Goal: Contribute content: Contribute content

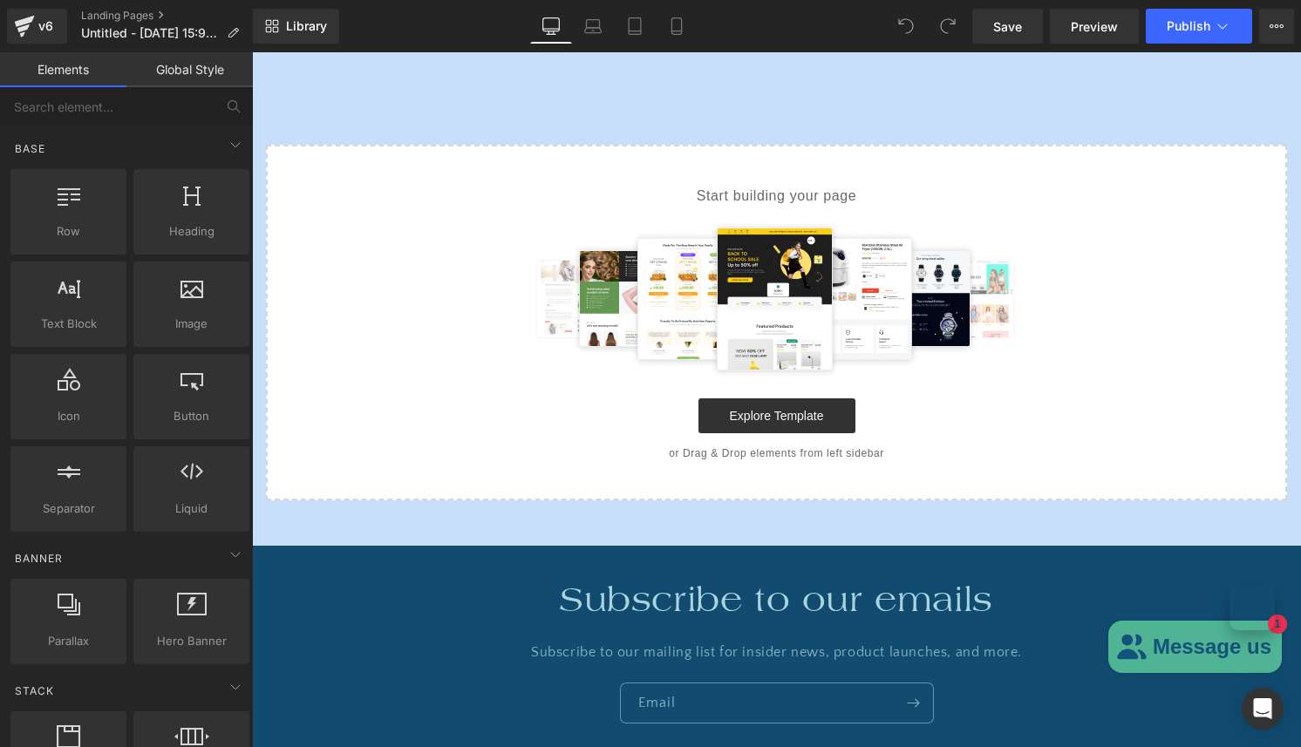
scroll to position [225, 0]
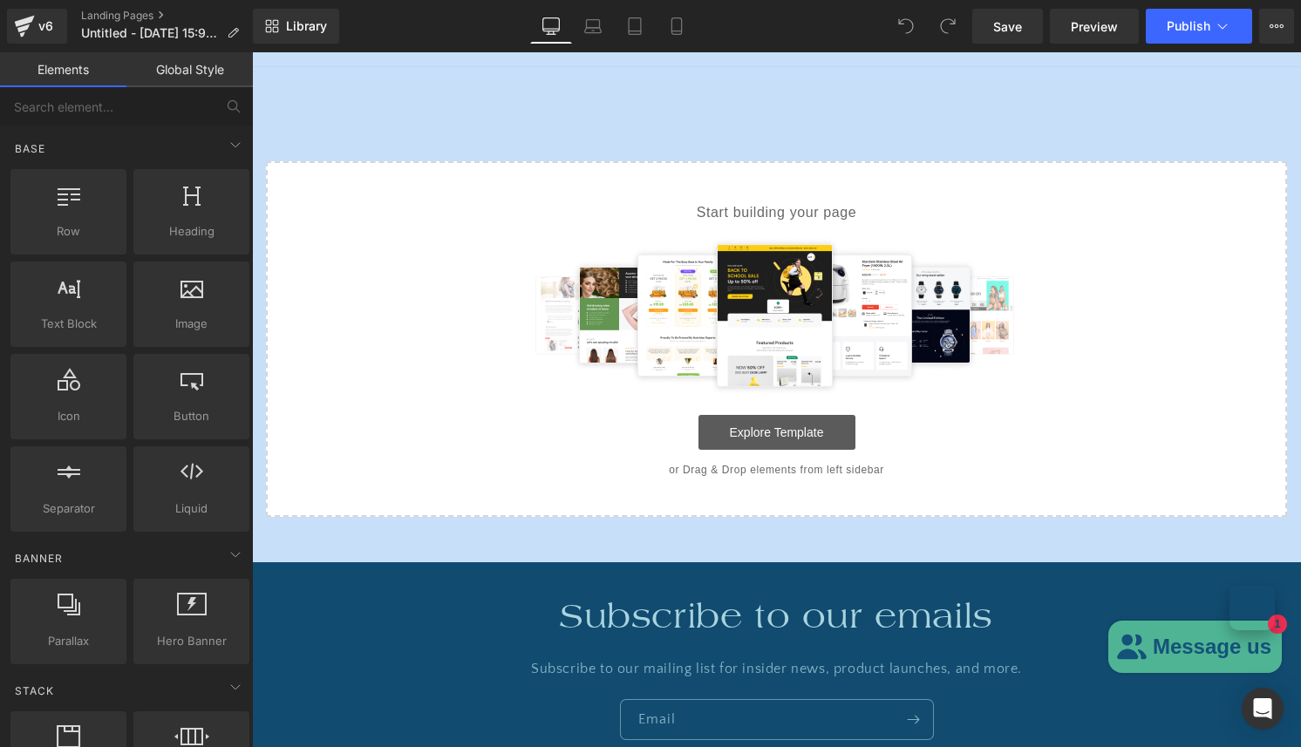
click at [767, 437] on link "Explore Template" at bounding box center [777, 432] width 157 height 35
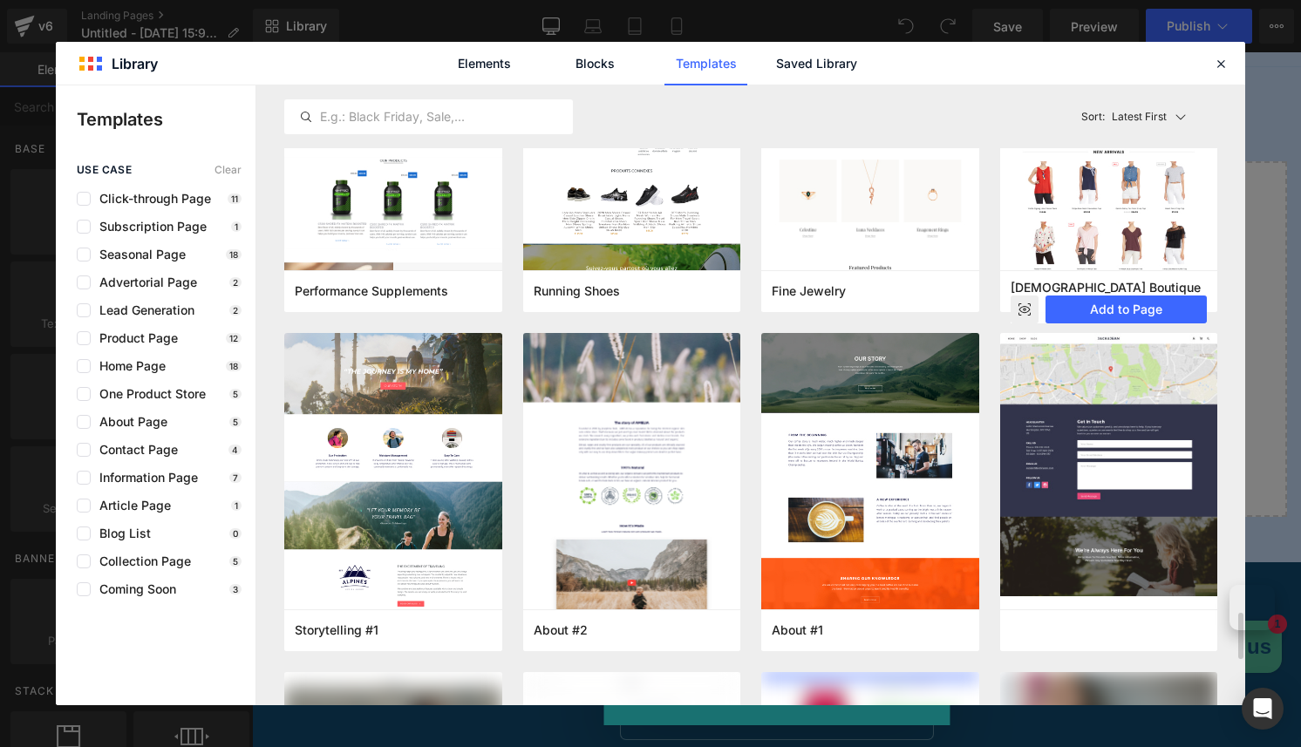
scroll to position [6955, 0]
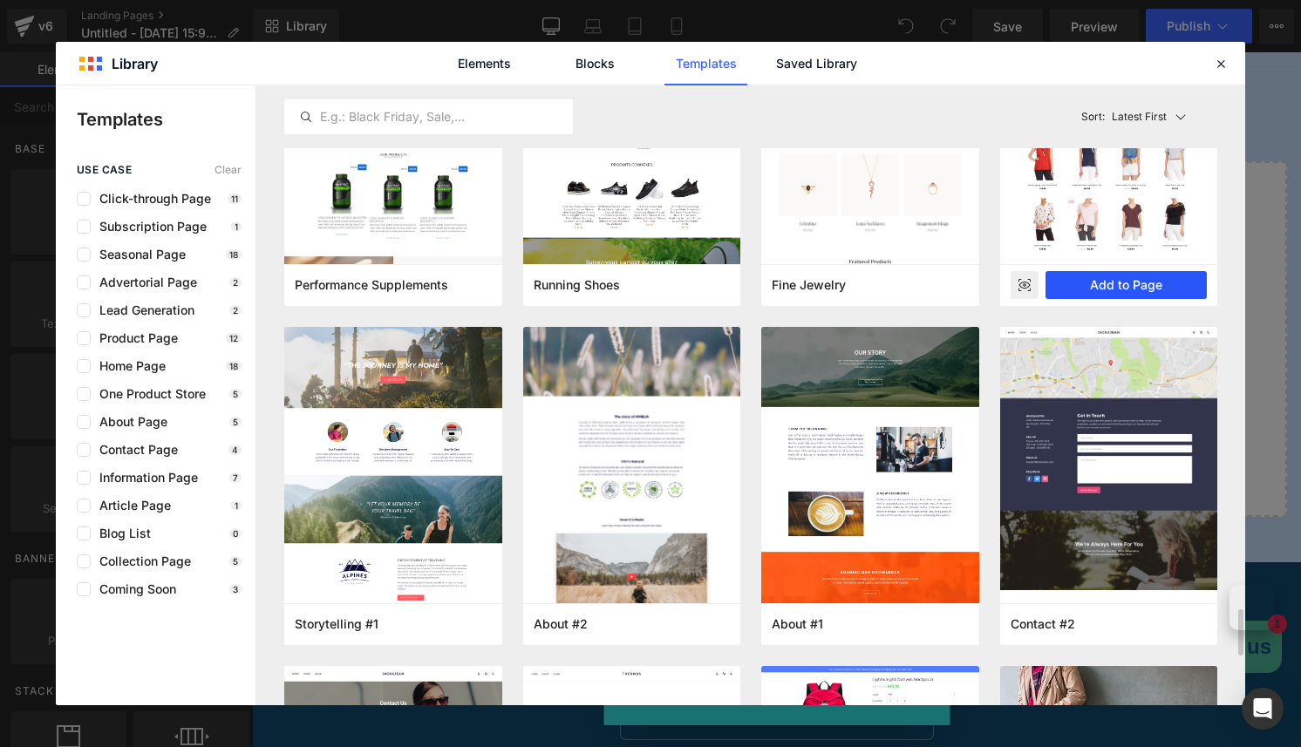
click at [1149, 280] on button "Add to Page" at bounding box center [1127, 285] width 162 height 28
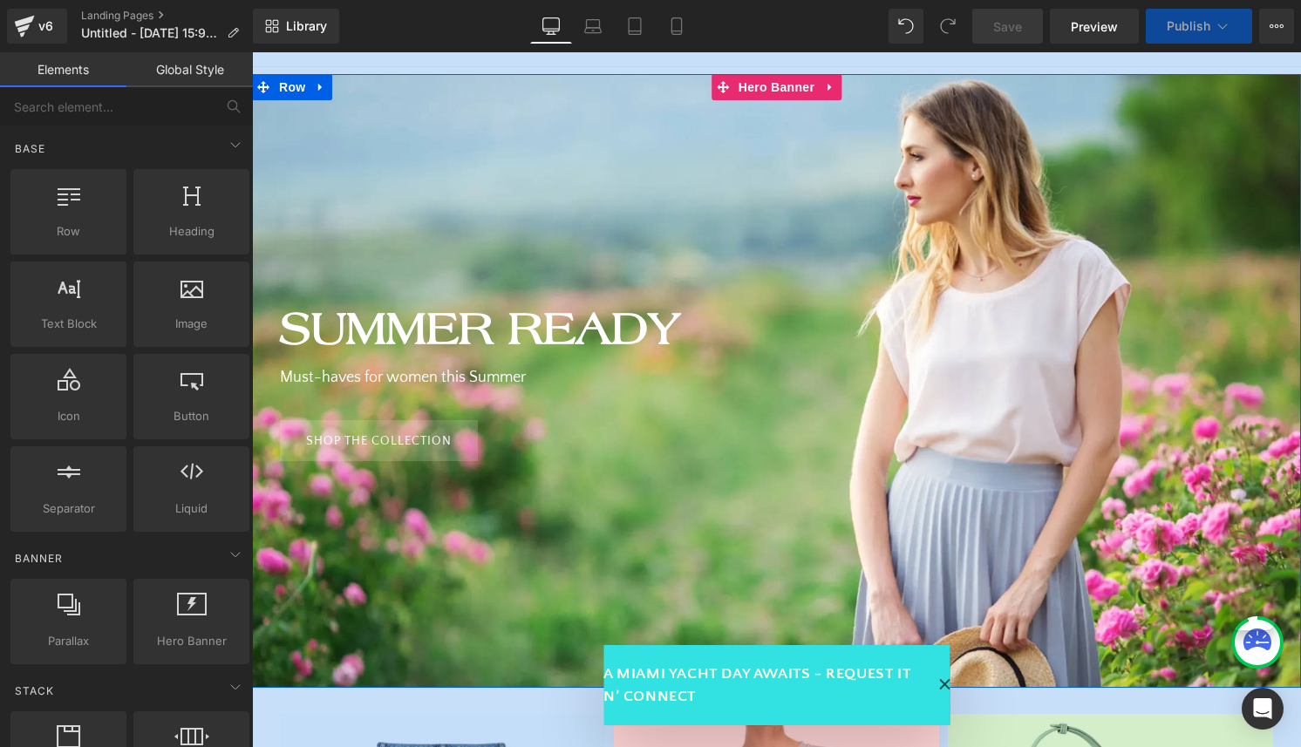
click at [946, 167] on div at bounding box center [776, 381] width 1049 height 614
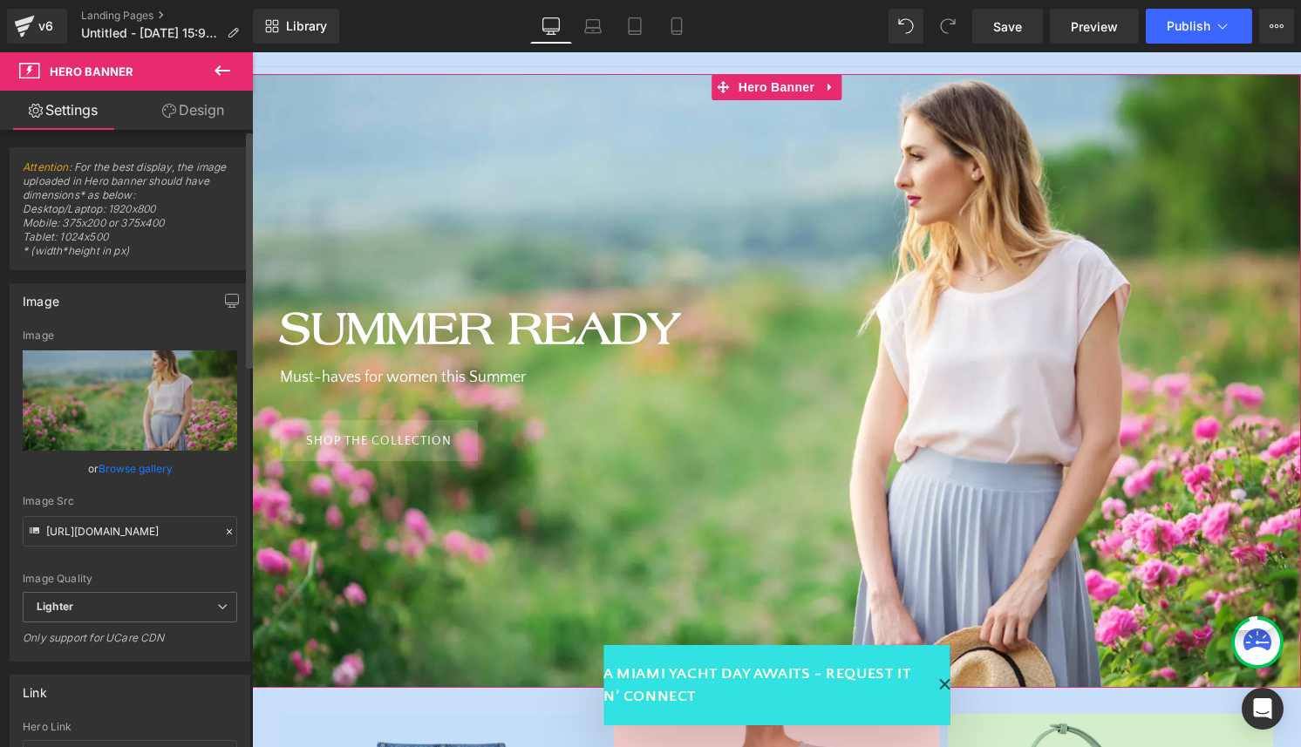
click at [117, 472] on link "Browse gallery" at bounding box center [136, 469] width 74 height 31
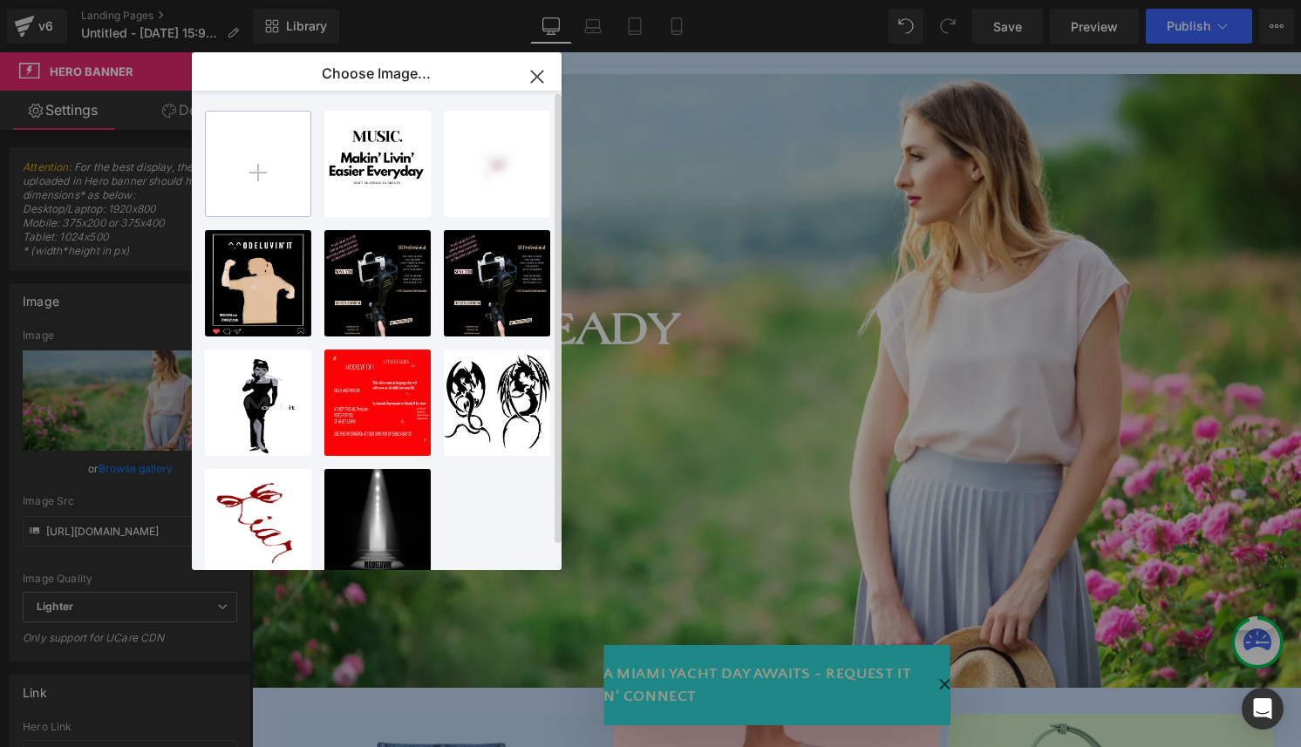
click at [251, 162] on input "file" at bounding box center [258, 164] width 105 height 105
type input "C:\fakepath\IMG_1250.png"
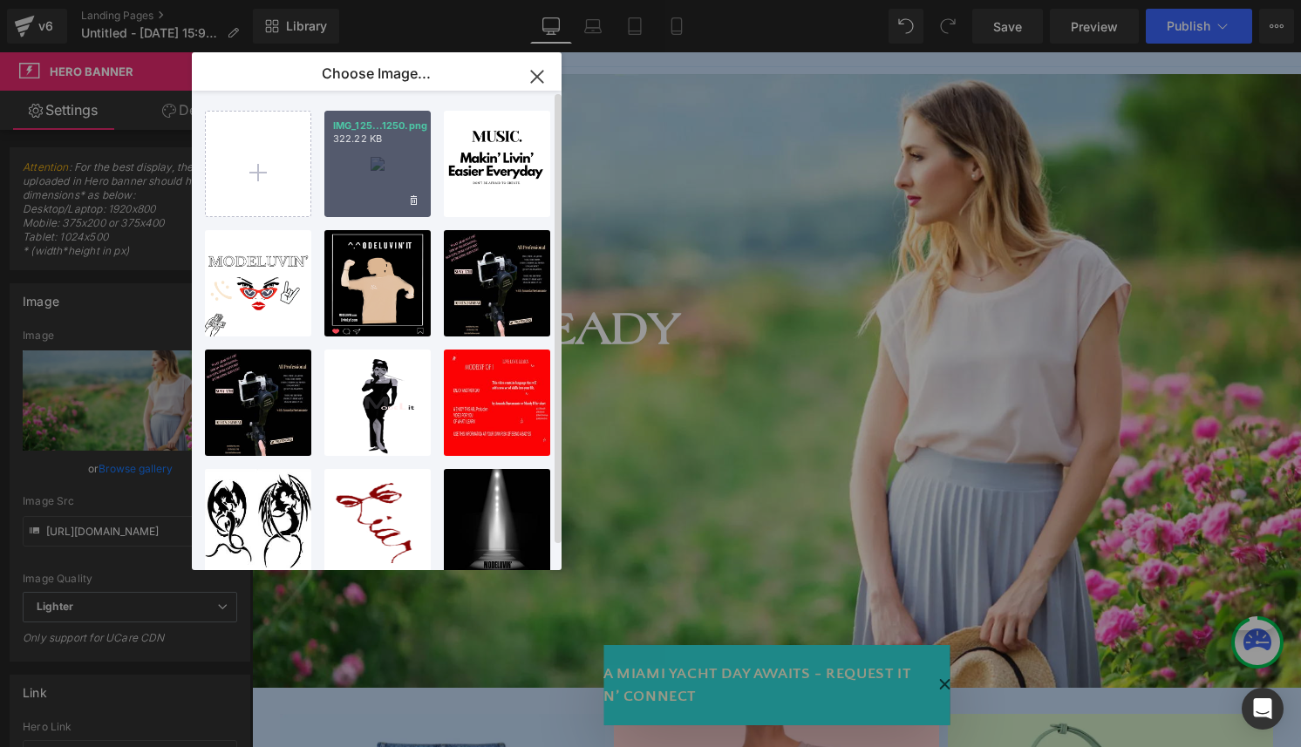
click at [370, 185] on div "IMG_125...1250.png 322.22 KB" at bounding box center [377, 164] width 106 height 106
type input "[URL][DOMAIN_NAME]"
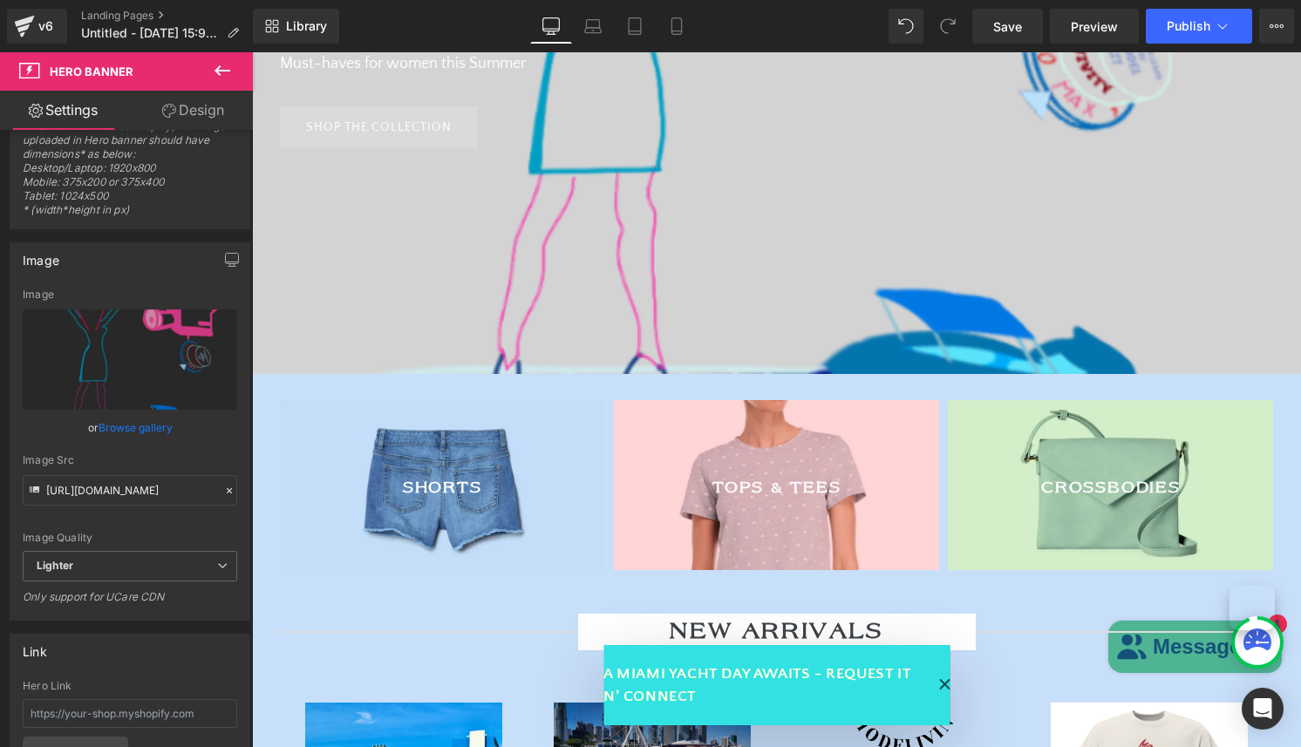
scroll to position [617, 0]
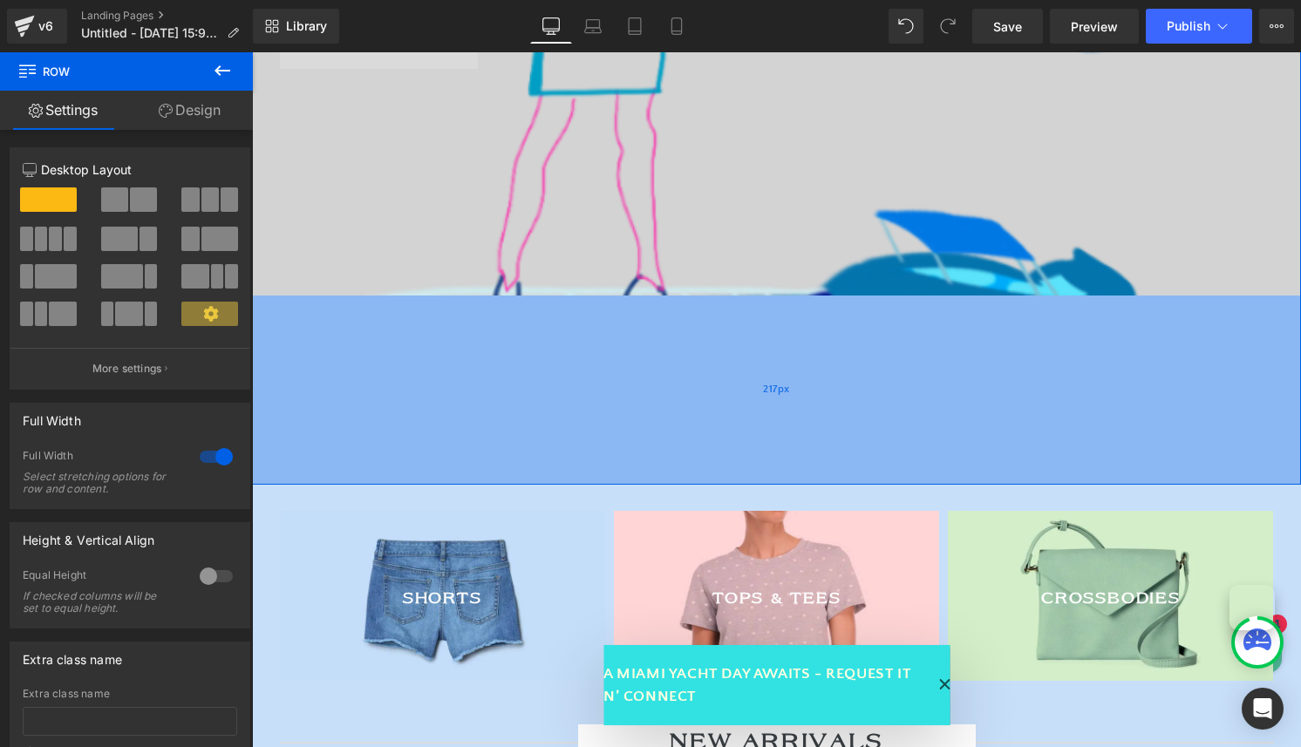
drag, startPoint x: 734, startPoint y: 295, endPoint x: 743, endPoint y: 495, distance: 199.9
click at [742, 485] on div "217px" at bounding box center [776, 390] width 1049 height 189
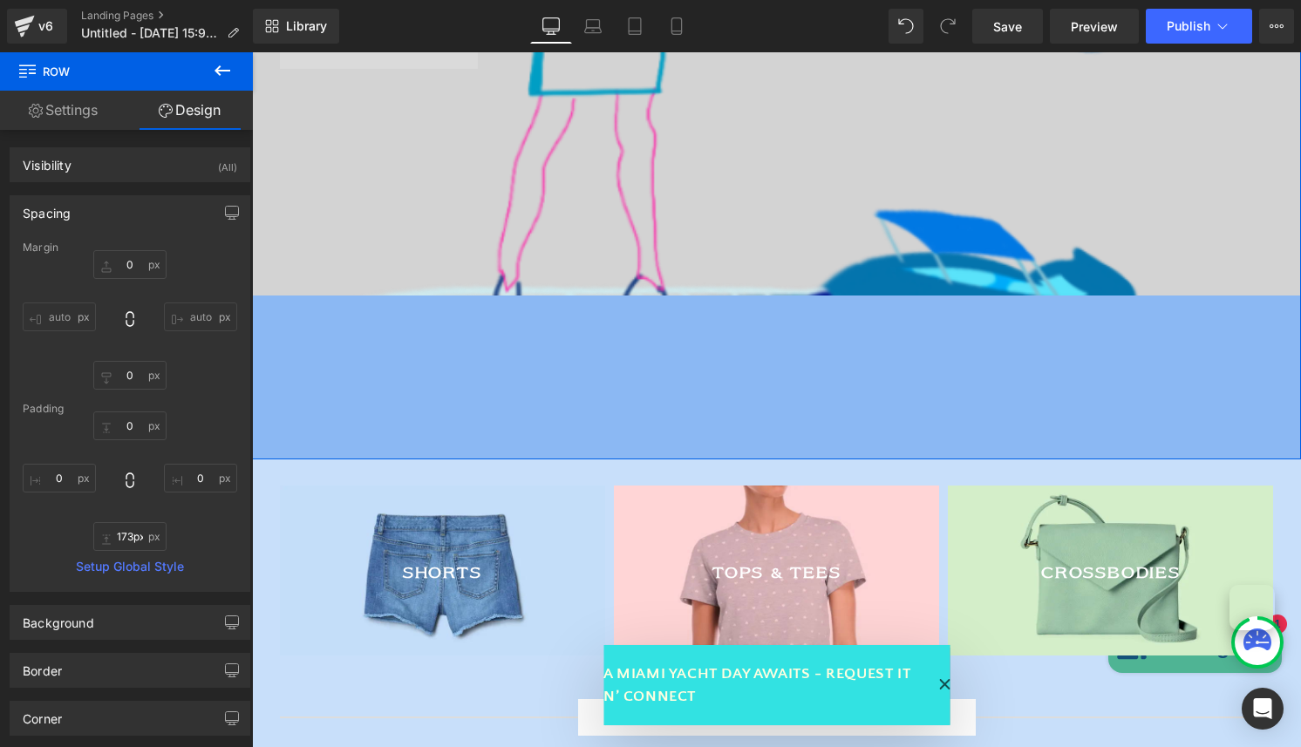
type input "172px"
drag, startPoint x: 759, startPoint y: 296, endPoint x: 774, endPoint y: 243, distance: 54.4
click at [774, 244] on div "Summer Ready Heading Must-haves for women this Summer Text Block SHOP THE COLLE…" at bounding box center [776, 71] width 1049 height 778
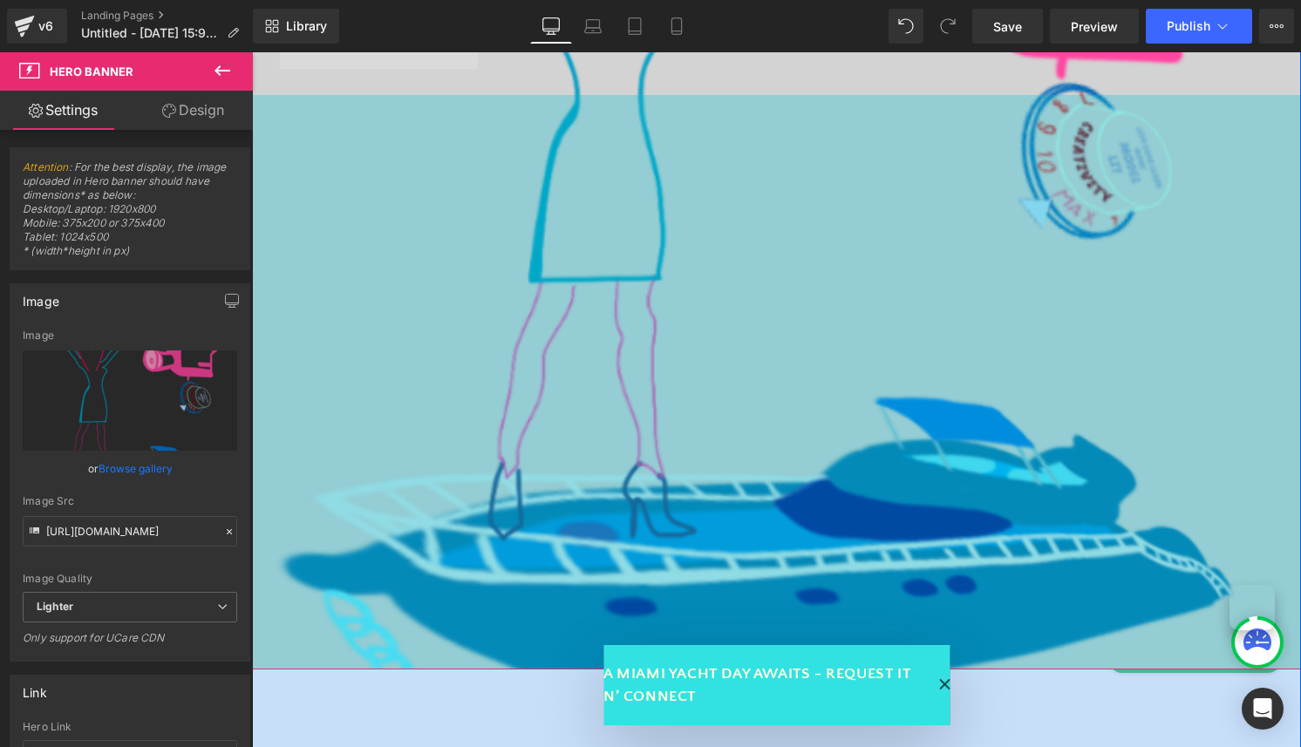
drag, startPoint x: 769, startPoint y: 292, endPoint x: 752, endPoint y: 666, distance: 374.6
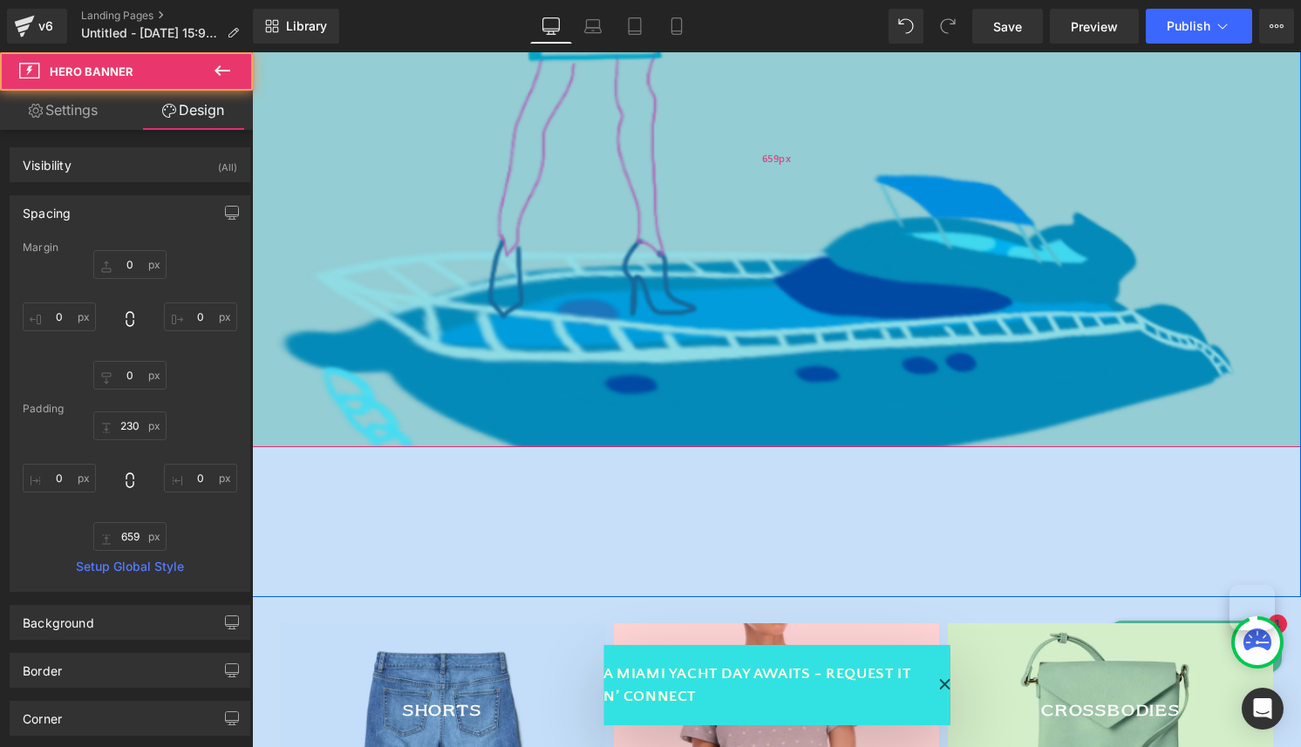
scroll to position [992, 0]
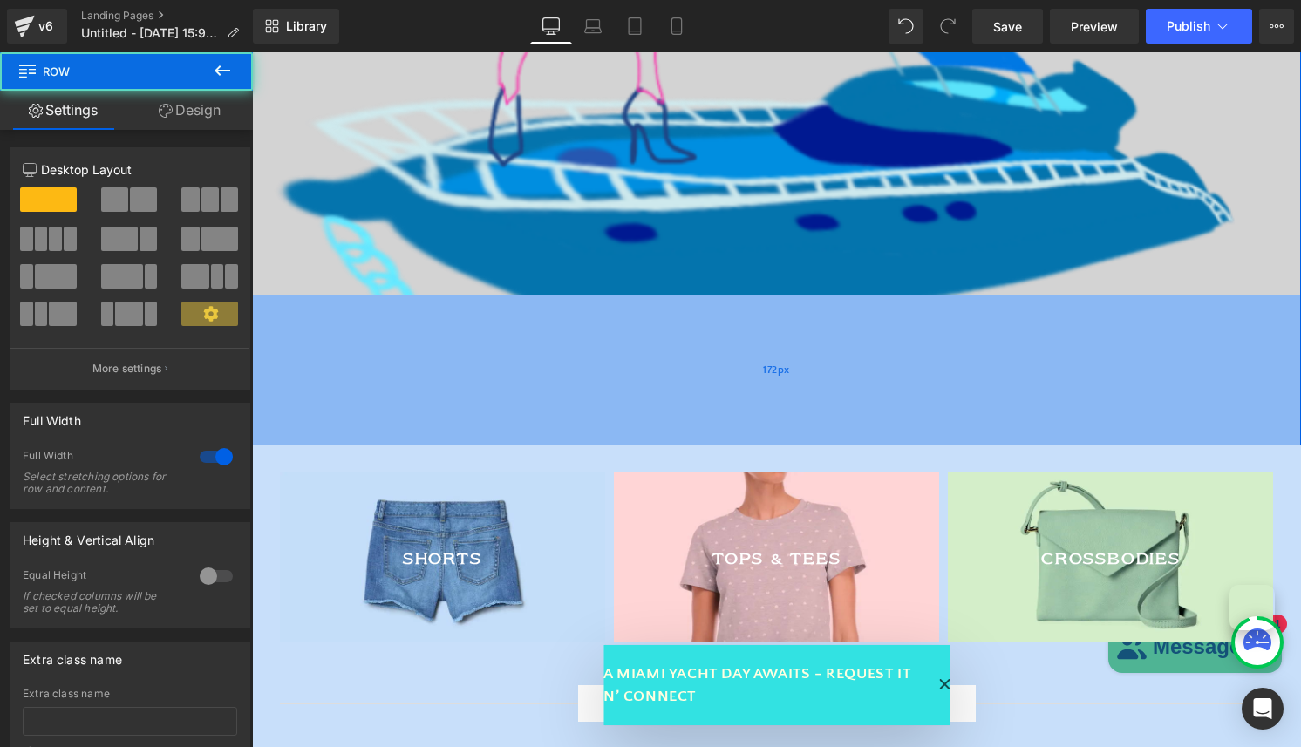
click at [761, 305] on div "172px" at bounding box center [776, 371] width 1049 height 150
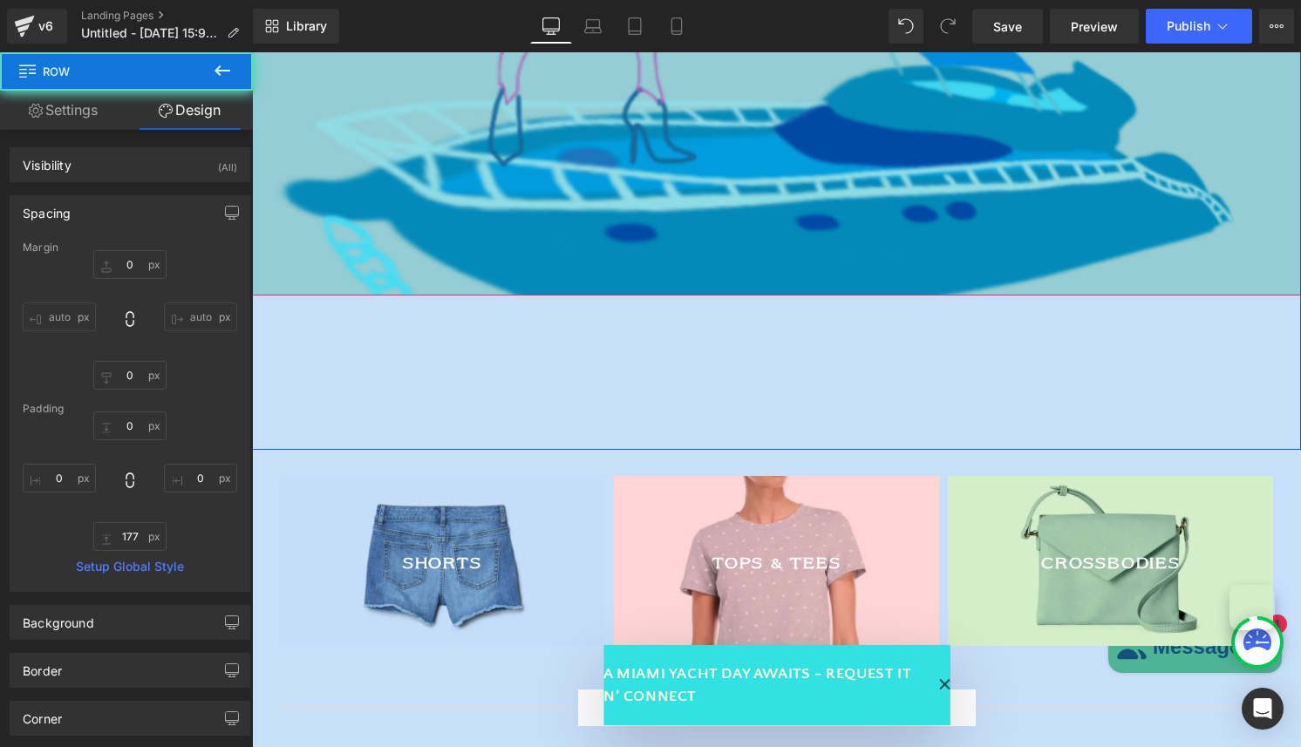
click at [761, 289] on div "659px" at bounding box center [776, 8] width 1049 height 575
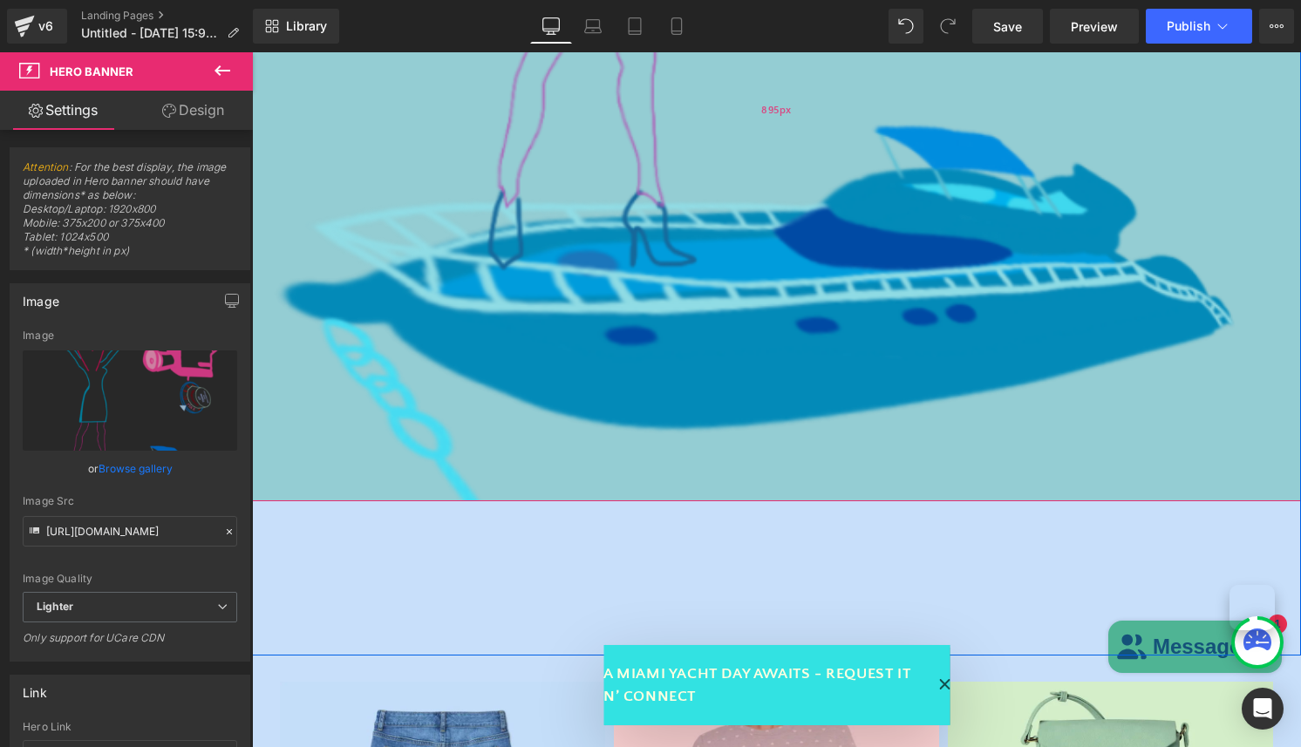
drag, startPoint x: 761, startPoint y: 294, endPoint x: 742, endPoint y: 504, distance: 211.0
click at [742, 501] on div "895px" at bounding box center [776, 111] width 1049 height 781
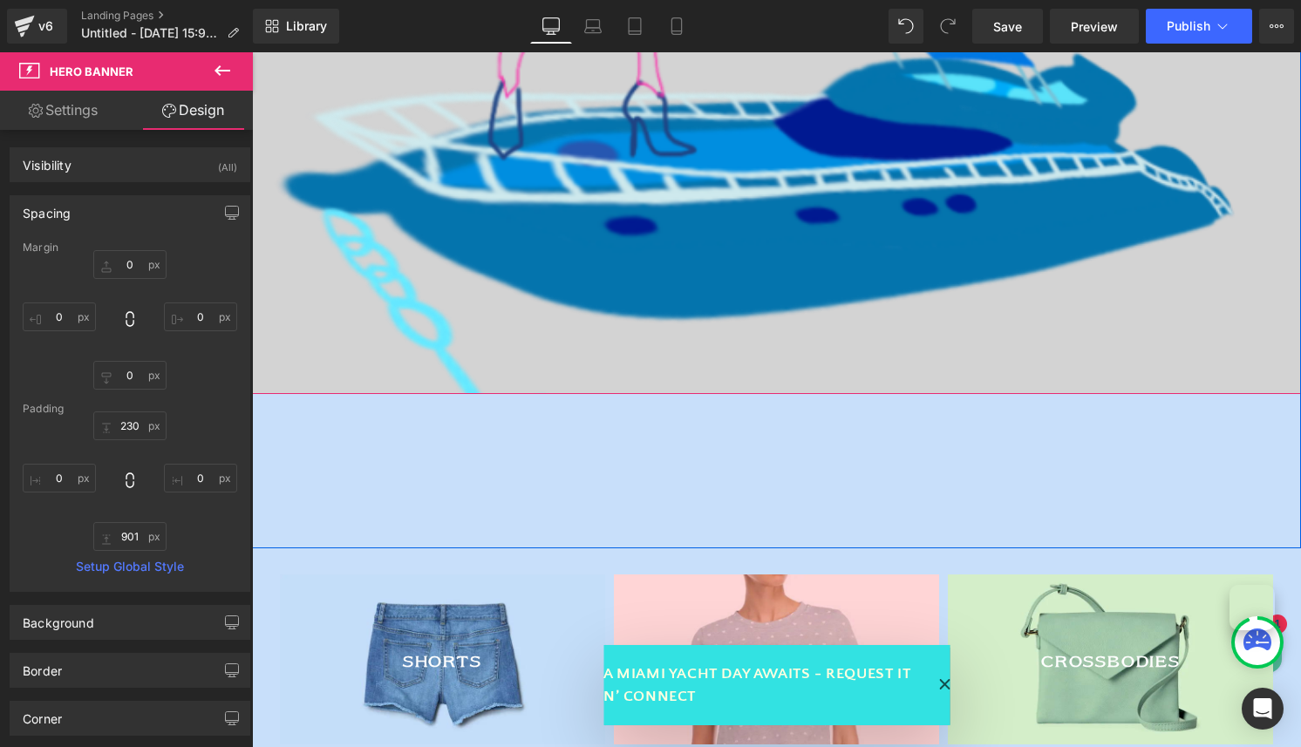
scroll to position [1108, 0]
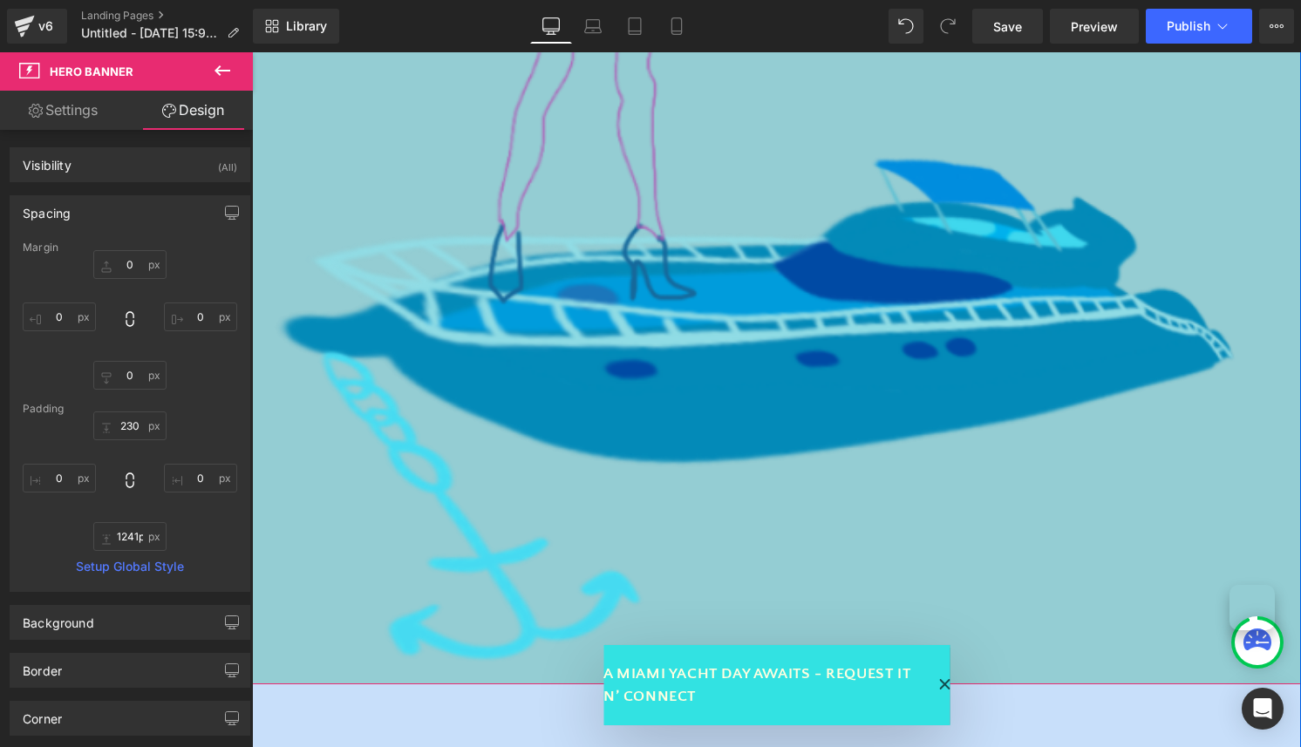
drag, startPoint x: 710, startPoint y: 385, endPoint x: 724, endPoint y: 680, distance: 296.0
type input "1240px"
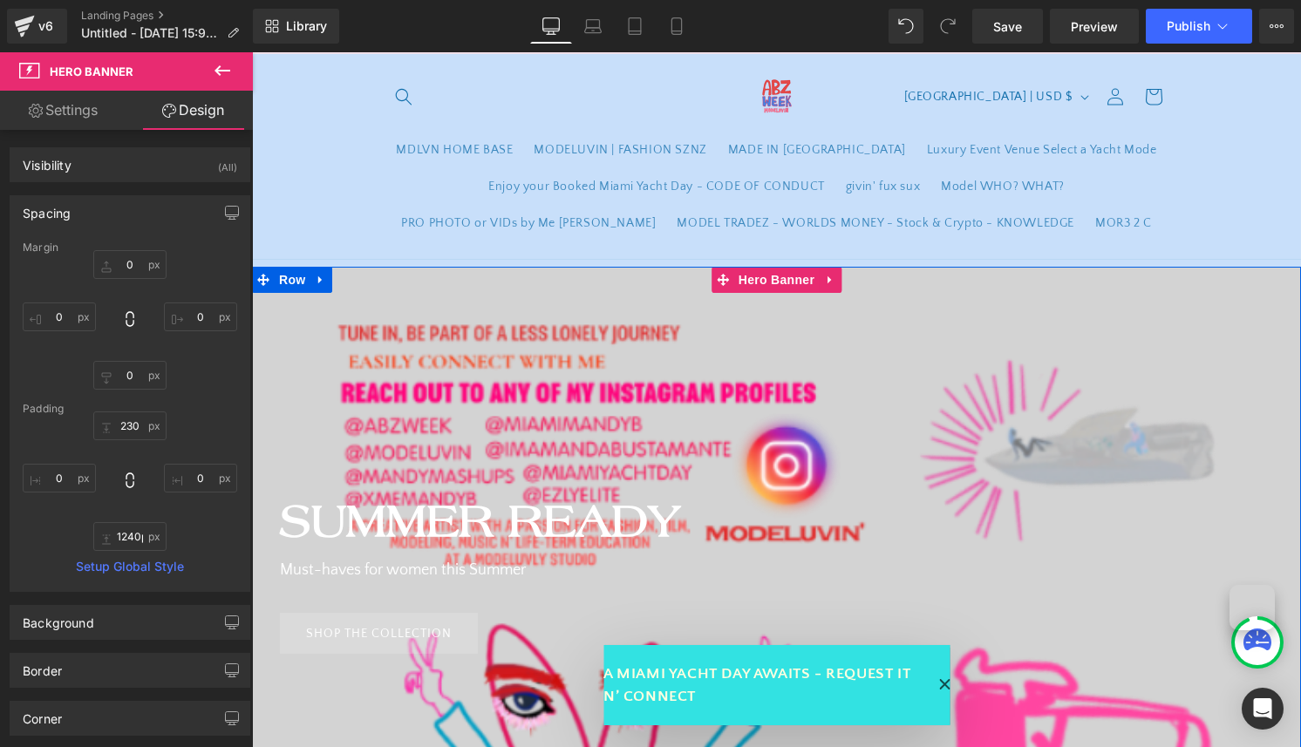
scroll to position [17, 0]
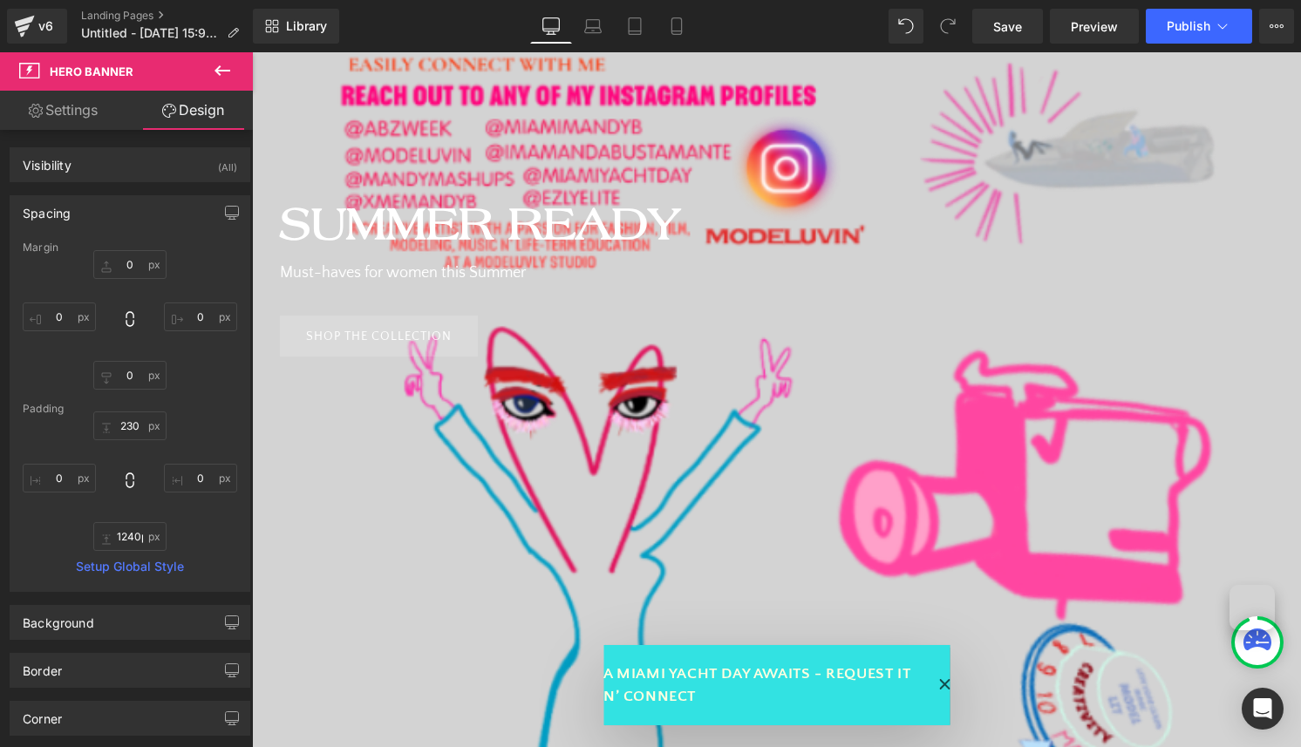
click at [909, 165] on div "Summer Ready Heading Must-haves for women this Summer Text Block SHOP THE COLLE…" at bounding box center [776, 716] width 1049 height 1495
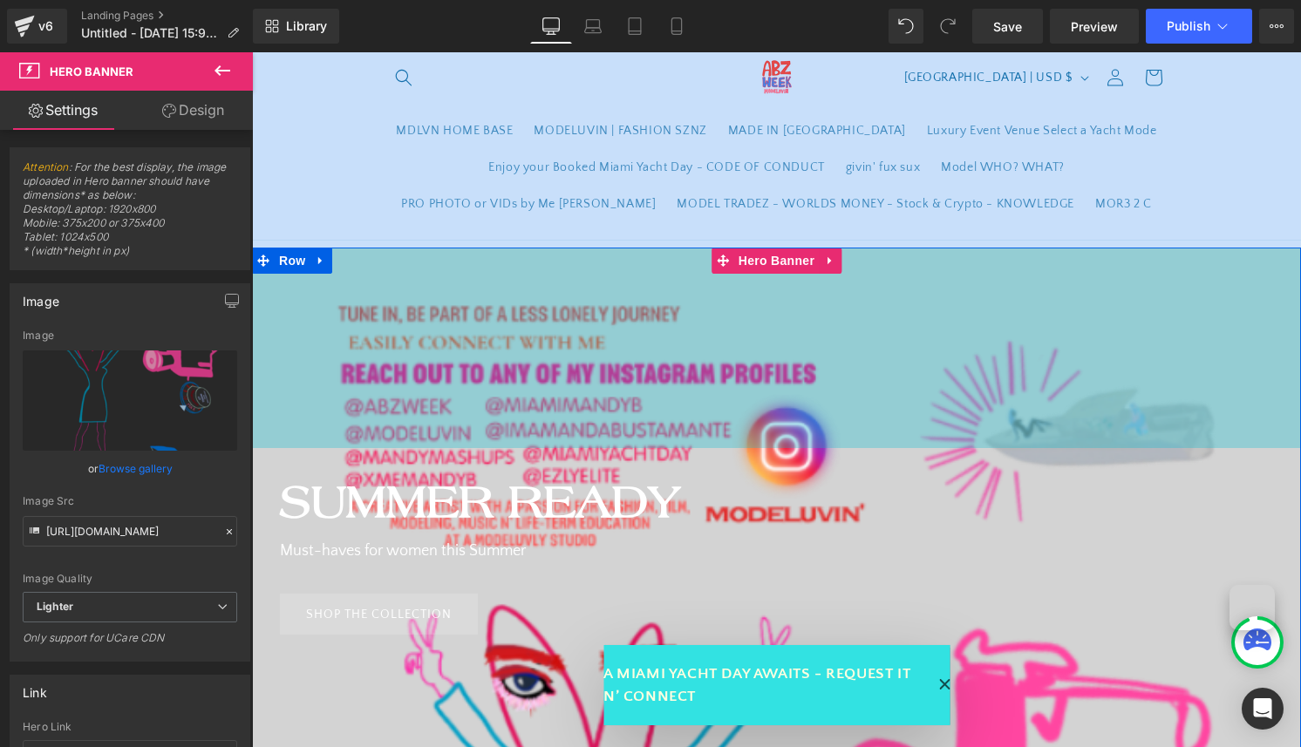
scroll to position [44, 0]
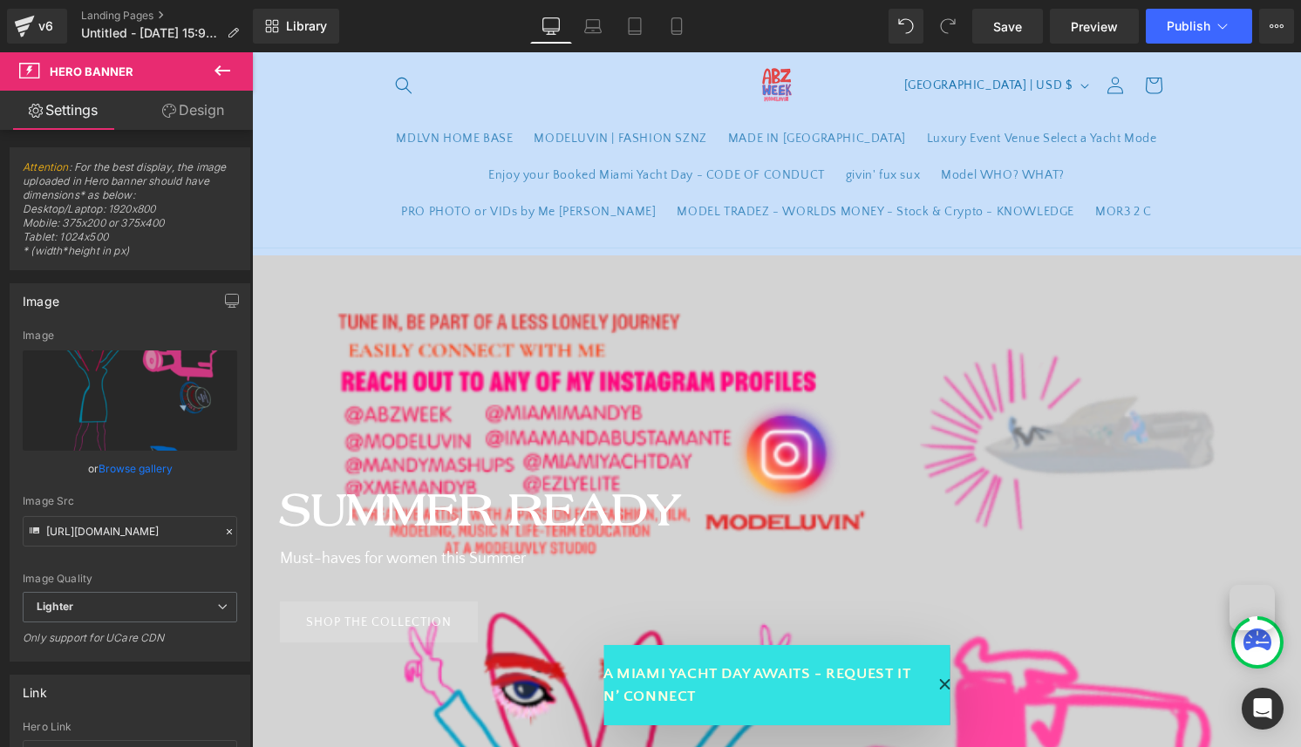
click at [1240, 205] on sticky-header "MDLVN HOME BASE MODELUVIN | FASHION SZNZ MADE IN [GEOGRAPHIC_DATA] Luxury Event…" at bounding box center [776, 146] width 1049 height 206
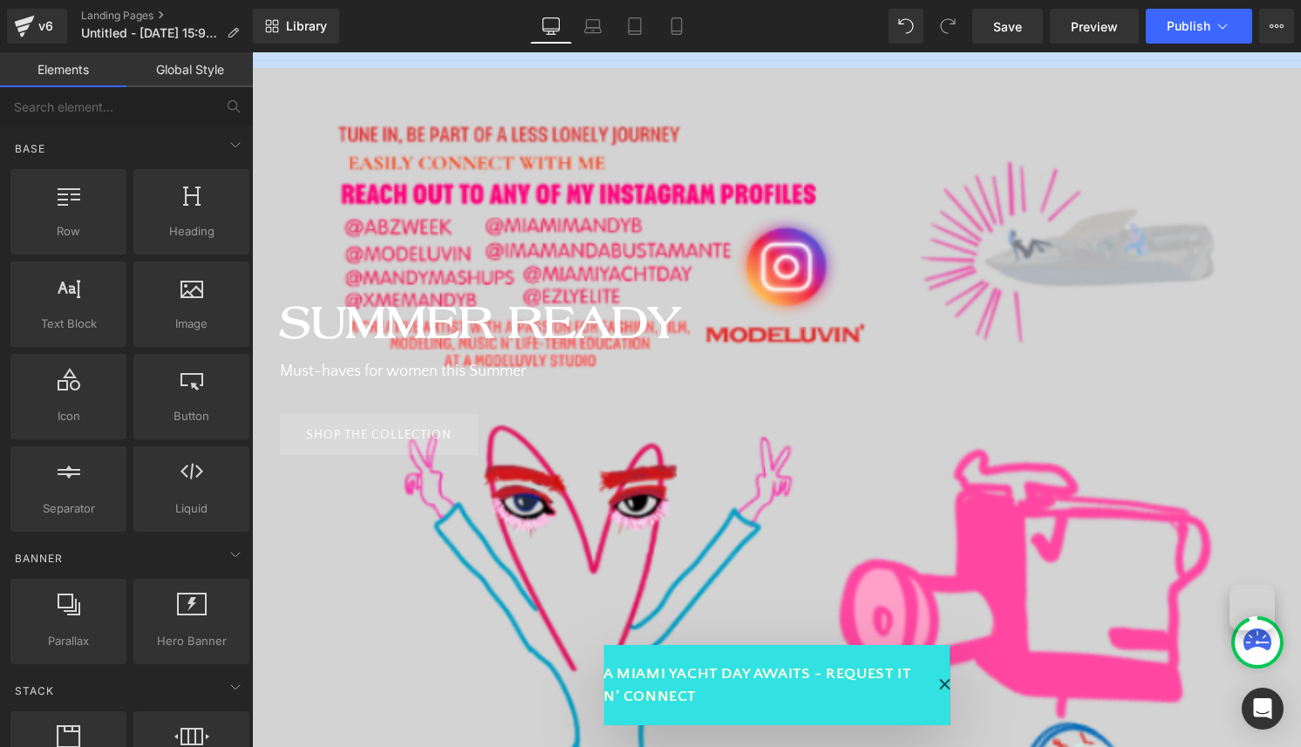
scroll to position [235, 0]
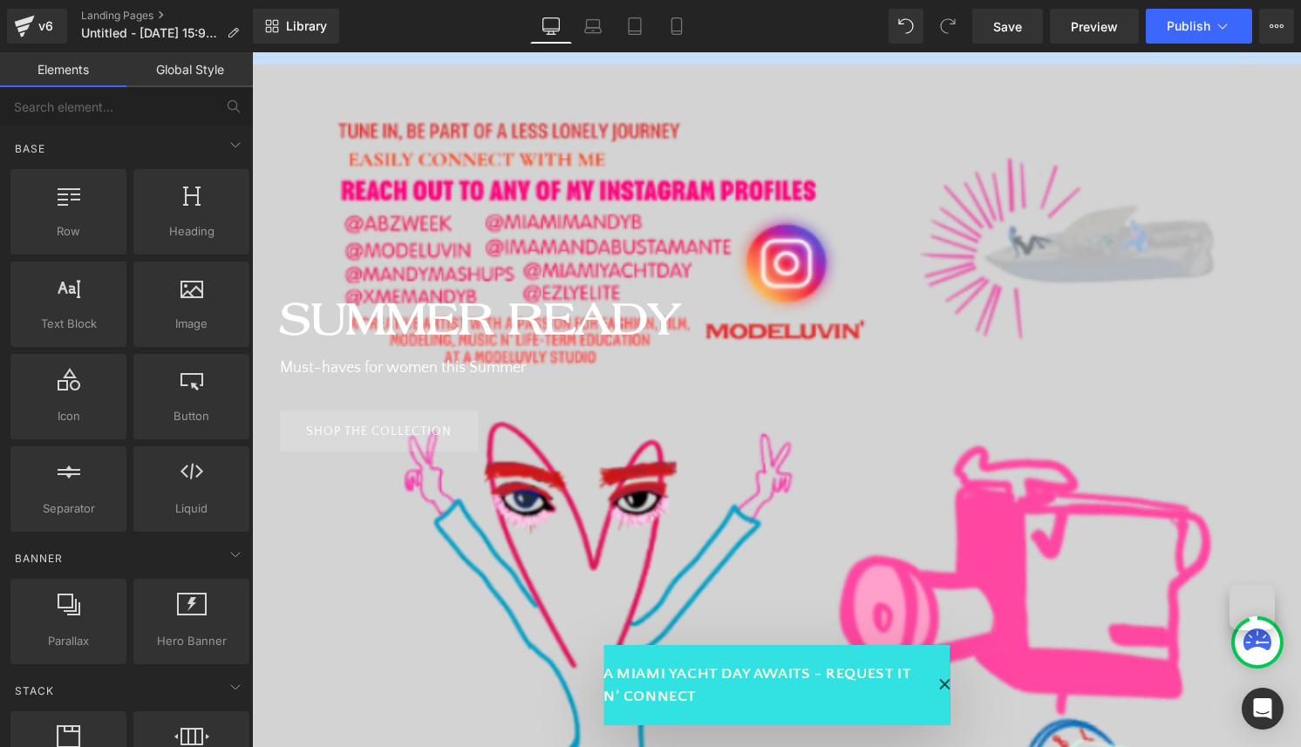
click at [453, 316] on b "Summer Ready" at bounding box center [480, 318] width 400 height 53
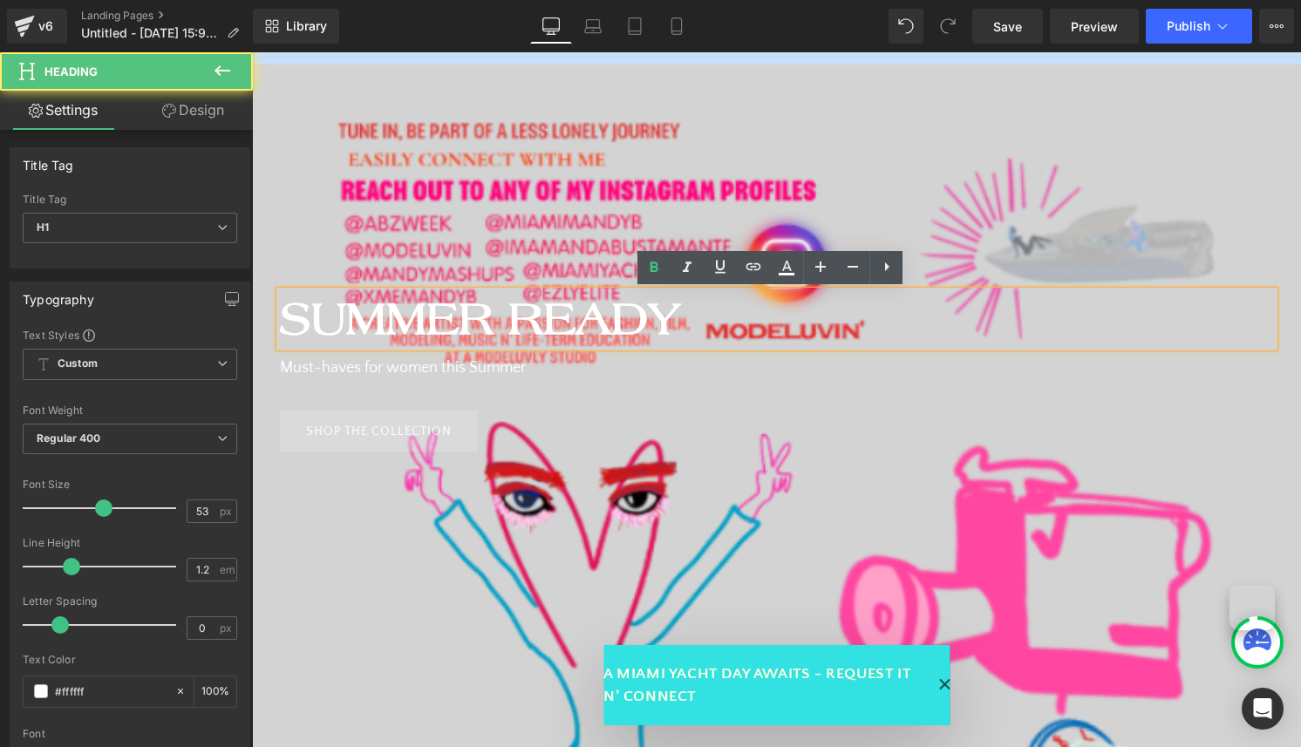
click at [453, 316] on b "Summer Ready" at bounding box center [480, 318] width 400 height 53
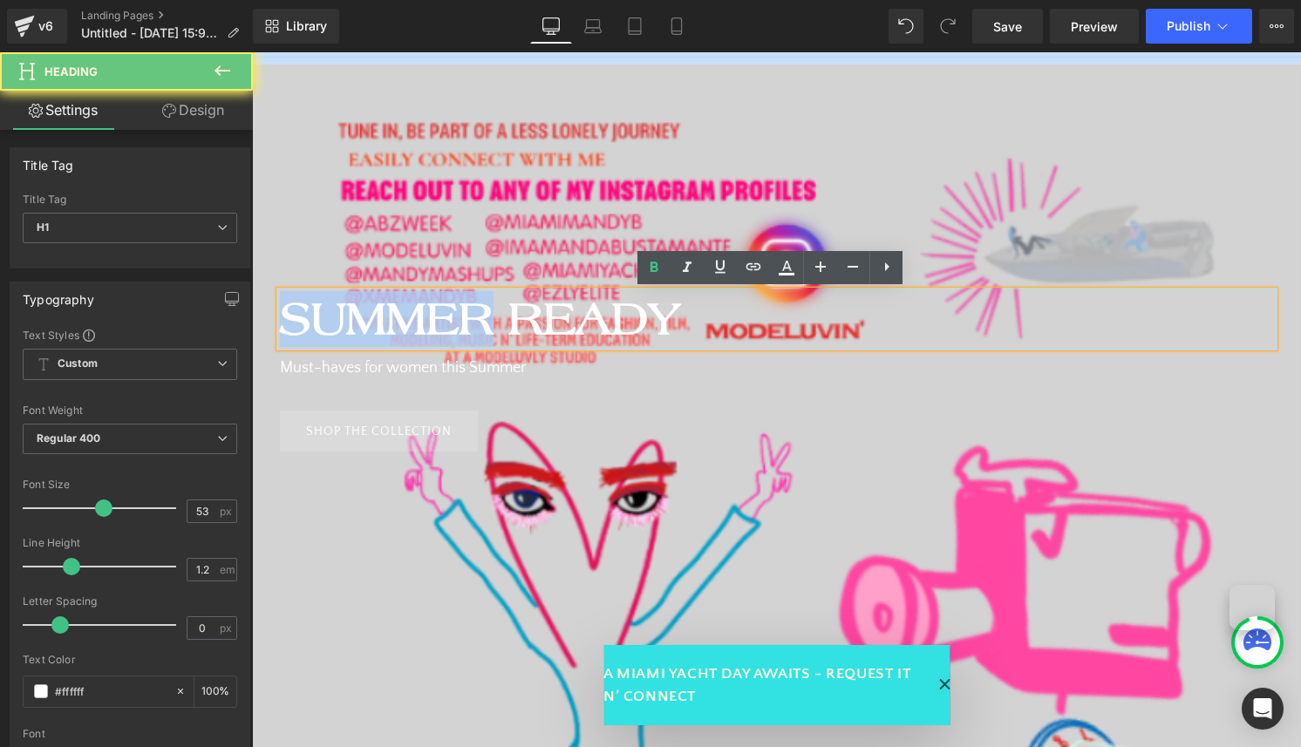
click at [453, 316] on b "Summer Ready" at bounding box center [480, 318] width 400 height 53
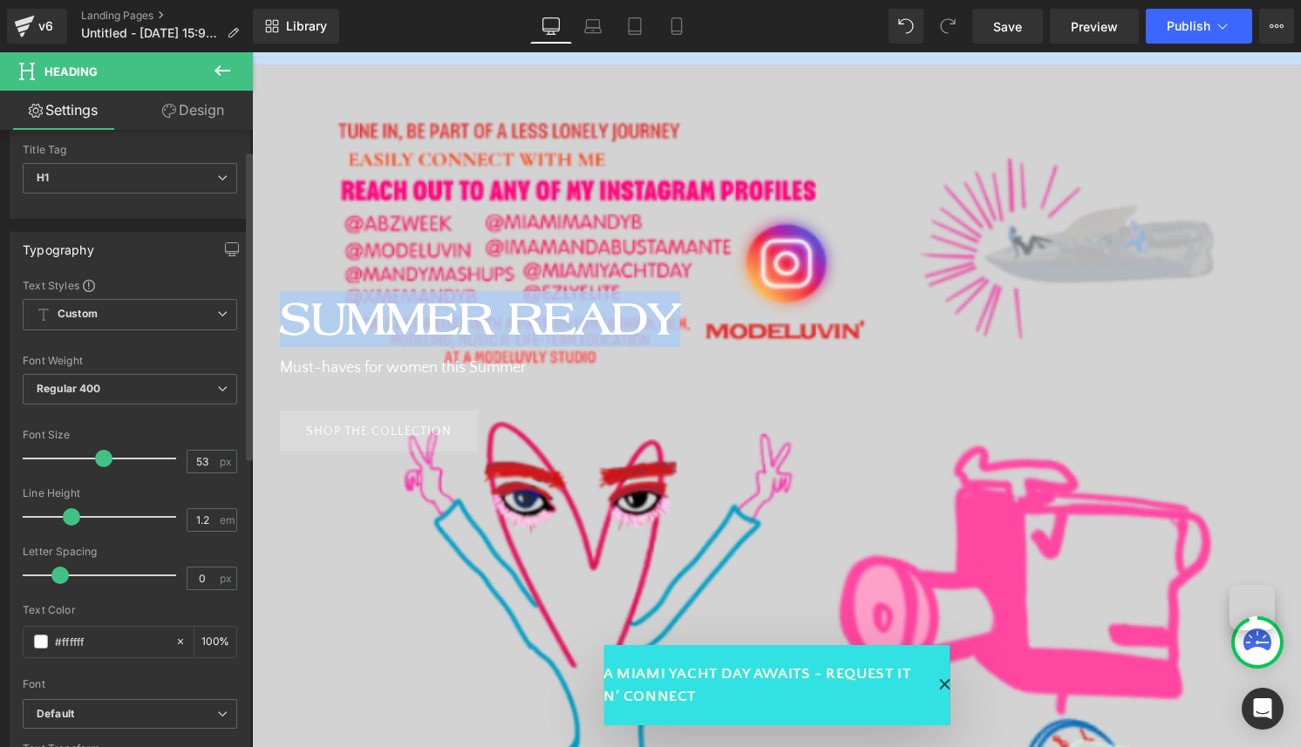
scroll to position [81, 0]
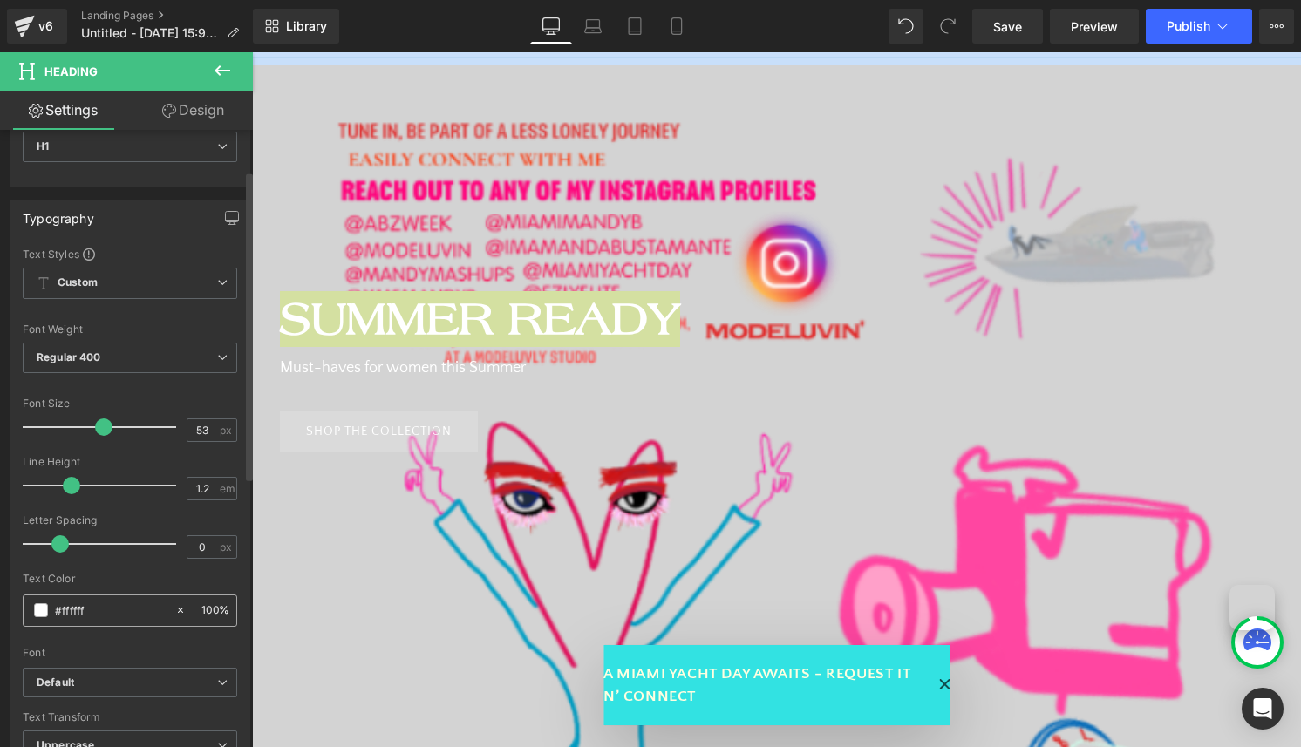
click at [152, 597] on div "#ffffff" at bounding box center [99, 611] width 151 height 31
click at [104, 611] on input "#ffffff" at bounding box center [111, 610] width 112 height 19
click at [40, 607] on span at bounding box center [41, 611] width 14 height 14
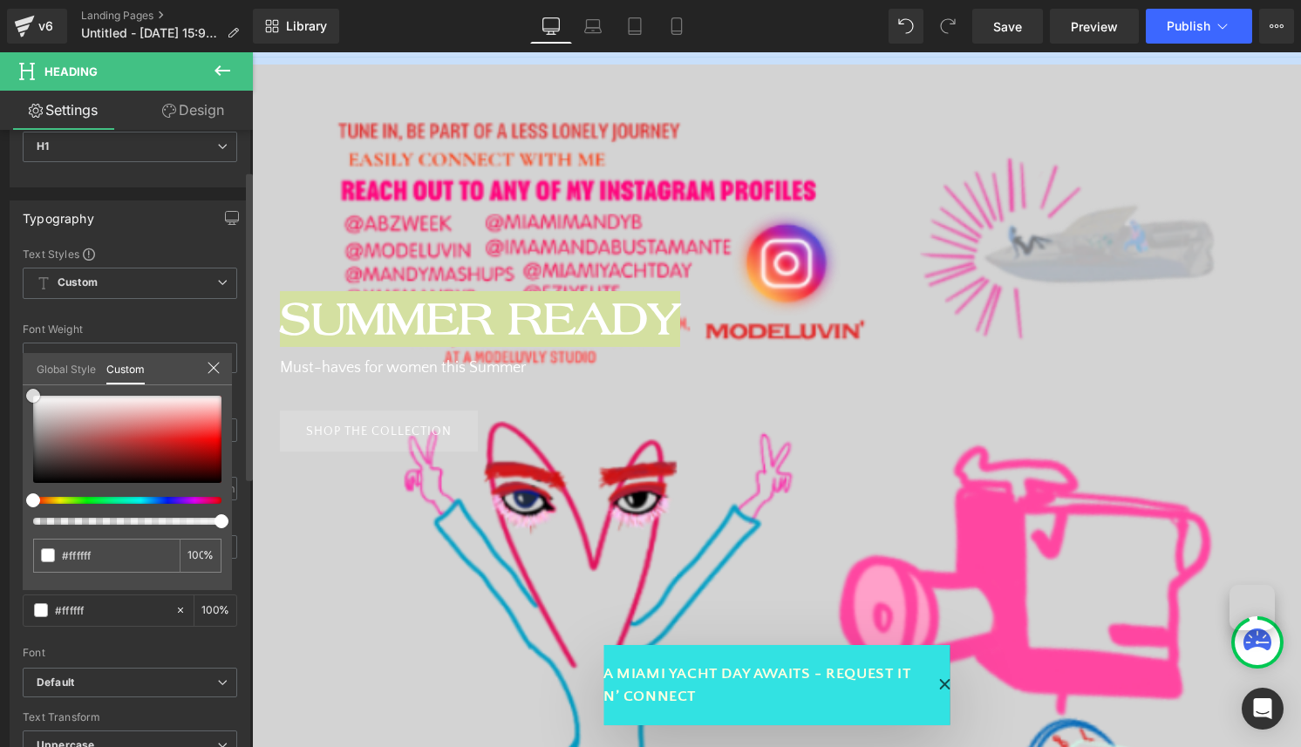
type input "#e56666"
type input "#e35d5d"
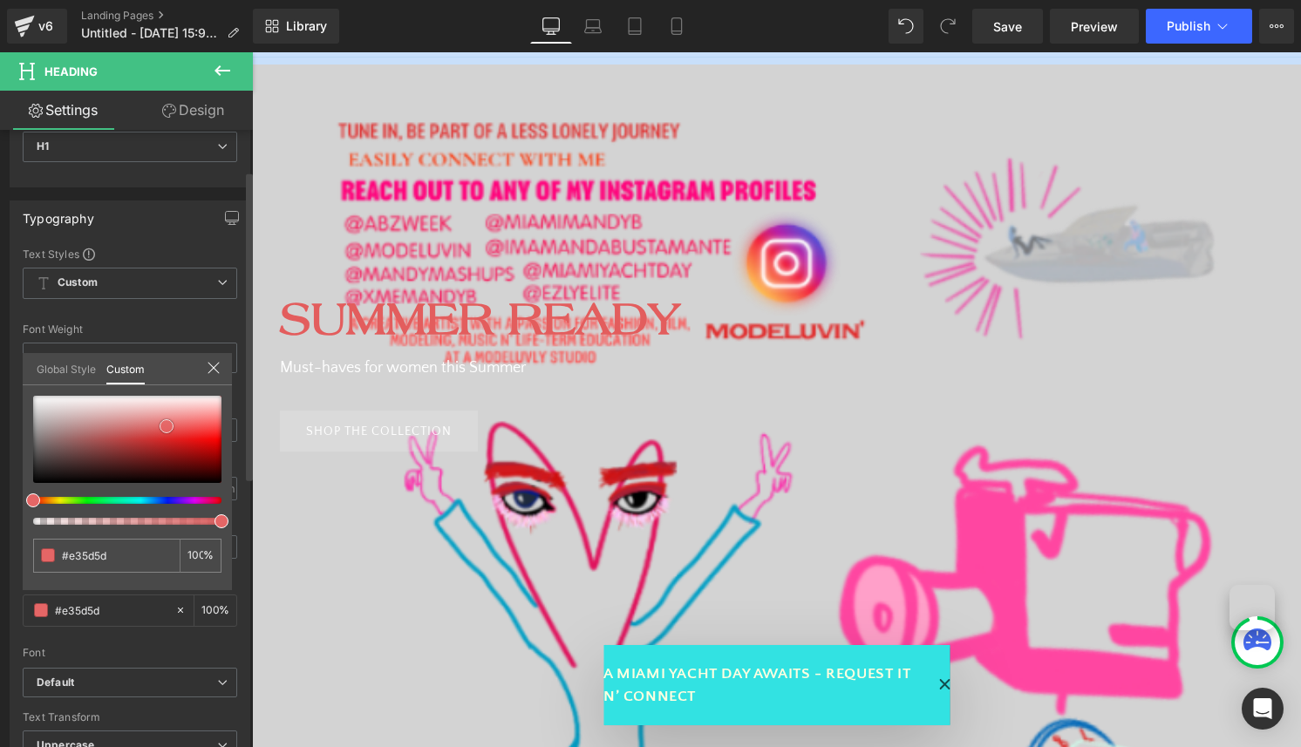
type input "#dd3030"
type input "#d41f1f"
type input "#d21c1c"
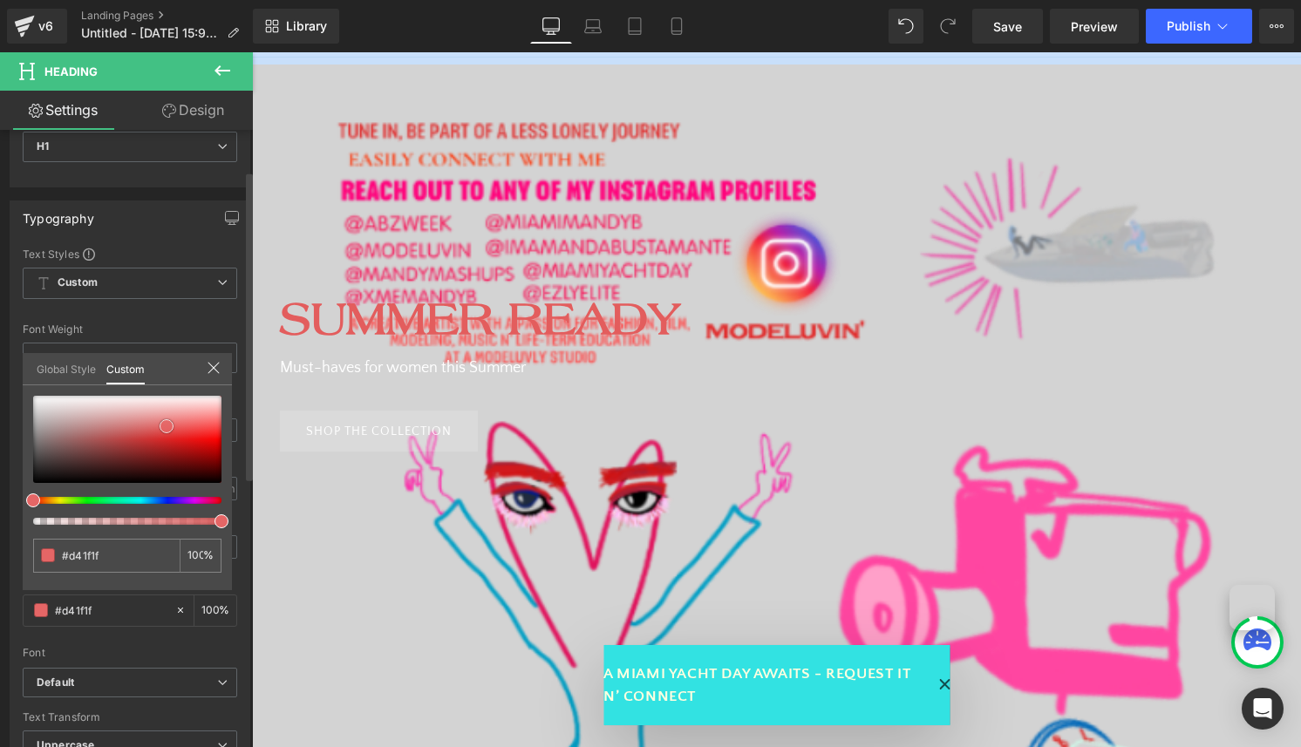
type input "#d21c1c"
type input "#e22121"
type input "#ed5454"
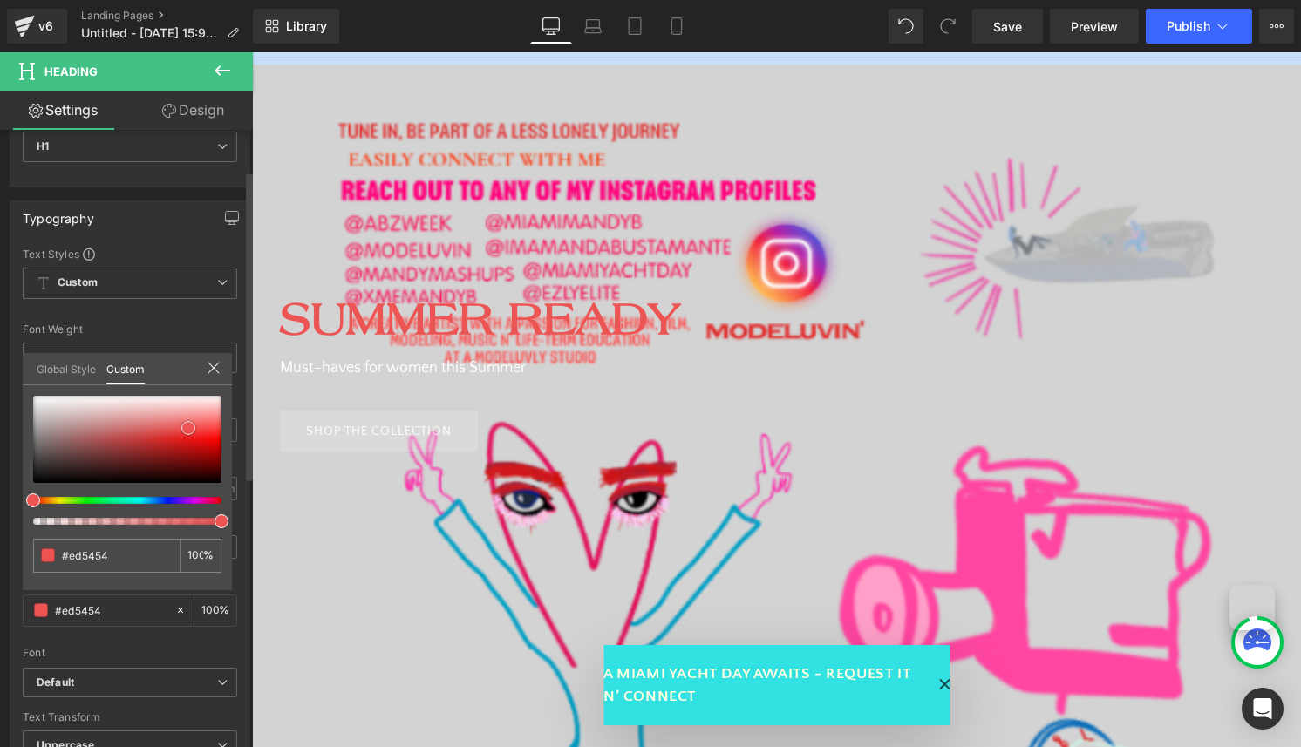
type input "#f16464"
type input "#f36262"
type input "#f46161"
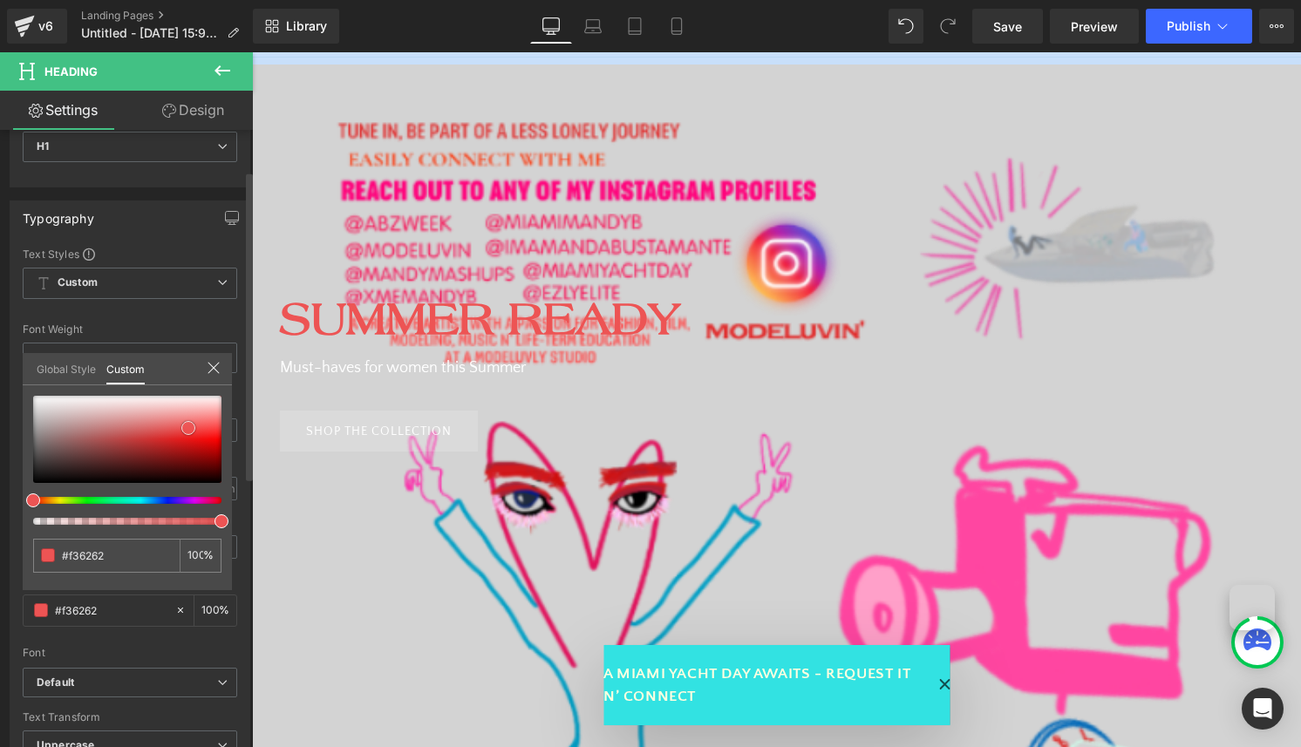
type input "#f46161"
type input "#f66464"
type input "#f55f5f"
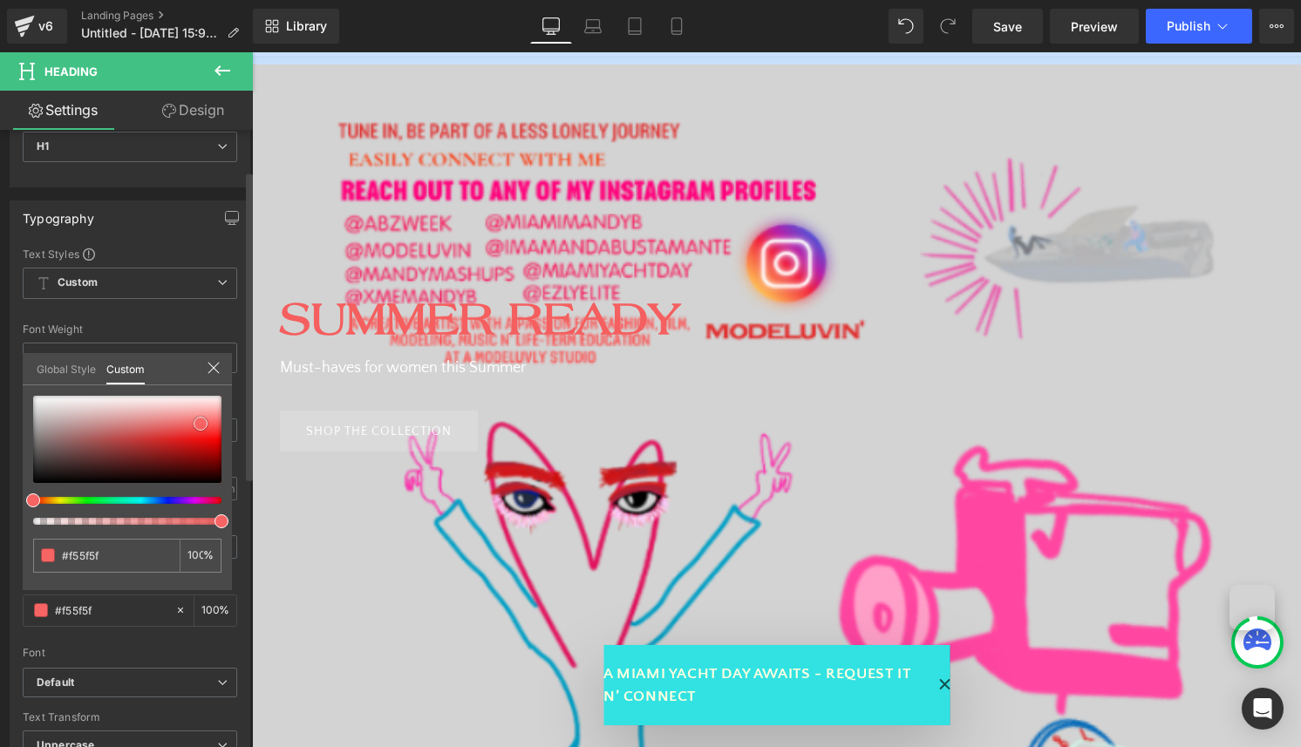
type input "#f64a4a"
type input "#f62c2c"
type input "#f51313"
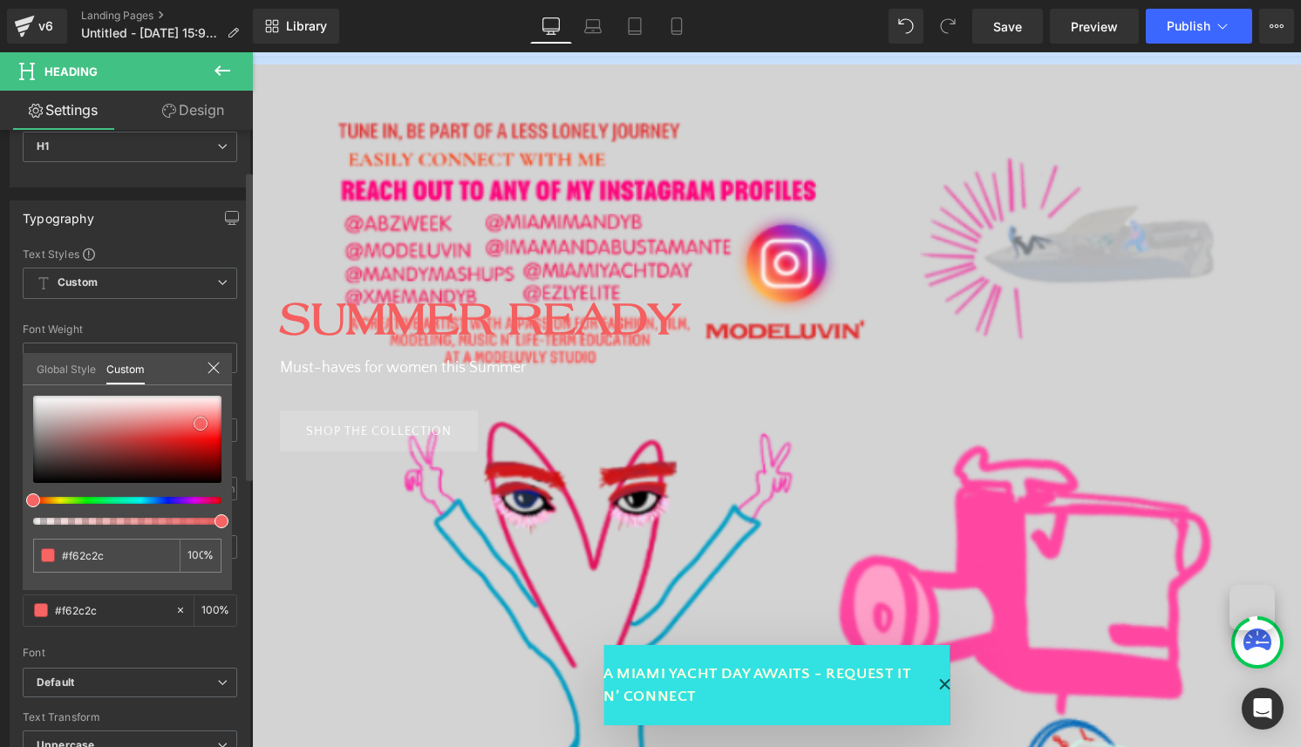
type input "#f51313"
type input "#f60d0d"
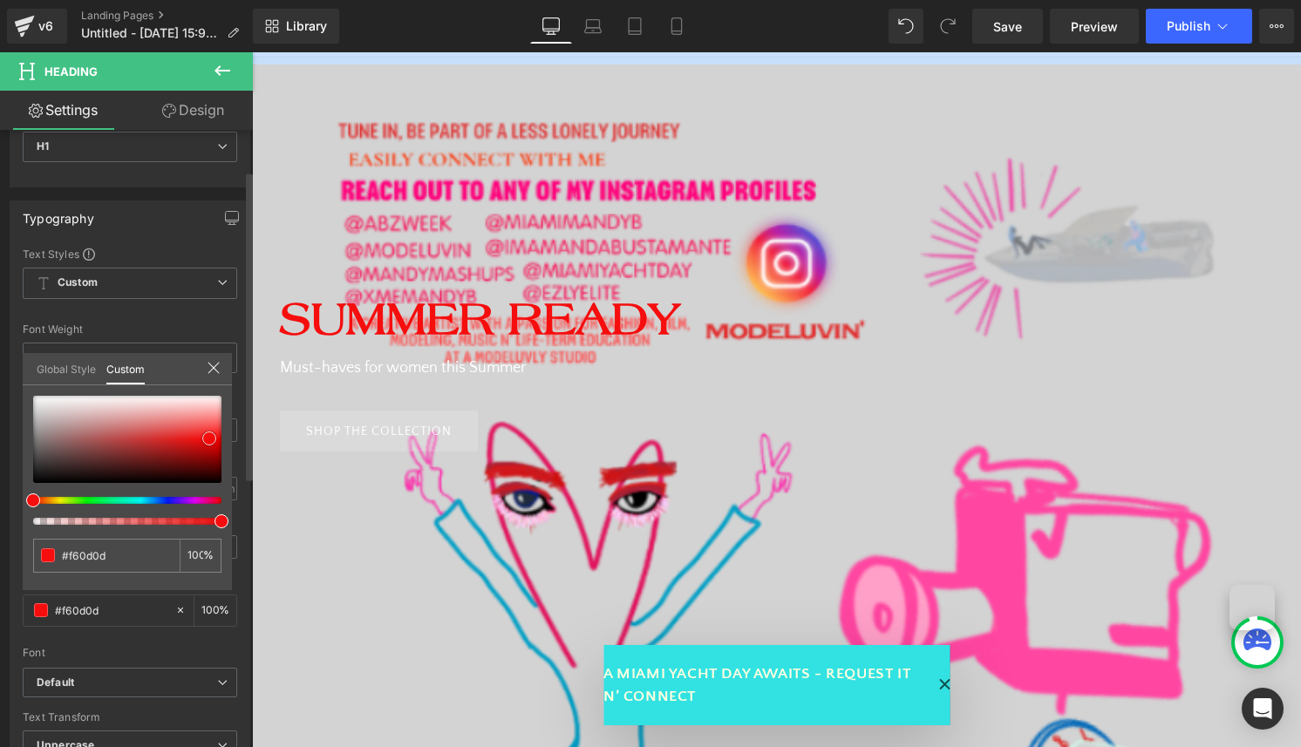
drag, startPoint x: 167, startPoint y: 426, endPoint x: 209, endPoint y: 439, distance: 44.4
click at [209, 439] on div at bounding box center [127, 439] width 188 height 87
type input "#a80df6"
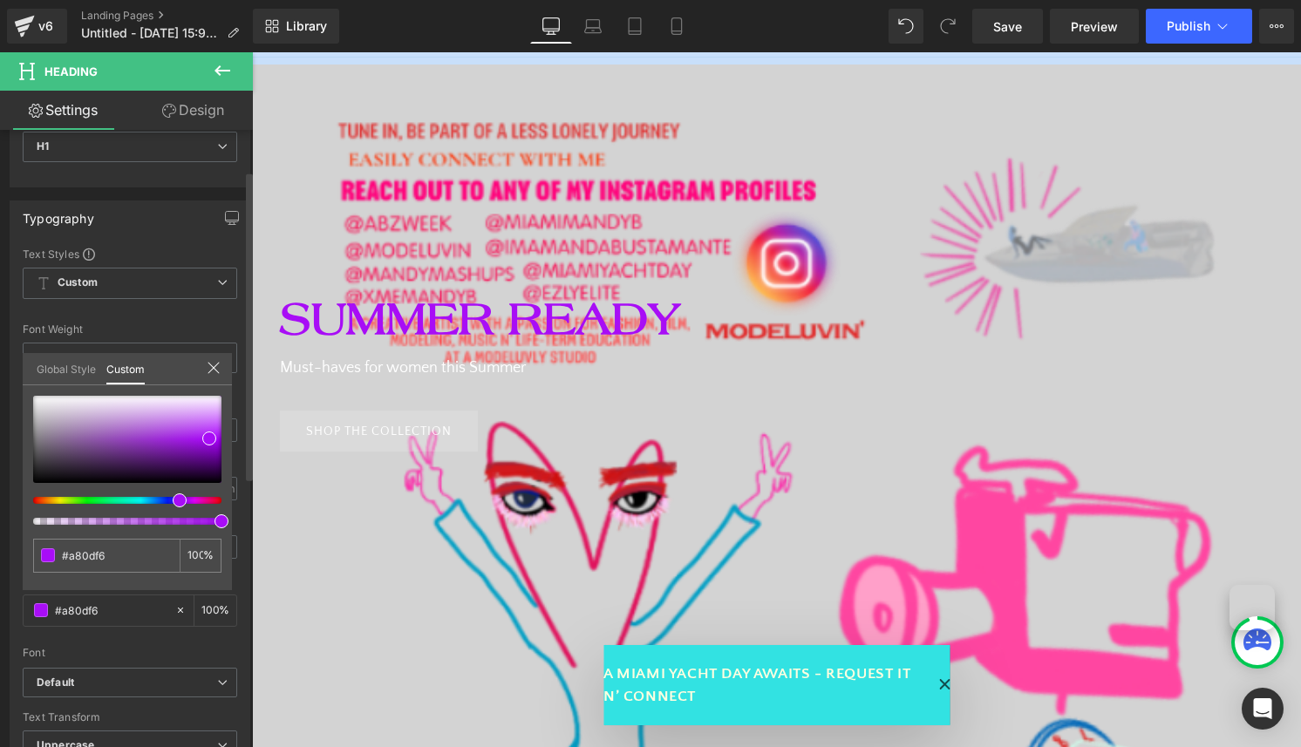
click at [173, 497] on div at bounding box center [120, 500] width 188 height 7
type input "#a10df6"
type input "#9d0df6"
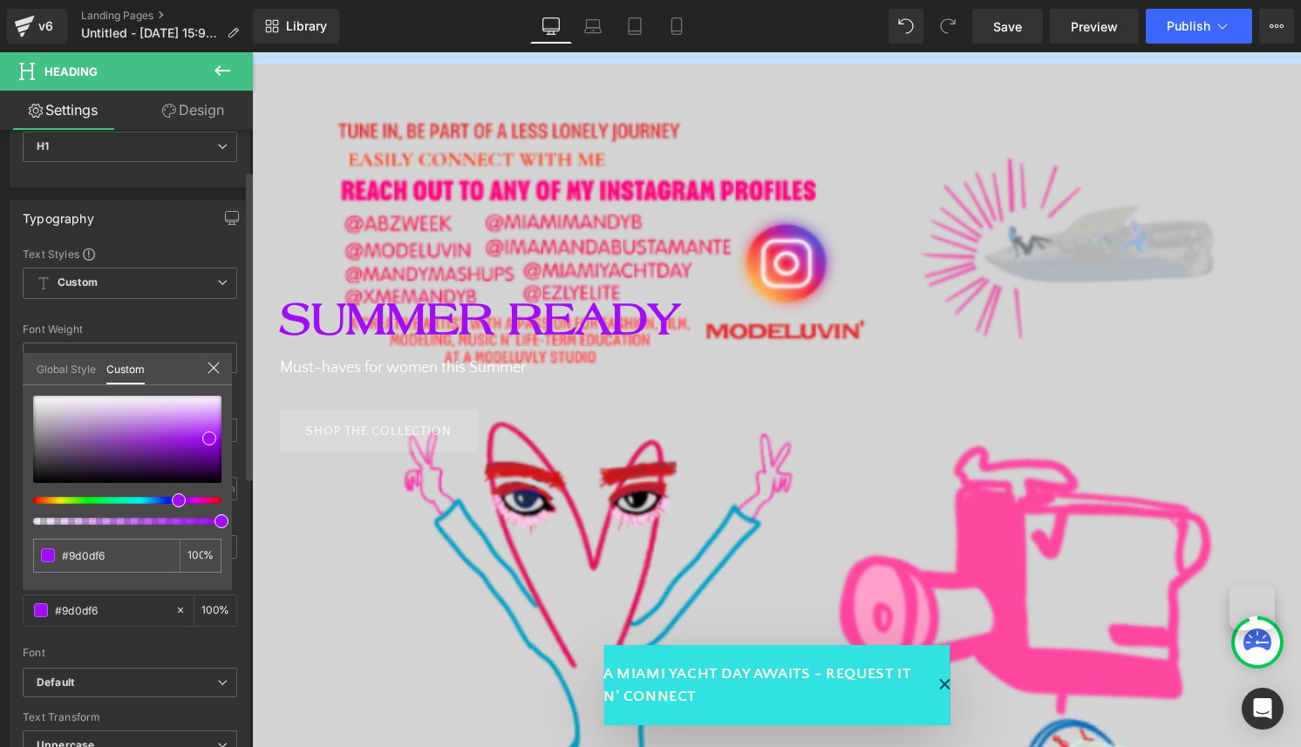
type input "#530df6"
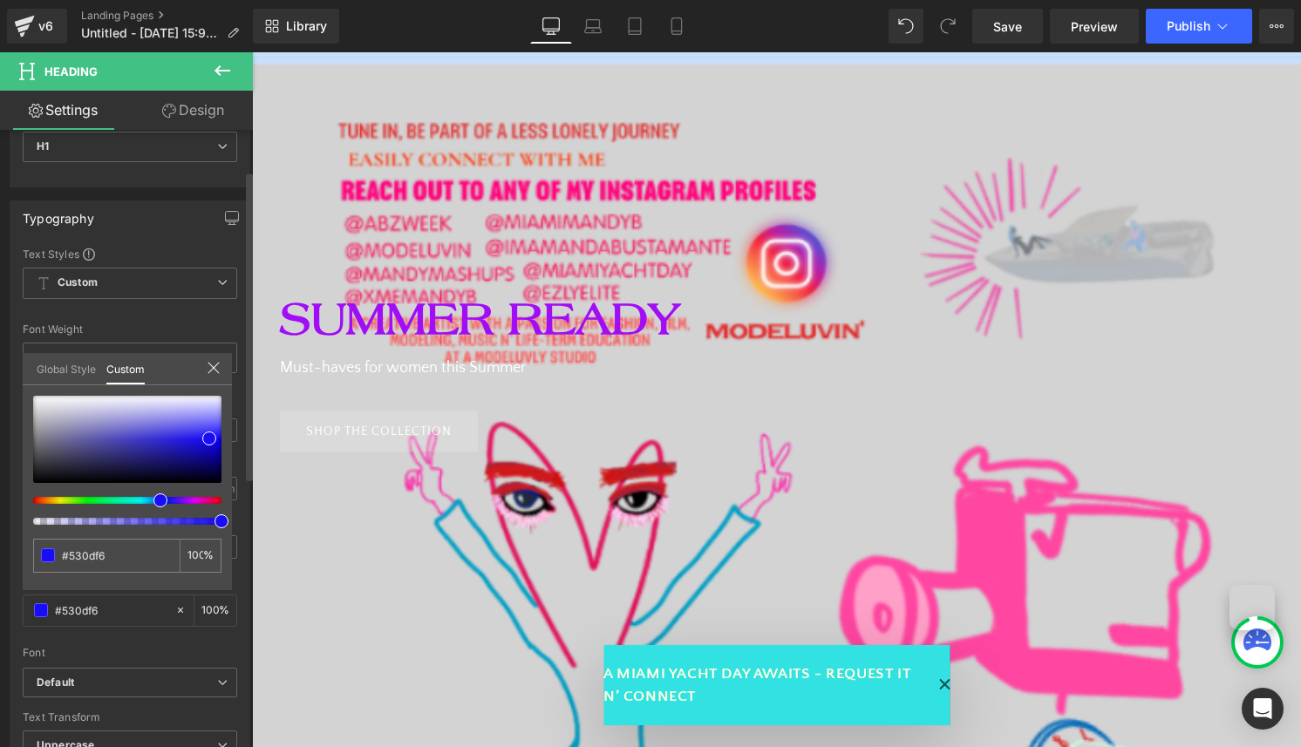
type input "#190df6"
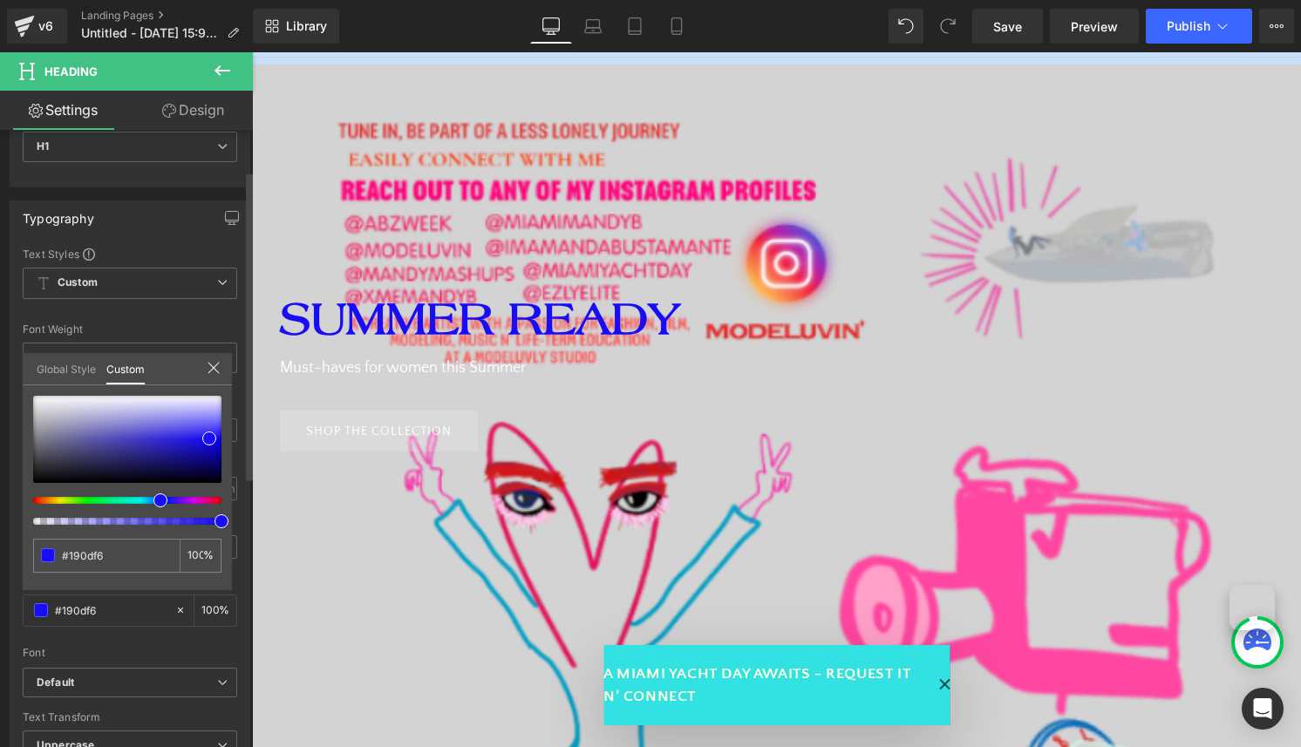
type input "#0d28f6"
type input "#0d34f6"
type input "#0d28f6"
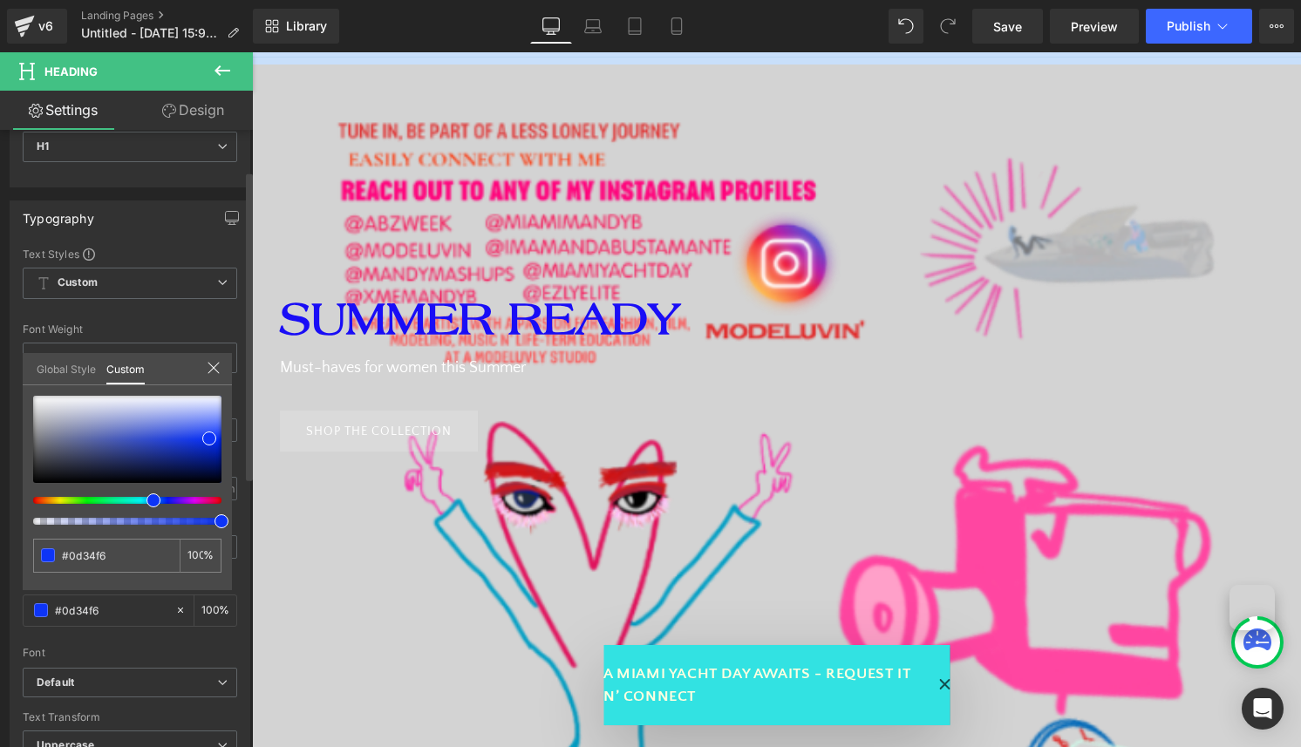
type input "#0d28f6"
type input "#630df6"
type input "#b40df6"
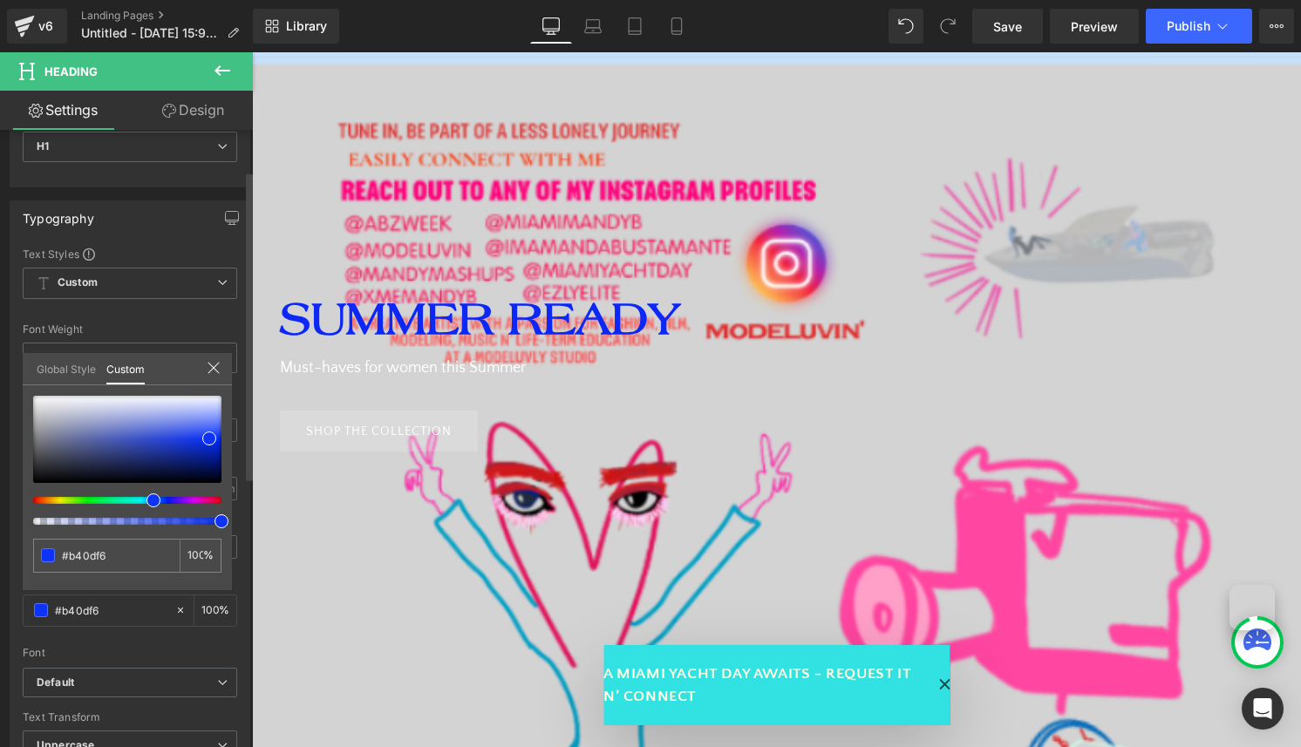
type input "#bc0df6"
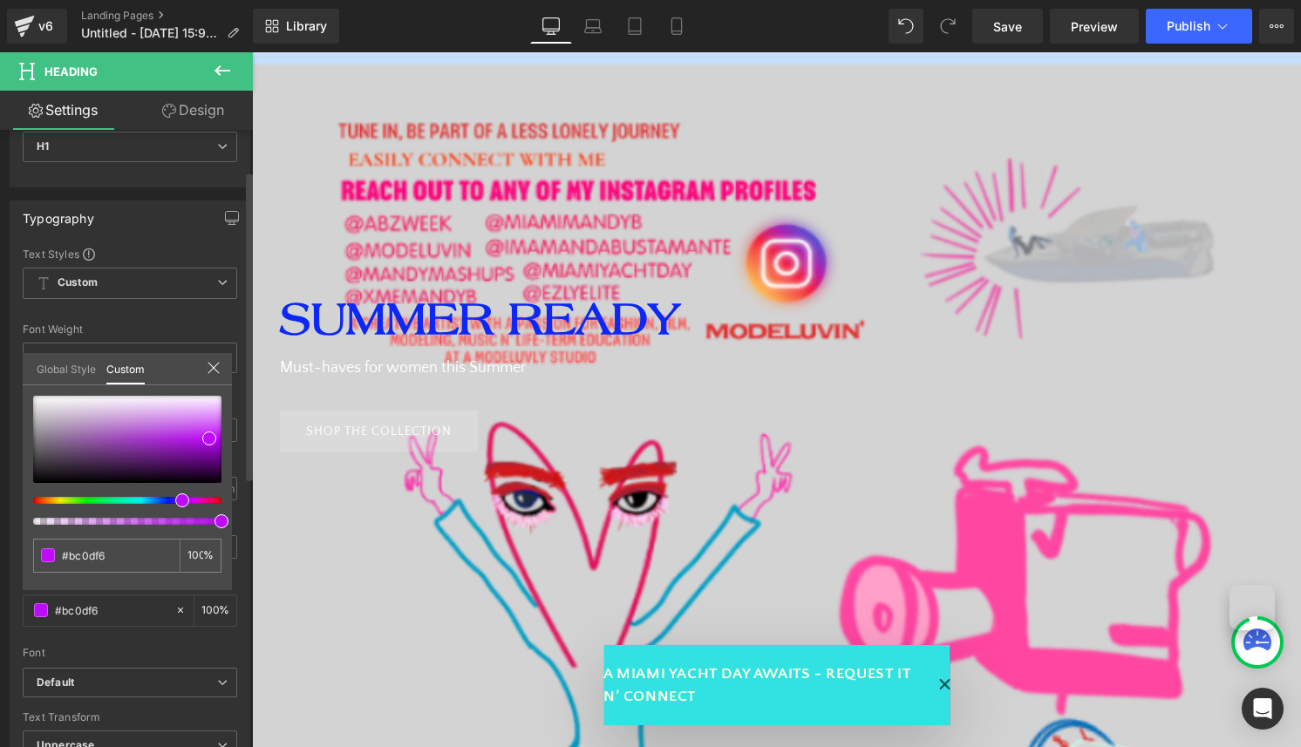
type input "#b40df6"
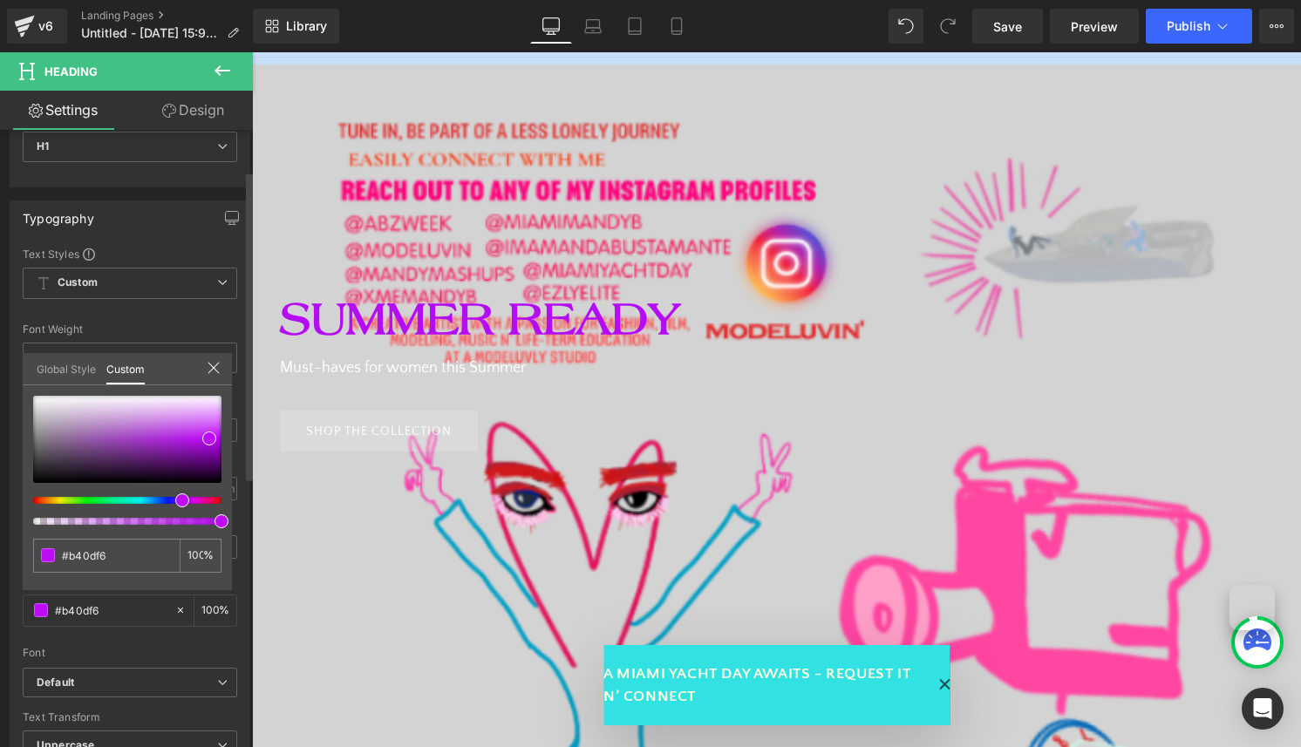
type input "#6e0df6"
type input "#150df6"
type input "#0d2cf6"
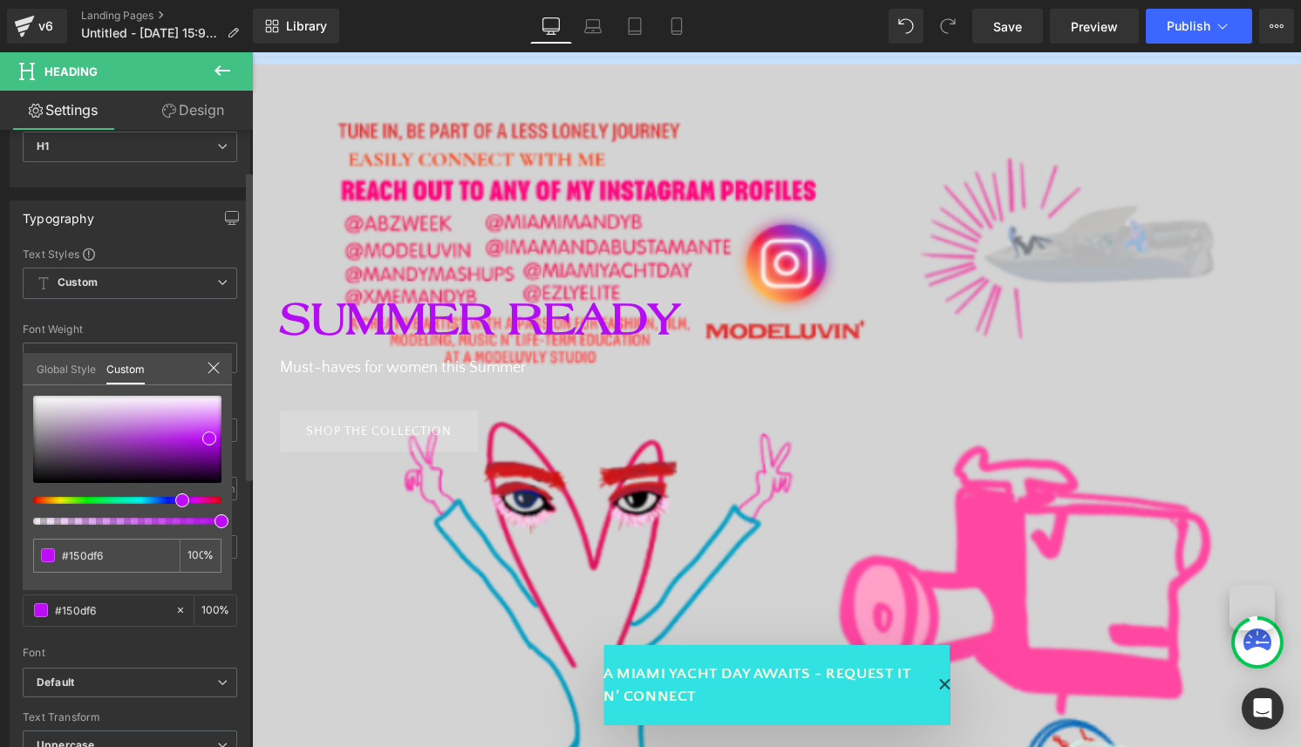
type input "#0d2cf6"
type input "#0d40f6"
type input "#0d5bf6"
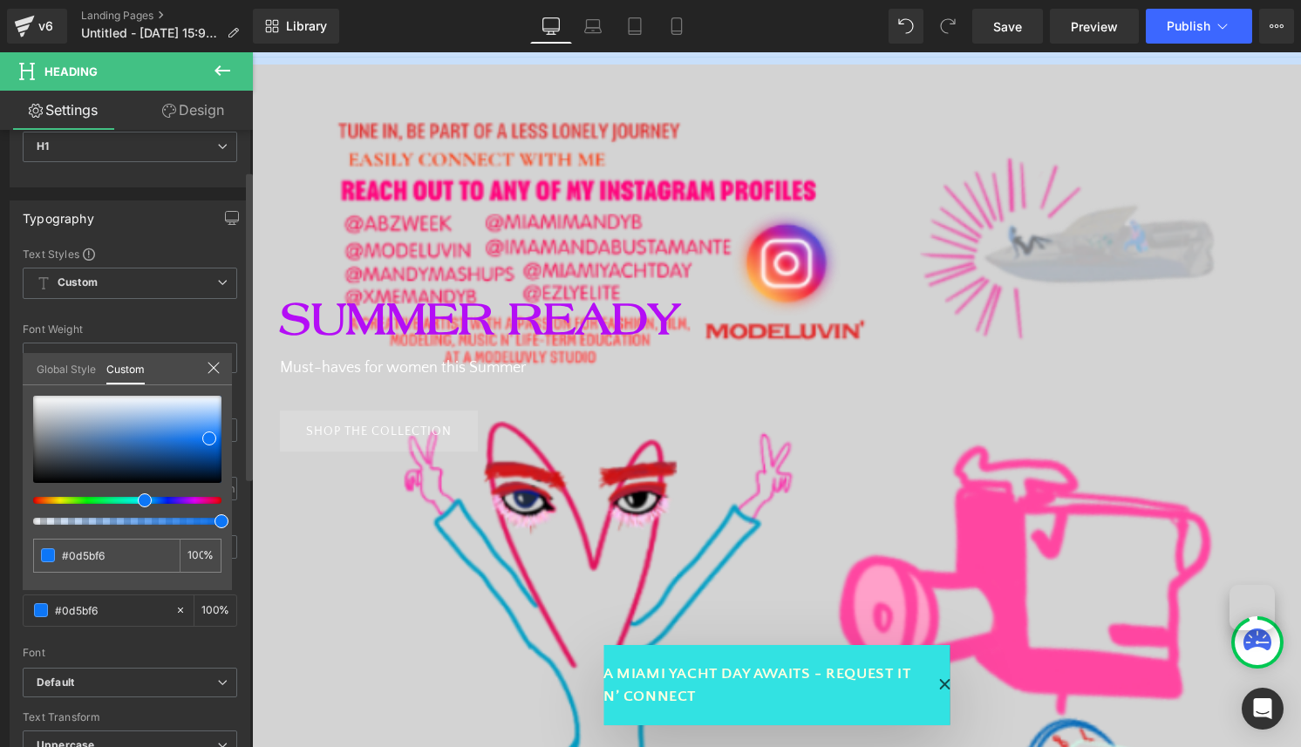
type input "#0d76f6"
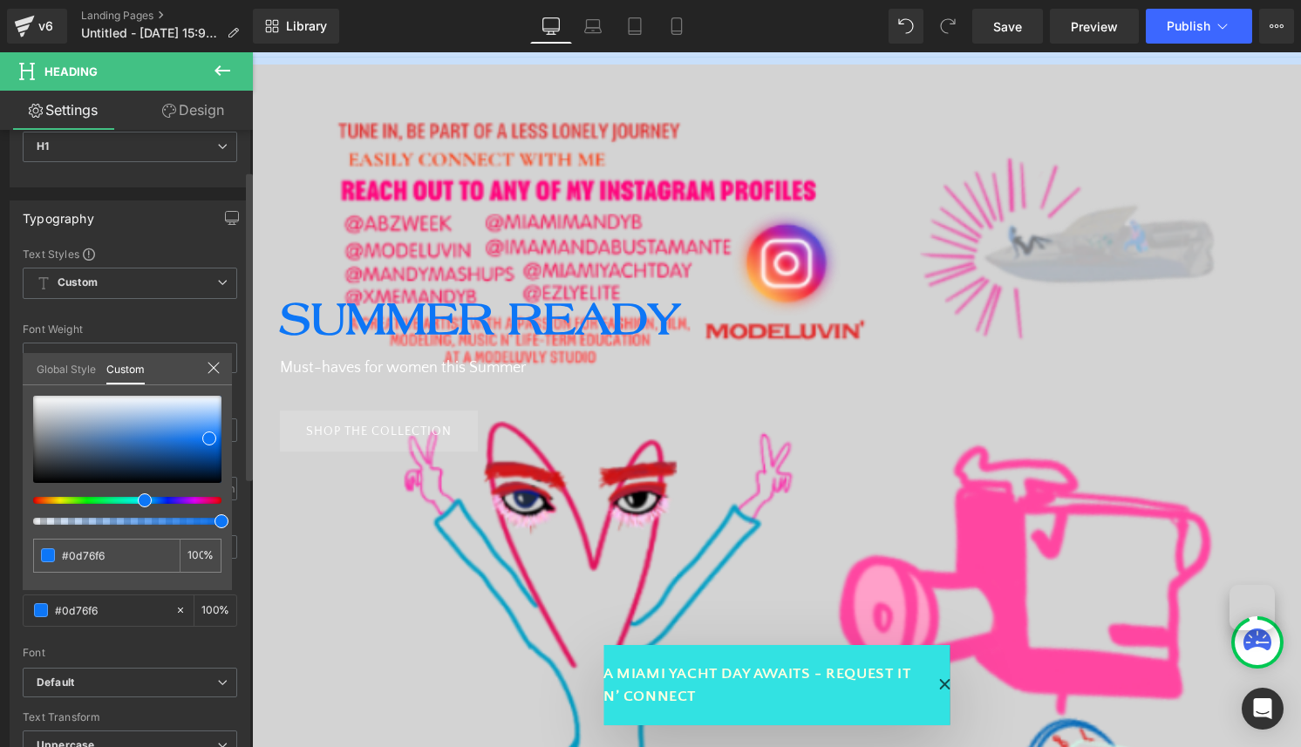
type input "#0d6ef6"
type input "#0d66f6"
type input "#0d63f6"
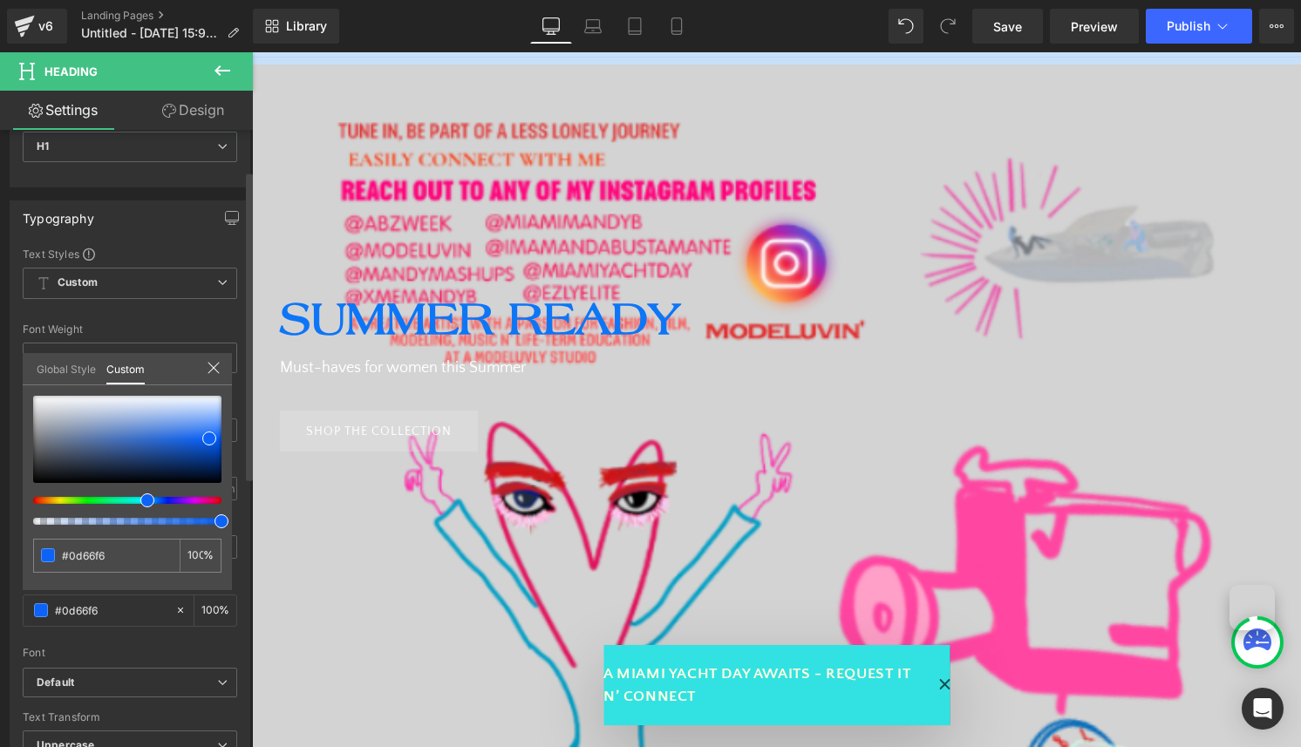
type input "#0d63f6"
type input "#0d5bf6"
type input "#0d47f6"
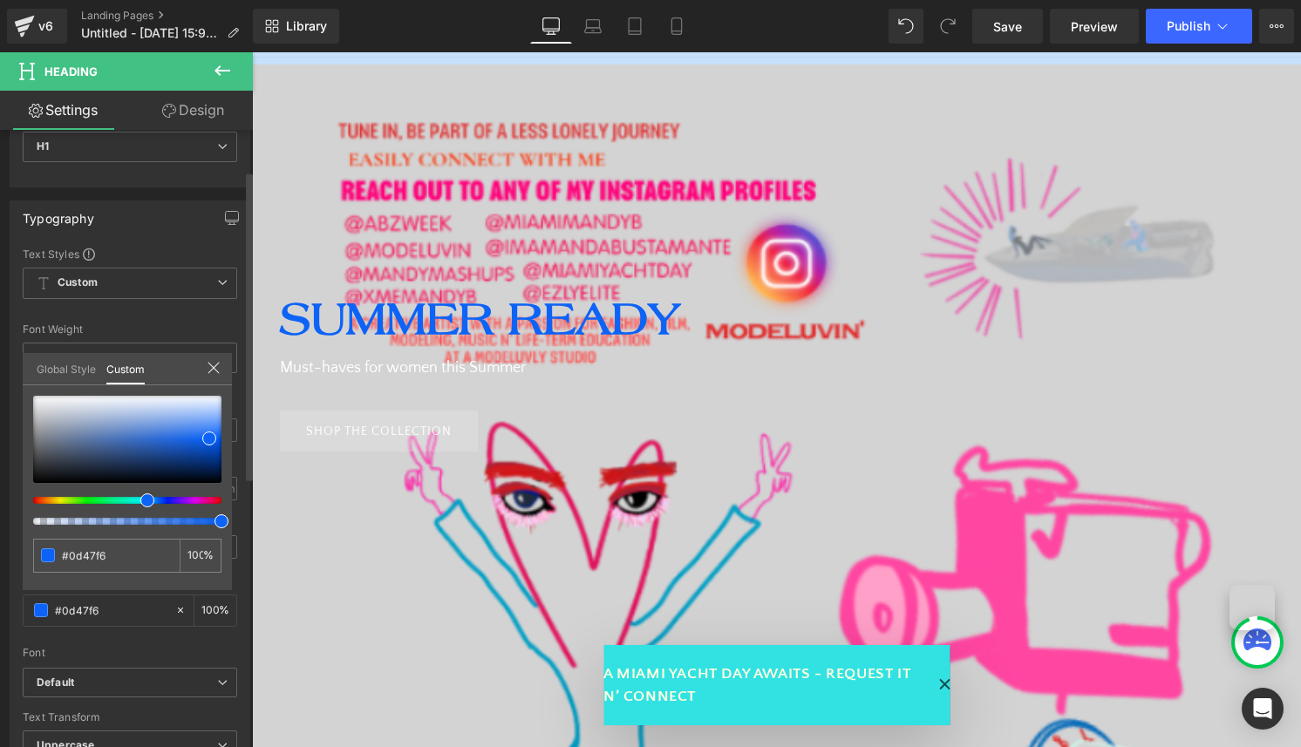
type input "#0d28f6"
type input "#0d19f6"
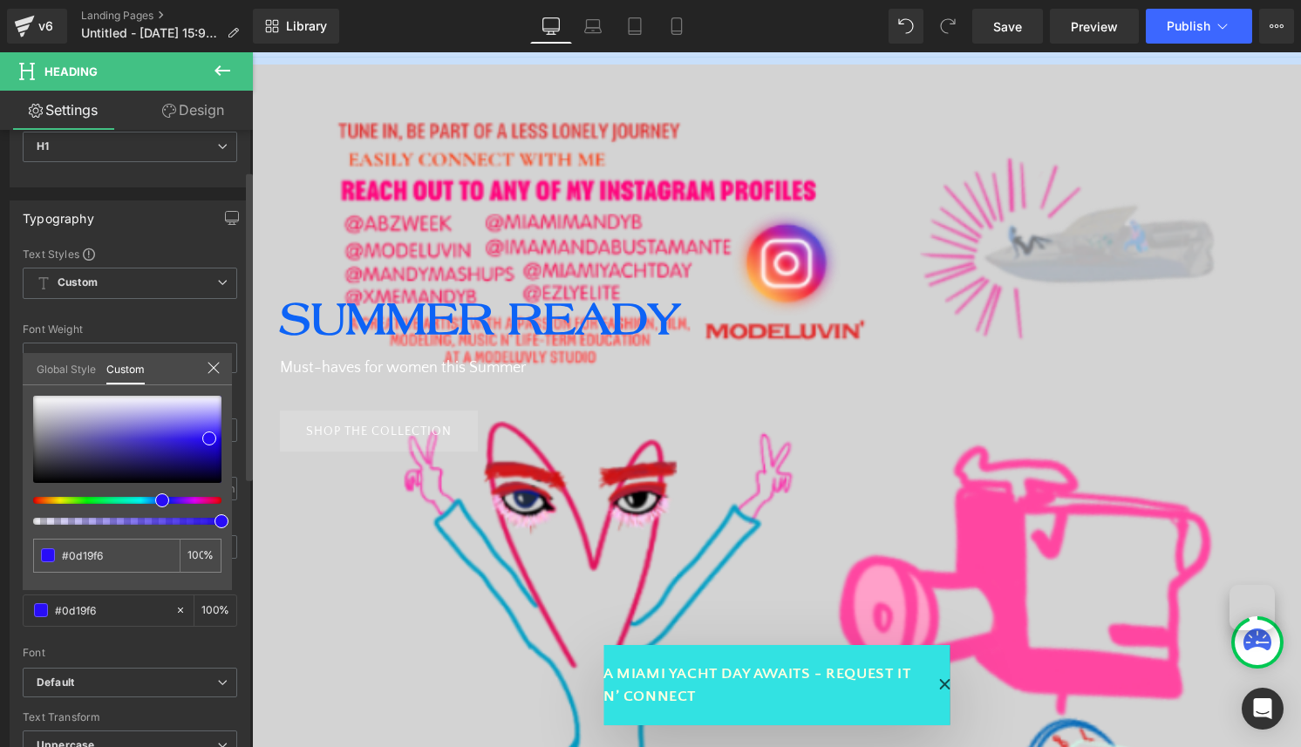
type input "#190df6"
type input "#280df6"
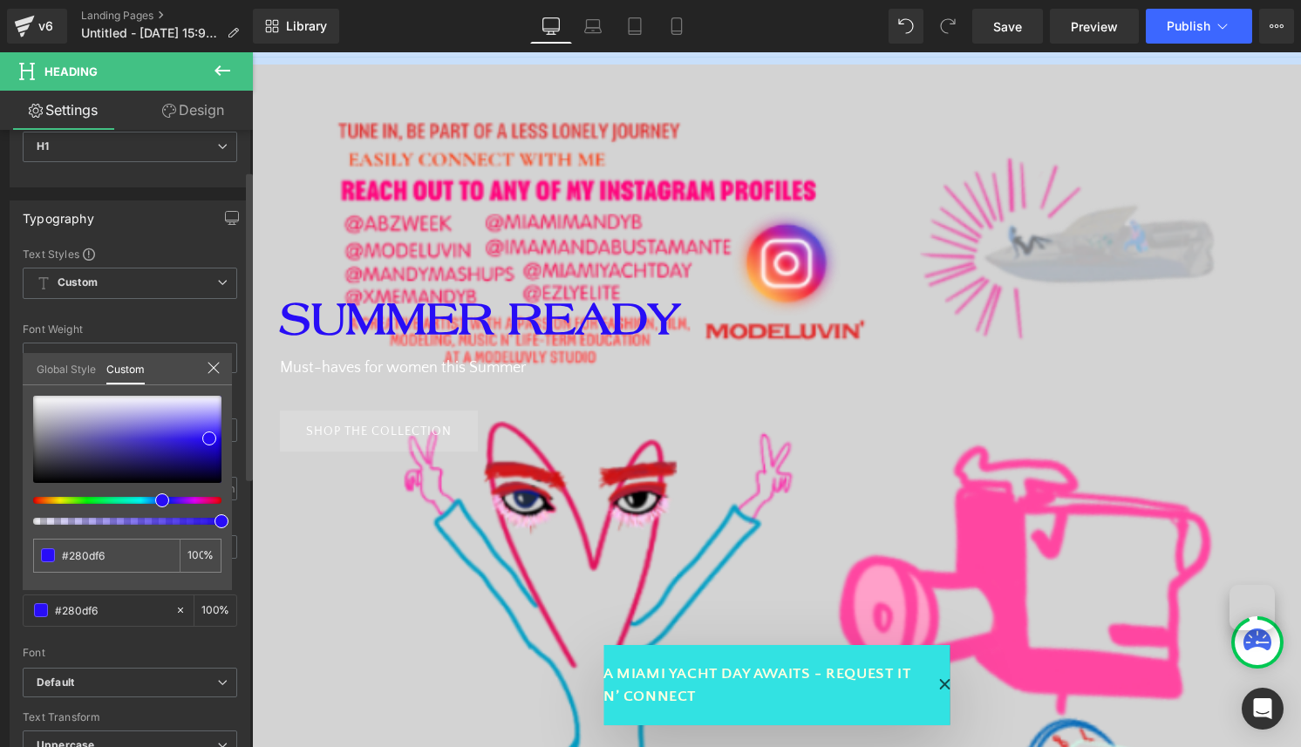
type input "#0d0df6"
type input "#0d15f6"
type input "#0d21f6"
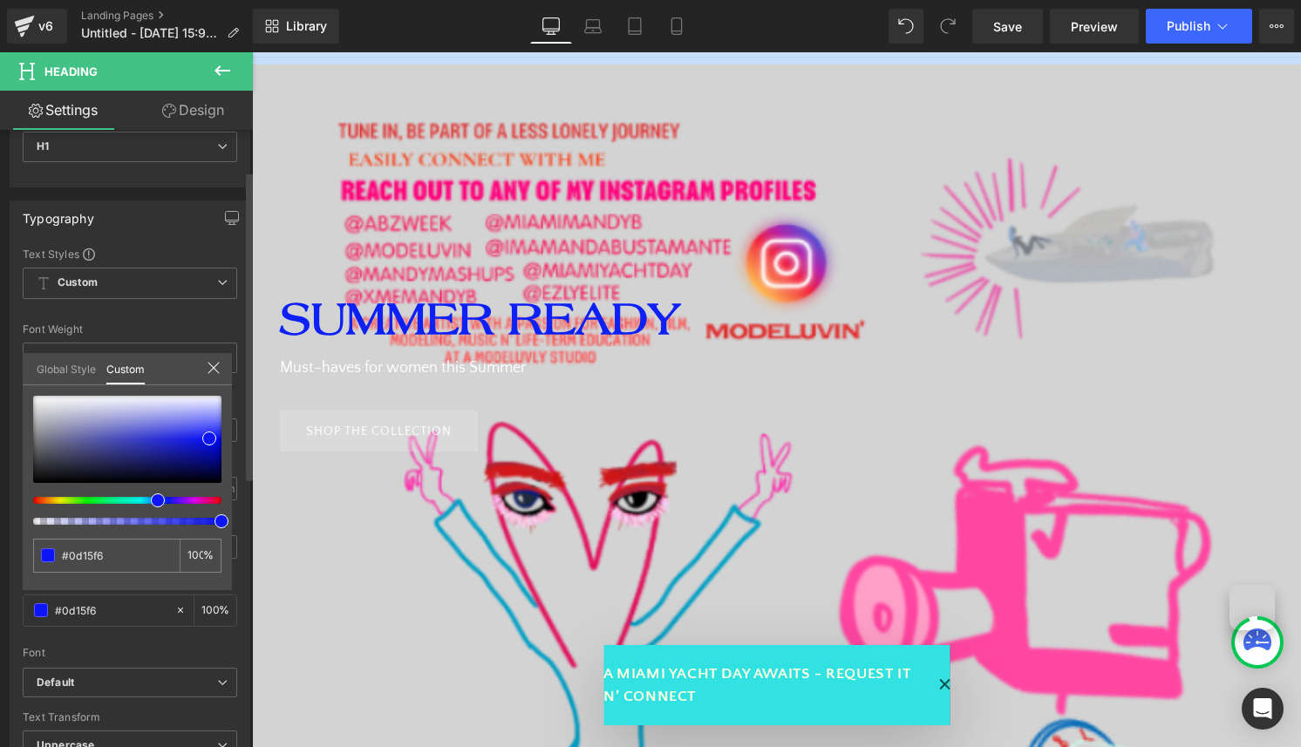
type input "#0d21f6"
type input "#0d34f6"
type input "#0d40f6"
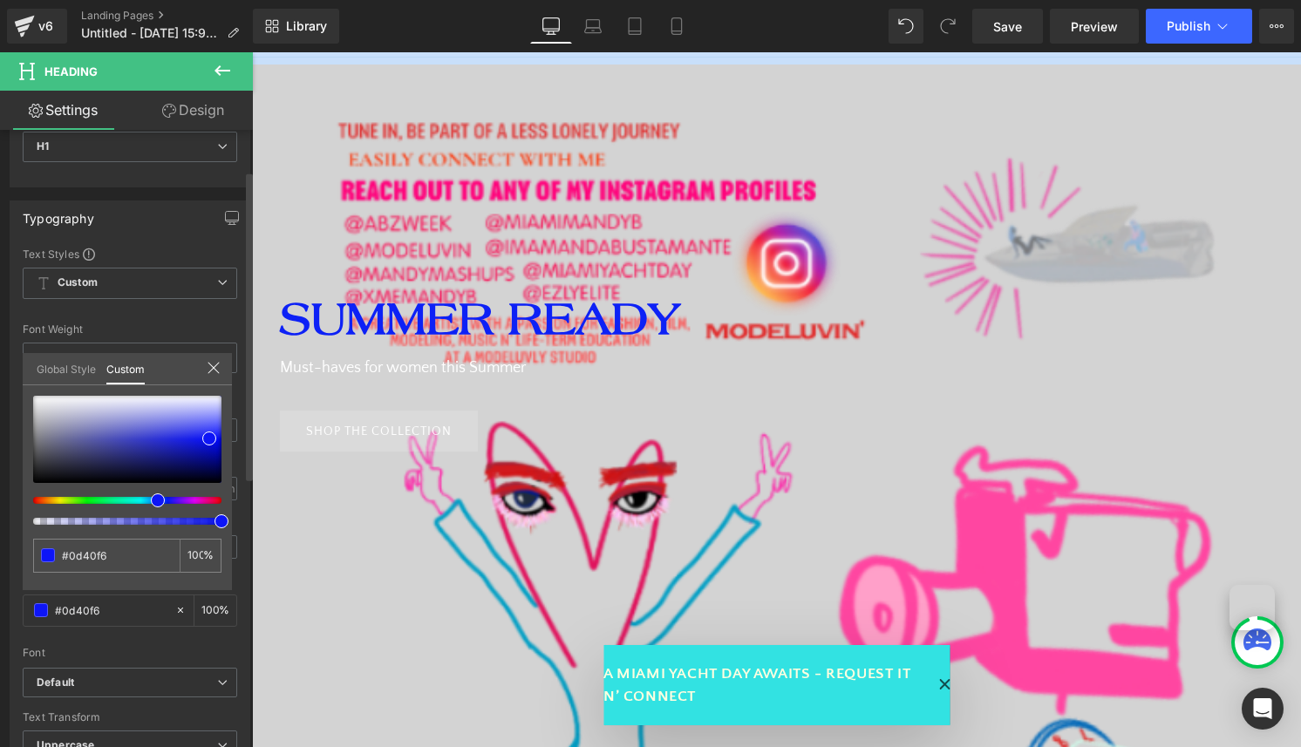
type input "#0d4ff6"
type input "#0d53f6"
type input "#0d5bf6"
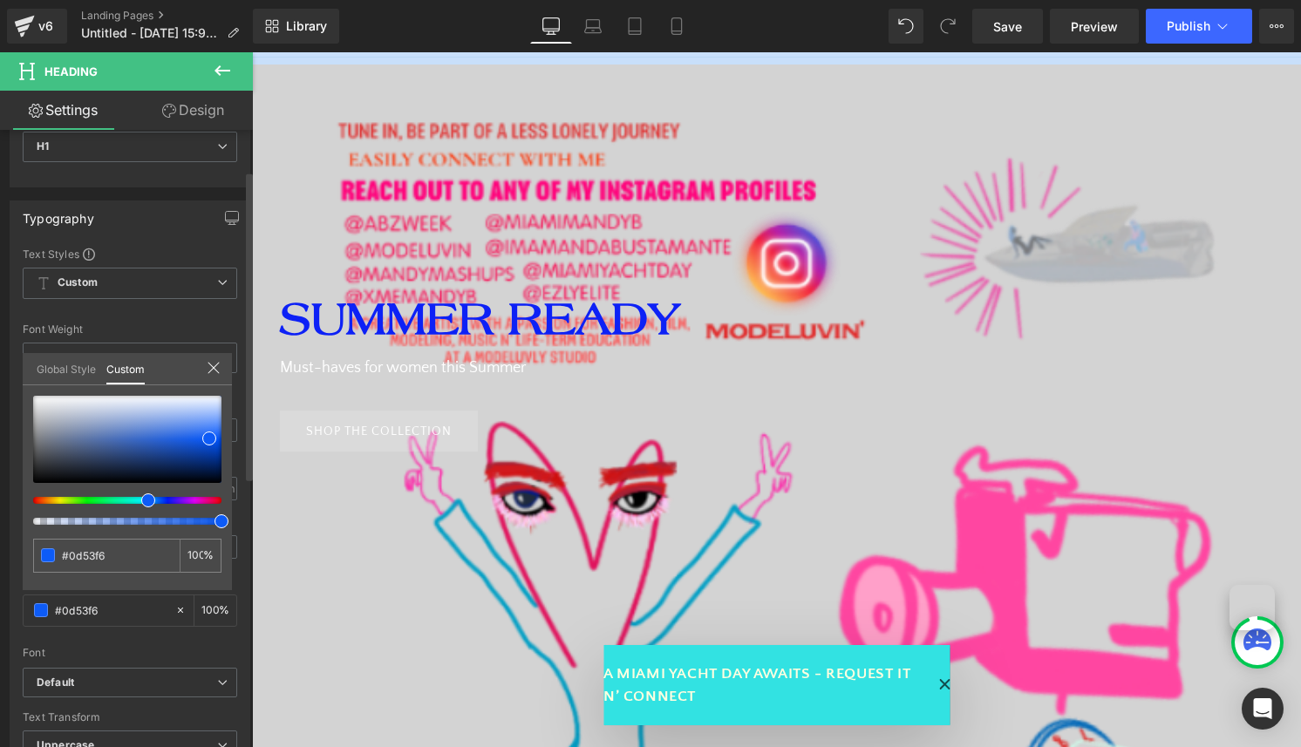
type input "#0d5bf6"
type input "#0d66f6"
type input "#0d6ef6"
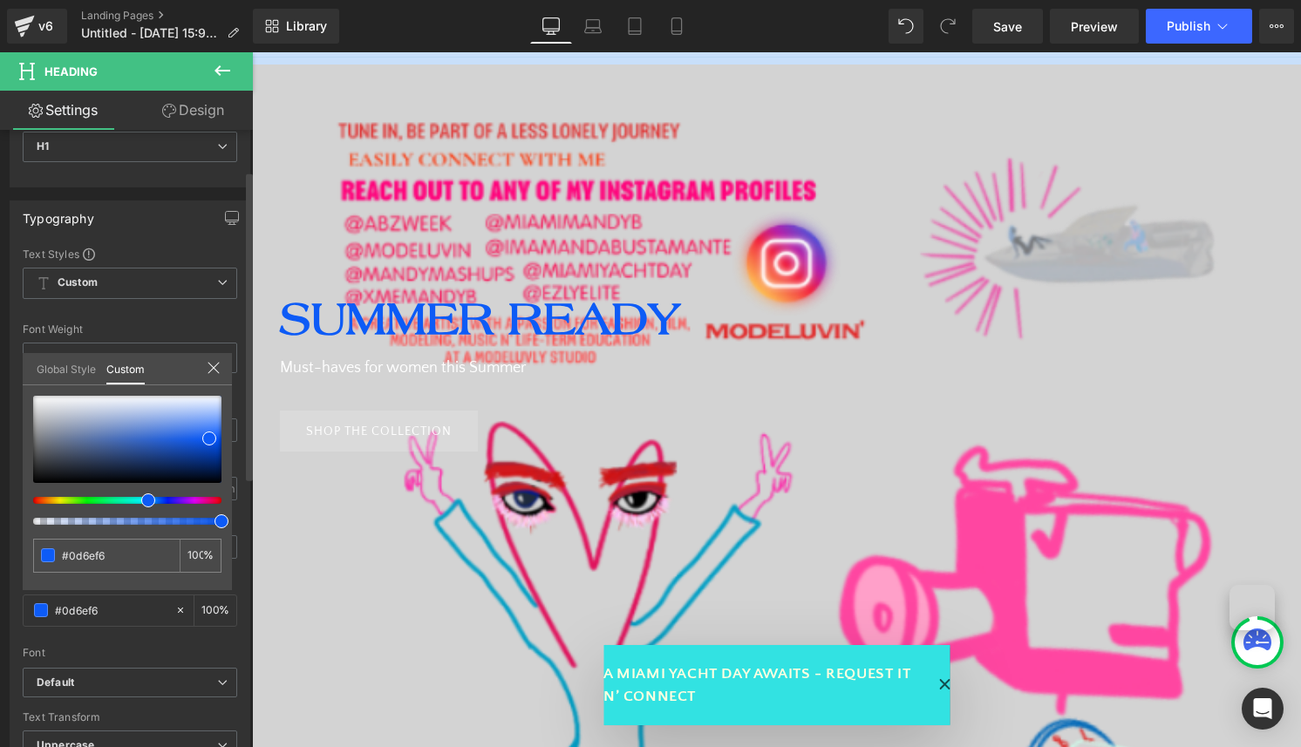
type input "#0d76f6"
drag, startPoint x: 172, startPoint y: 499, endPoint x: 138, endPoint y: 499, distance: 34.0
click at [138, 499] on div at bounding box center [120, 500] width 188 height 7
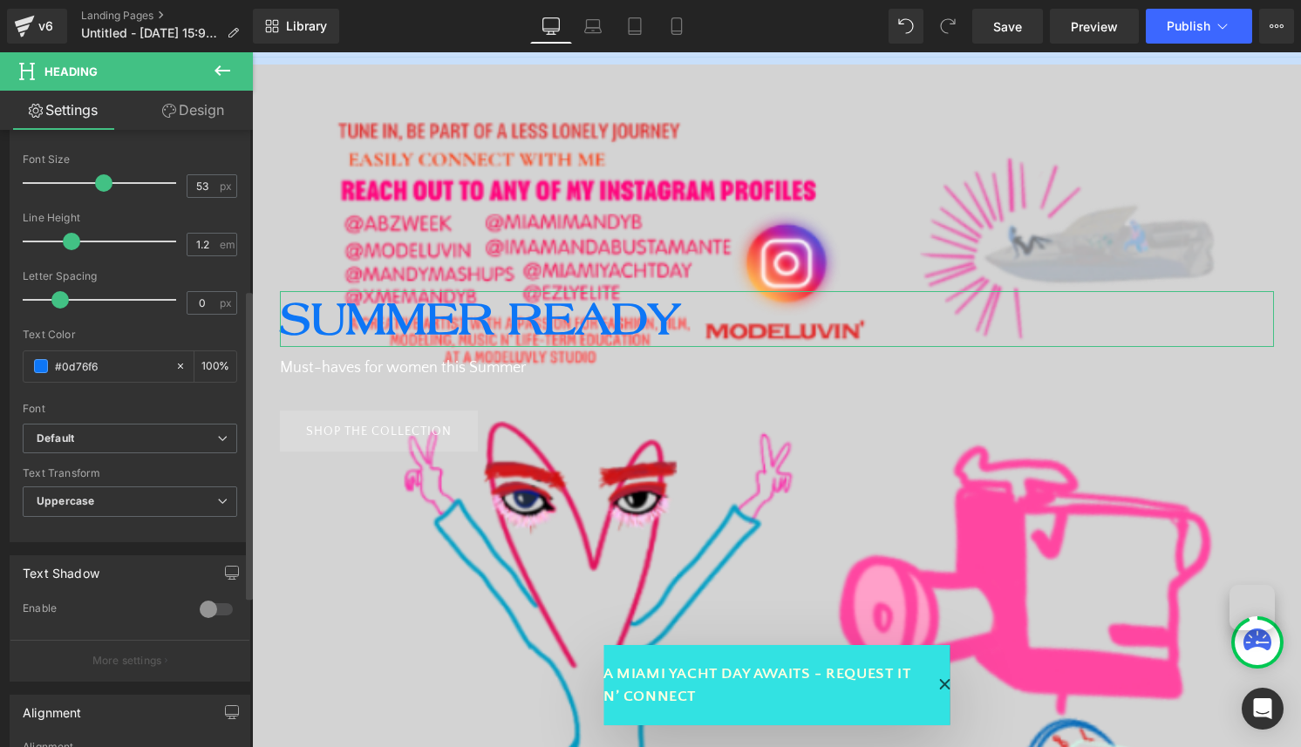
scroll to position [334, 0]
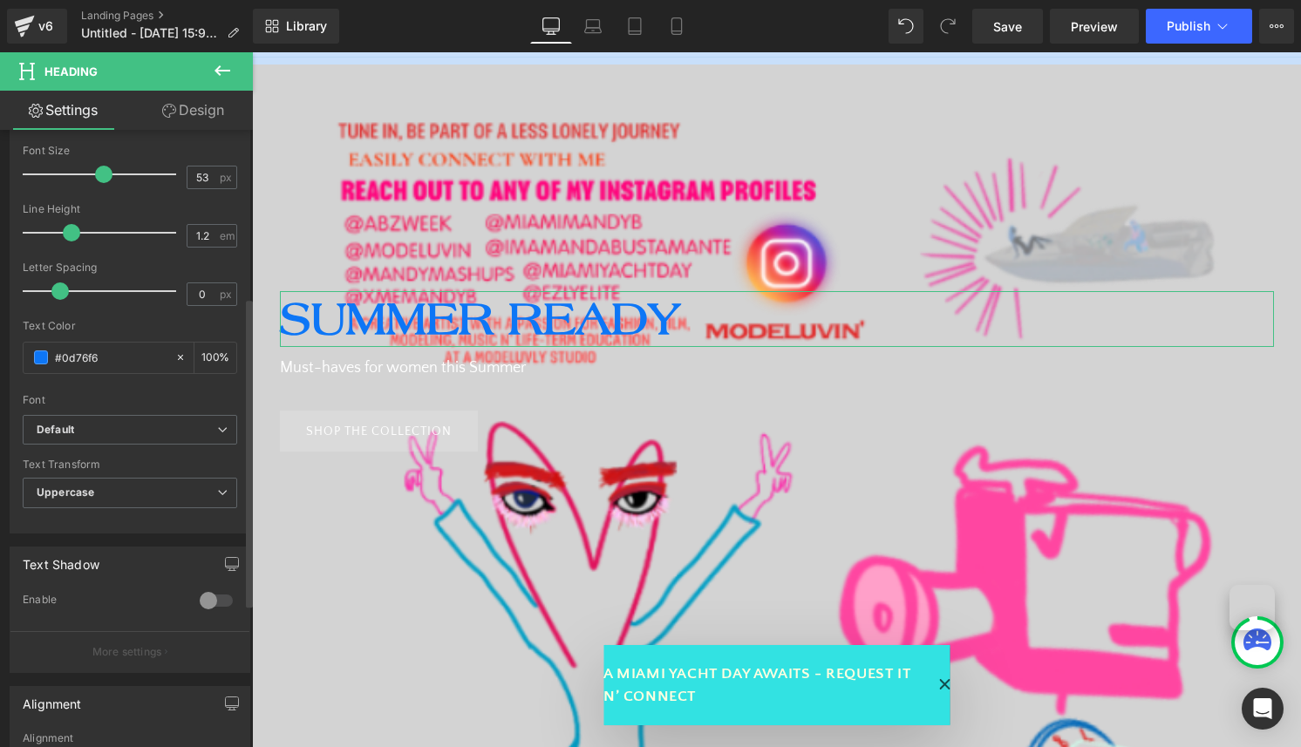
click at [207, 603] on div at bounding box center [216, 601] width 42 height 28
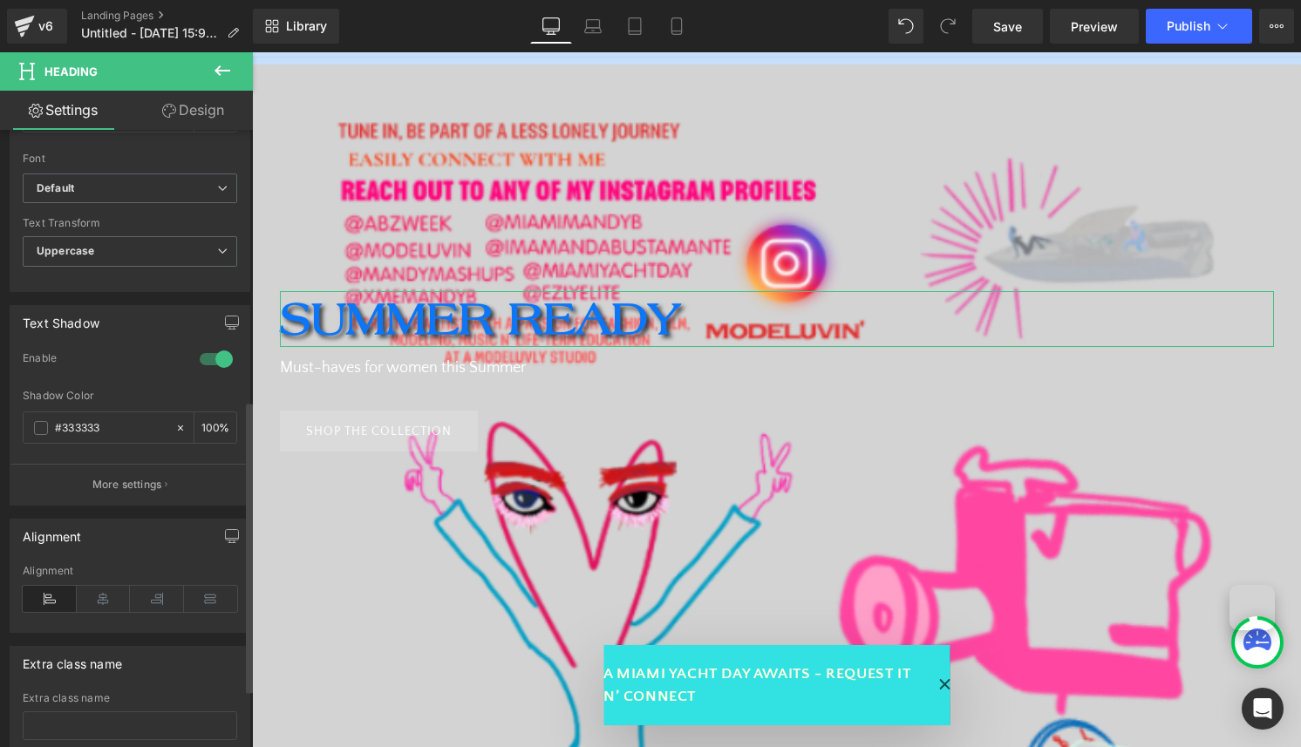
scroll to position [584, 0]
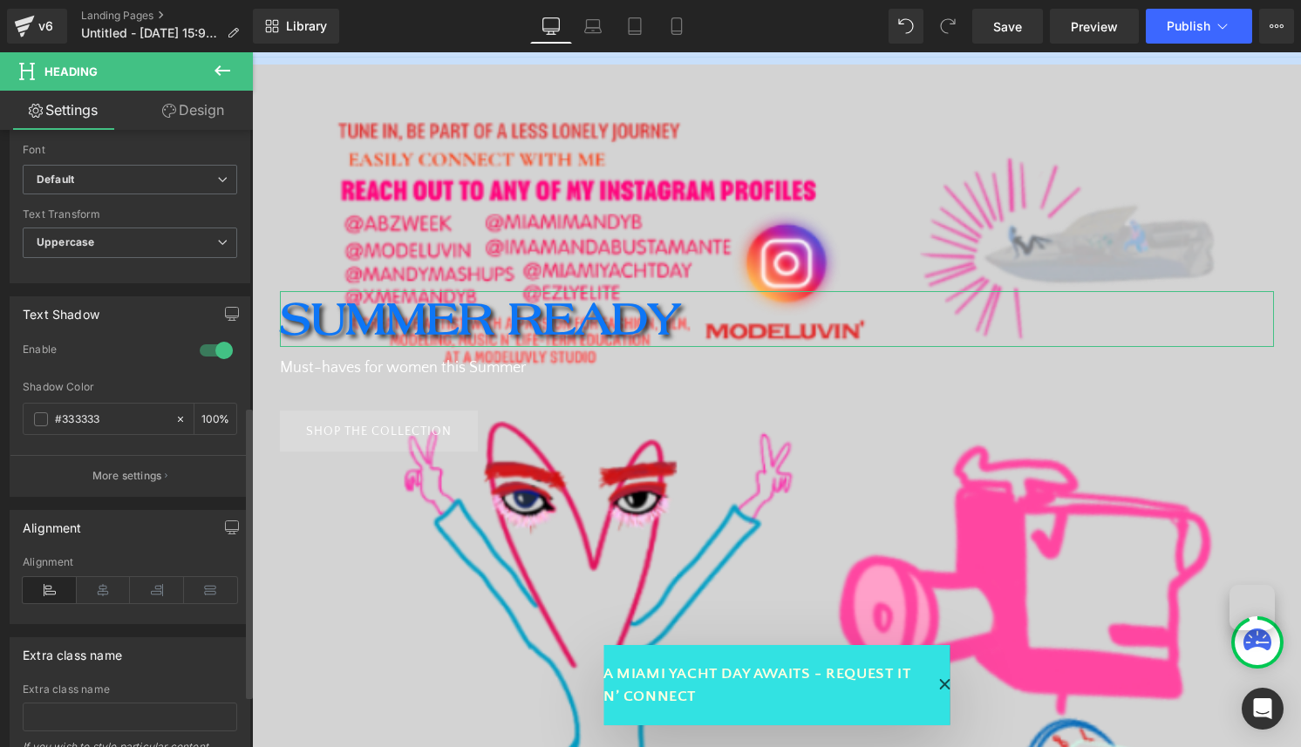
click at [92, 608] on div "Alignment" at bounding box center [130, 589] width 215 height 67
click at [111, 594] on icon at bounding box center [104, 590] width 54 height 26
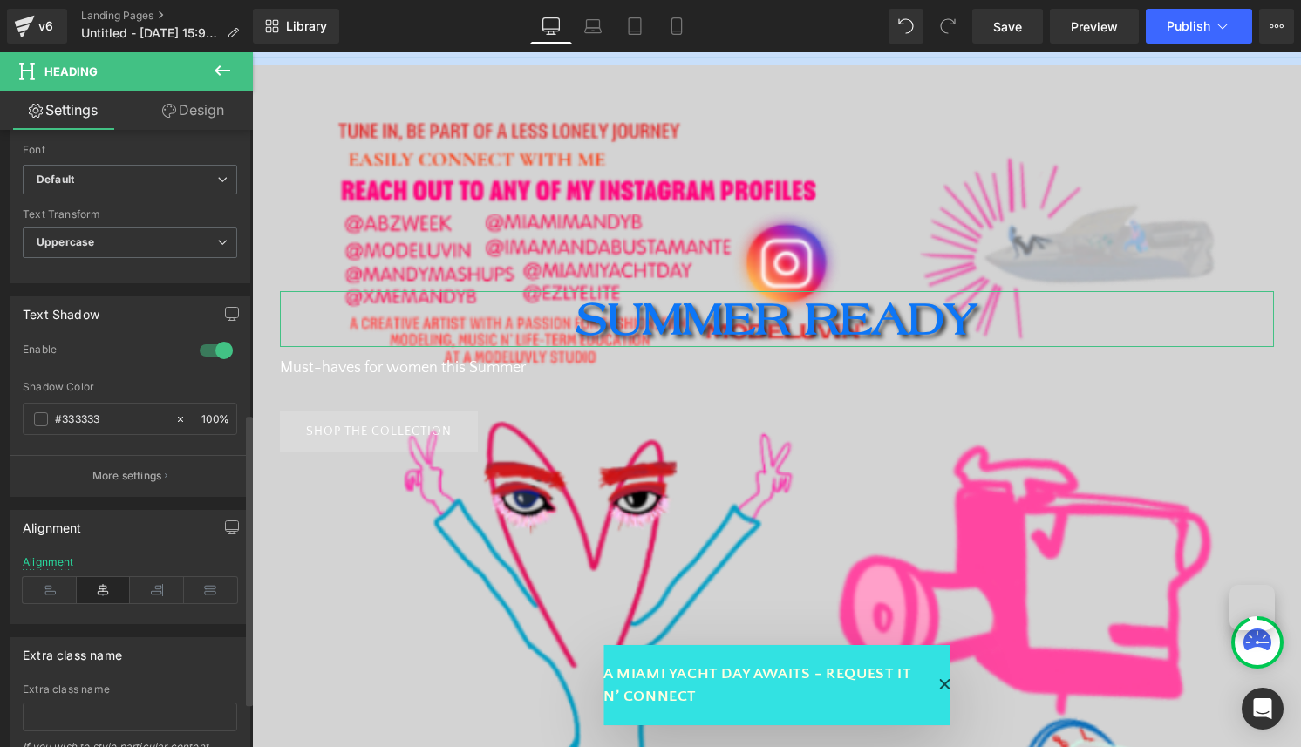
scroll to position [693, 0]
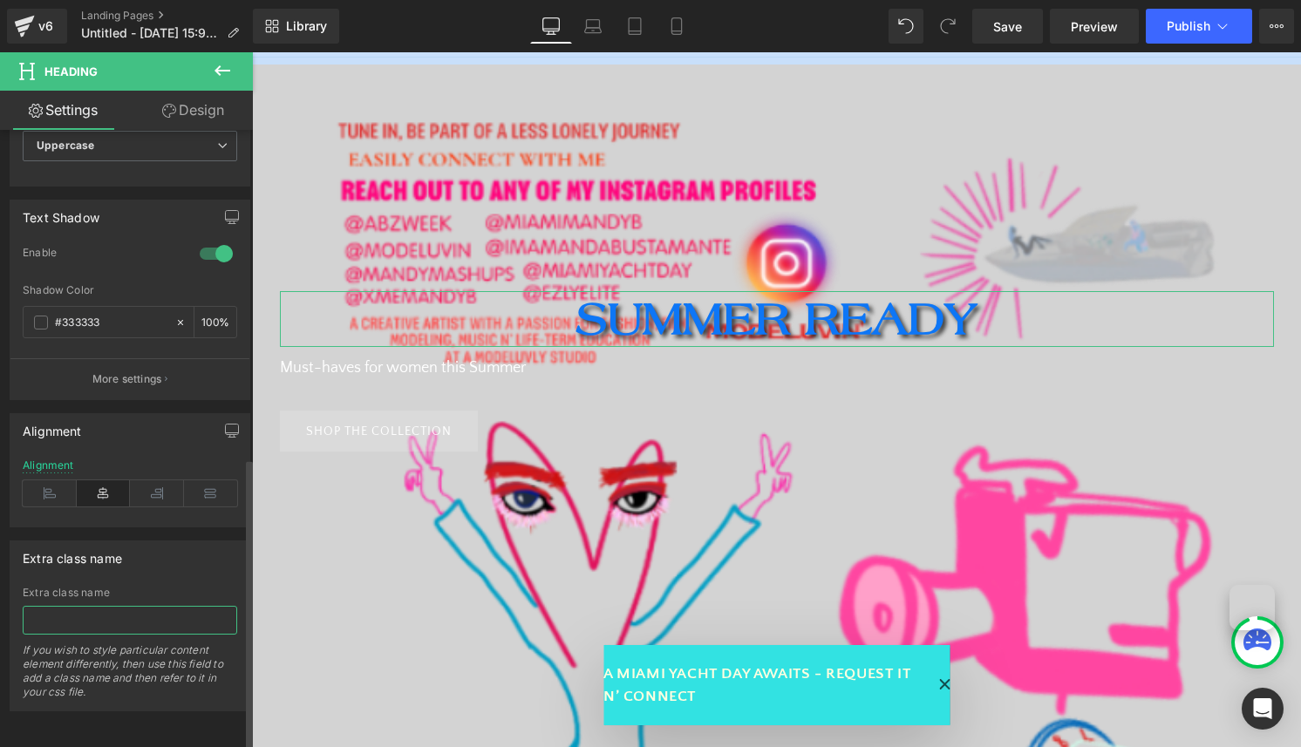
click at [93, 611] on input "text" at bounding box center [130, 620] width 215 height 29
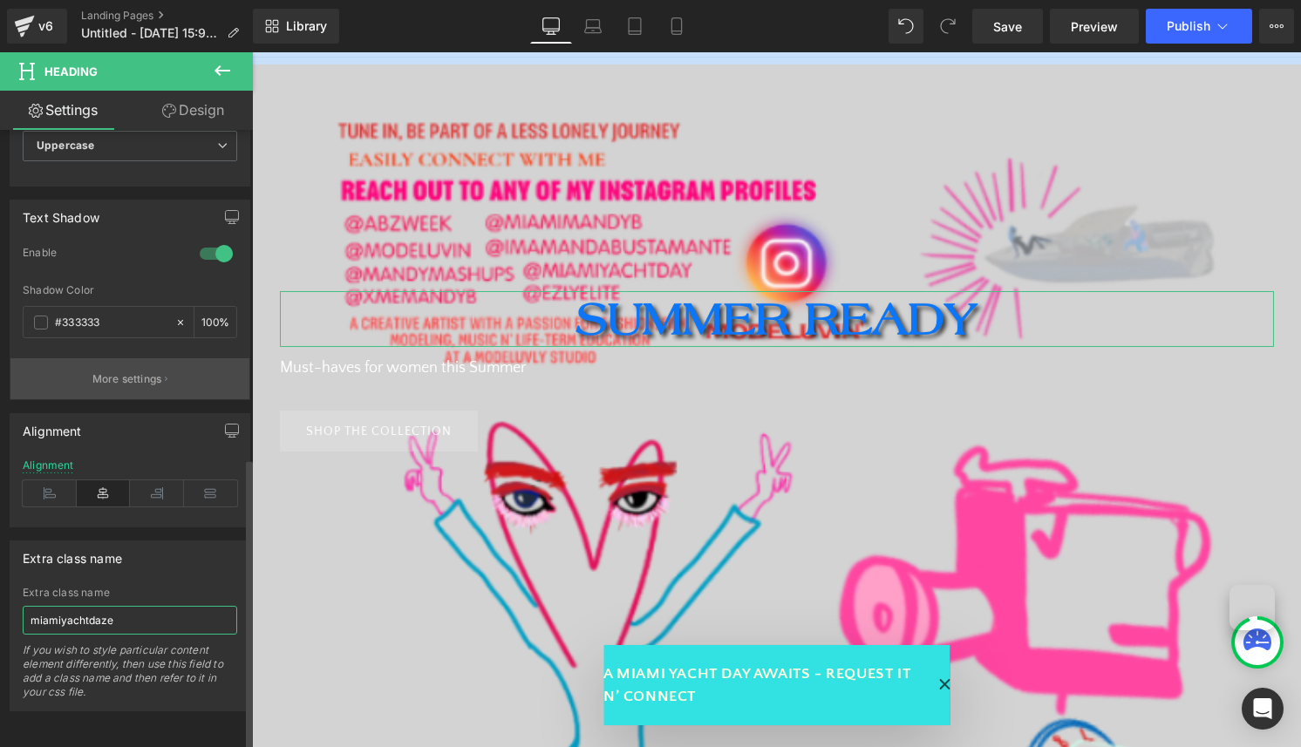
scroll to position [665, 0]
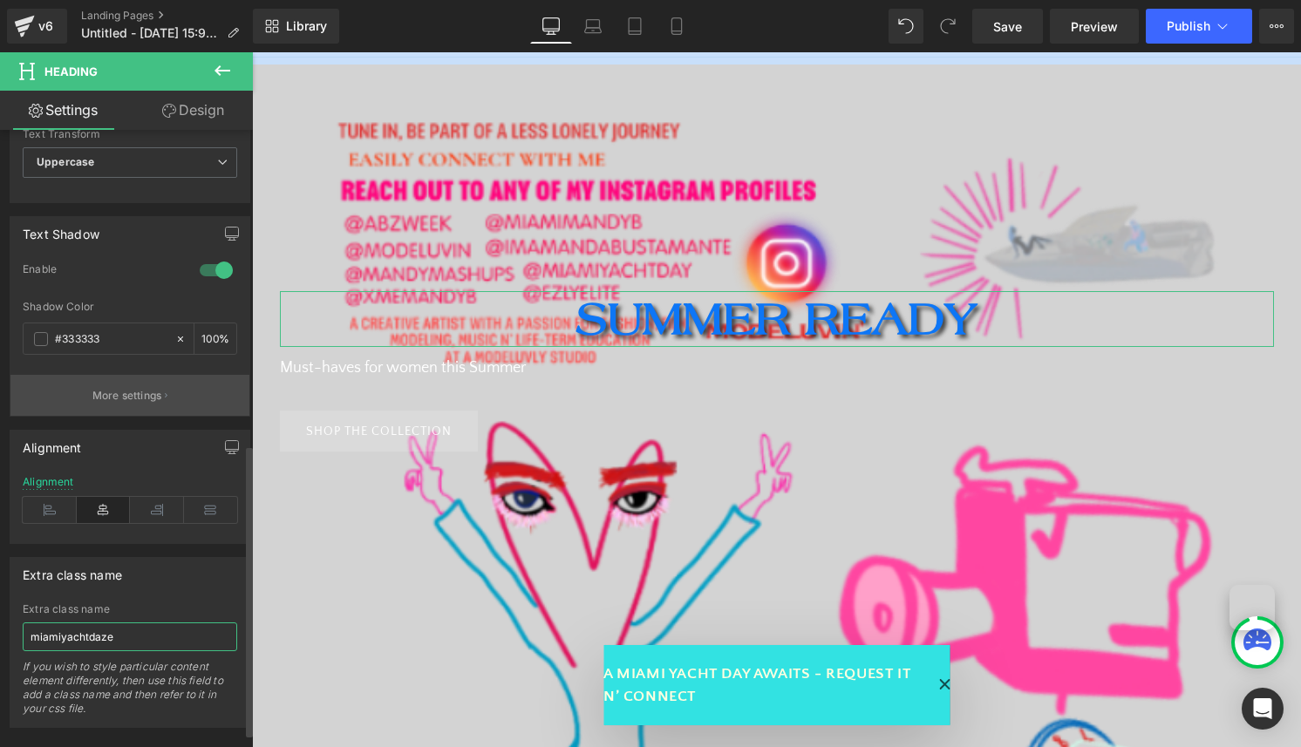
type input "miamiyachtdaze"
click at [150, 399] on p "More settings" at bounding box center [127, 396] width 70 height 16
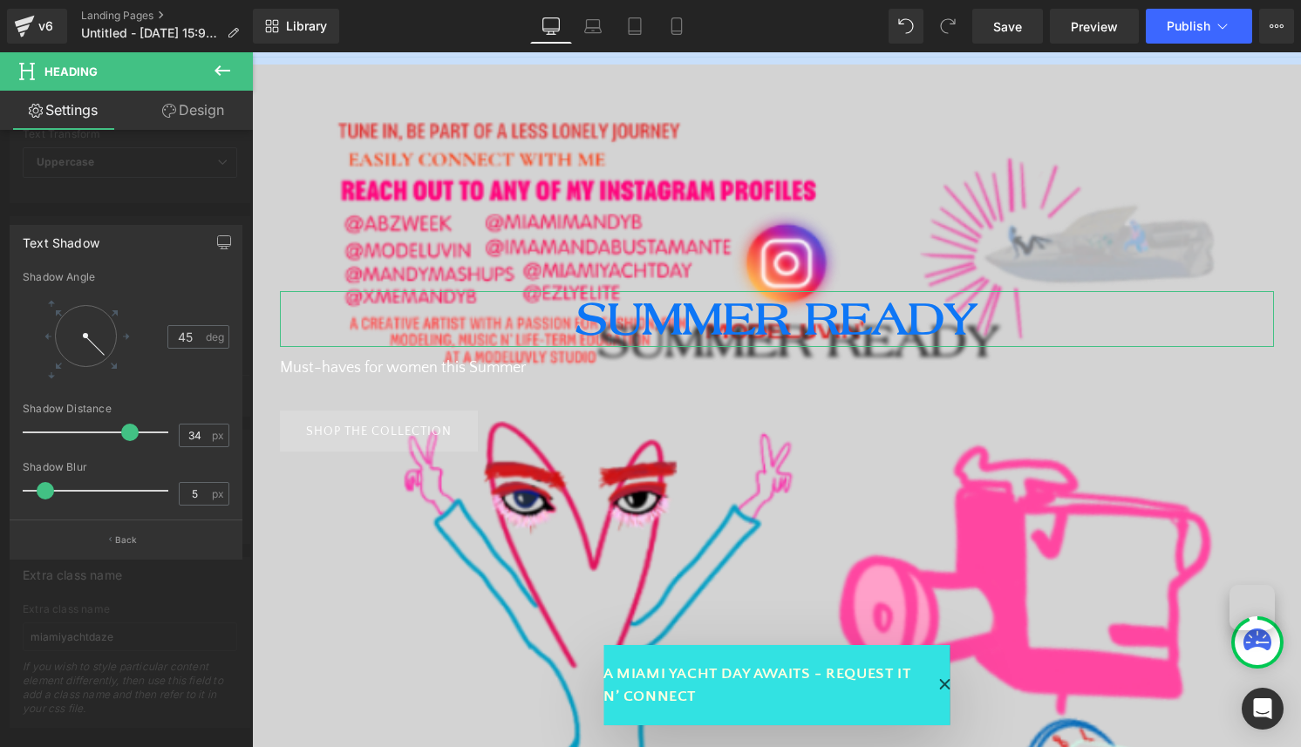
type input "33"
drag, startPoint x: 51, startPoint y: 430, endPoint x: 127, endPoint y: 445, distance: 78.2
click at [127, 445] on div at bounding box center [99, 432] width 137 height 35
type input "9"
drag, startPoint x: 48, startPoint y: 495, endPoint x: 59, endPoint y: 496, distance: 11.5
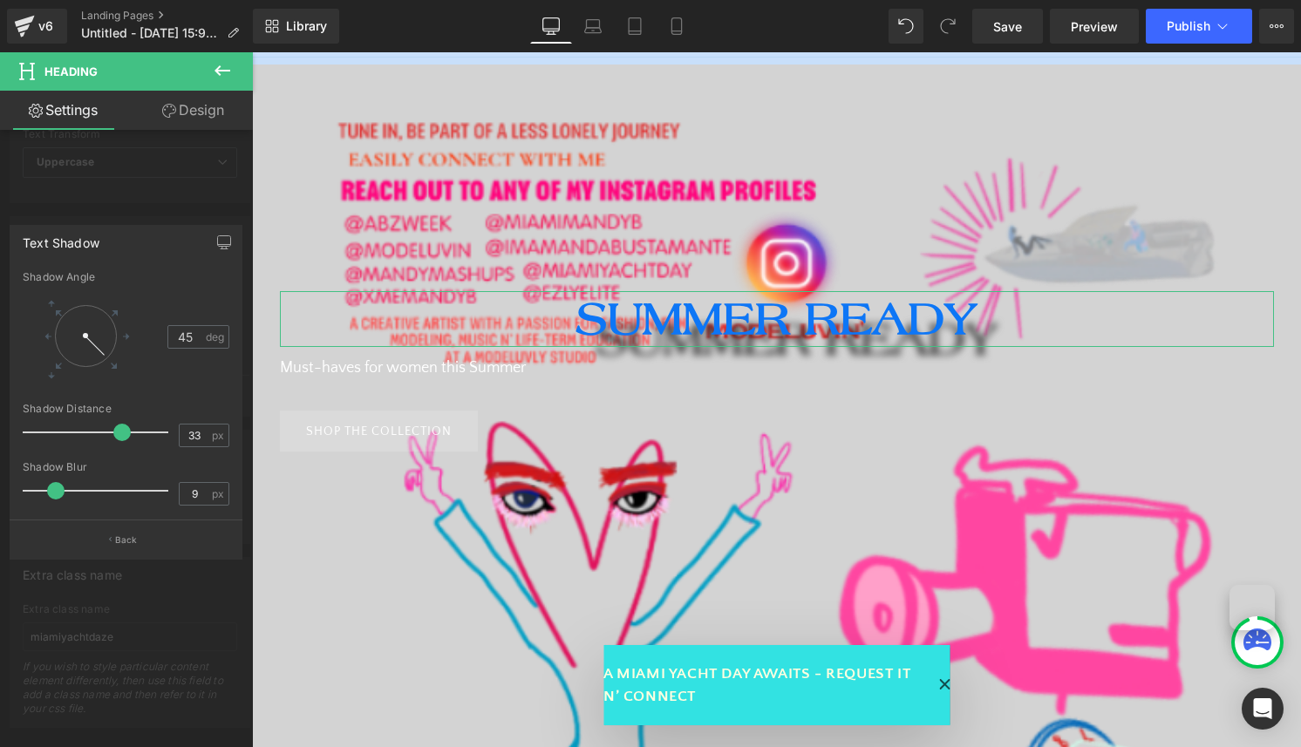
click at [59, 496] on span at bounding box center [55, 490] width 17 height 17
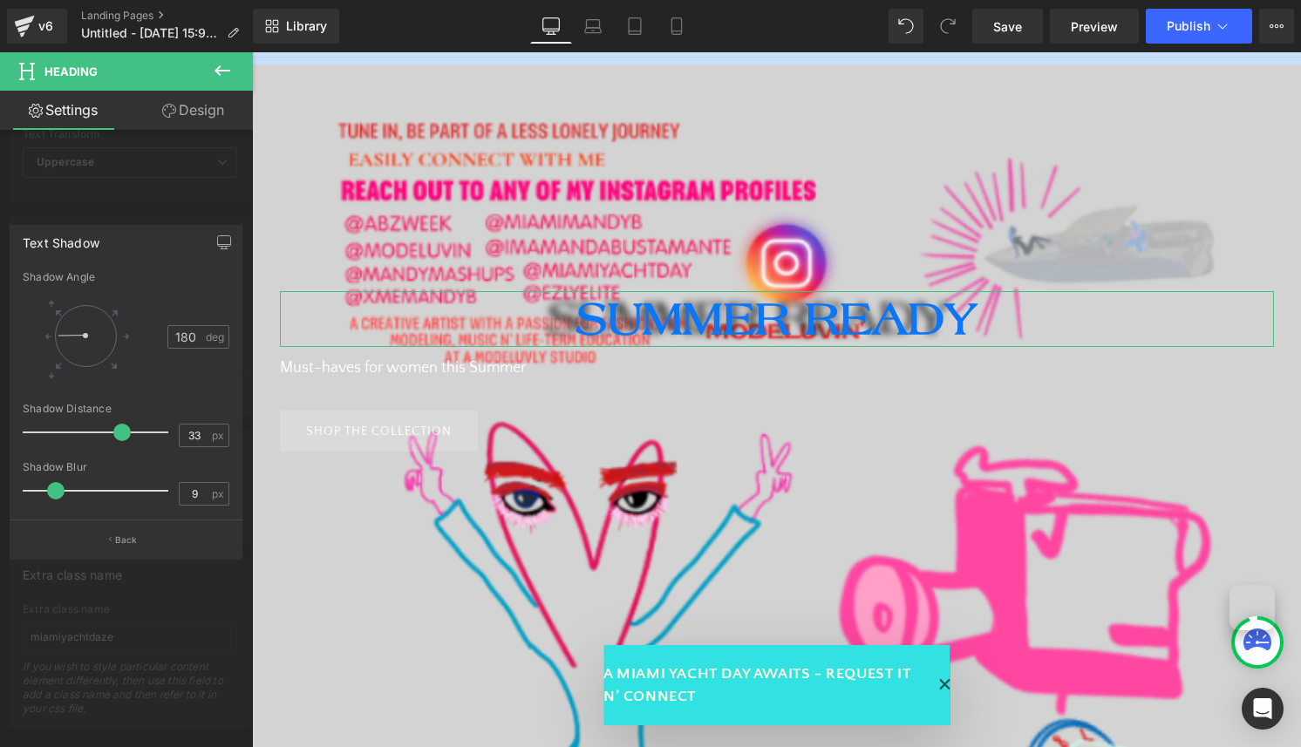
type input "182"
drag, startPoint x: 106, startPoint y: 354, endPoint x: 29, endPoint y: 331, distance: 80.0
click at [29, 331] on div at bounding box center [75, 336] width 104 height 81
type input "5"
click at [44, 484] on div at bounding box center [99, 491] width 137 height 35
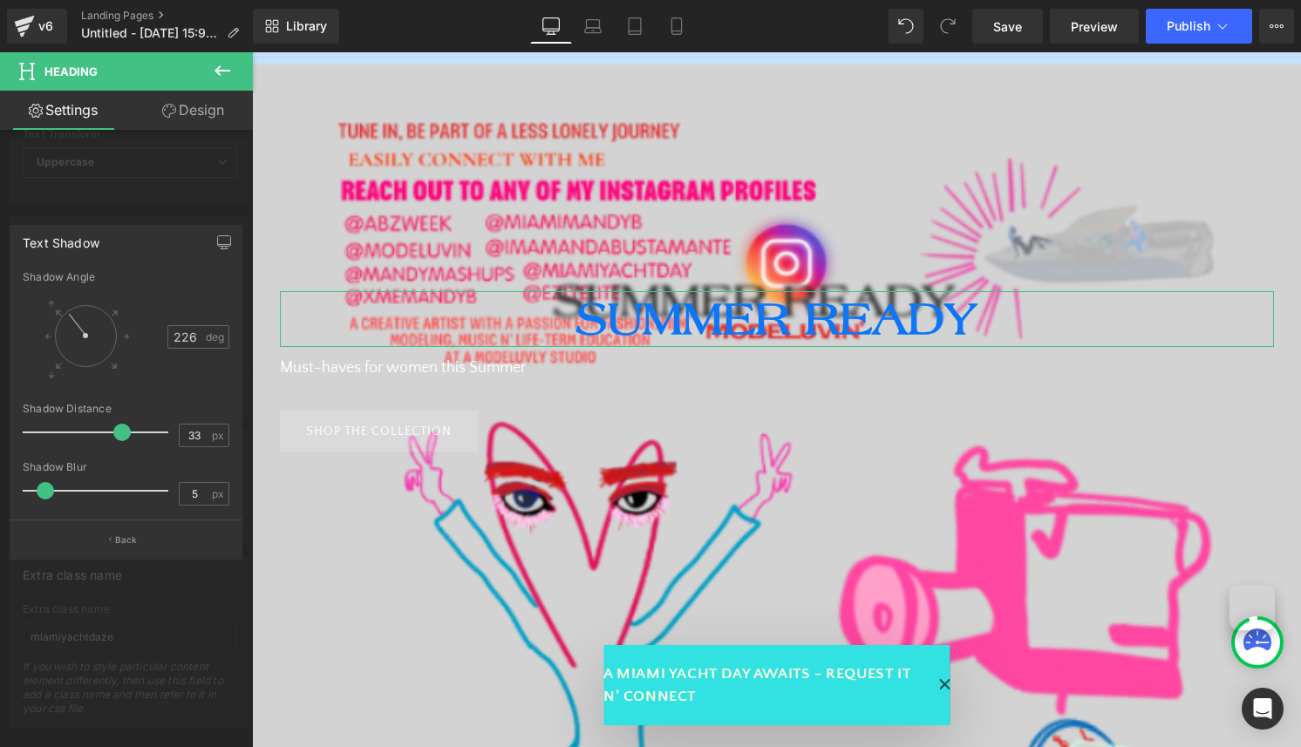
type input "219"
click at [79, 331] on div at bounding box center [73, 326] width 30 height 27
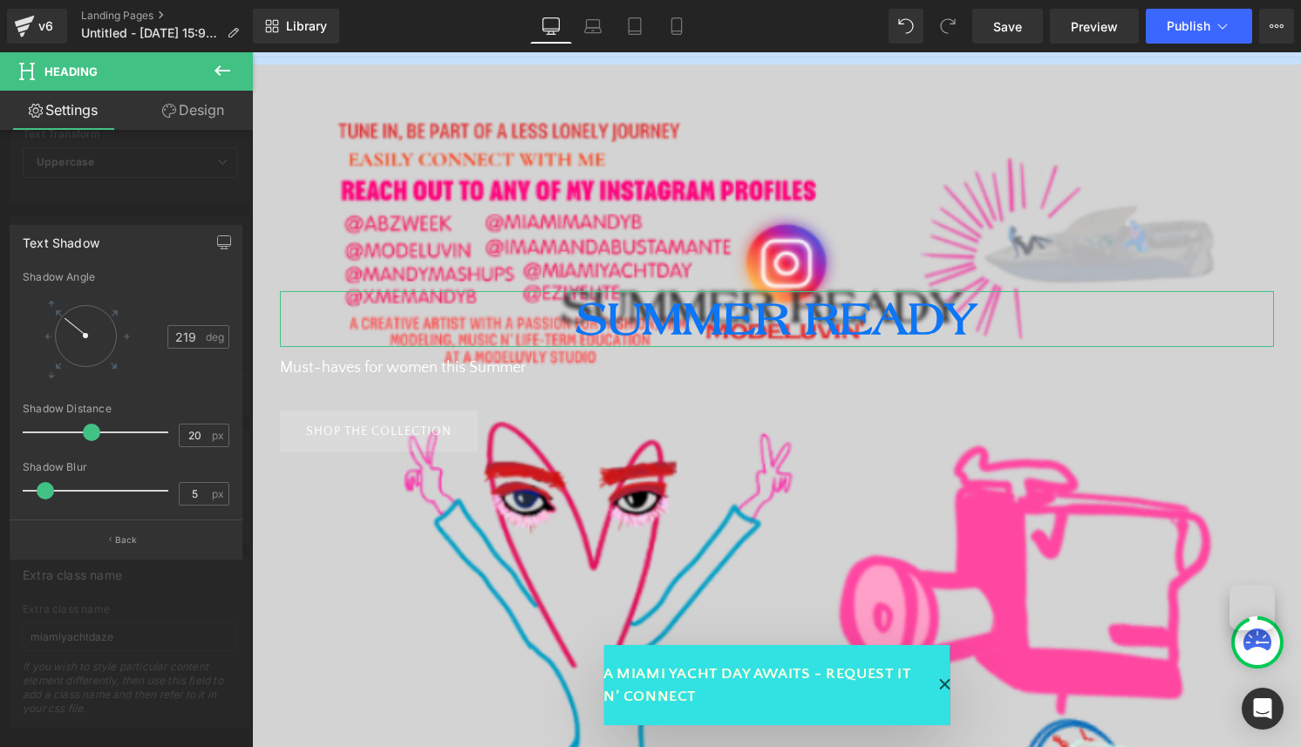
type input "16"
drag, startPoint x: 92, startPoint y: 422, endPoint x: 74, endPoint y: 422, distance: 17.4
click at [74, 422] on div at bounding box center [99, 432] width 137 height 35
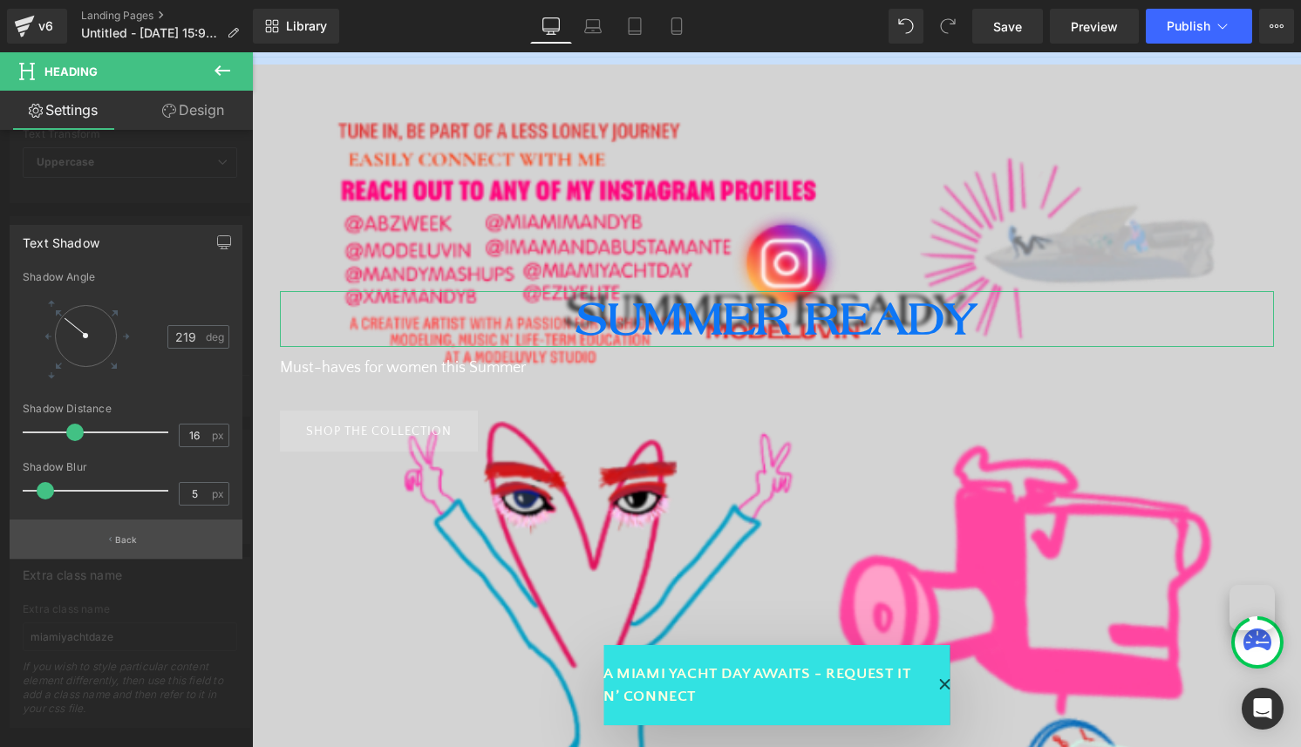
click at [113, 545] on button "Back" at bounding box center [126, 539] width 233 height 39
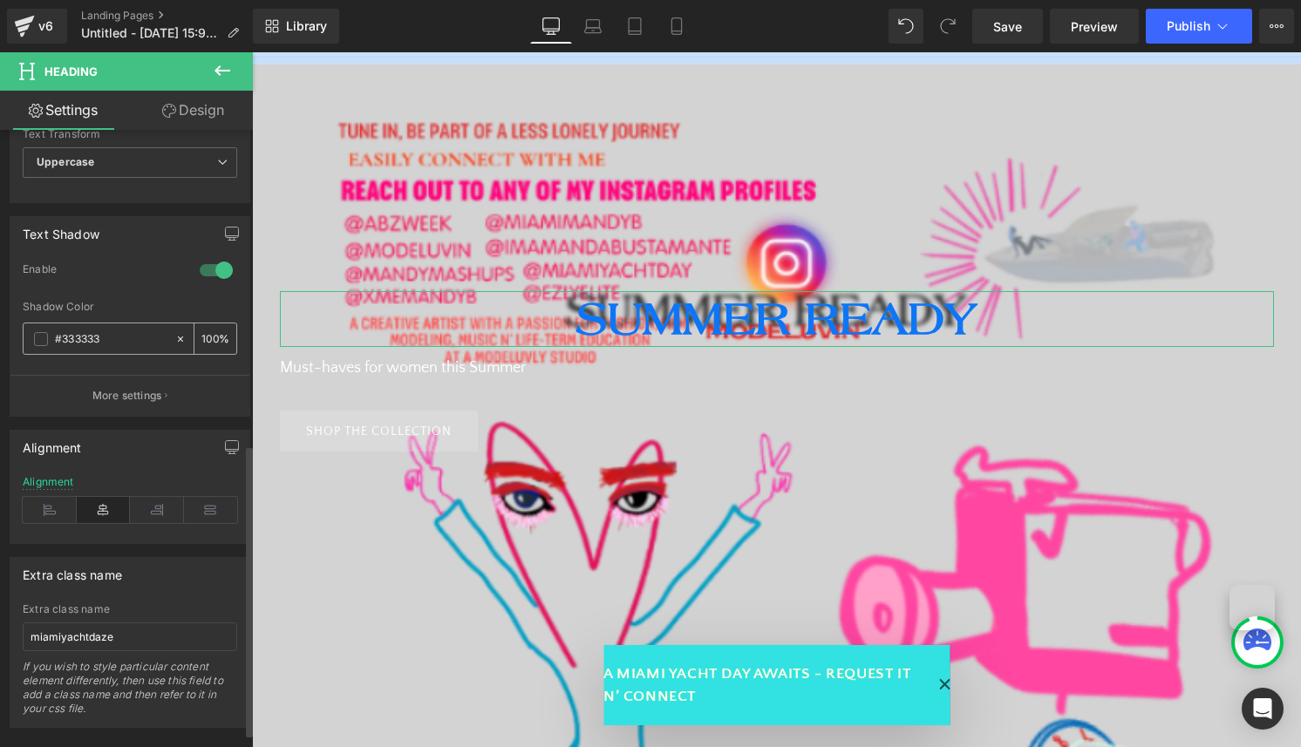
click at [43, 329] on div "#333333" at bounding box center [99, 339] width 151 height 31
click at [43, 345] on div "#333333" at bounding box center [99, 339] width 151 height 31
click at [47, 342] on span at bounding box center [41, 339] width 14 height 14
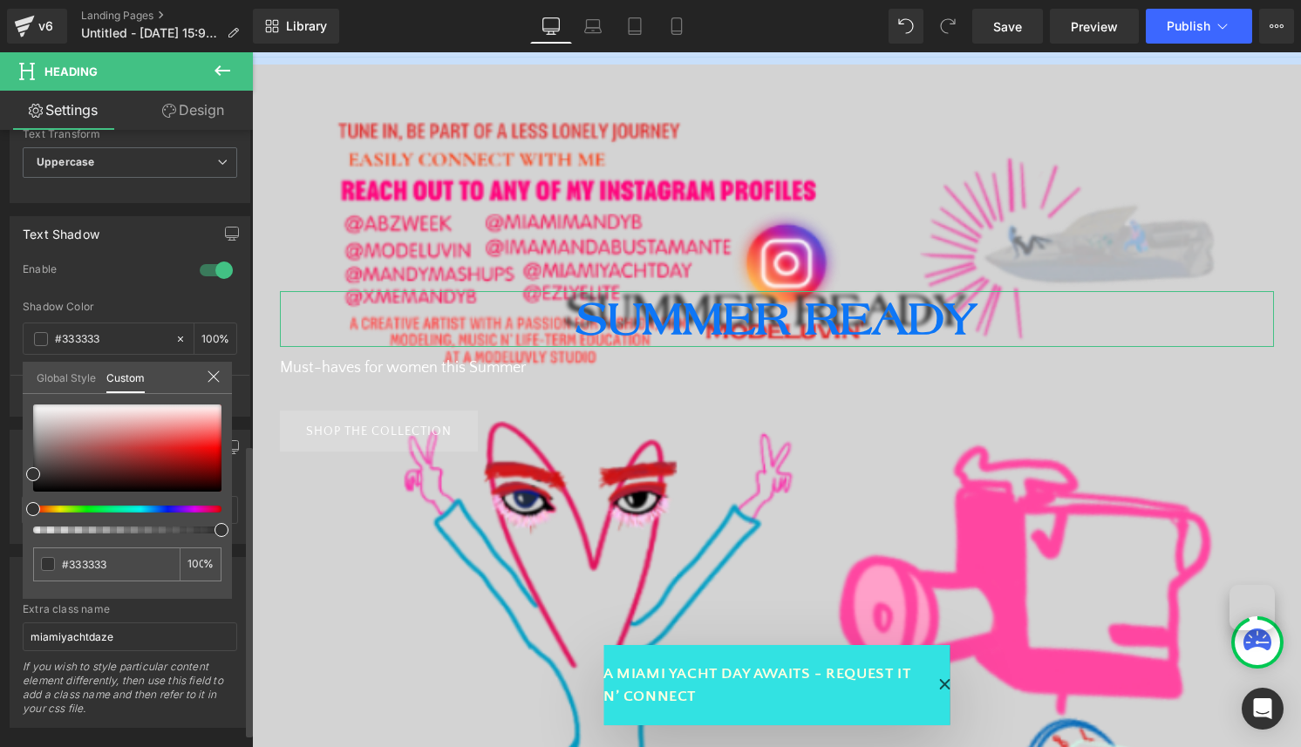
click at [165, 516] on div at bounding box center [127, 469] width 188 height 129
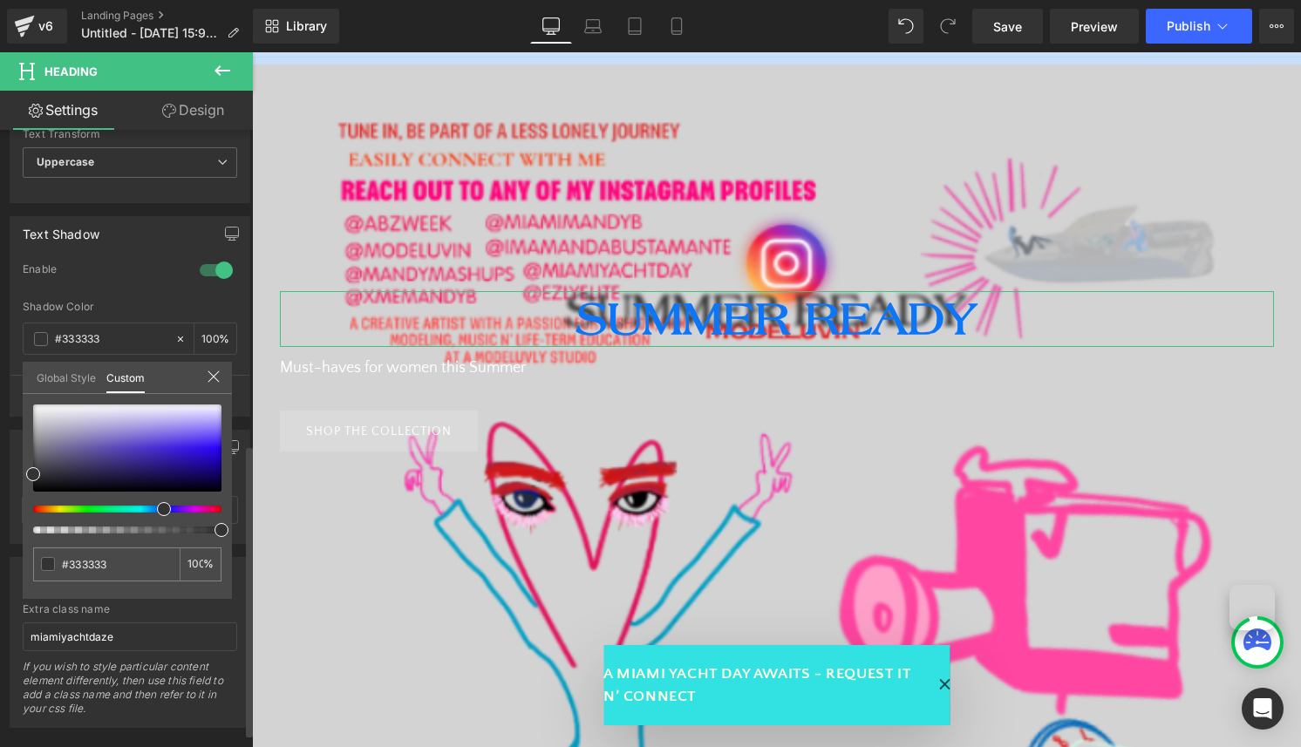
click at [157, 506] on div at bounding box center [120, 509] width 188 height 7
type input "#342190"
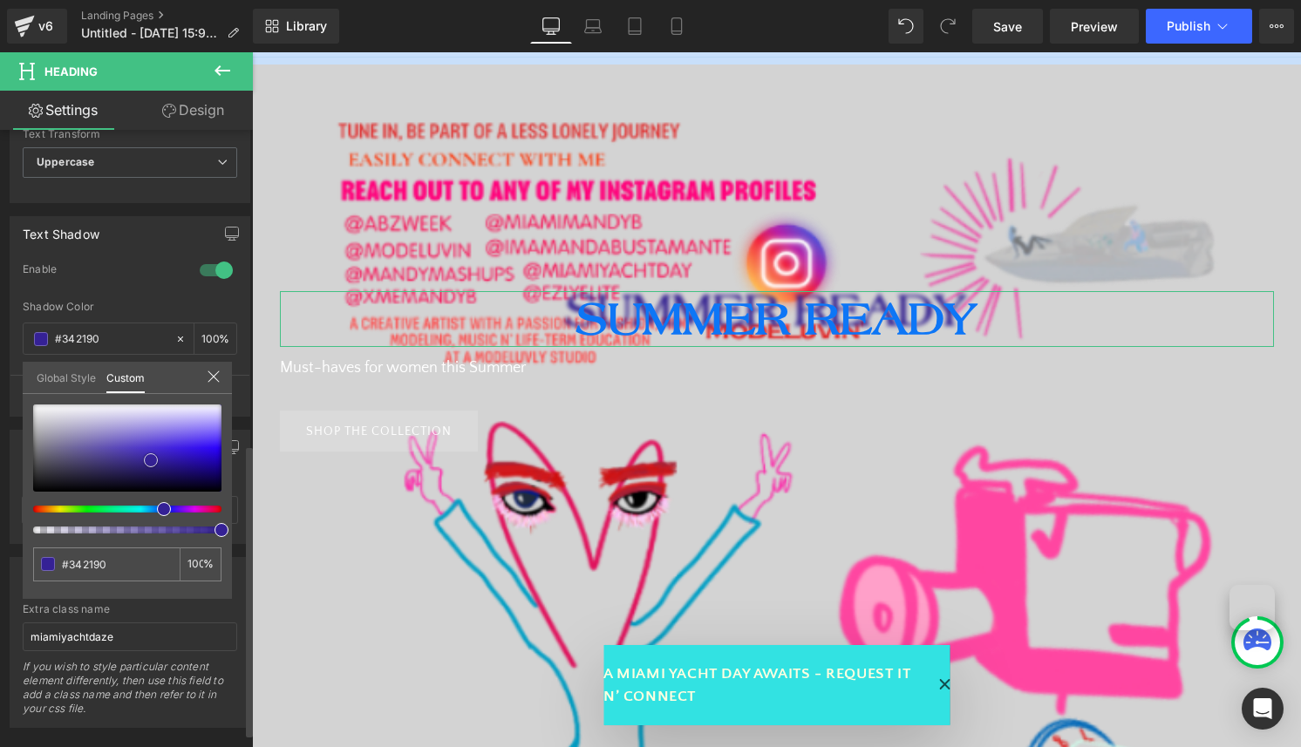
type input "#352195"
type input "#4129bc"
type input "#4c32d2"
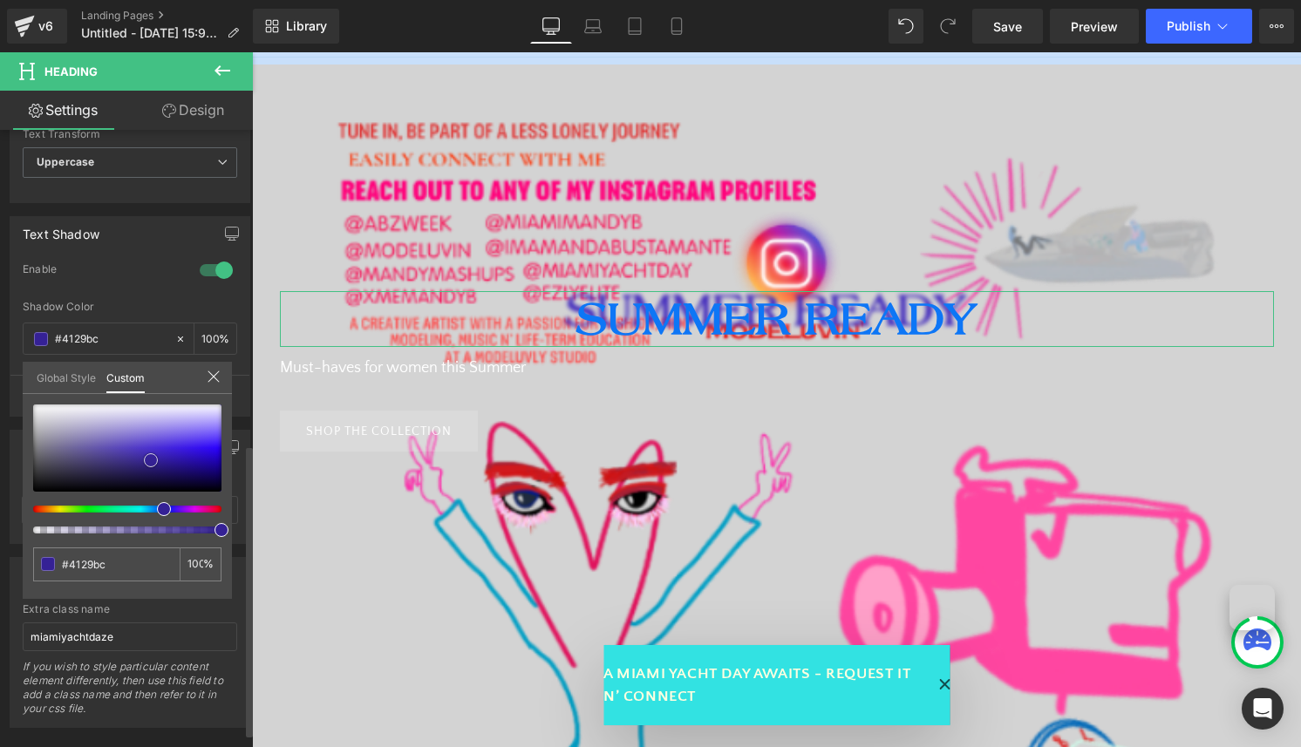
type input "#4c32d2"
type input "#563dd5"
type input "#6148d9"
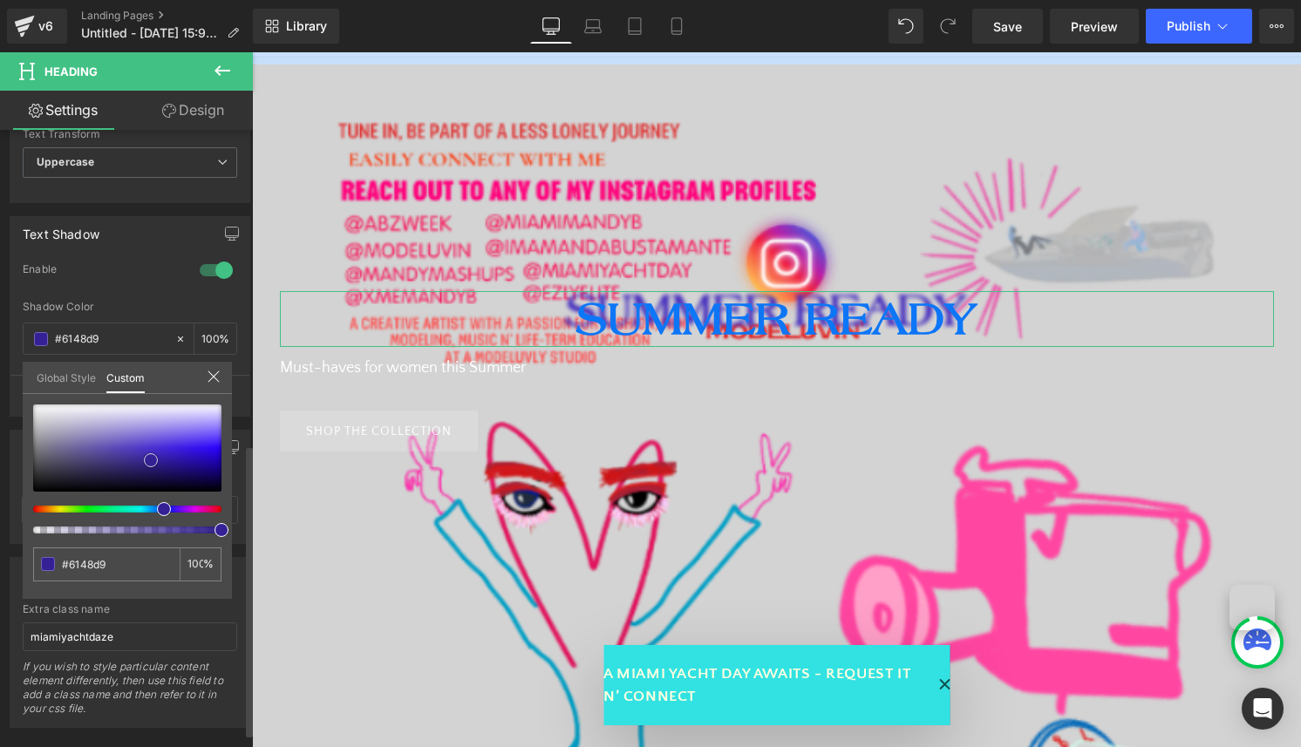
type input "#6f59dd"
type input "#7762de"
type input "#7763dd"
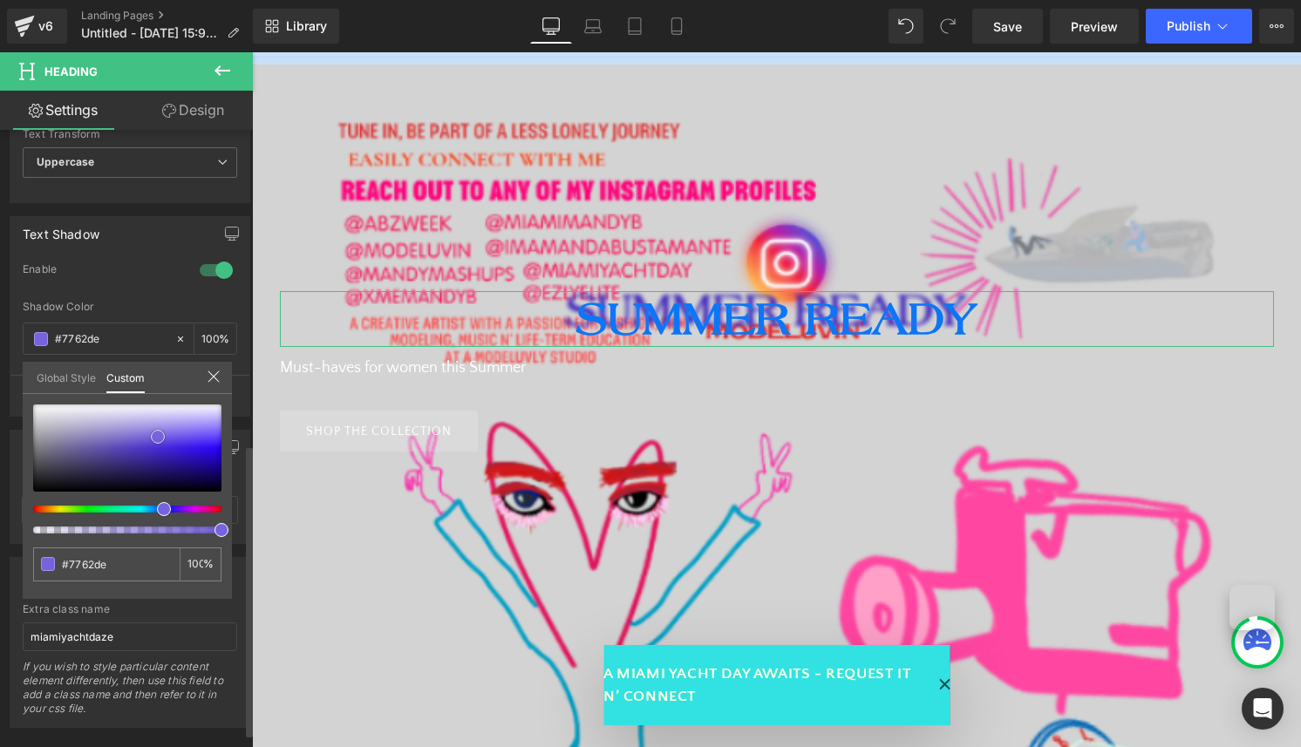
type input "#7763dd"
type input "#6c55dc"
type input "#6148d9"
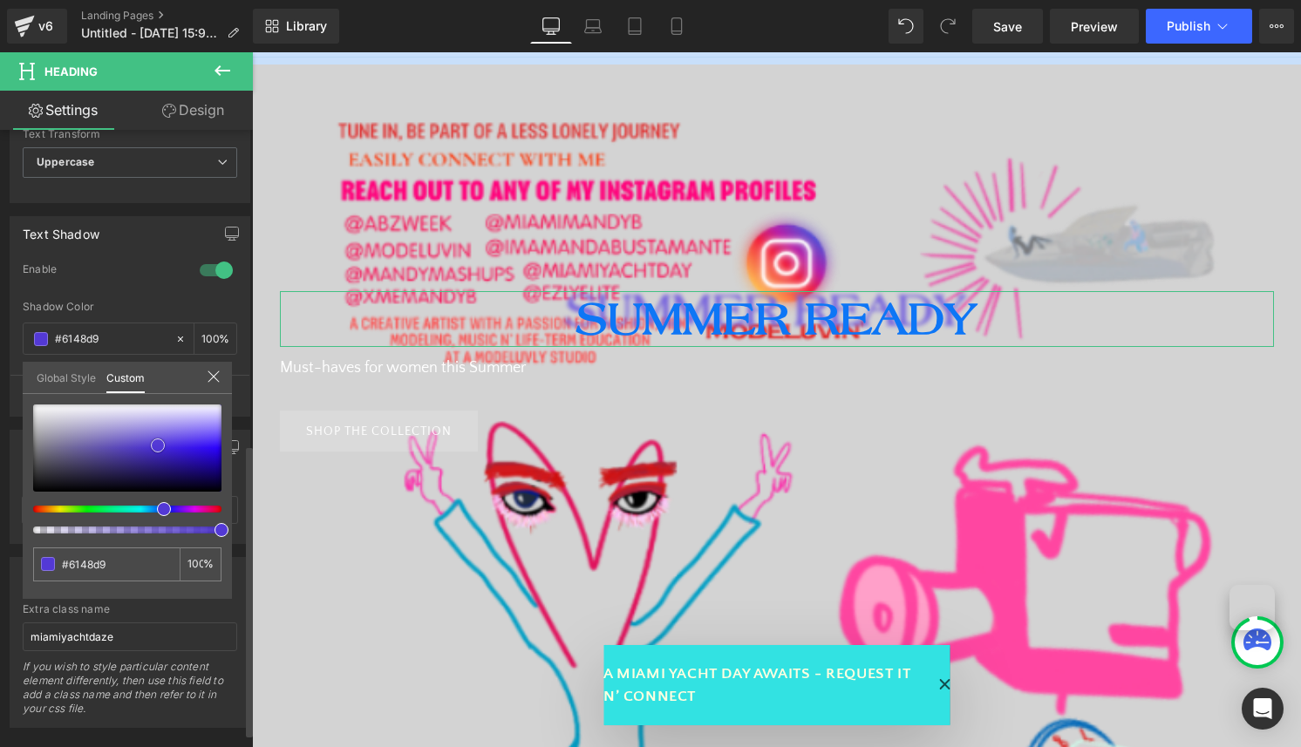
type input "#5339d5"
type input "#452acf"
type input "#3a22b3"
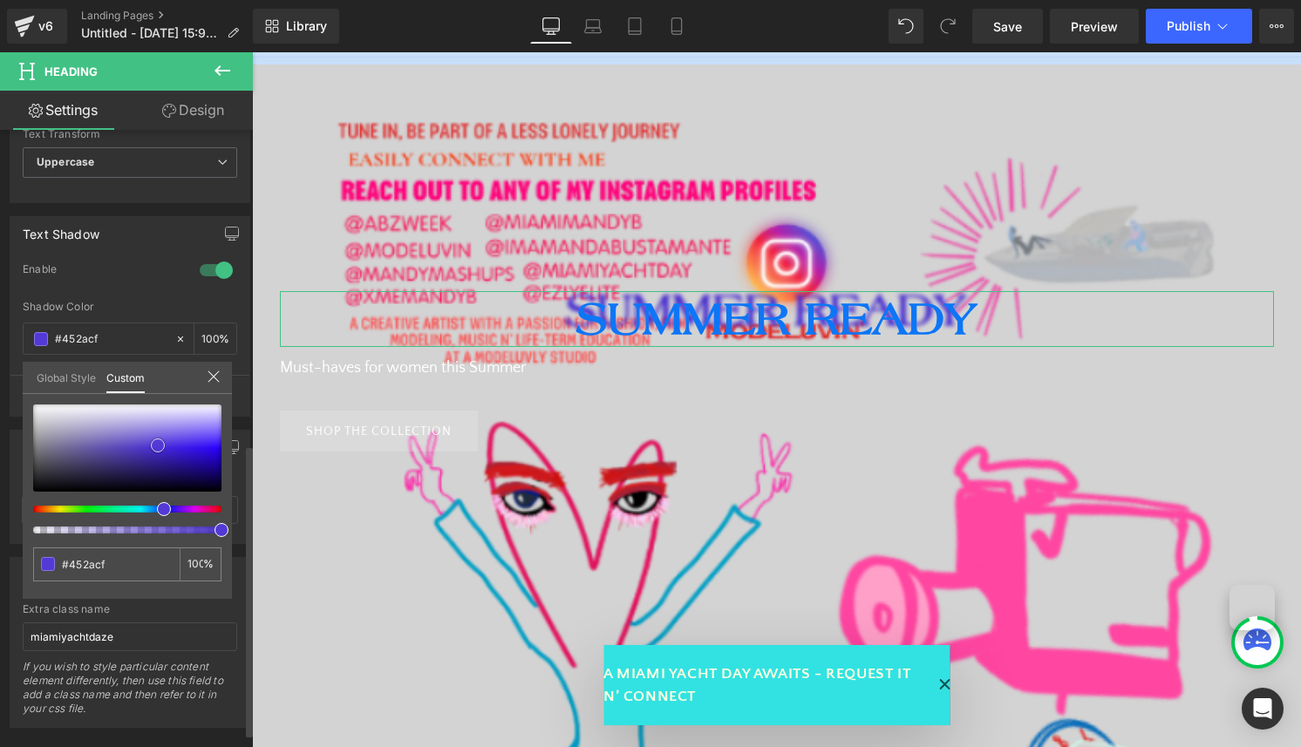
type input "#3a22b3"
type input "#371fac"
type input "#351da9"
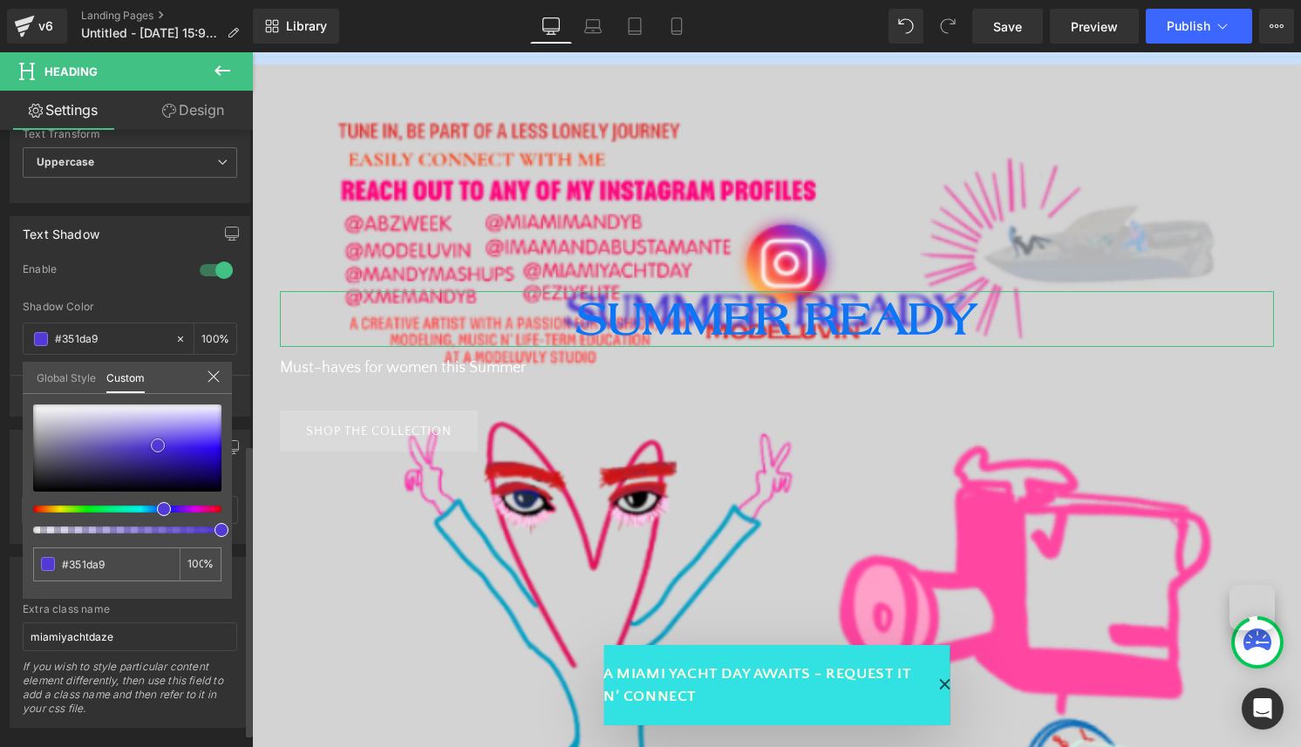
type input "#2f18a4"
type input "#2911a0"
type input "#270f9d"
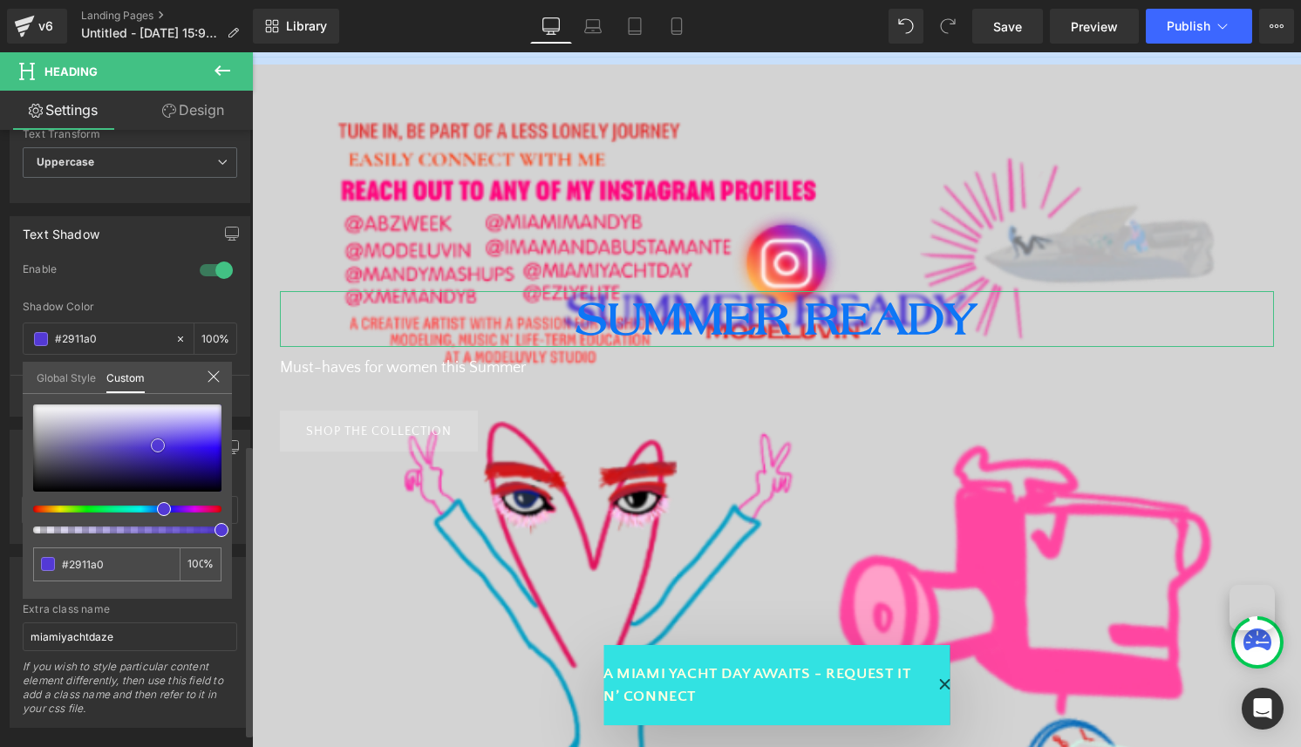
type input "#270f9d"
type input "#260d9f"
type input "#250da0"
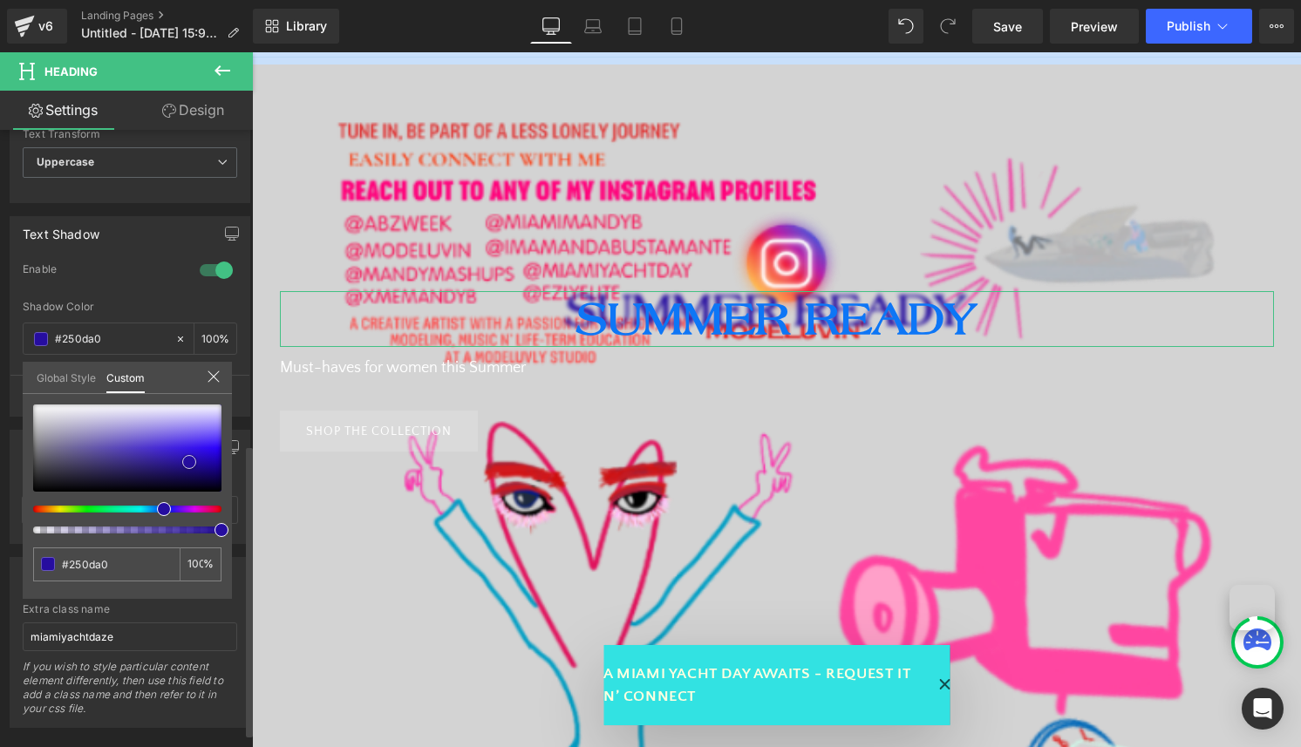
type input "#270da9"
type input "#280cb5"
type input "#2b0cc4"
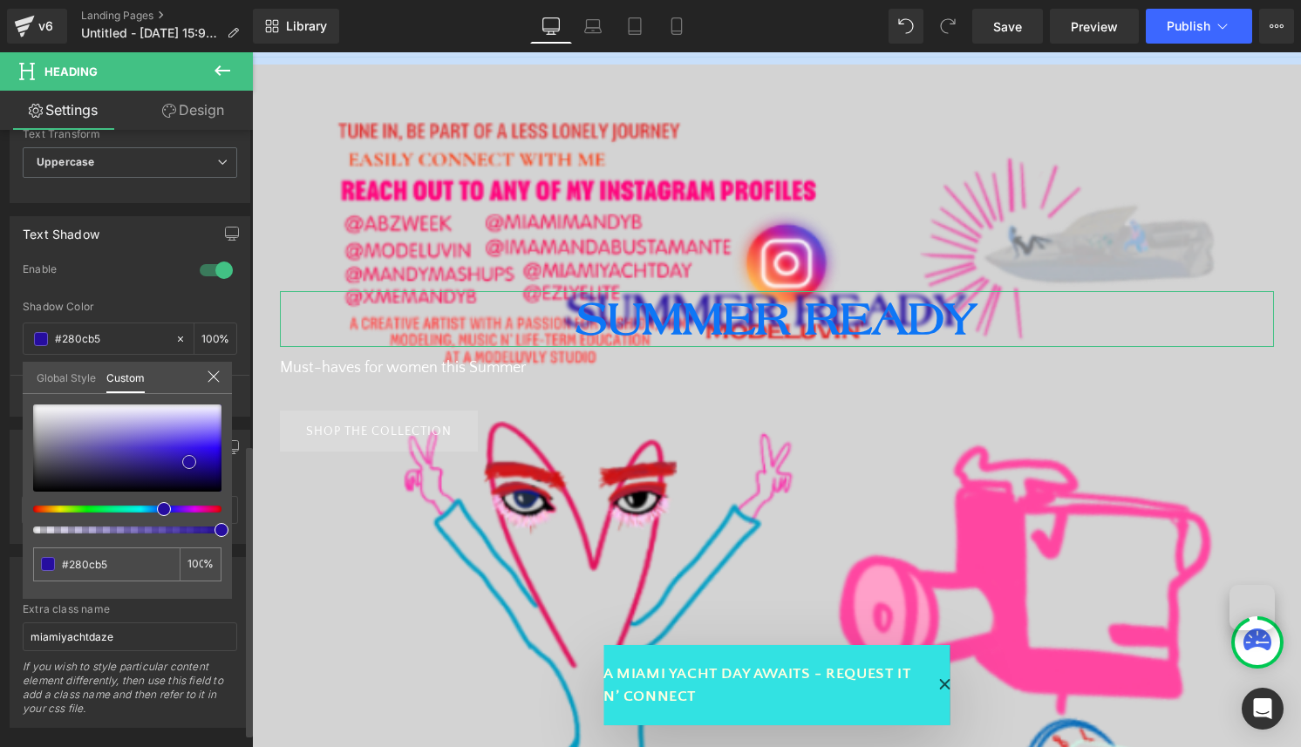
type input "#2b0cc4"
type input "#2c0ad6"
type input "#2d09e1"
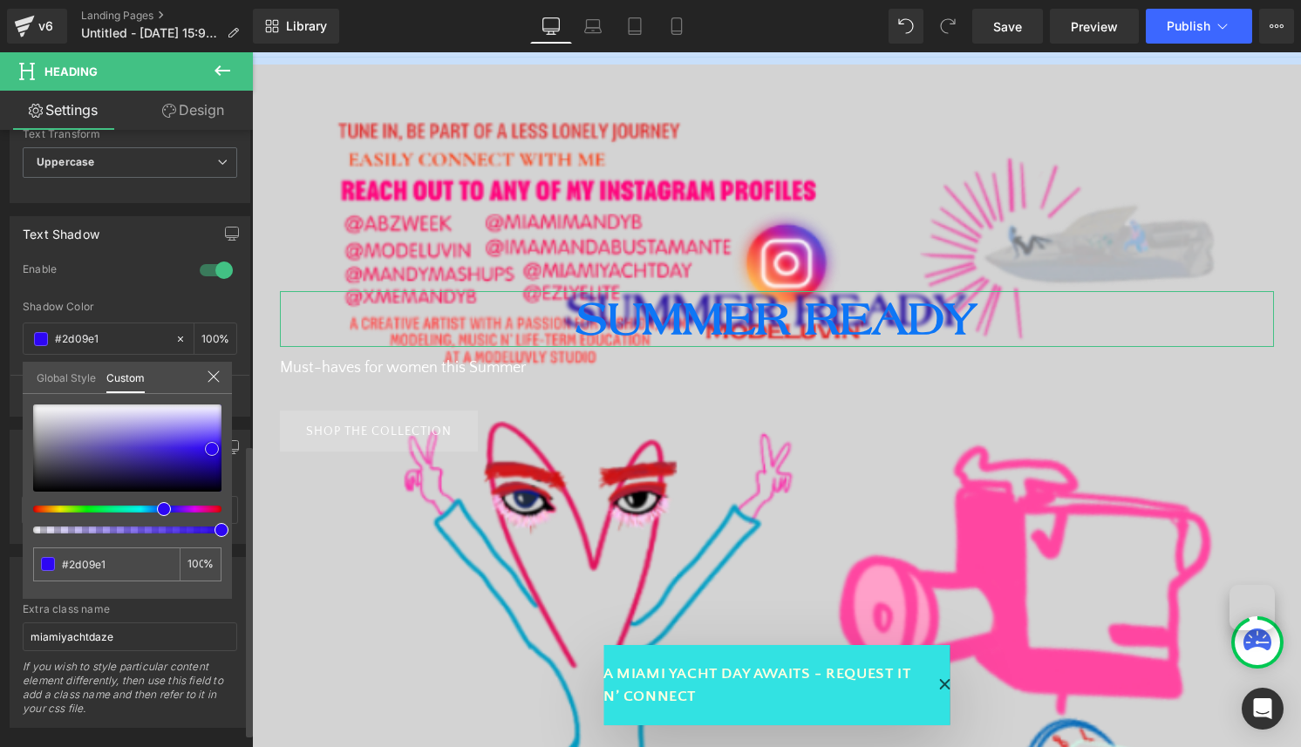
type input "#2c04ef"
type input "#2d03fb"
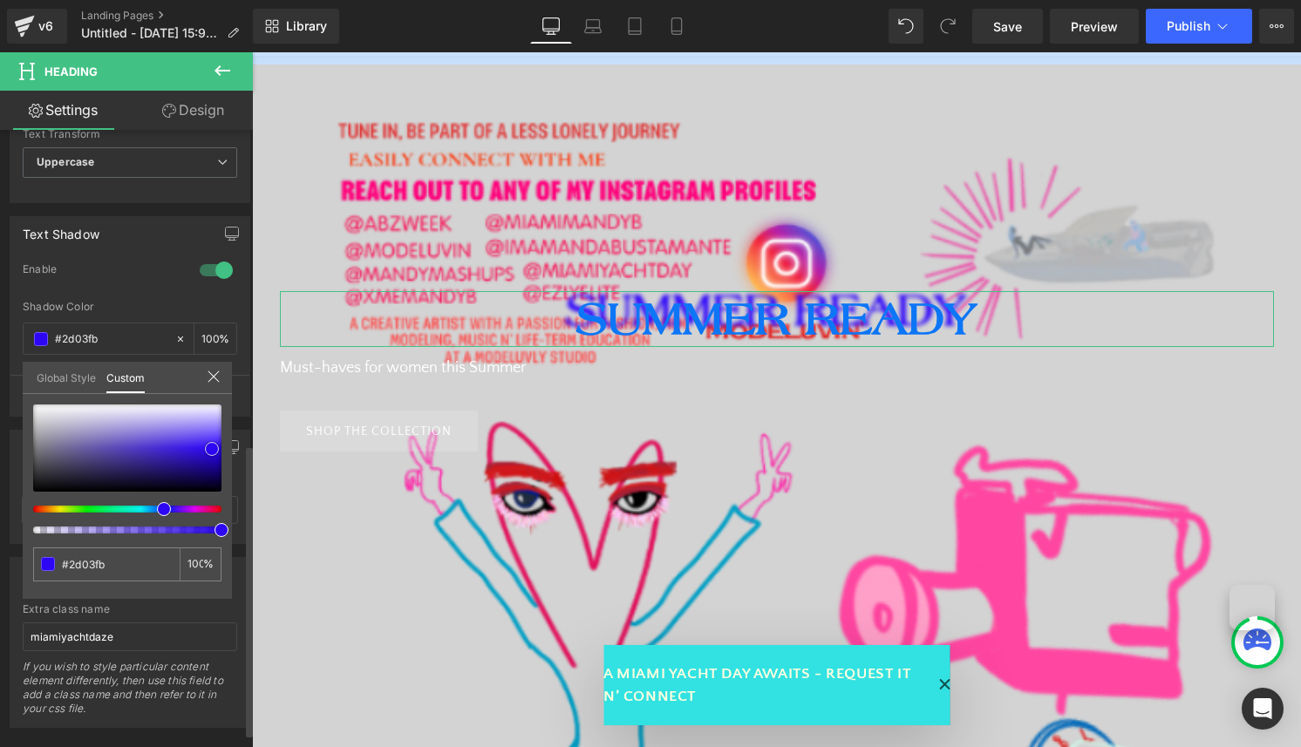
type input "#2c02fc"
type input "#2e05ff"
type input "#2a00ff"
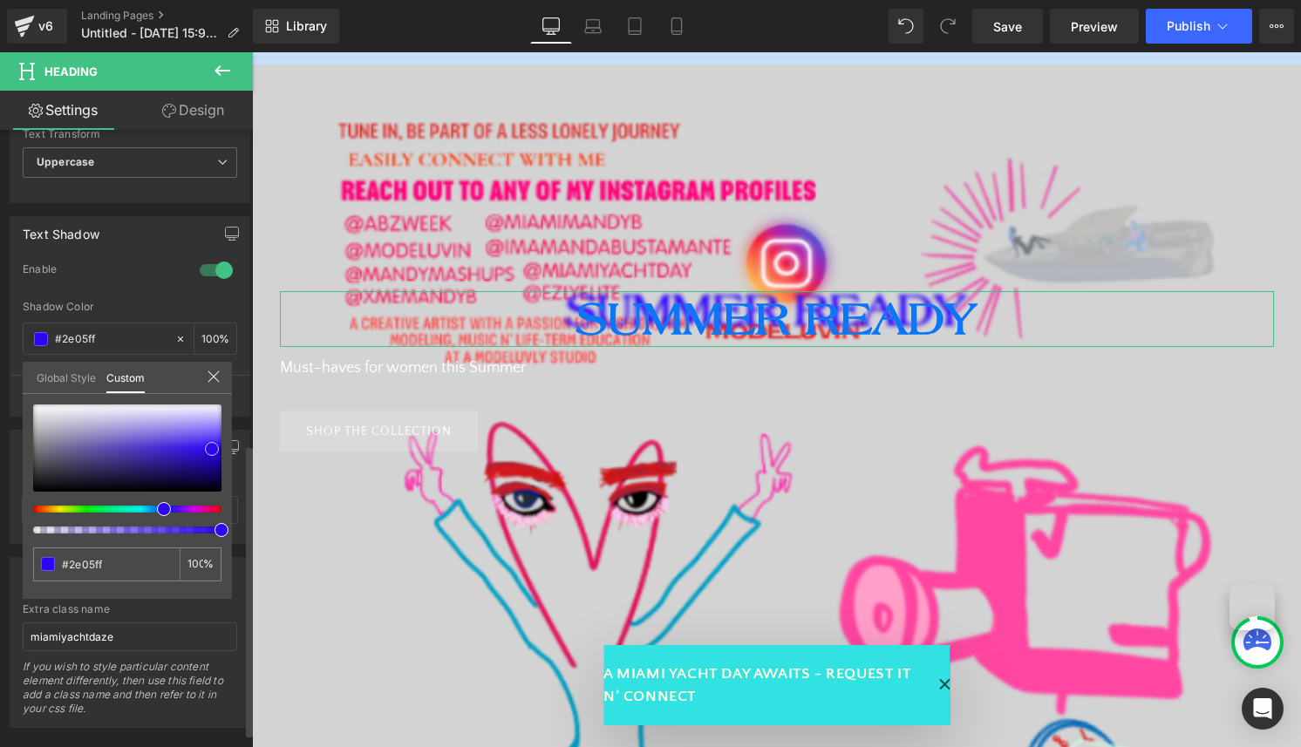
type input "#2a00ff"
type input "#2500e0"
type input "#1e00b7"
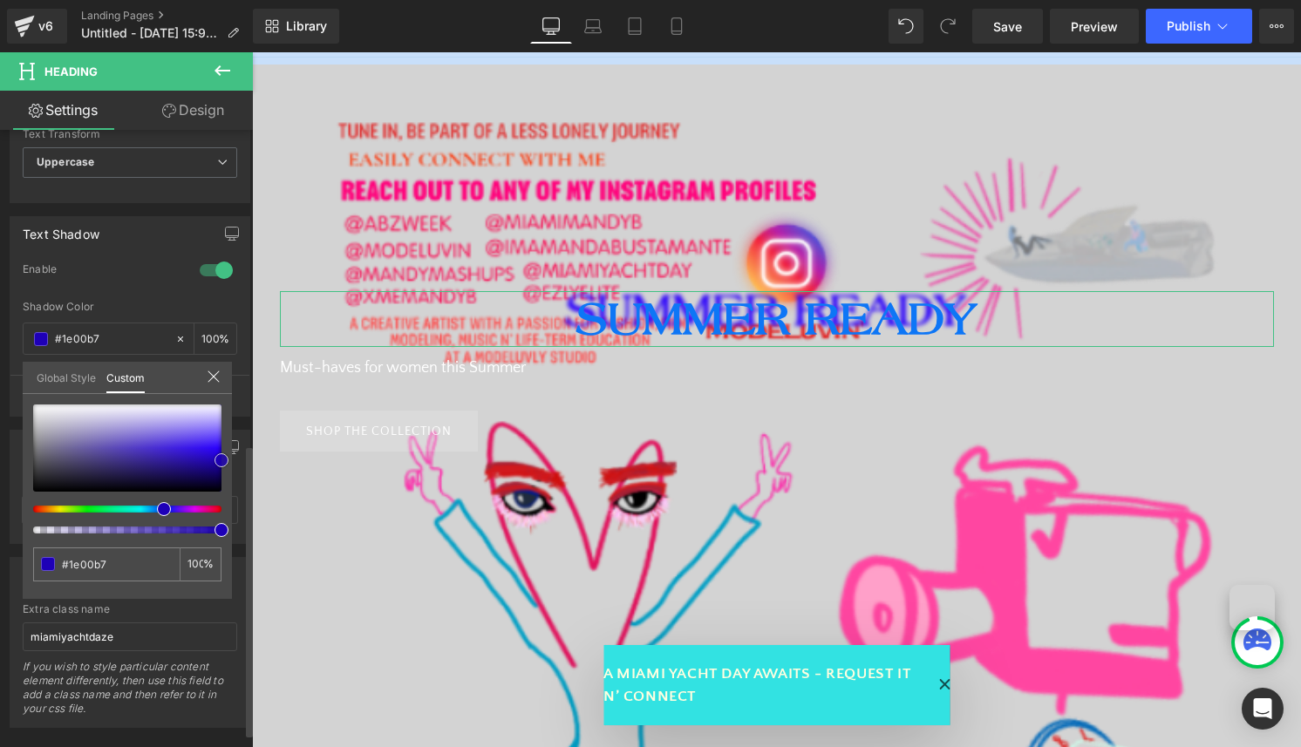
type input "#180093"
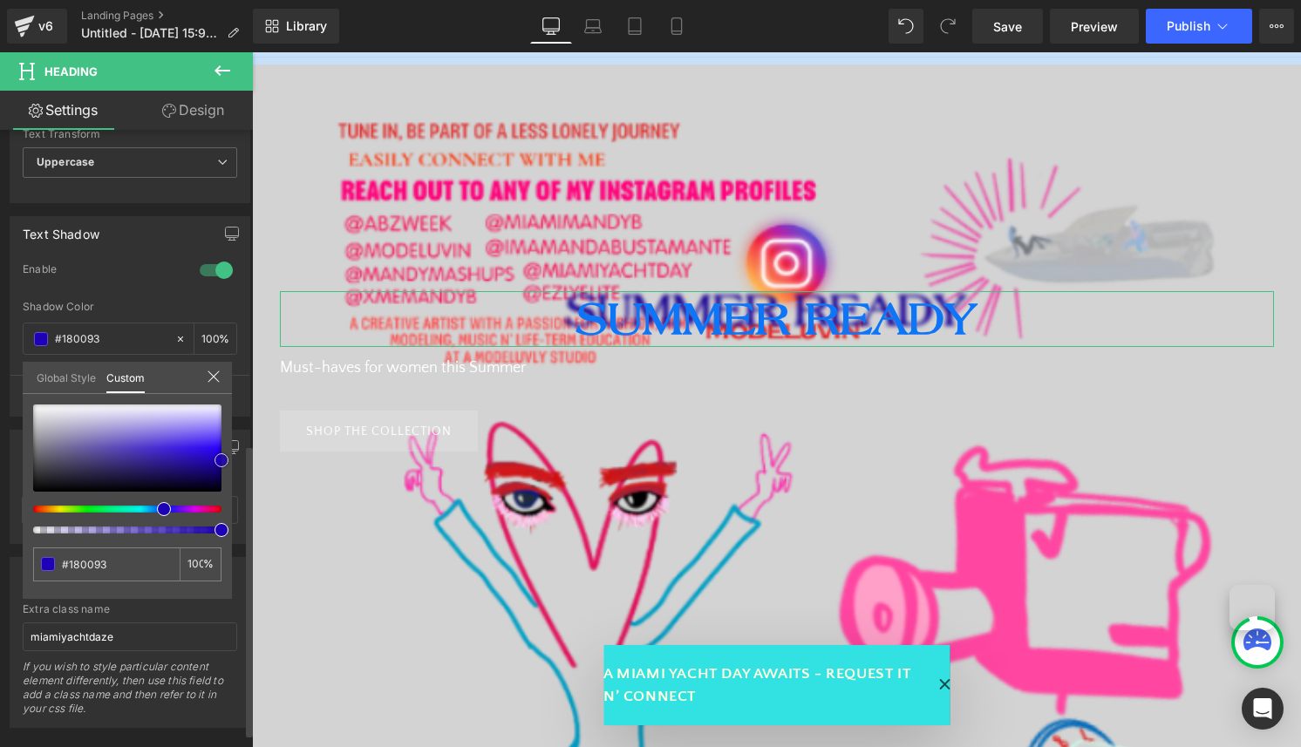
type input "#130075"
type input "#11006b"
type input "#100066"
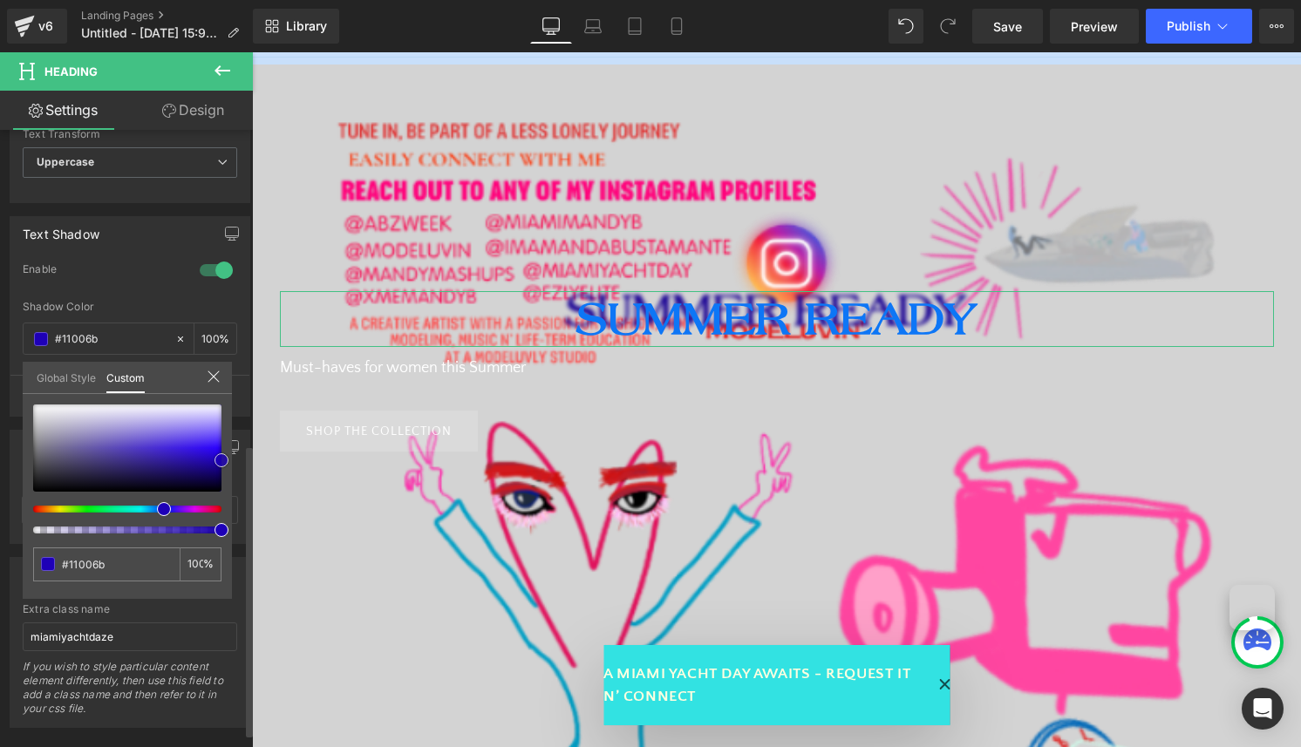
type input "#100066"
type input "#0f0066"
type input "#0c0051"
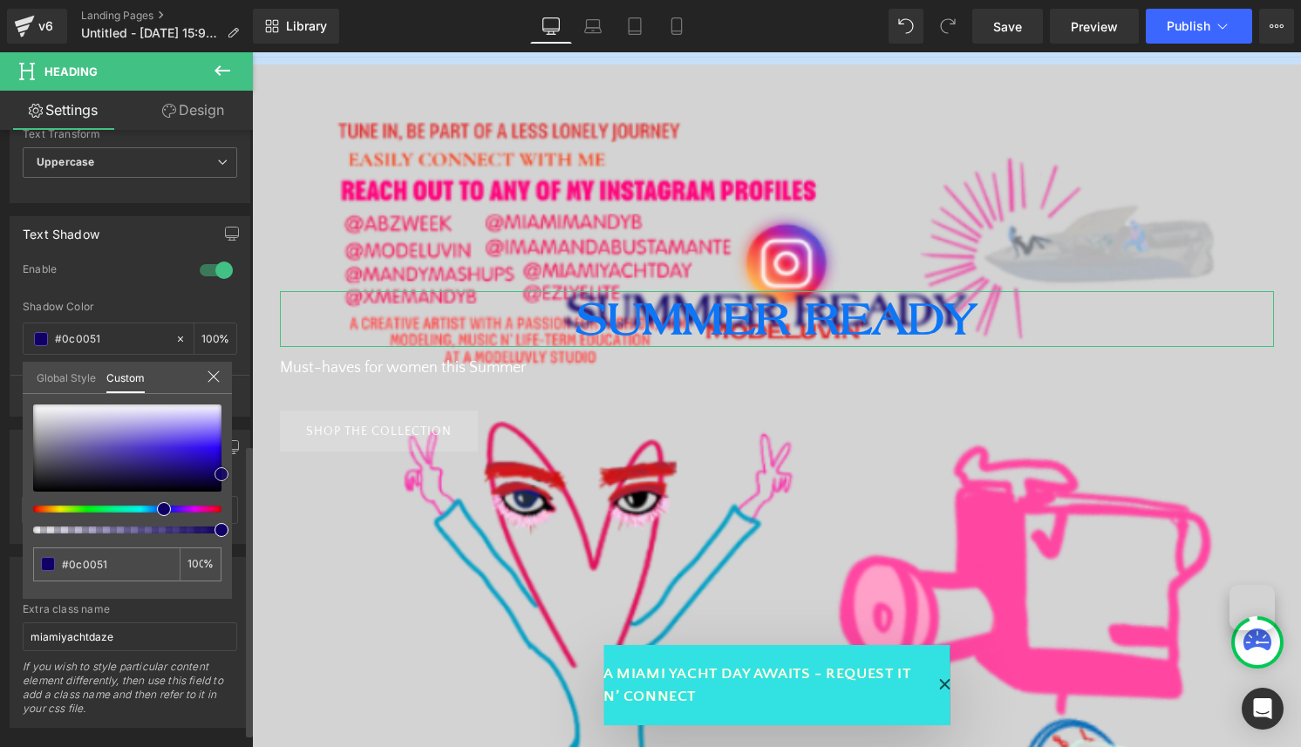
type input "#0a0047"
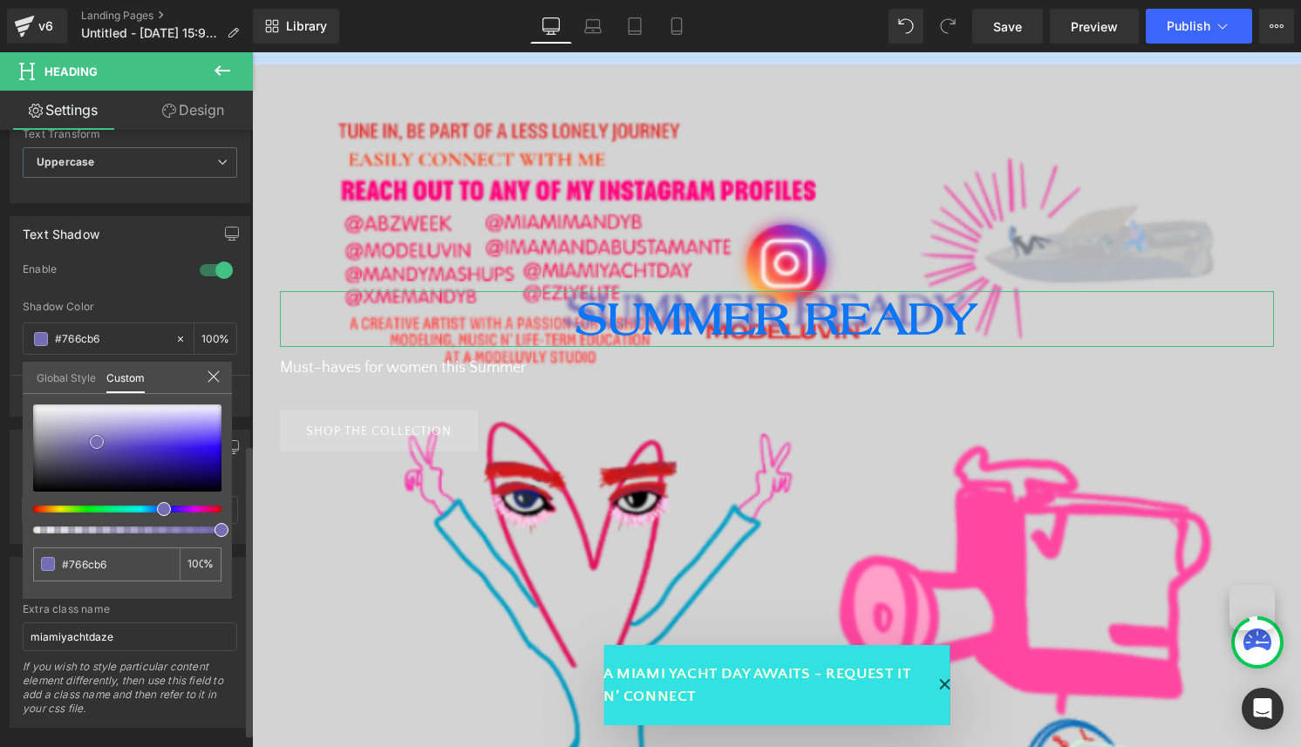
drag, startPoint x: 151, startPoint y: 461, endPoint x: 97, endPoint y: 442, distance: 57.4
click at [97, 442] on div at bounding box center [127, 448] width 188 height 87
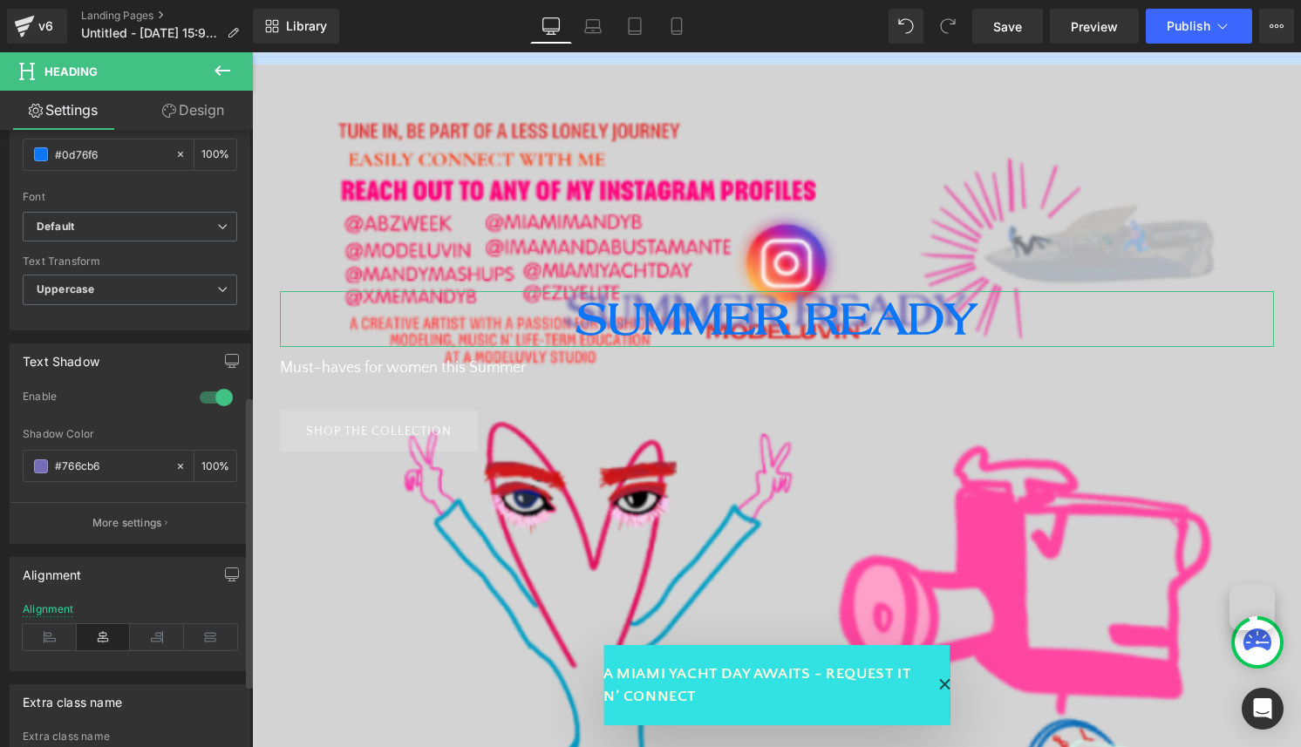
scroll to position [515, 0]
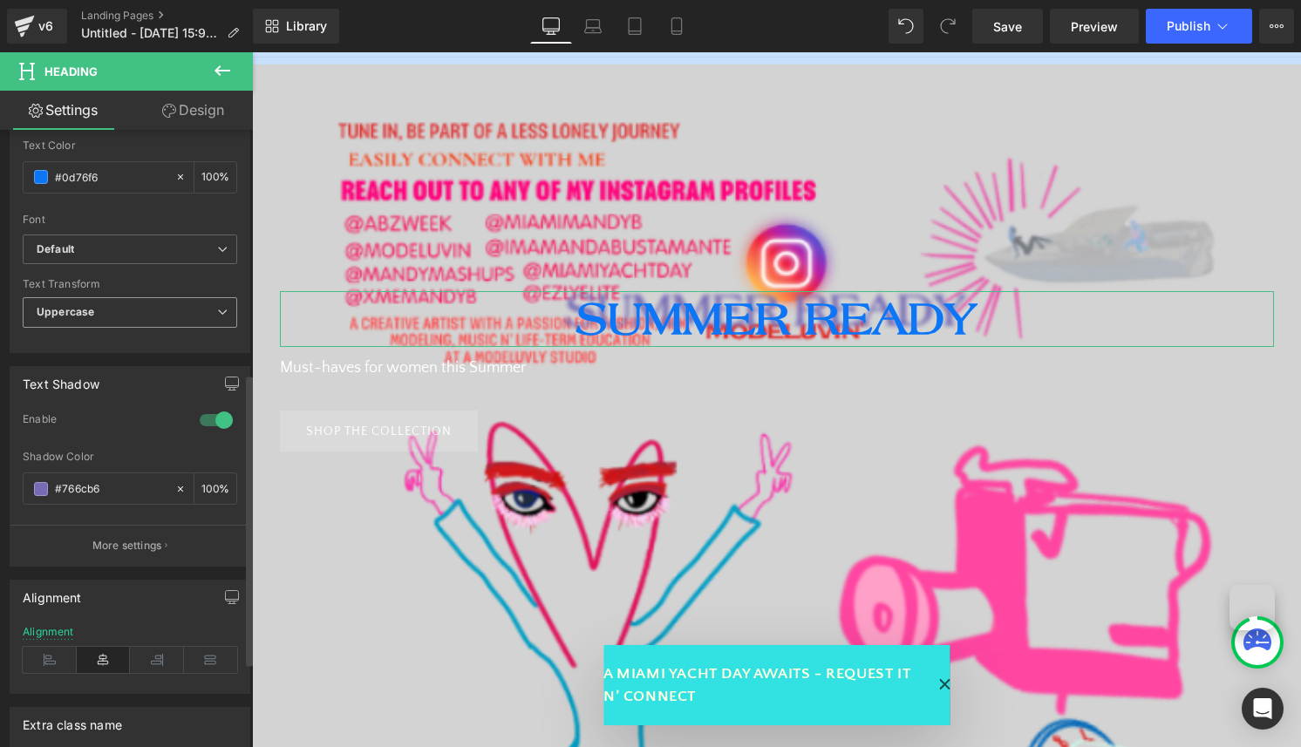
click at [192, 304] on span "Uppercase" at bounding box center [130, 312] width 215 height 31
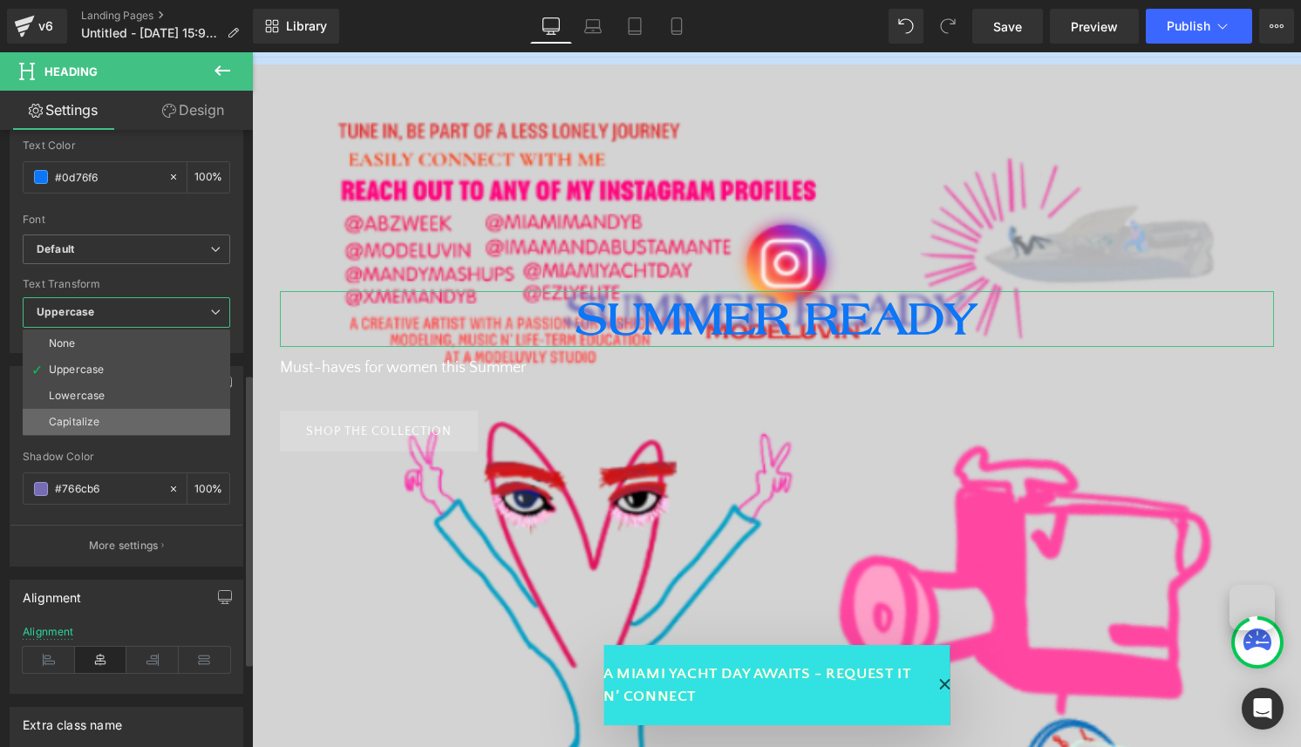
click at [165, 433] on li "Capitalize" at bounding box center [127, 422] width 208 height 26
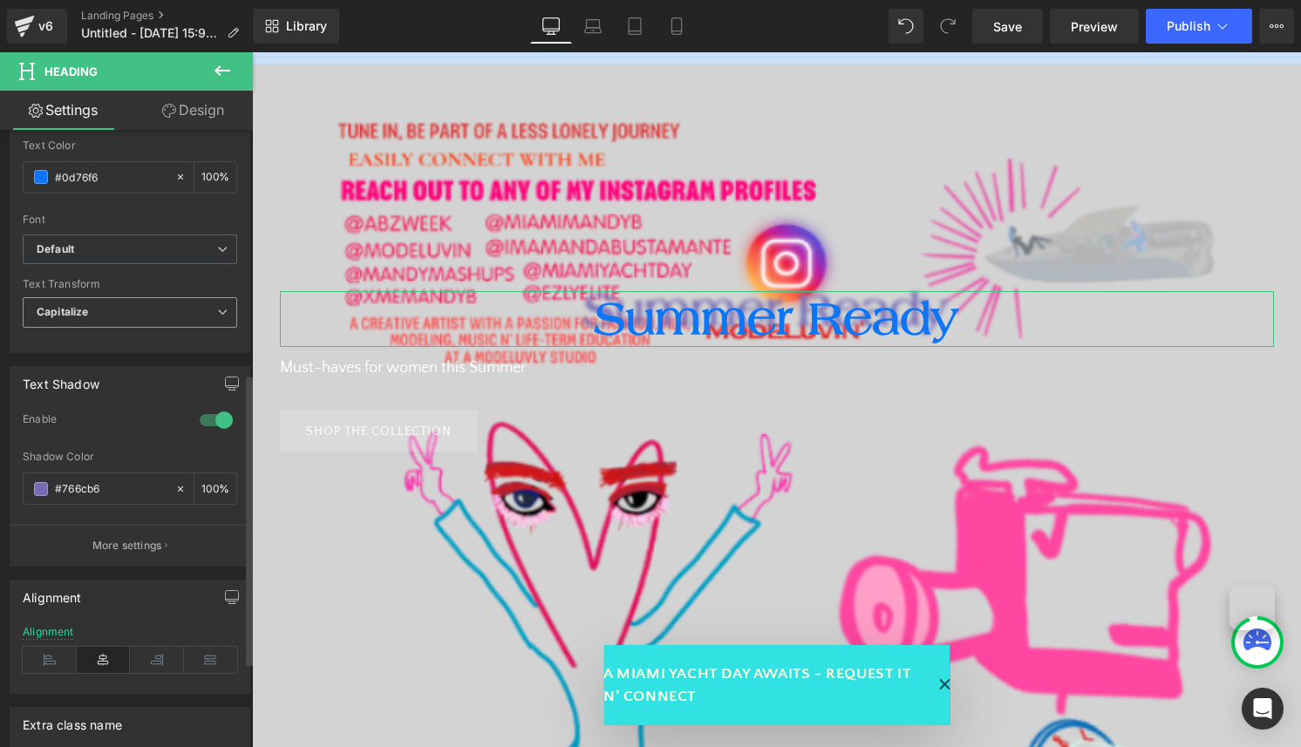
click at [189, 298] on span "Capitalize" at bounding box center [130, 312] width 215 height 31
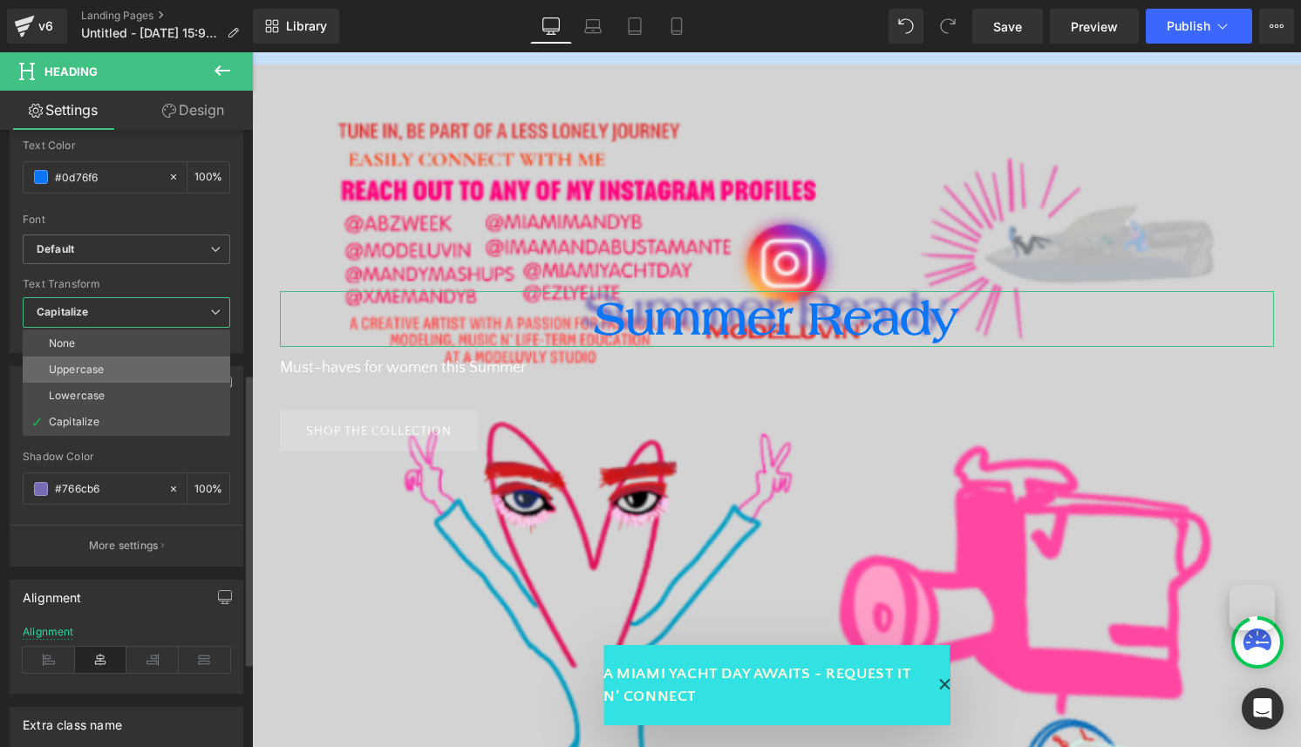
click at [171, 379] on li "Uppercase" at bounding box center [127, 370] width 208 height 26
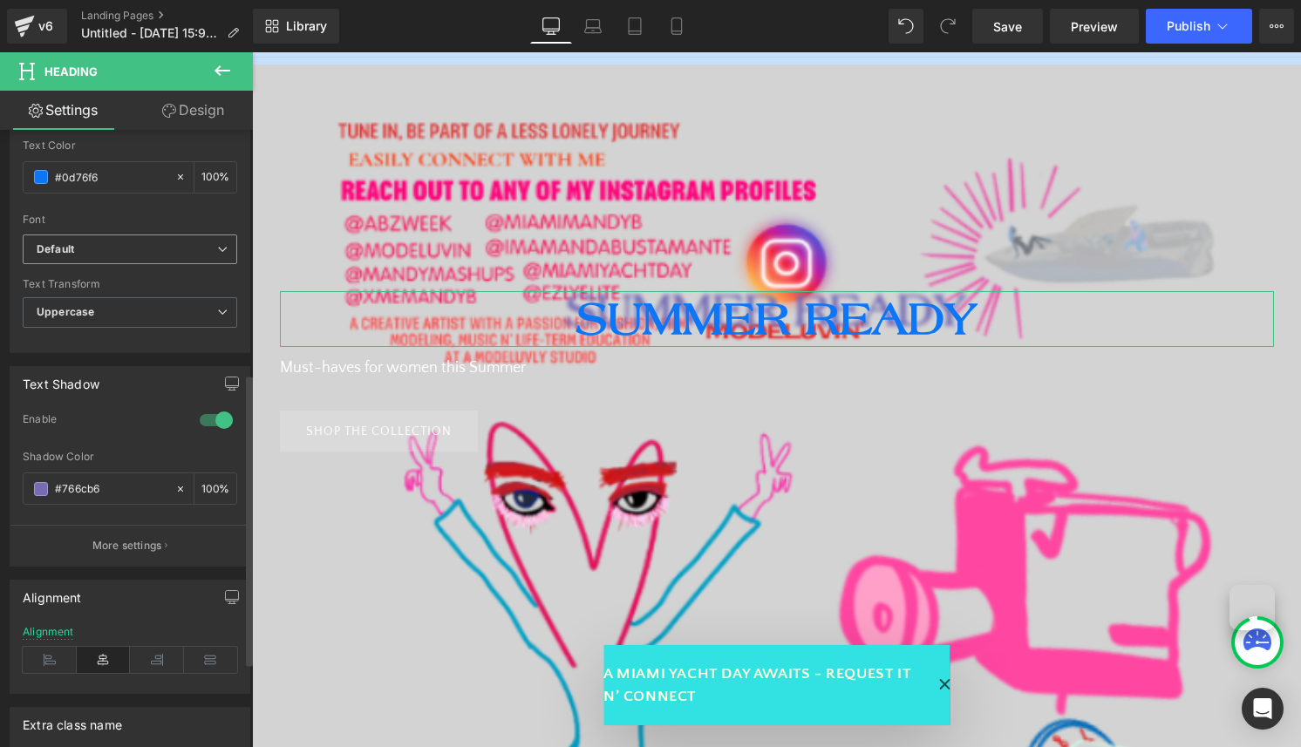
click at [190, 246] on b "Default" at bounding box center [127, 249] width 181 height 15
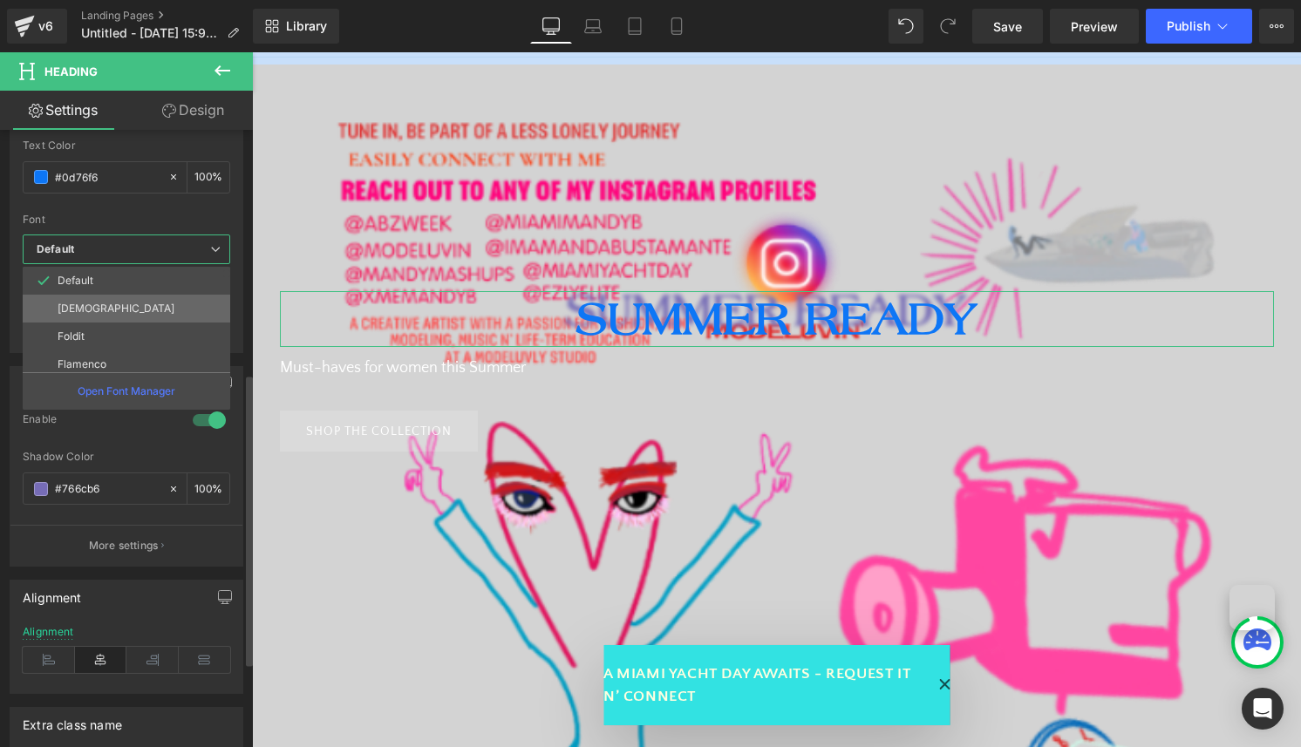
click at [169, 315] on li "[DEMOGRAPHIC_DATA]" at bounding box center [130, 309] width 215 height 28
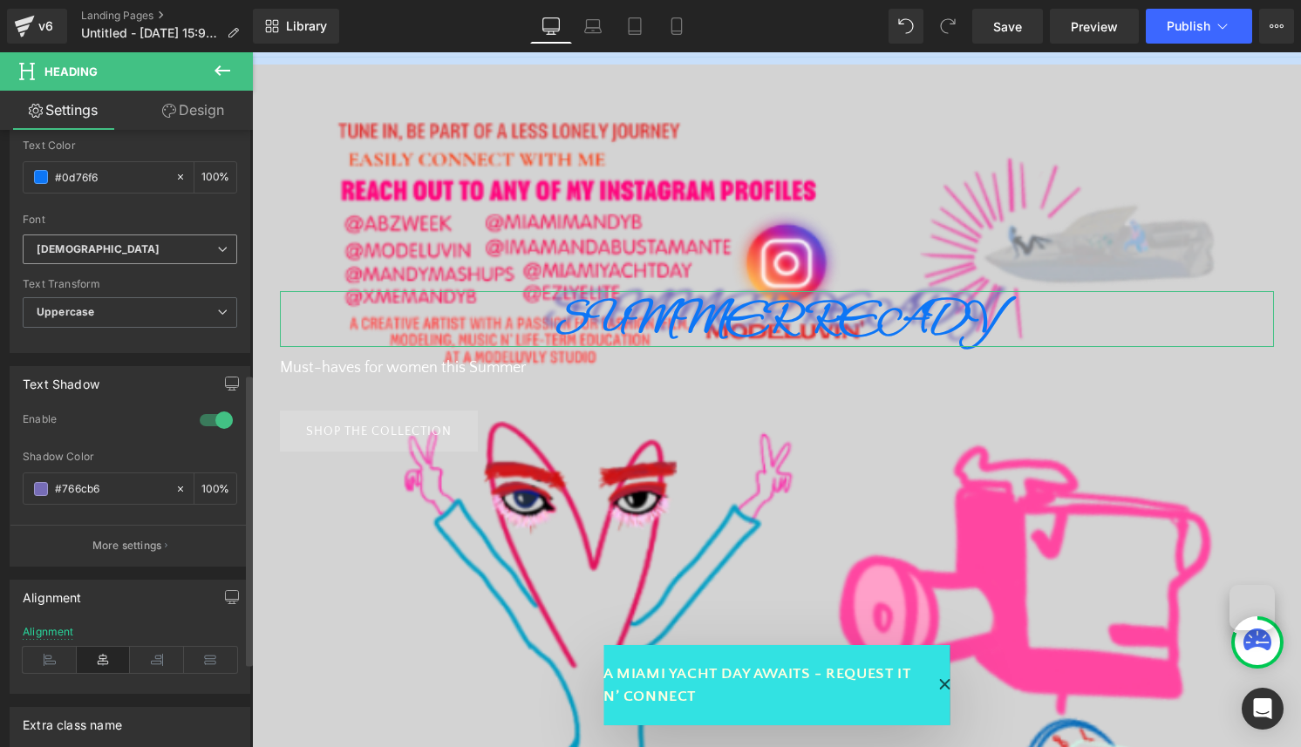
click at [160, 235] on span "[DEMOGRAPHIC_DATA]" at bounding box center [130, 250] width 215 height 31
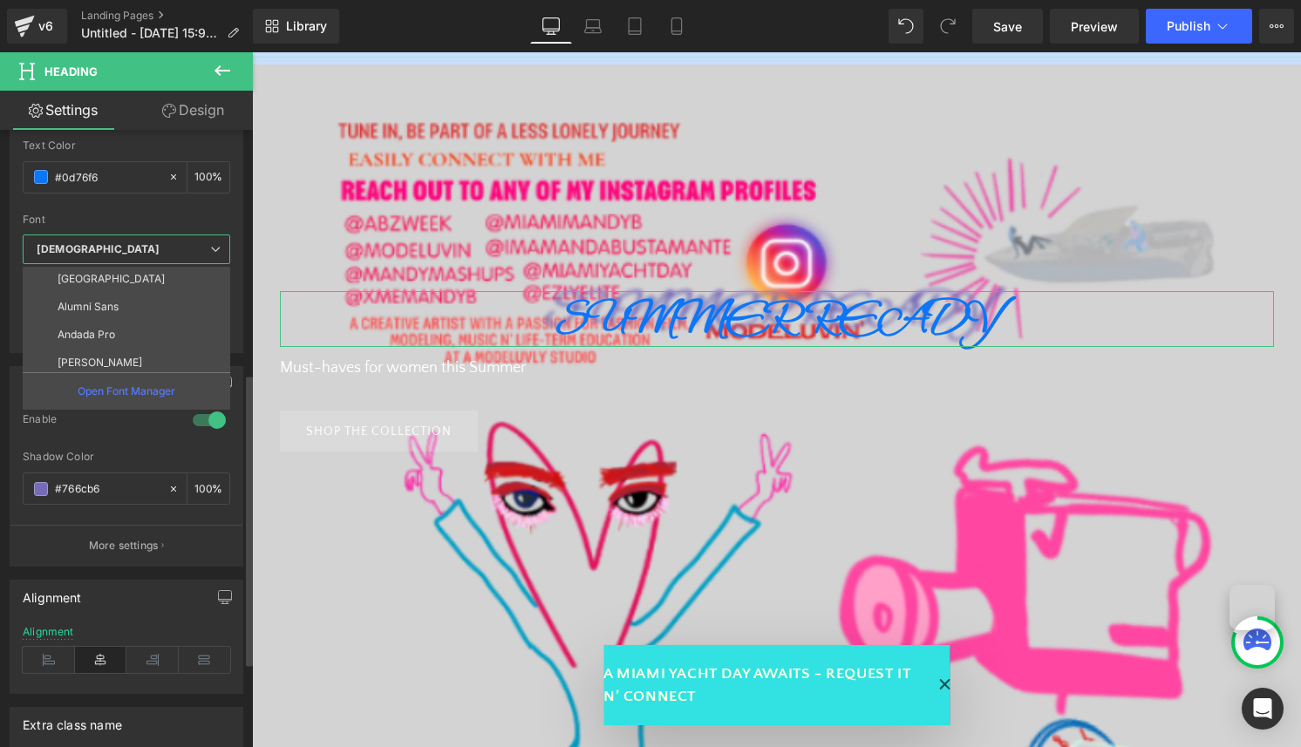
scroll to position [484, 0]
click at [160, 315] on li "Arapey" at bounding box center [130, 327] width 215 height 28
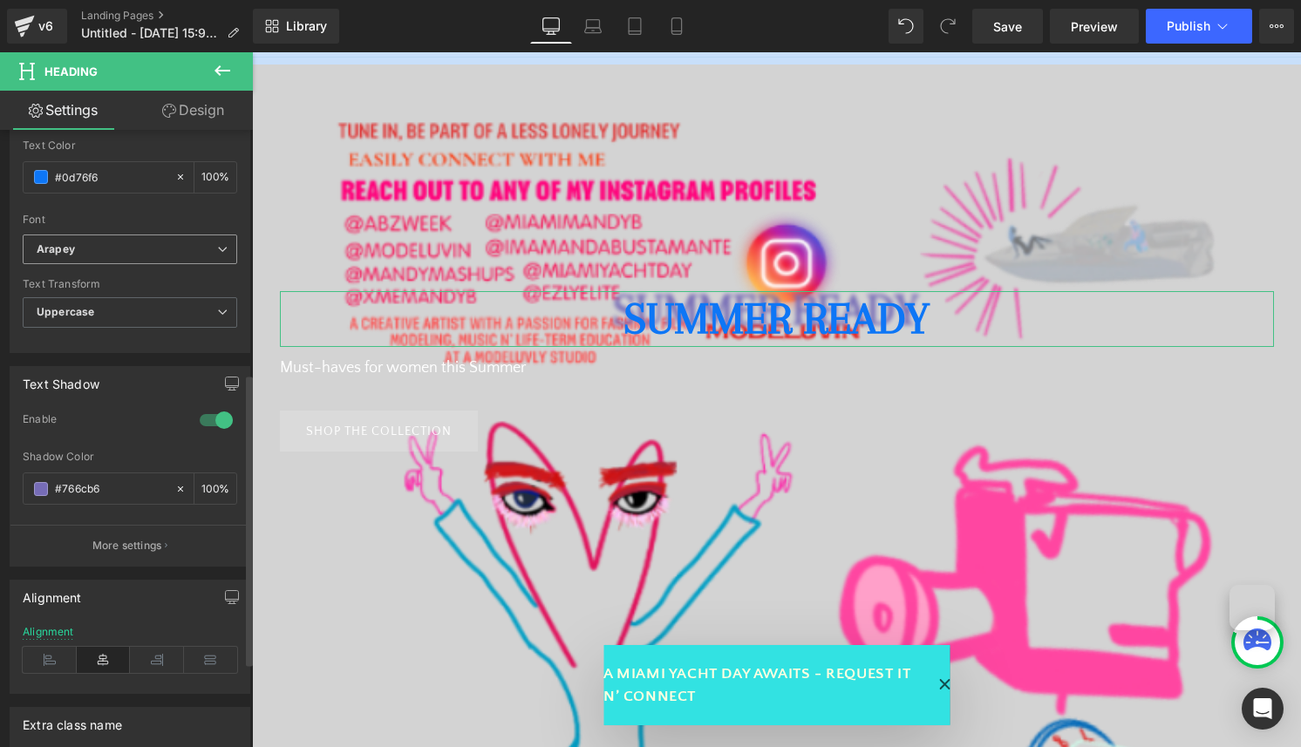
click at [163, 251] on b "Arapey" at bounding box center [127, 249] width 181 height 15
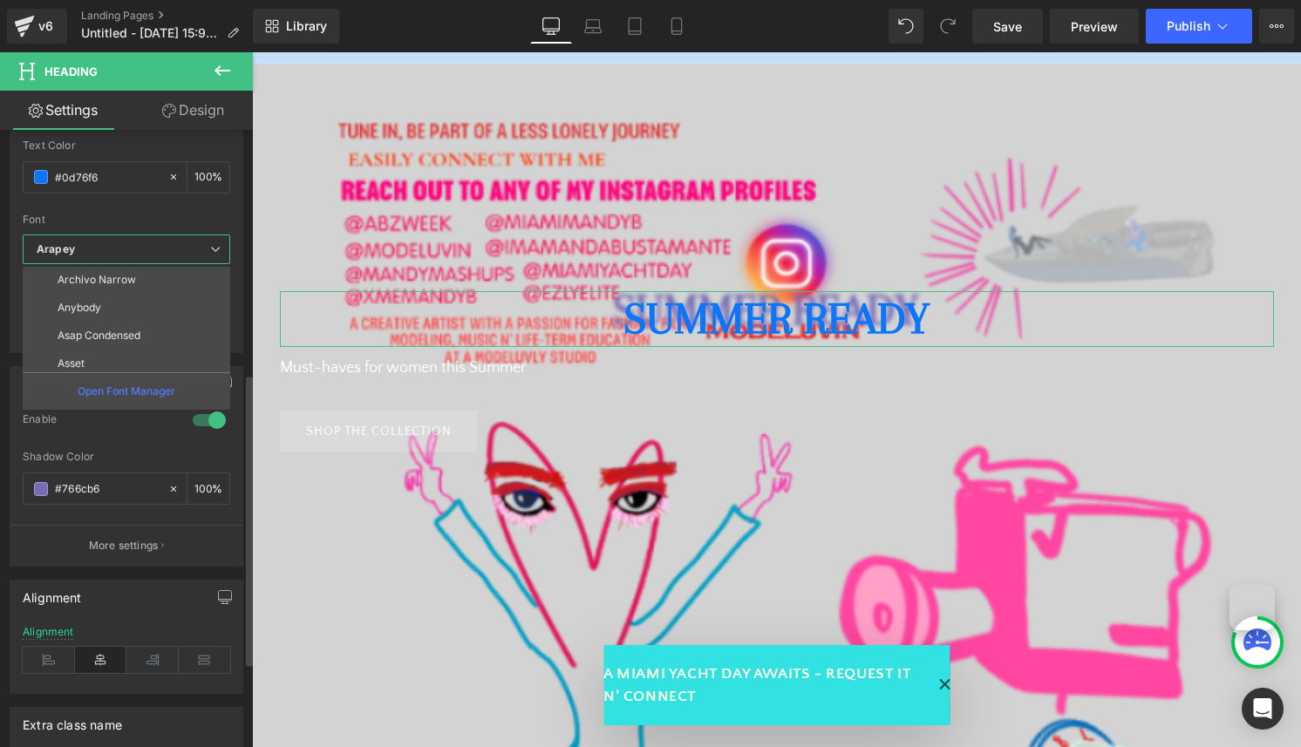
scroll to position [586, 0]
click at [156, 329] on li "Asset" at bounding box center [130, 337] width 215 height 28
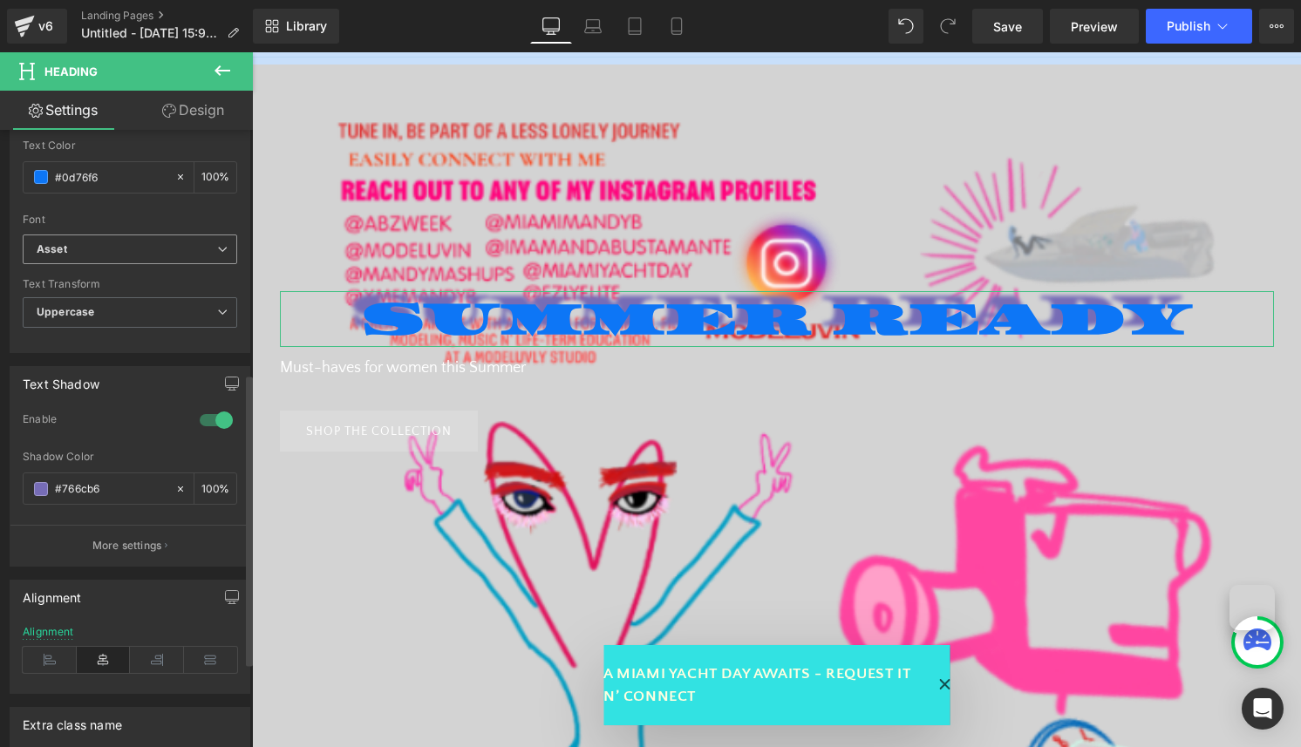
click at [161, 255] on b "Asset" at bounding box center [127, 249] width 181 height 15
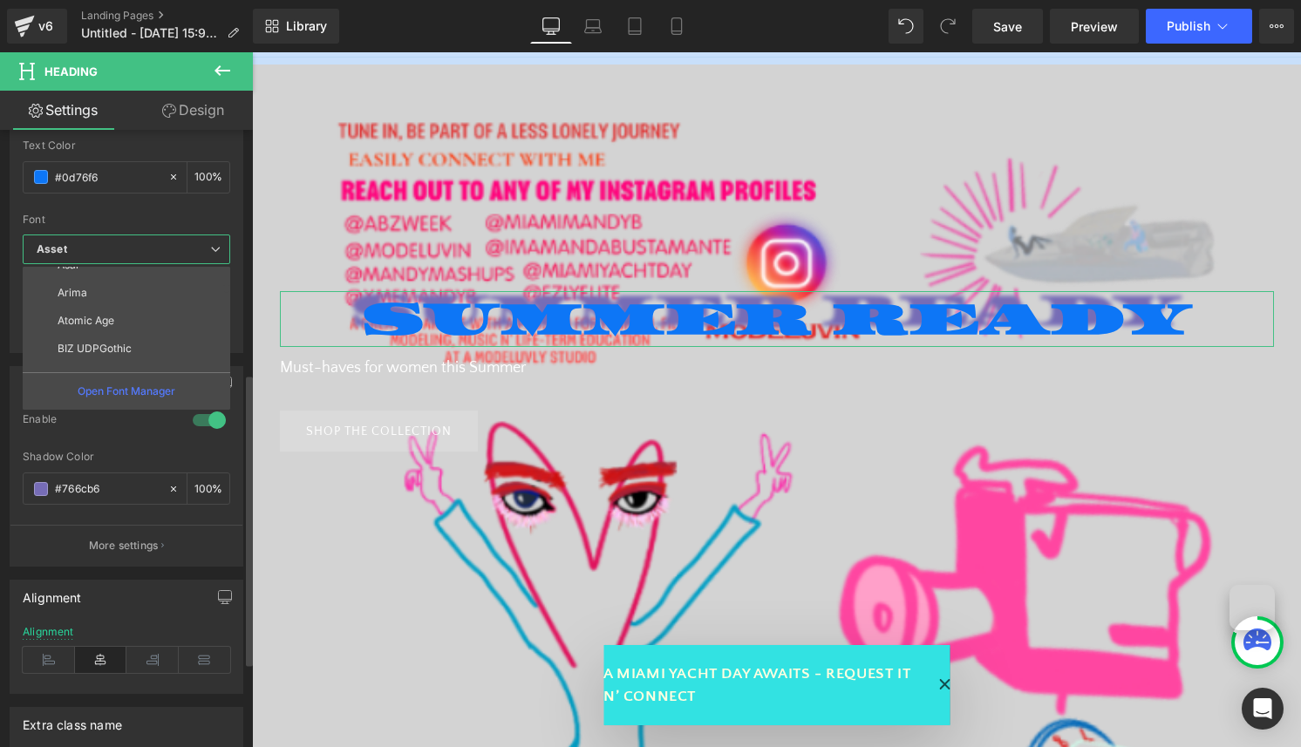
scroll to position [753, 0]
click at [161, 317] on li "Atomic Age" at bounding box center [130, 310] width 215 height 28
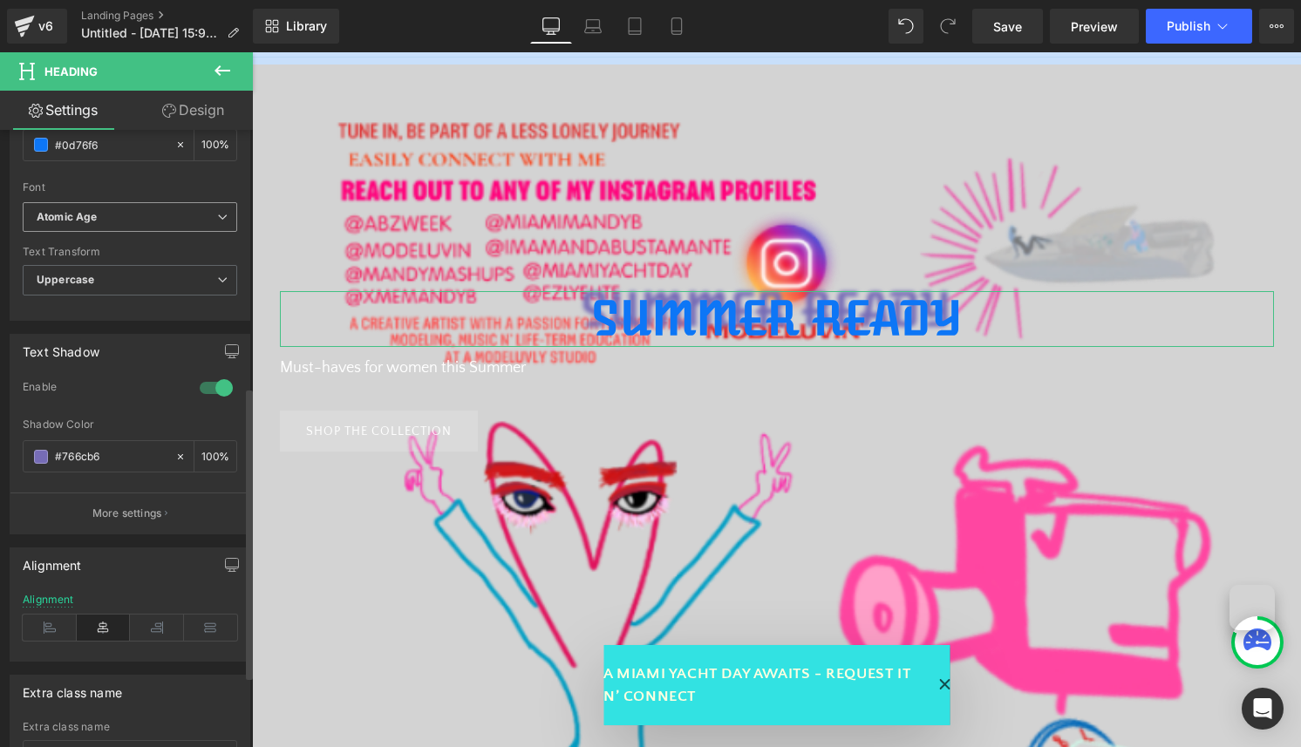
scroll to position [561, 0]
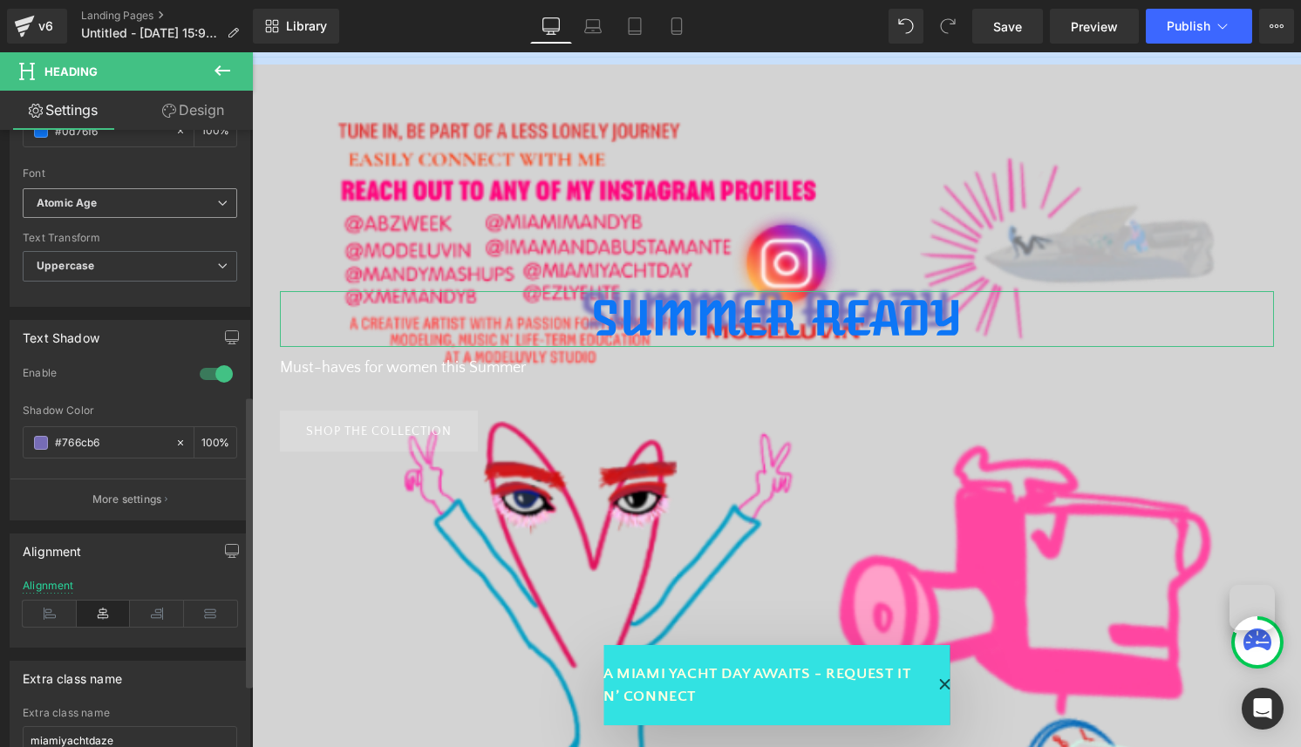
click at [175, 201] on b "Atomic Age" at bounding box center [127, 203] width 181 height 15
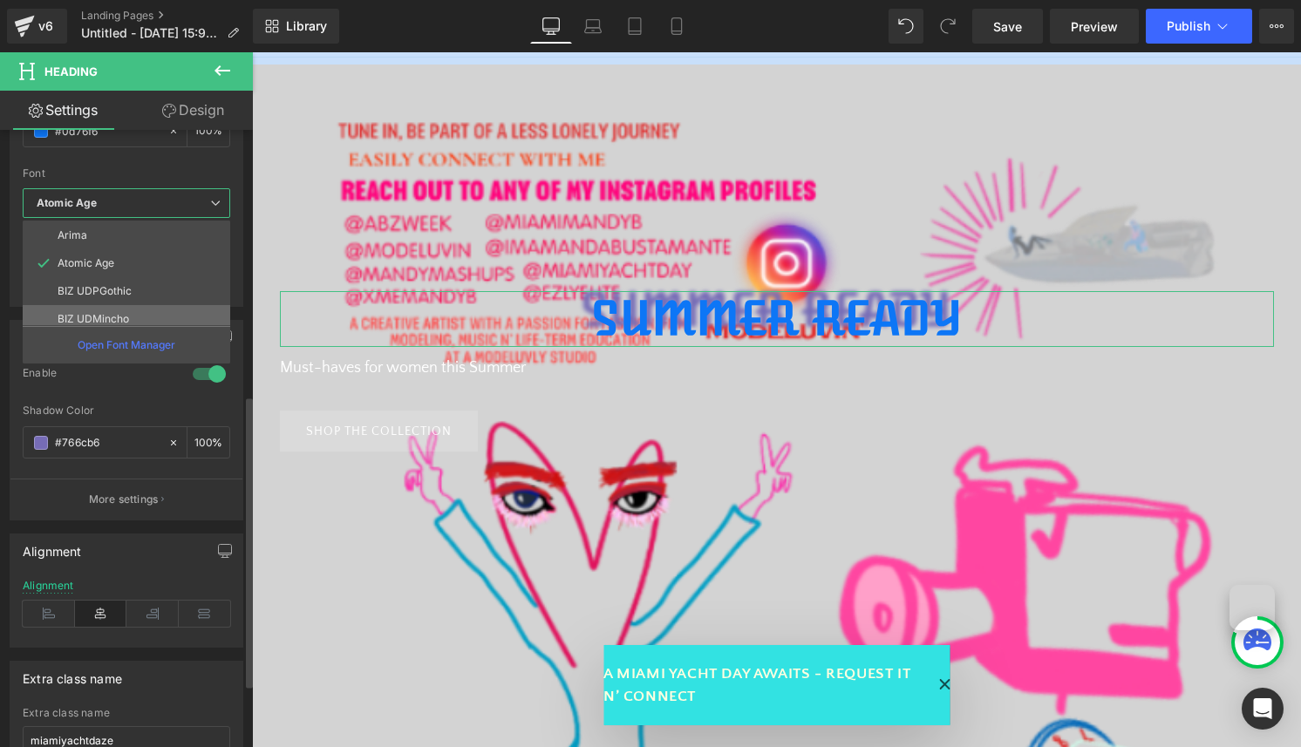
scroll to position [767, 0]
click at [169, 298] on li "BIZ UDMincho" at bounding box center [130, 305] width 215 height 28
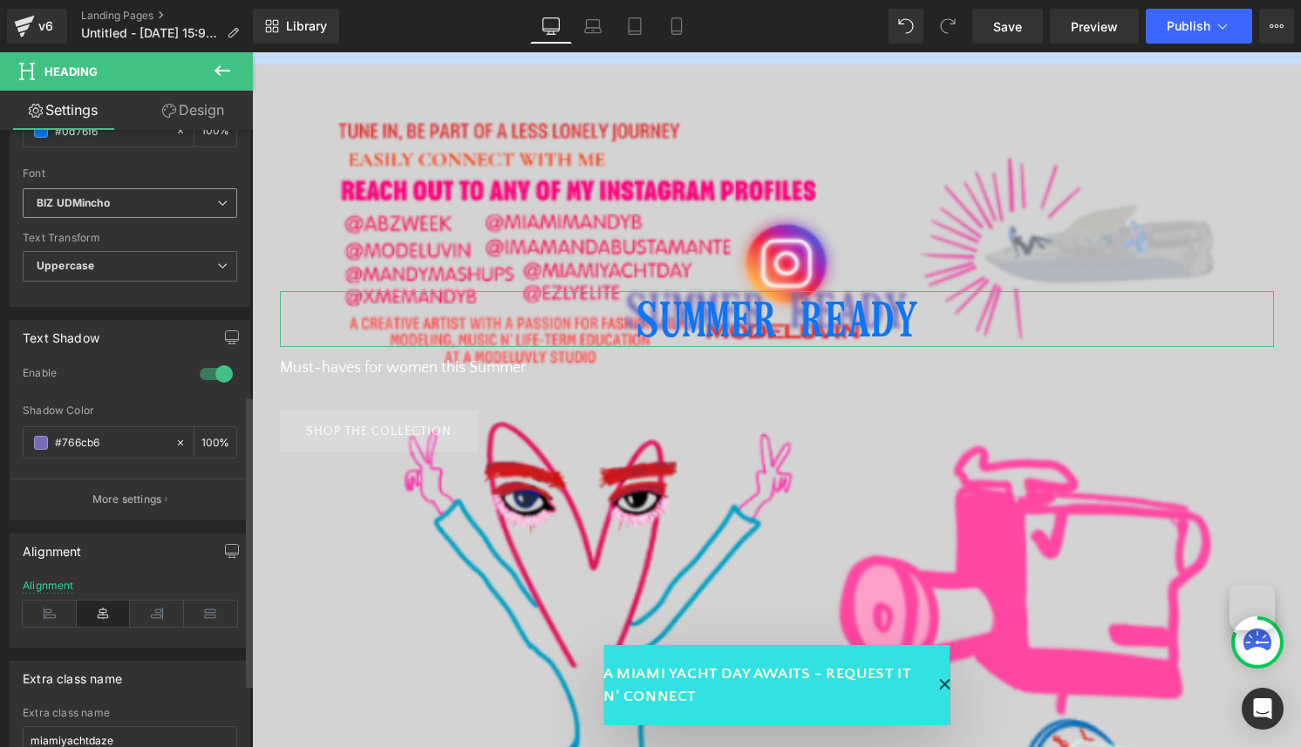
click at [168, 202] on b "BIZ UDMincho" at bounding box center [127, 203] width 181 height 15
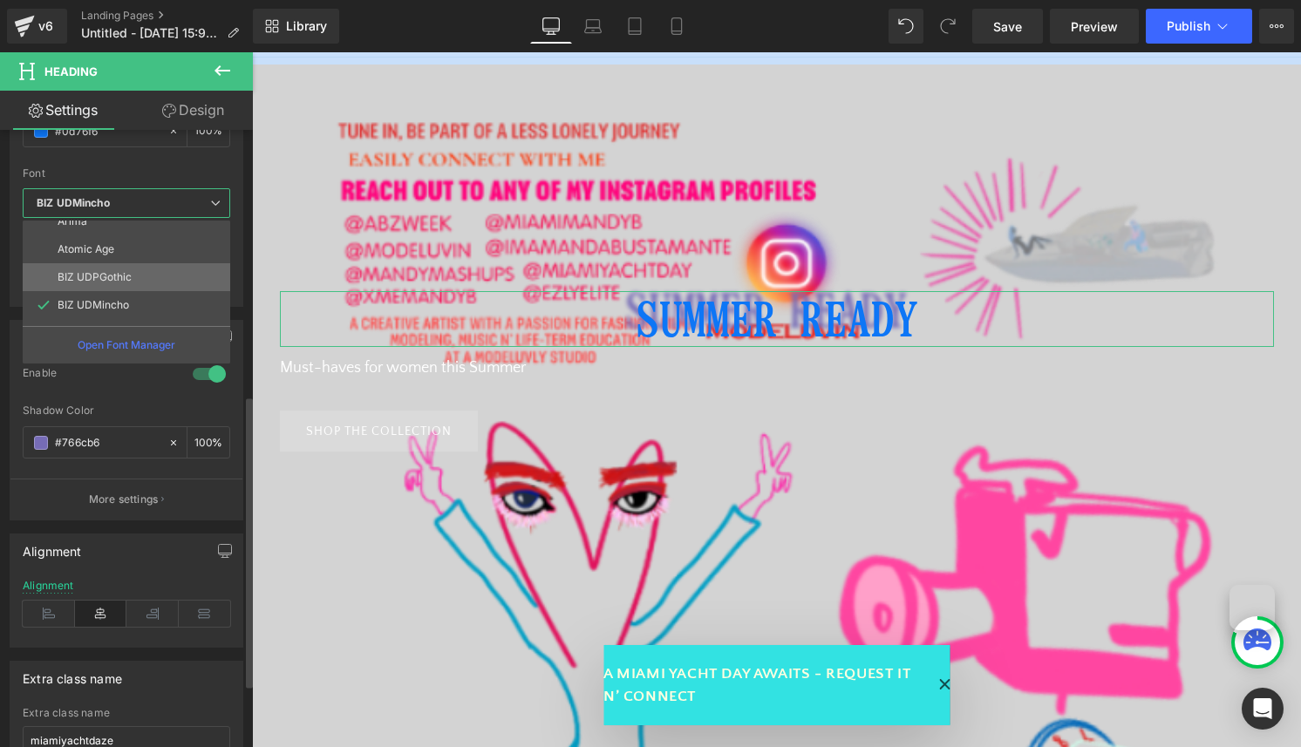
click at [162, 268] on li "BIZ UDPGothic" at bounding box center [130, 277] width 215 height 28
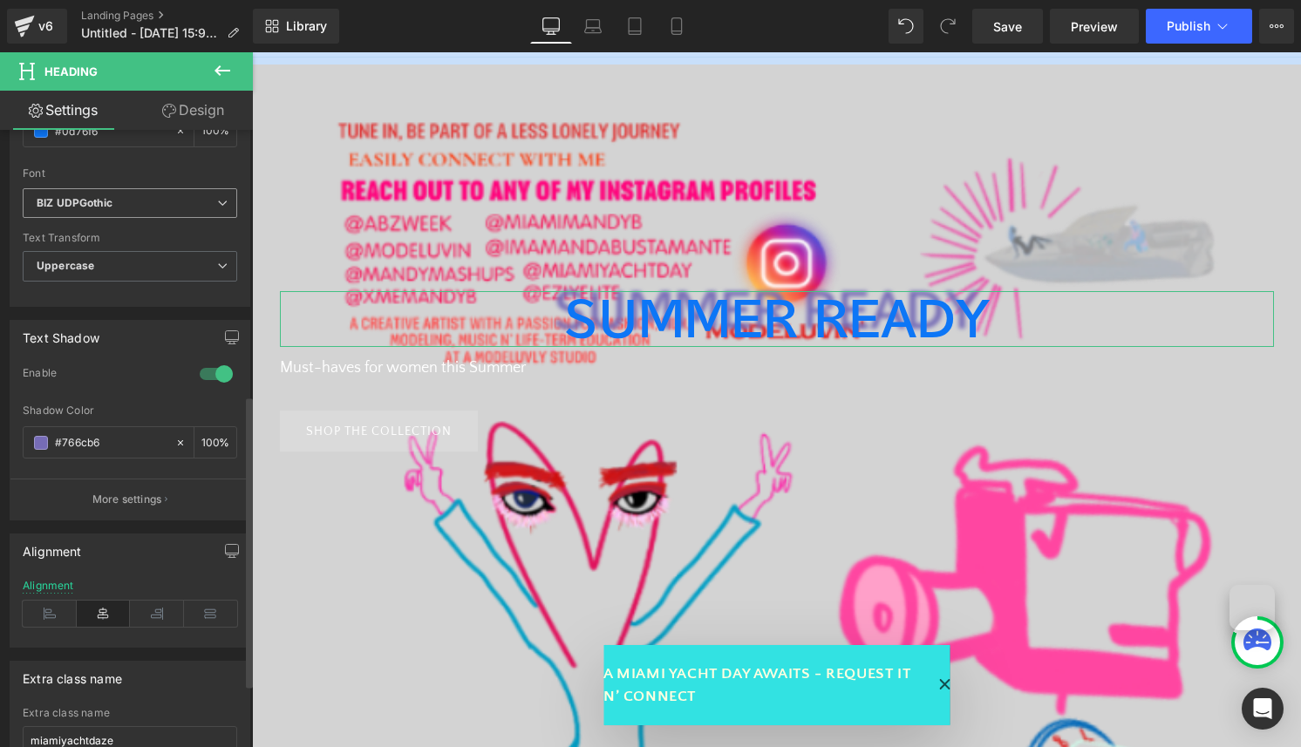
click at [169, 210] on span "BIZ UDPGothic" at bounding box center [130, 203] width 215 height 31
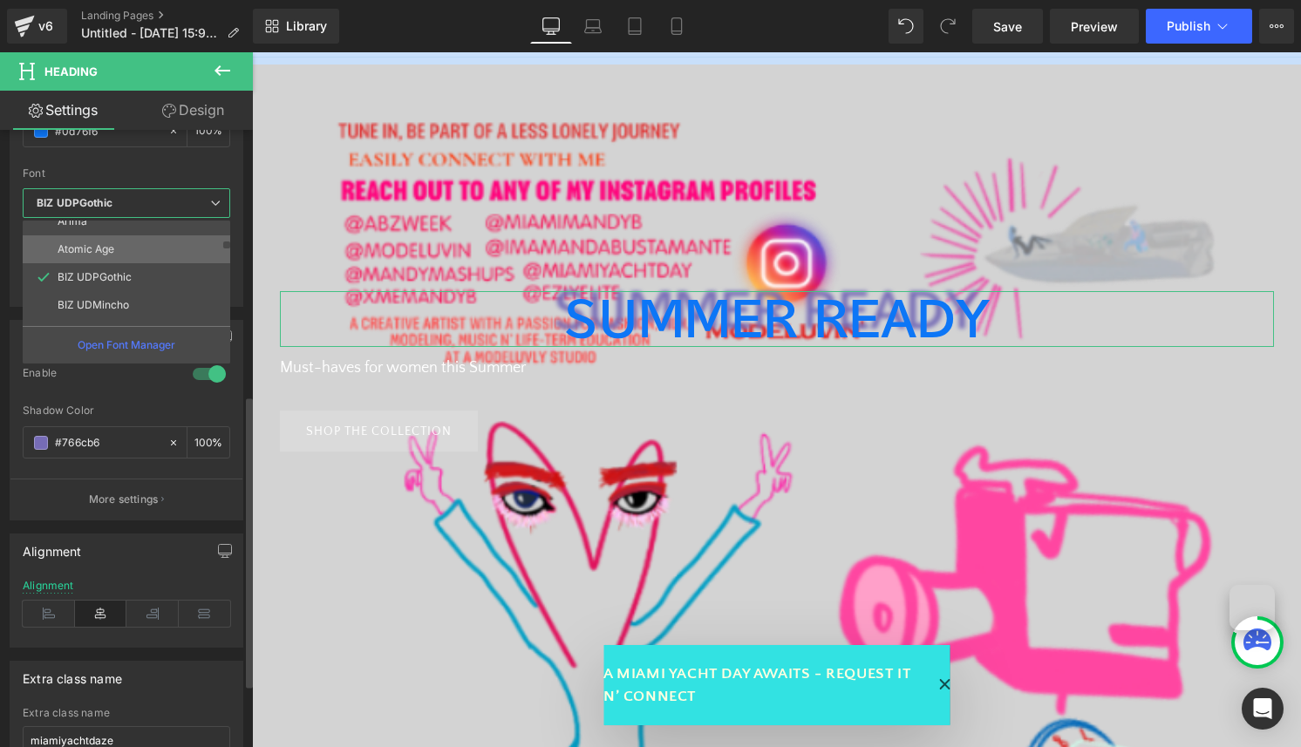
click at [163, 261] on li "Atomic Age" at bounding box center [130, 249] width 215 height 28
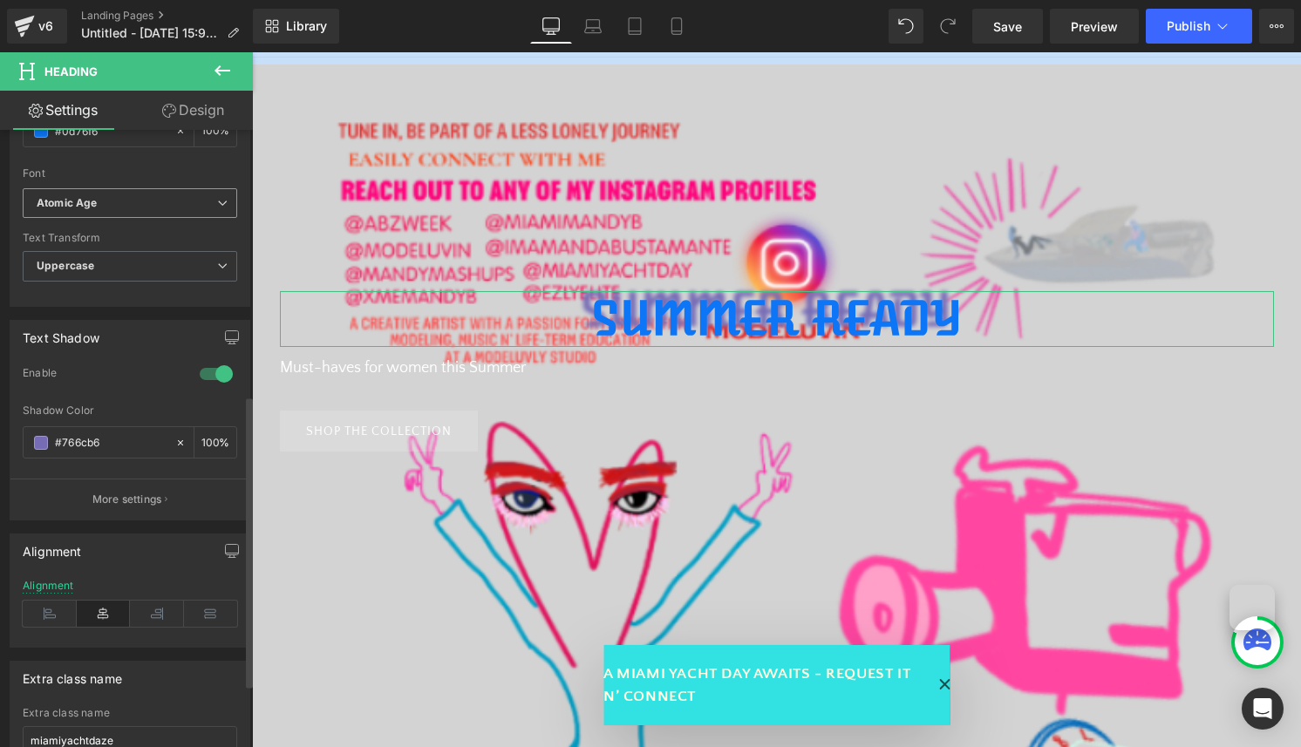
click at [170, 203] on b "Atomic Age" at bounding box center [127, 203] width 181 height 15
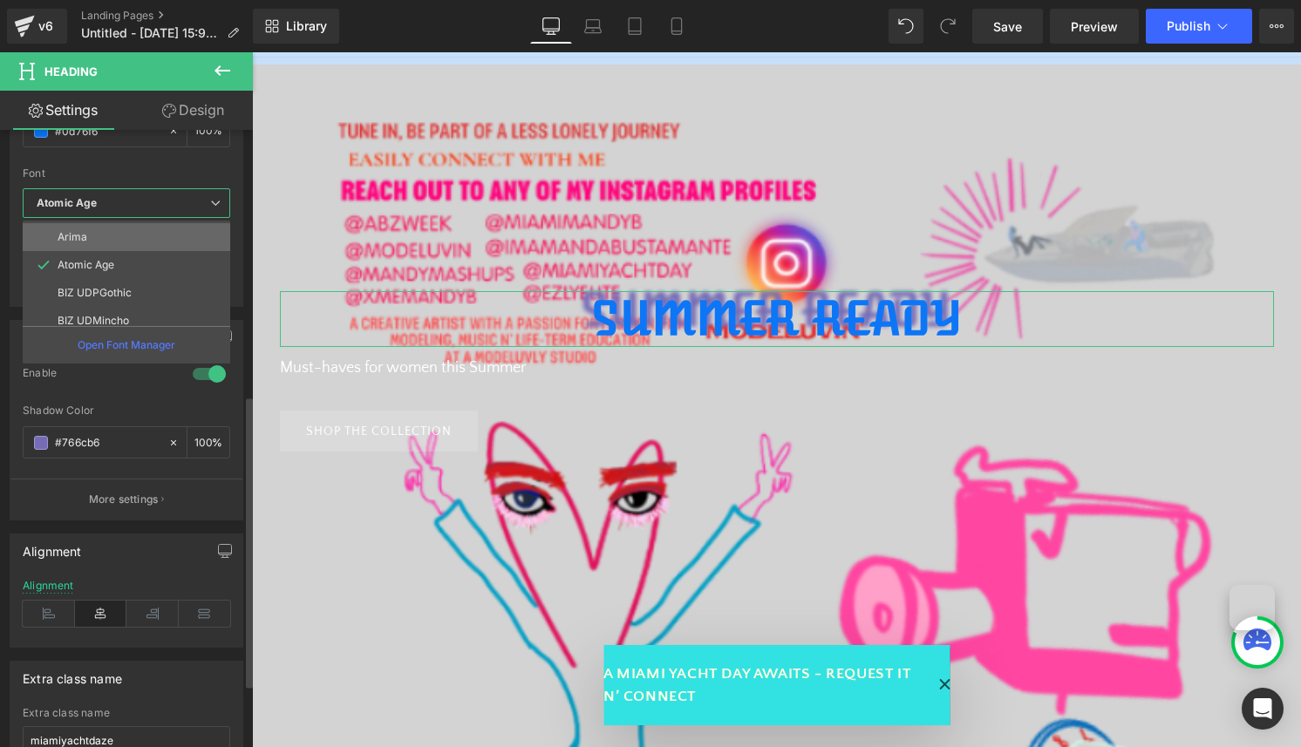
scroll to position [726, 0]
click at [160, 246] on li "Asar" at bounding box center [130, 235] width 215 height 28
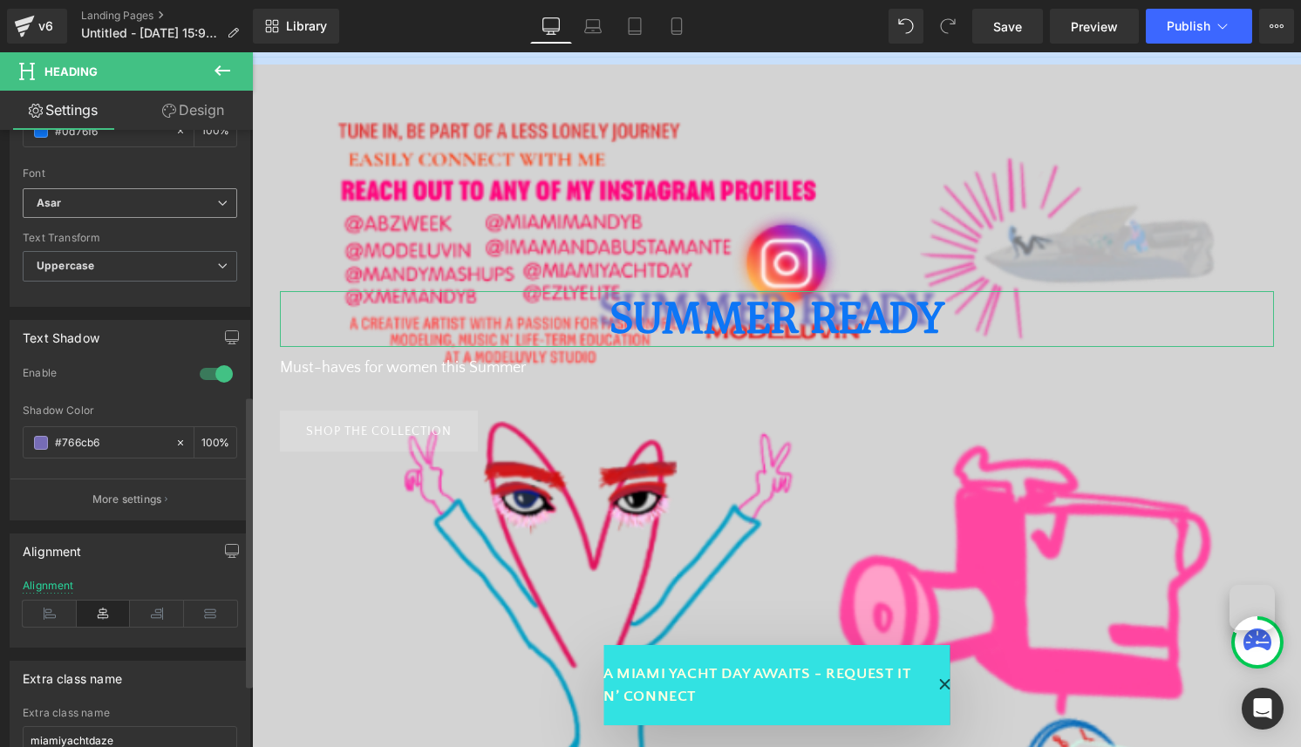
click at [168, 216] on span "Asar" at bounding box center [130, 203] width 215 height 31
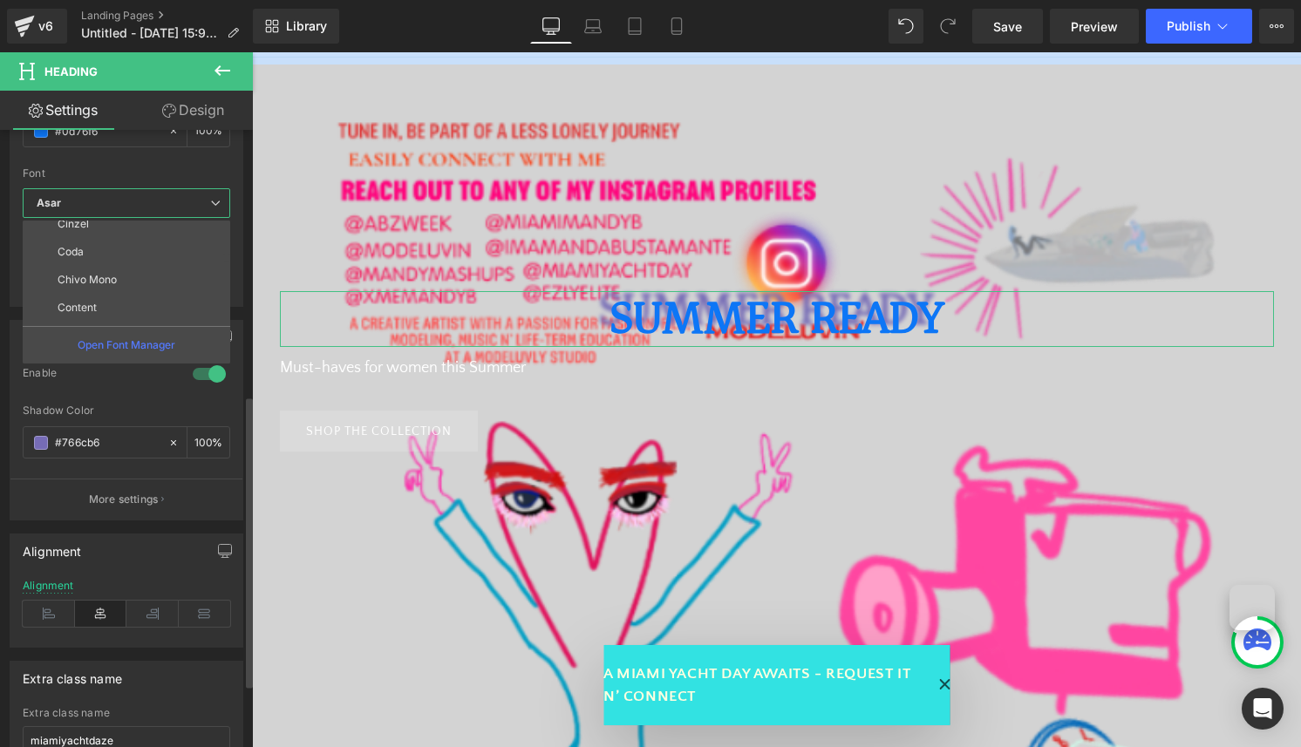
scroll to position [1358, 0]
click at [158, 304] on li "Content" at bounding box center [130, 300] width 215 height 28
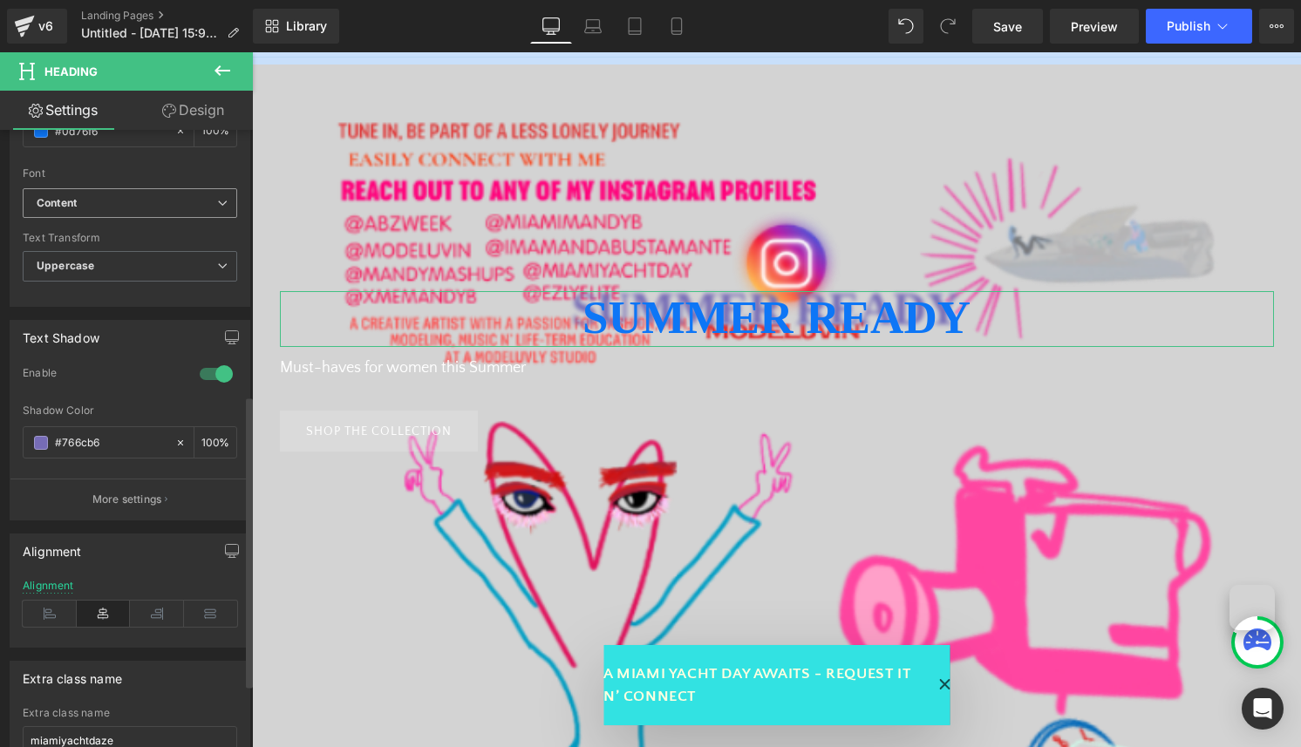
click at [173, 196] on b "Content" at bounding box center [127, 203] width 181 height 15
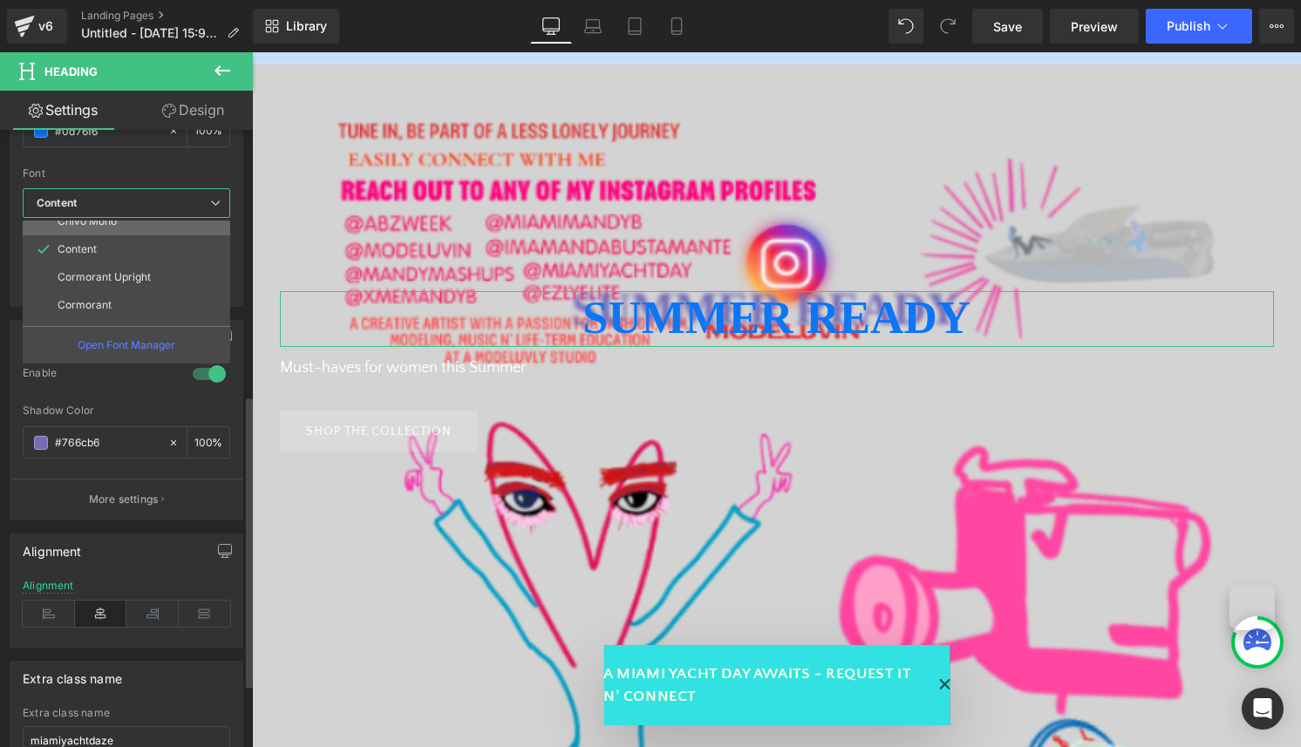
scroll to position [1446, 0]
click at [172, 282] on li "Cormorant SC" at bounding box center [130, 296] width 215 height 28
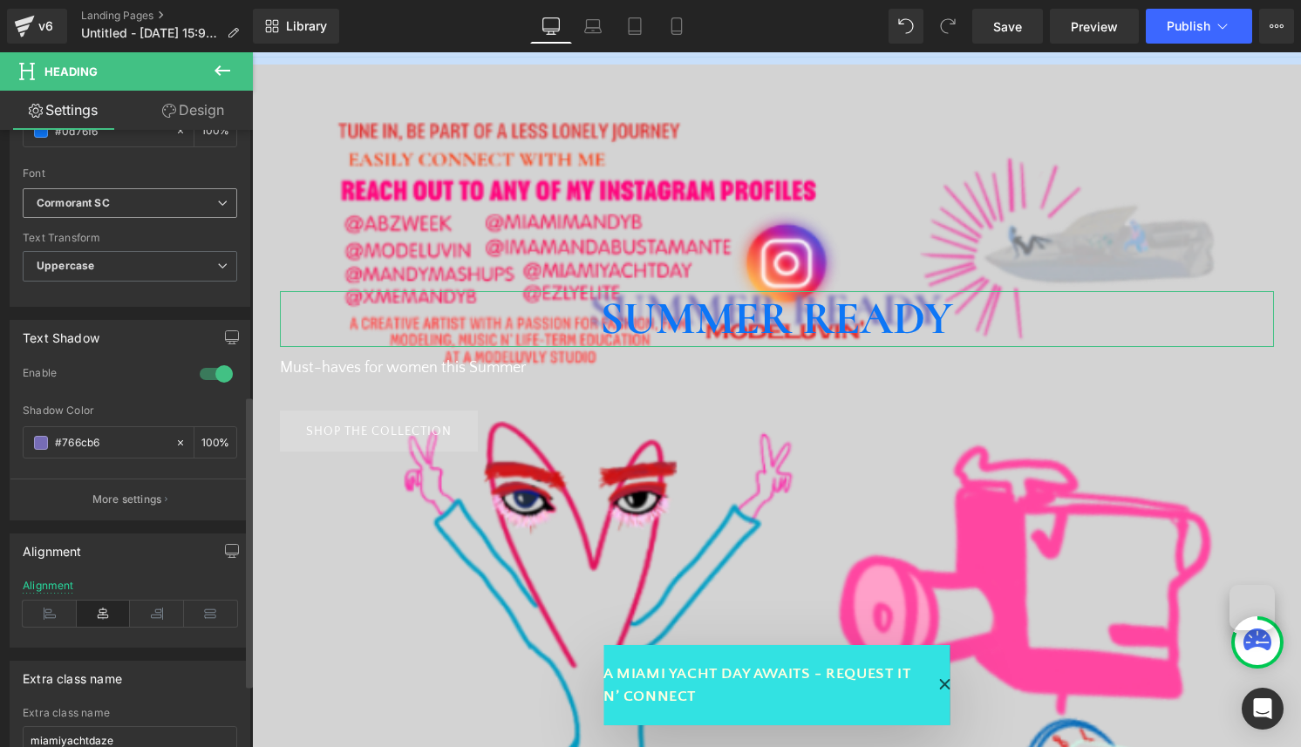
click at [175, 209] on b "Cormorant SC" at bounding box center [127, 203] width 181 height 15
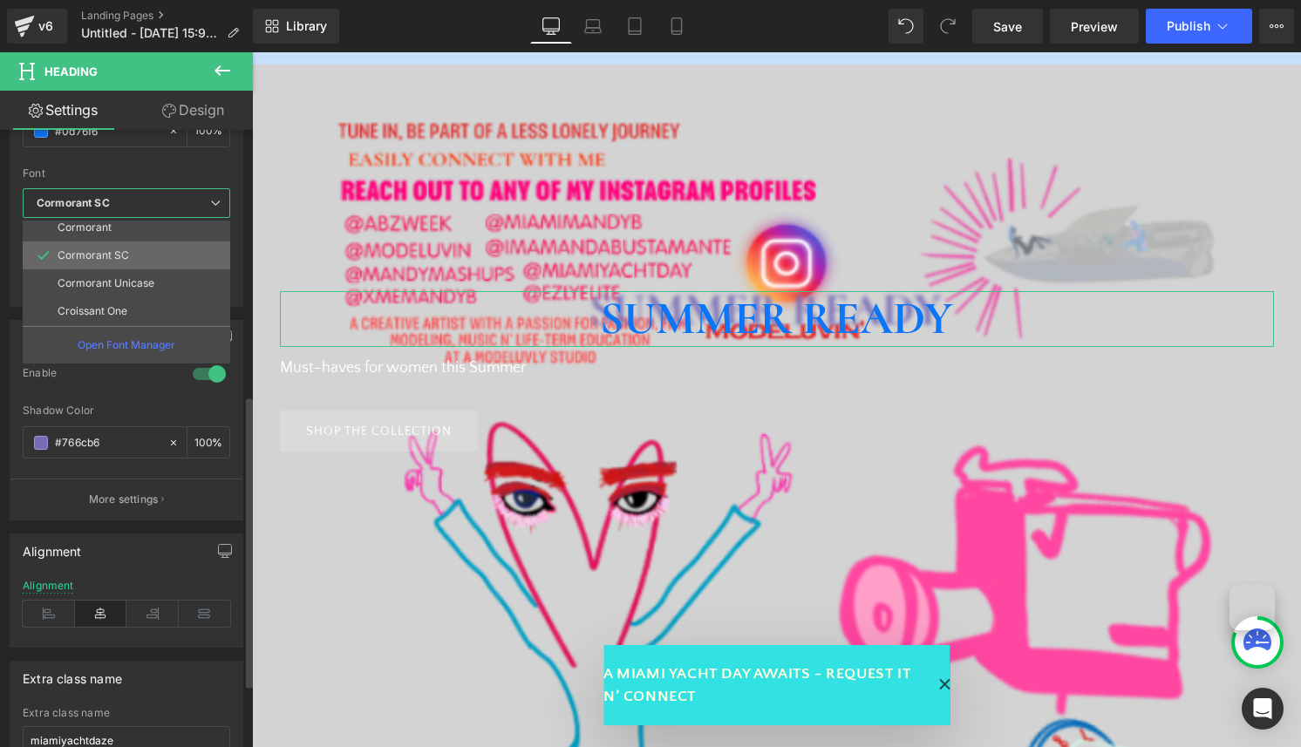
scroll to position [1491, 0]
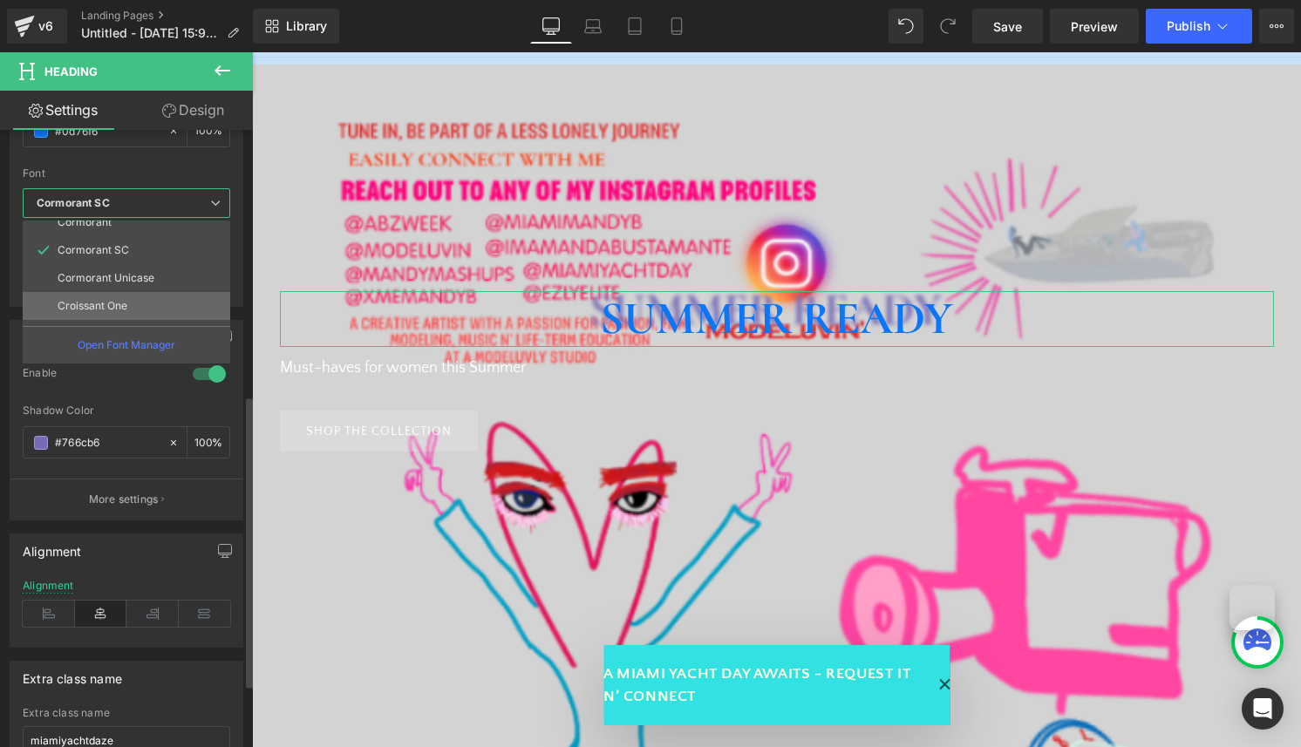
click at [172, 302] on li "Croissant One" at bounding box center [130, 306] width 215 height 28
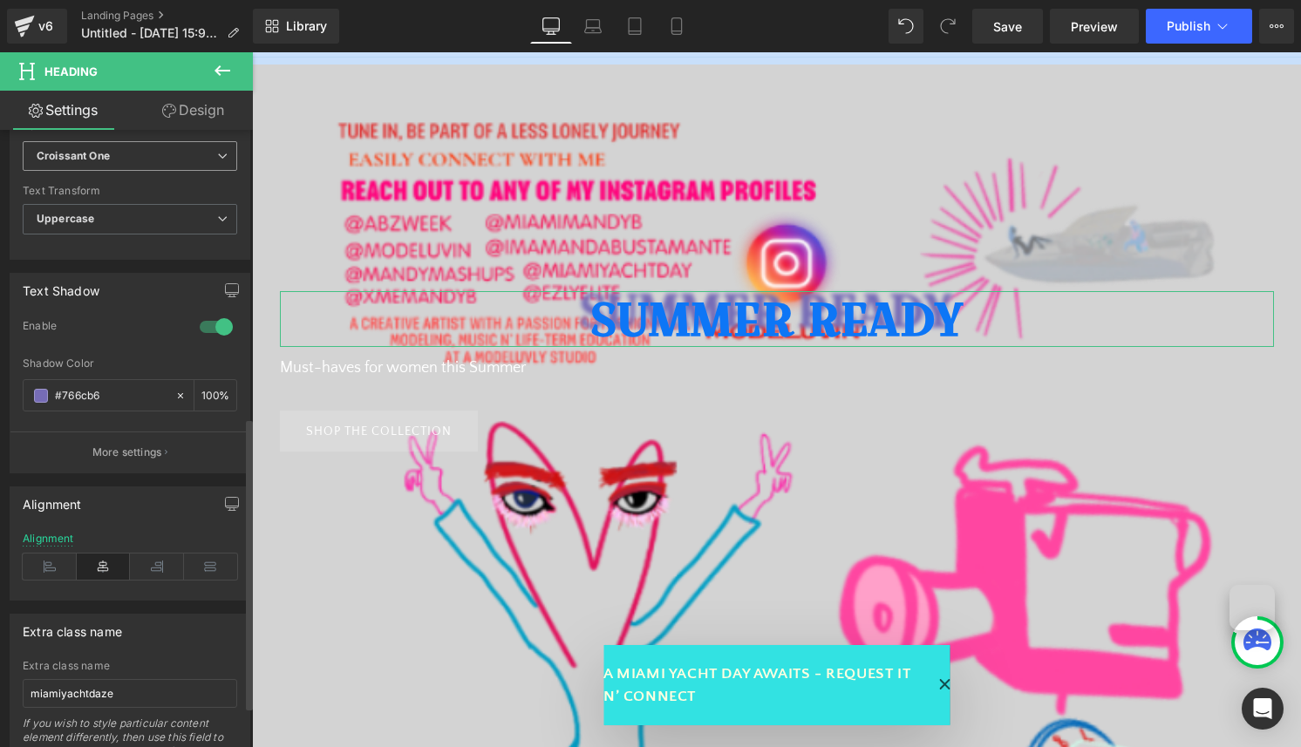
scroll to position [610, 0]
click at [180, 154] on b "Croissant One" at bounding box center [127, 154] width 181 height 15
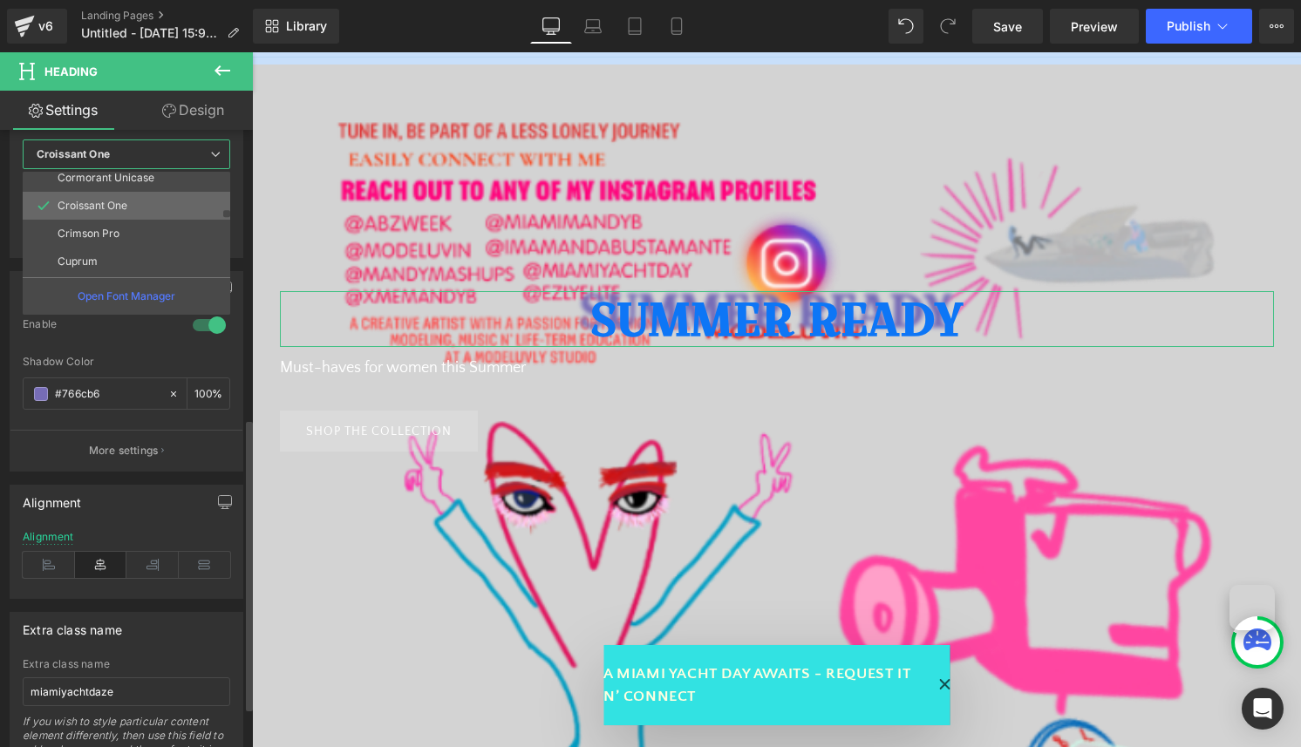
scroll to position [1551, 0]
click at [176, 236] on li "Crimson Pro" at bounding box center [130, 226] width 215 height 28
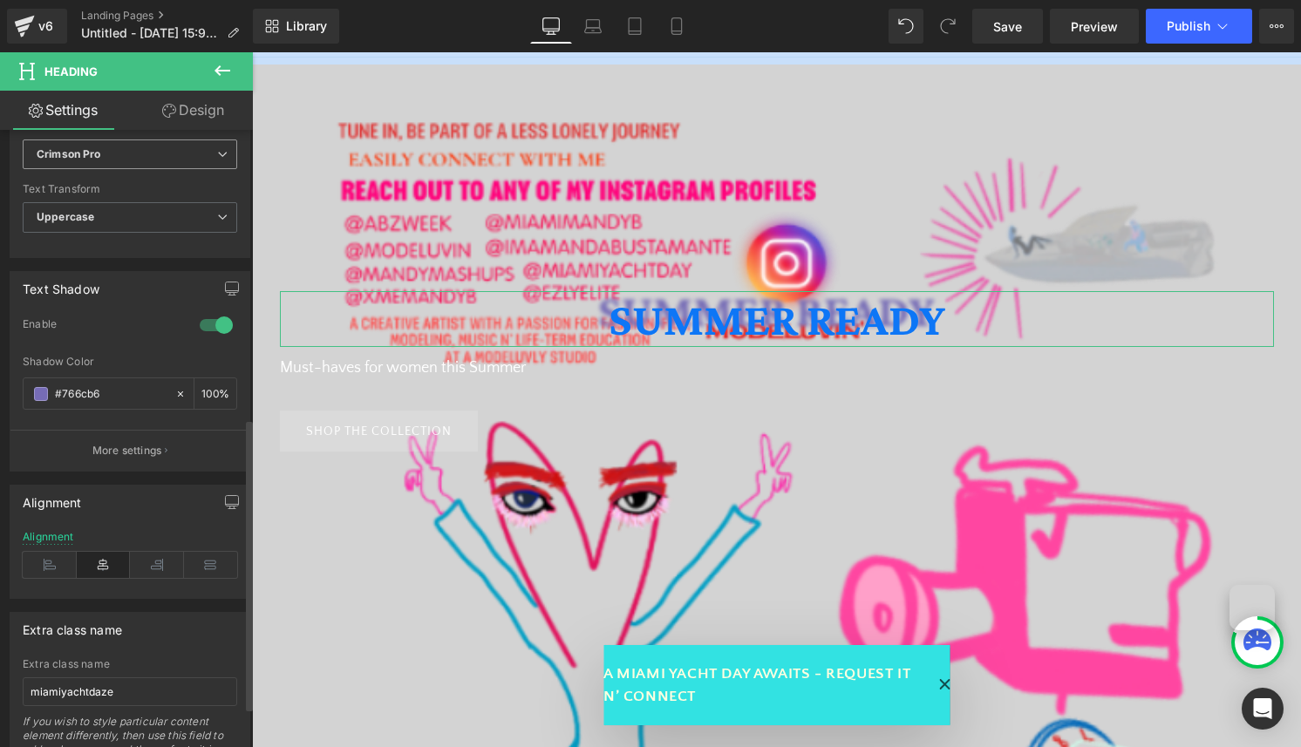
click at [188, 149] on b "Crimson Pro" at bounding box center [127, 154] width 181 height 15
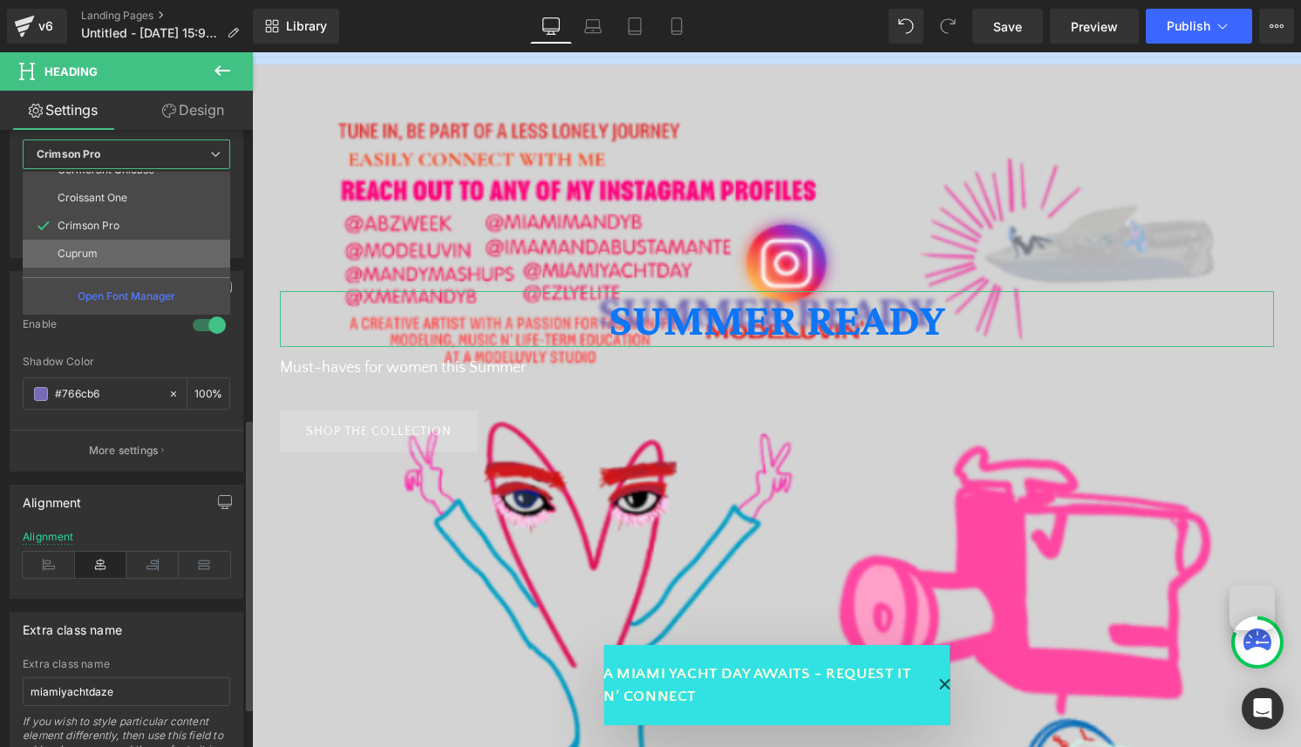
click at [171, 249] on li "Cuprum" at bounding box center [130, 254] width 215 height 28
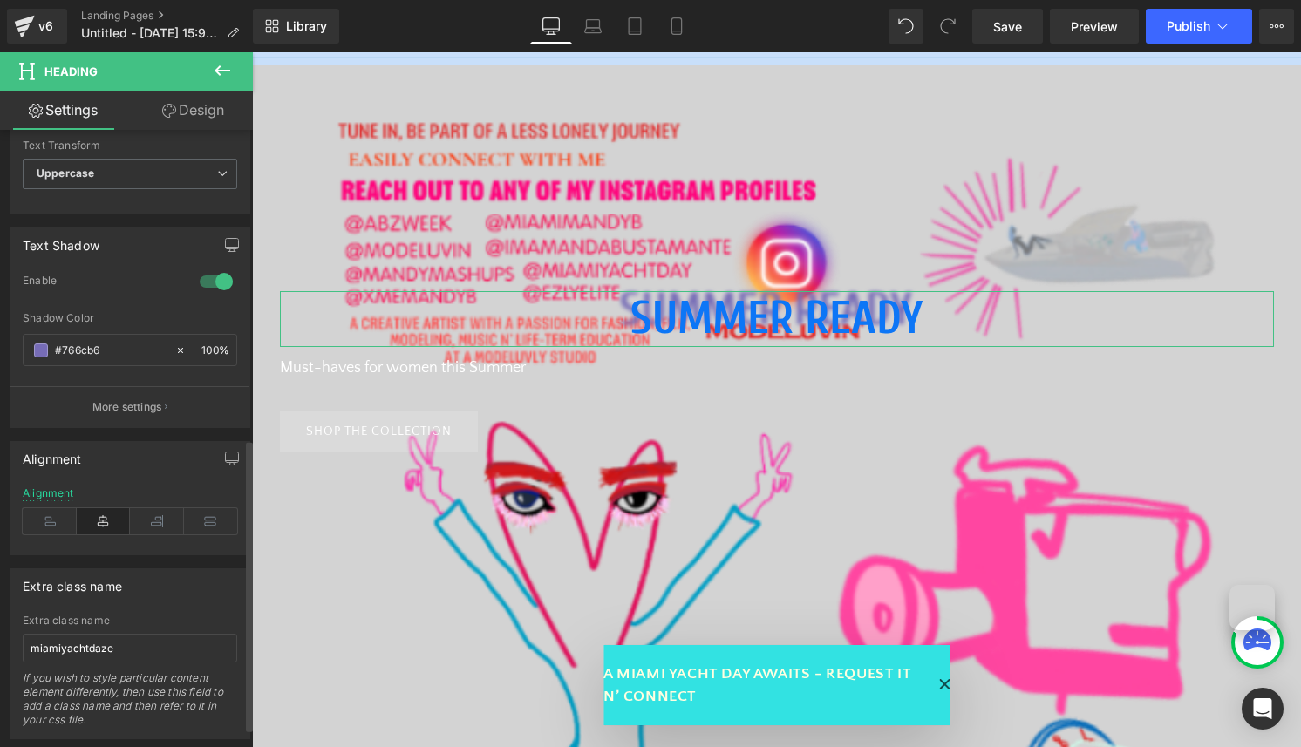
scroll to position [684, 0]
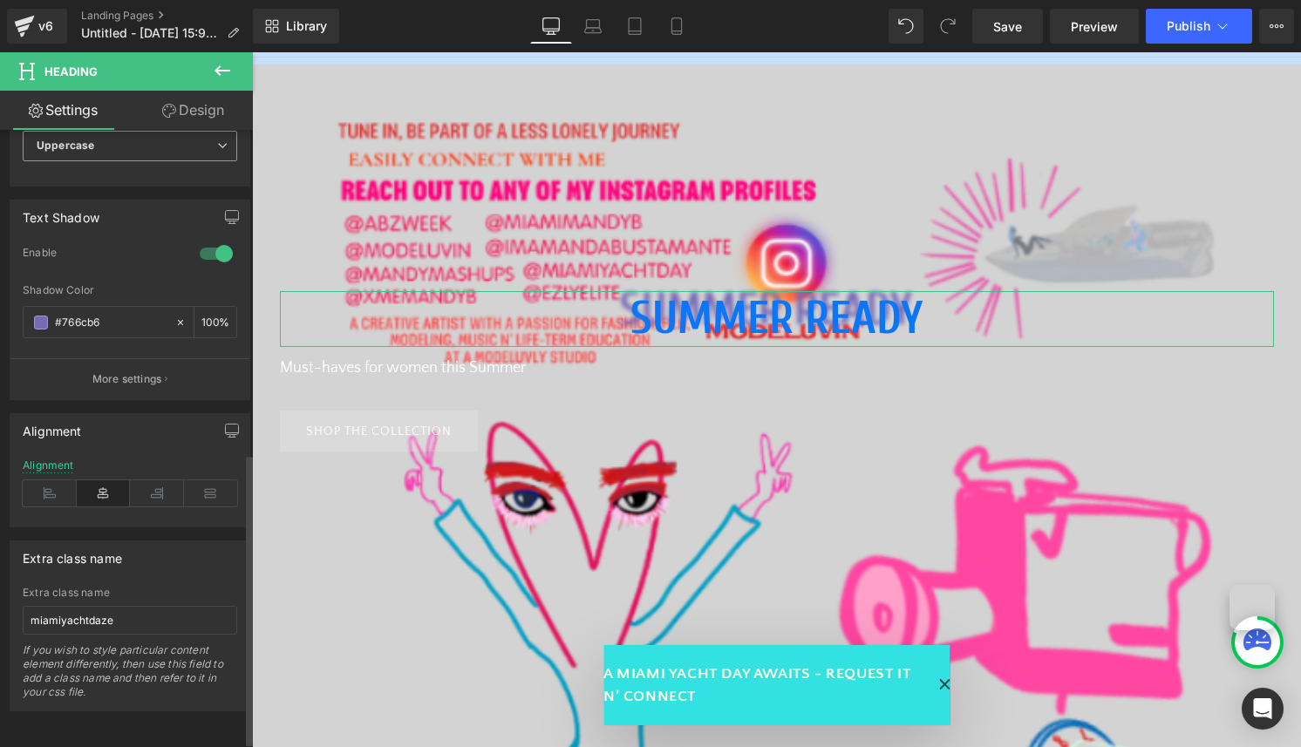
click at [187, 141] on span "Uppercase" at bounding box center [130, 146] width 215 height 31
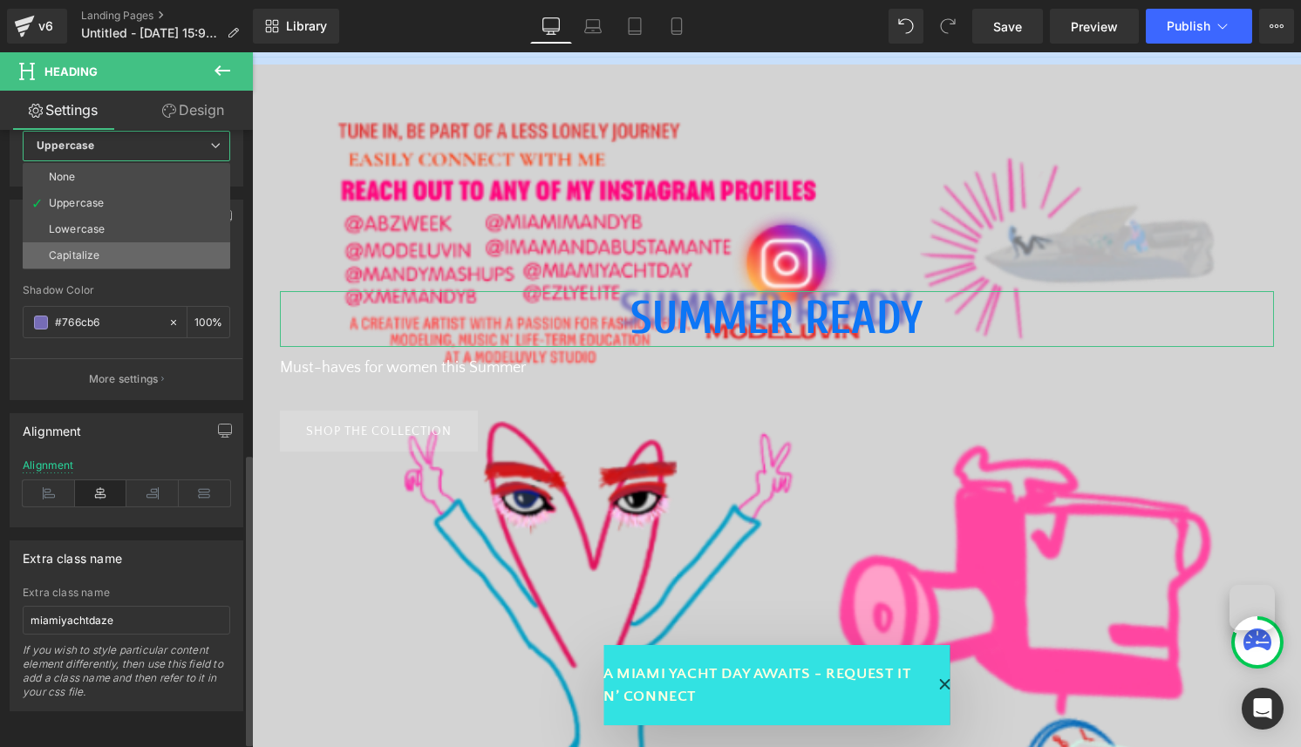
click at [171, 246] on li "Capitalize" at bounding box center [127, 255] width 208 height 26
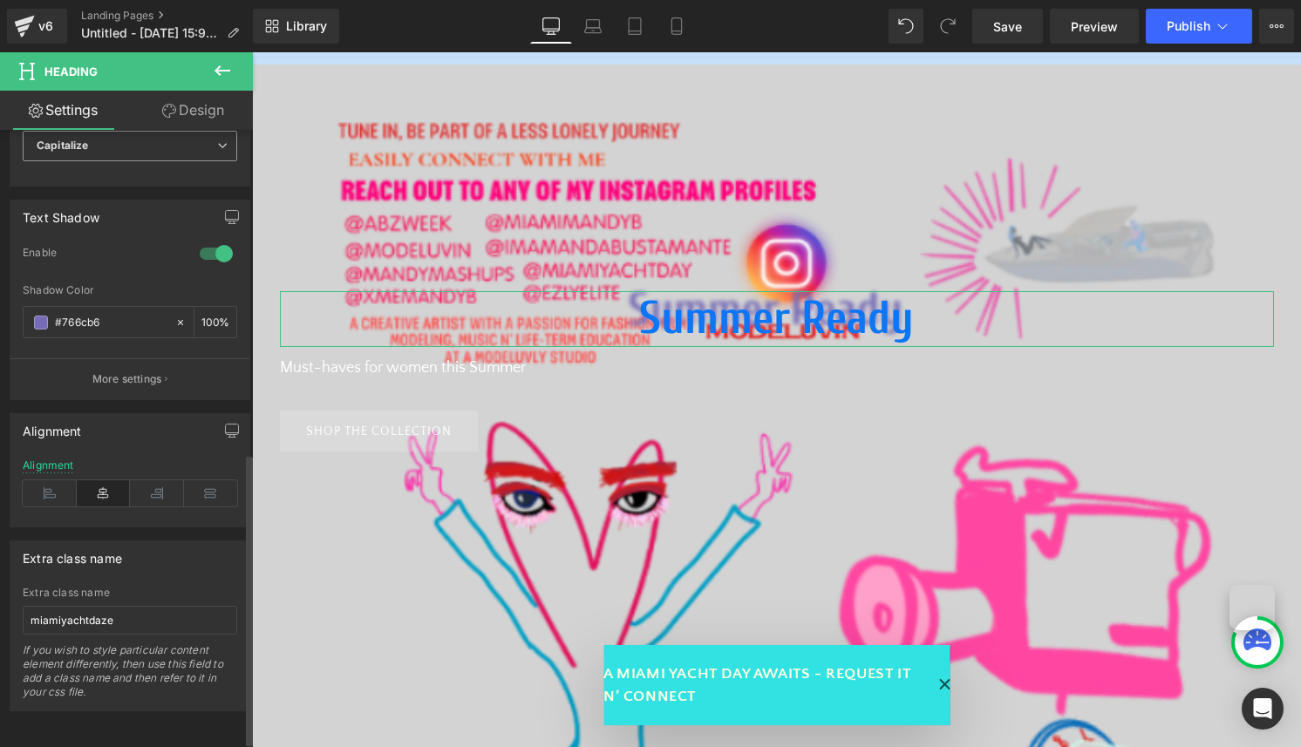
click at [171, 246] on div "Enable" at bounding box center [103, 255] width 160 height 18
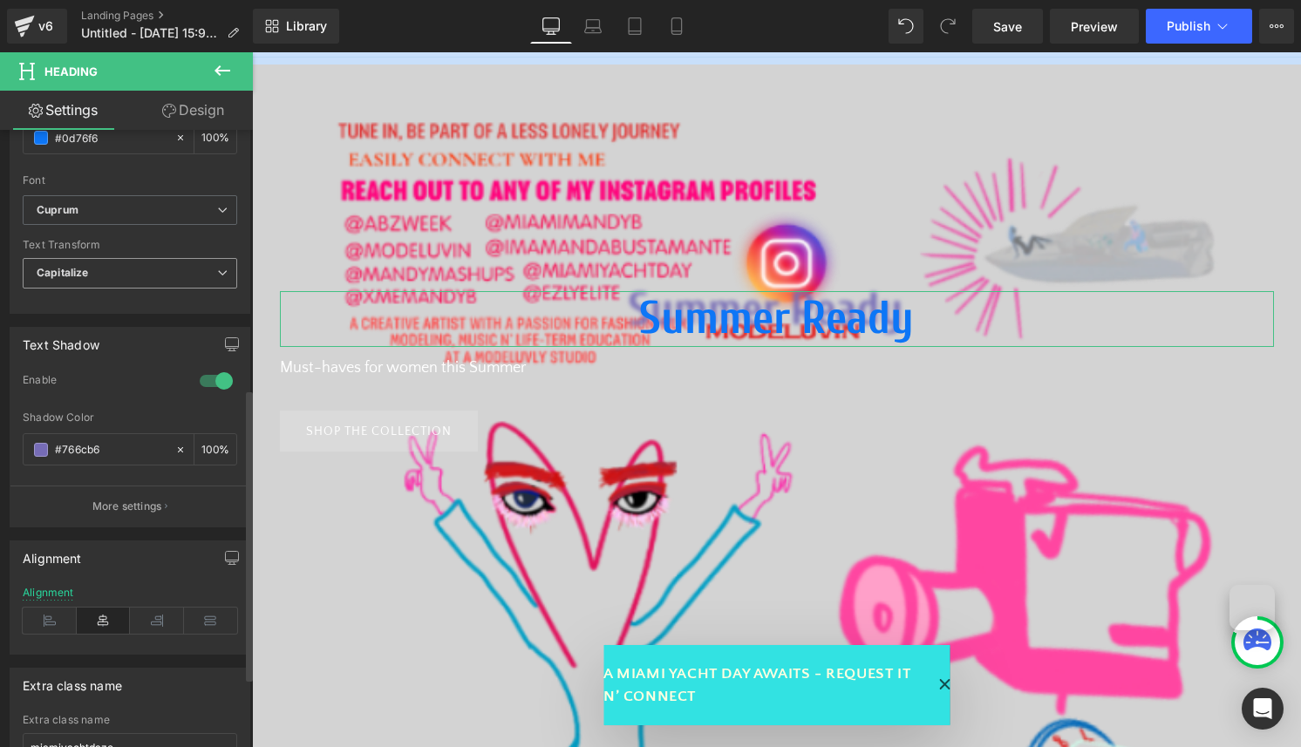
scroll to position [534, 0]
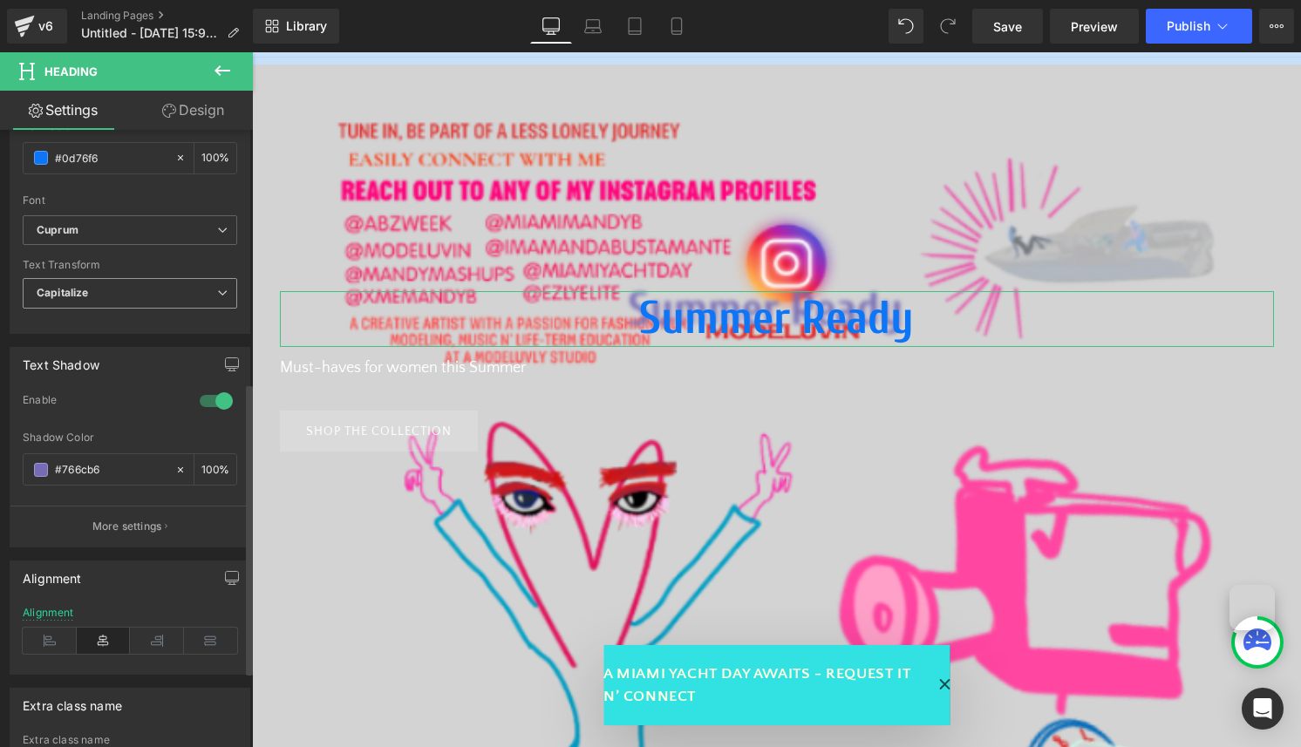
click at [170, 290] on span "Capitalize" at bounding box center [130, 293] width 215 height 31
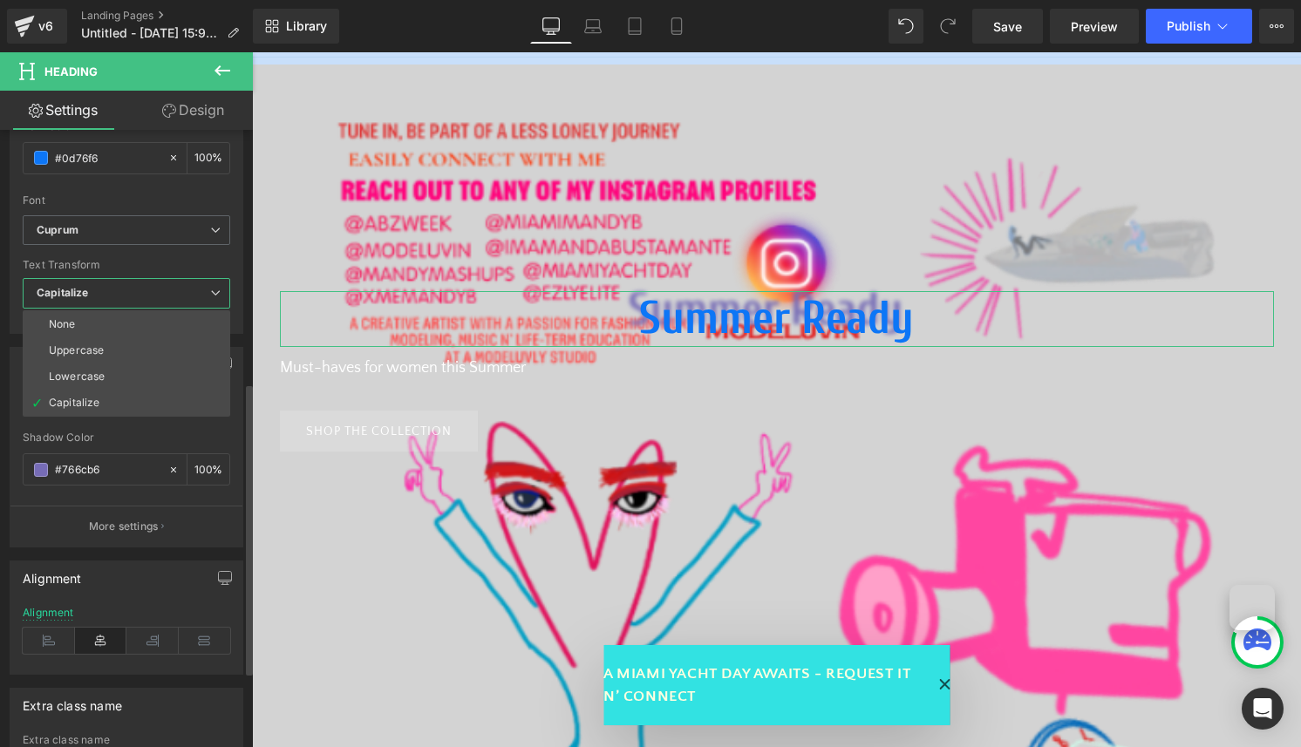
click at [174, 297] on span "Capitalize" at bounding box center [127, 293] width 208 height 31
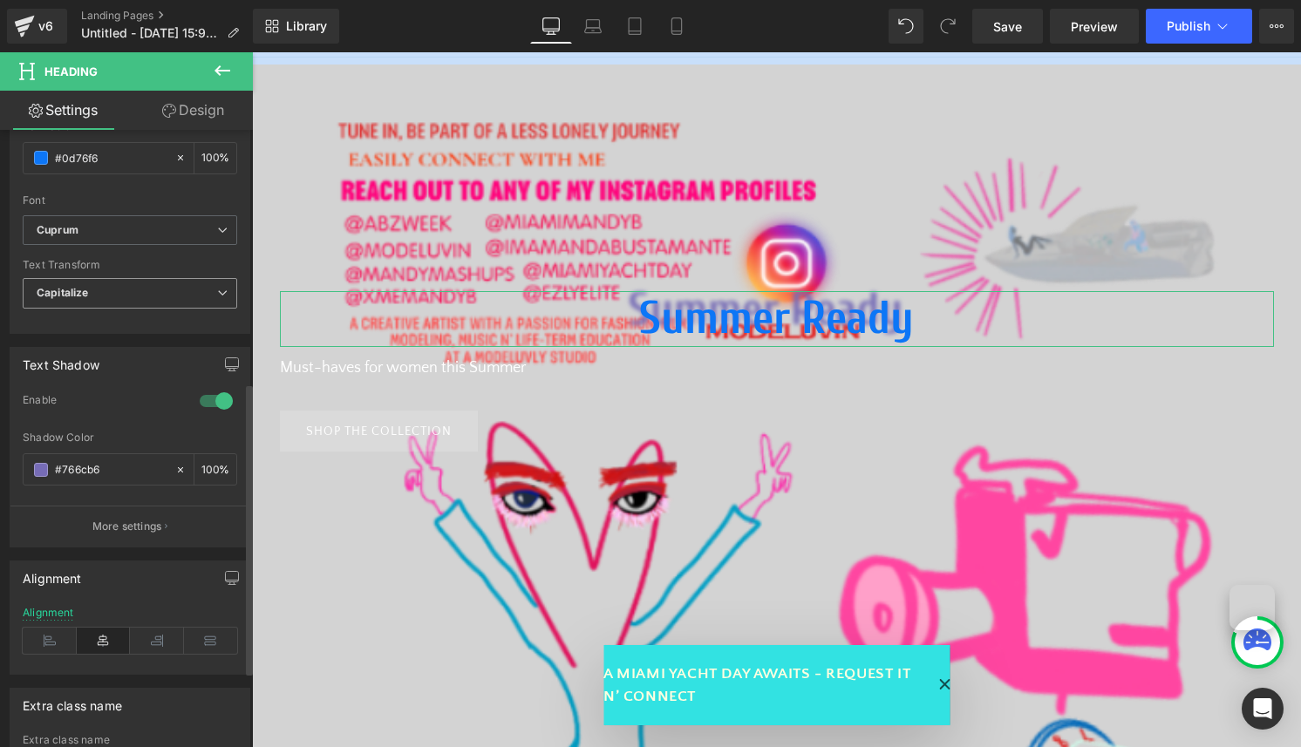
click at [174, 297] on span "Capitalize" at bounding box center [130, 293] width 215 height 31
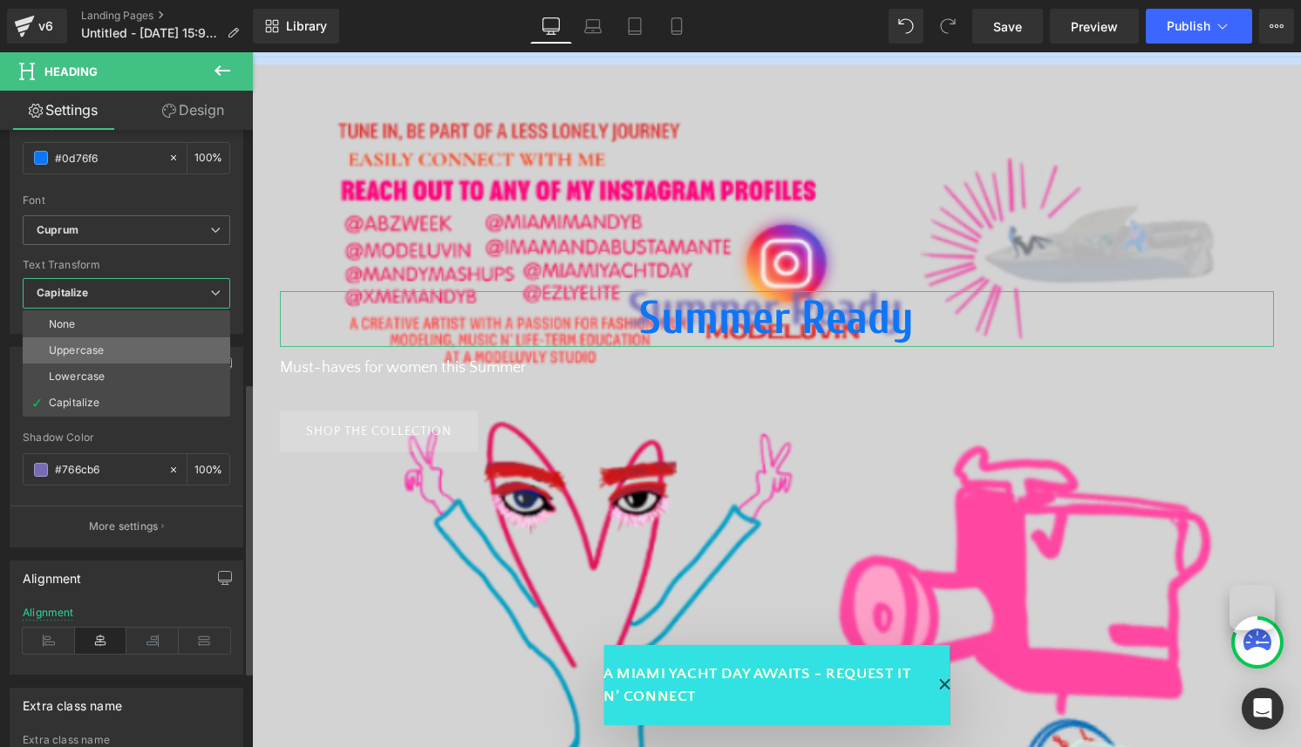
click at [171, 358] on li "Uppercase" at bounding box center [127, 351] width 208 height 26
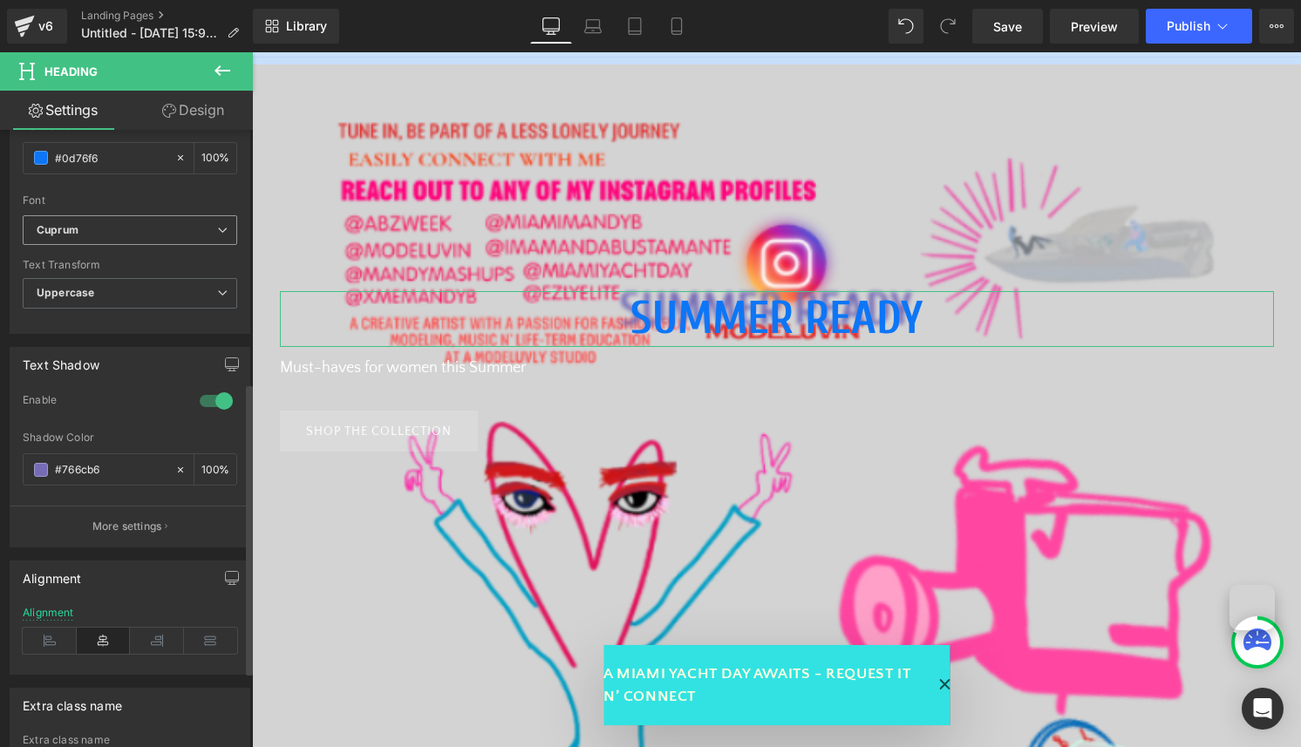
click at [168, 229] on b "Cuprum" at bounding box center [127, 230] width 181 height 15
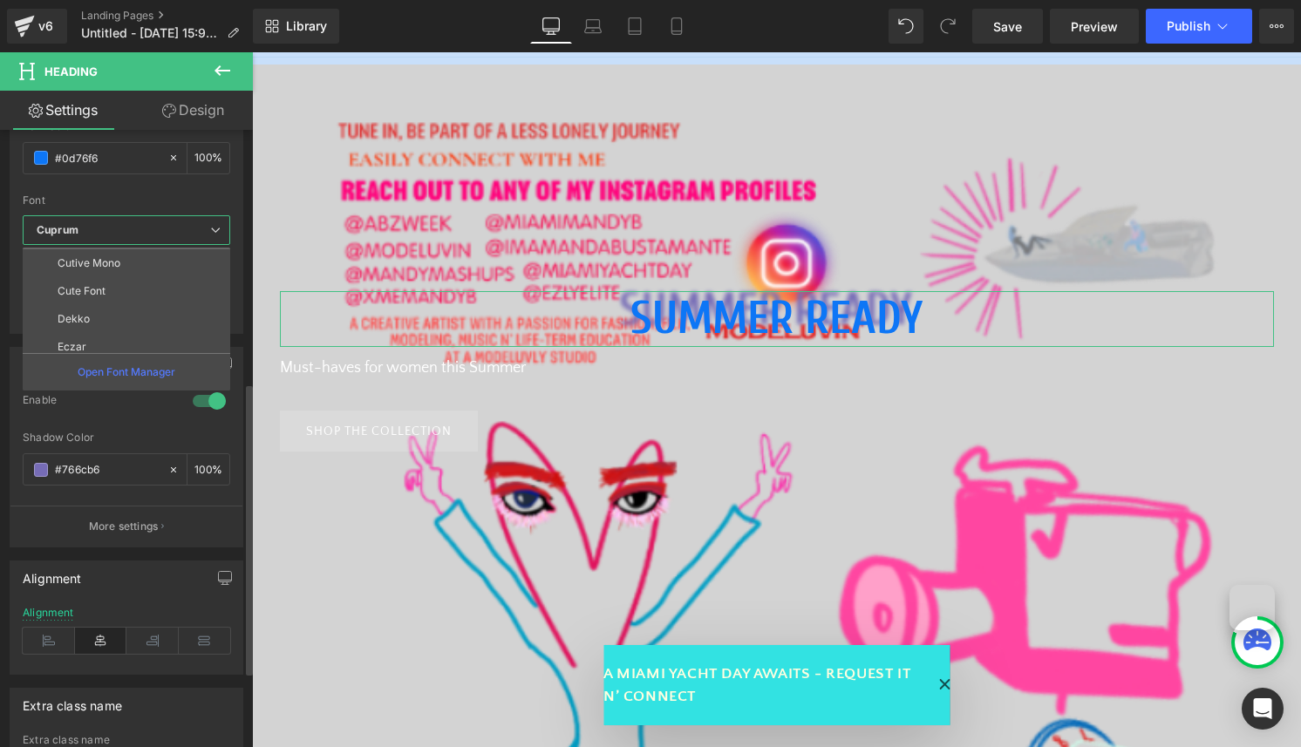
scroll to position [1662, 0]
click at [165, 316] on li "Eczar" at bounding box center [130, 330] width 215 height 28
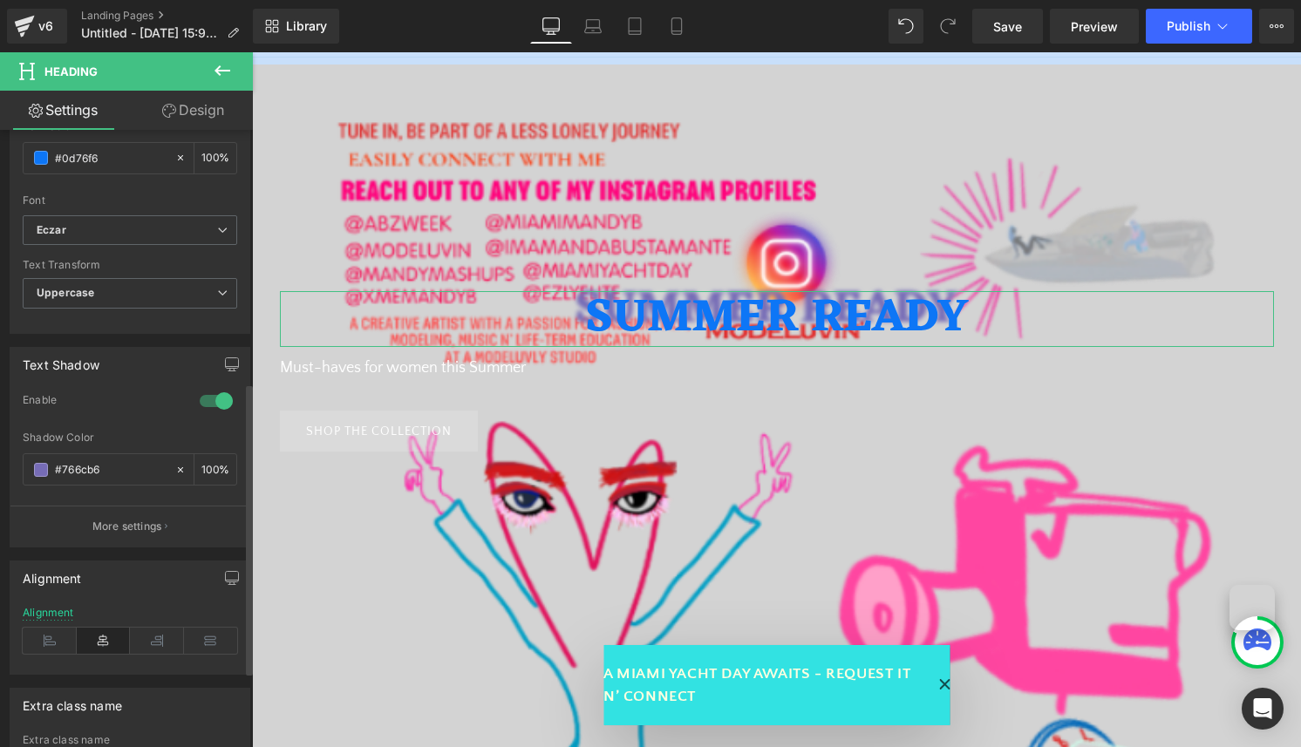
click at [175, 201] on div "Font" at bounding box center [130, 200] width 215 height 12
click at [175, 235] on b "Eczar" at bounding box center [127, 230] width 181 height 15
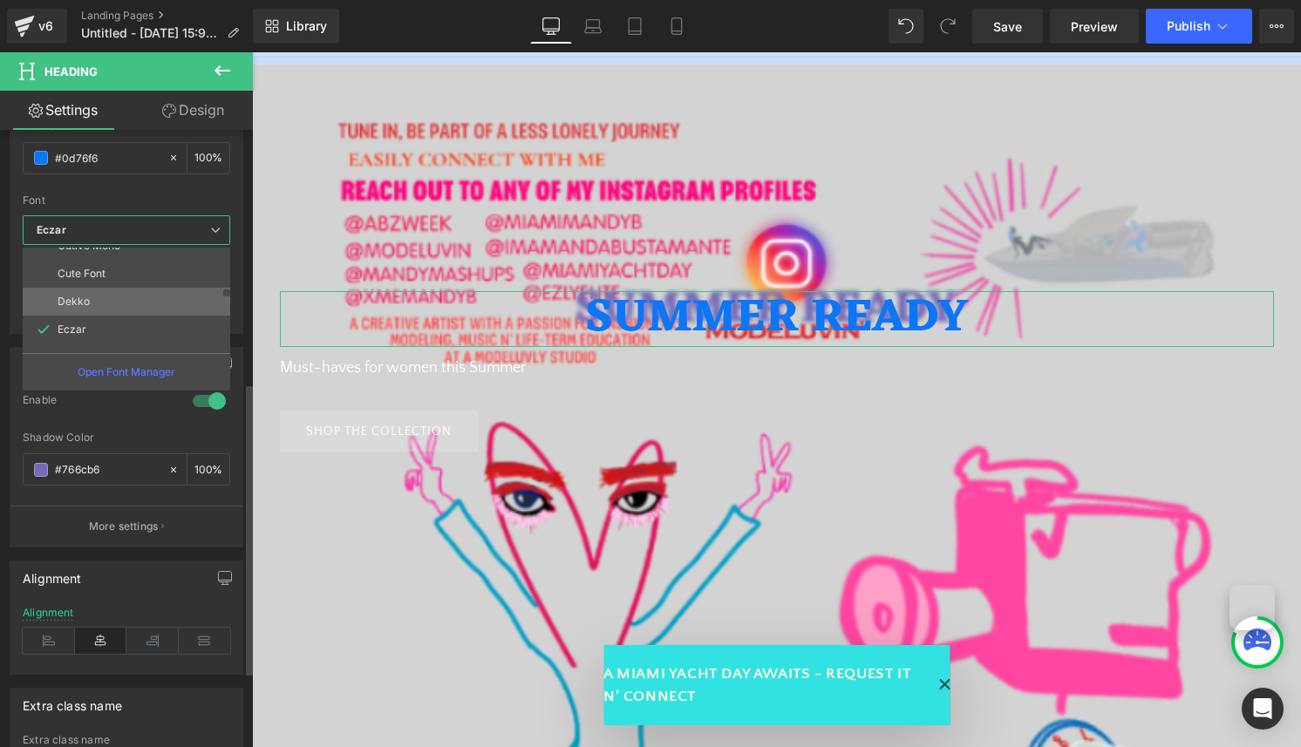
scroll to position [1682, 0]
click at [156, 285] on li "Dekko" at bounding box center [130, 283] width 215 height 28
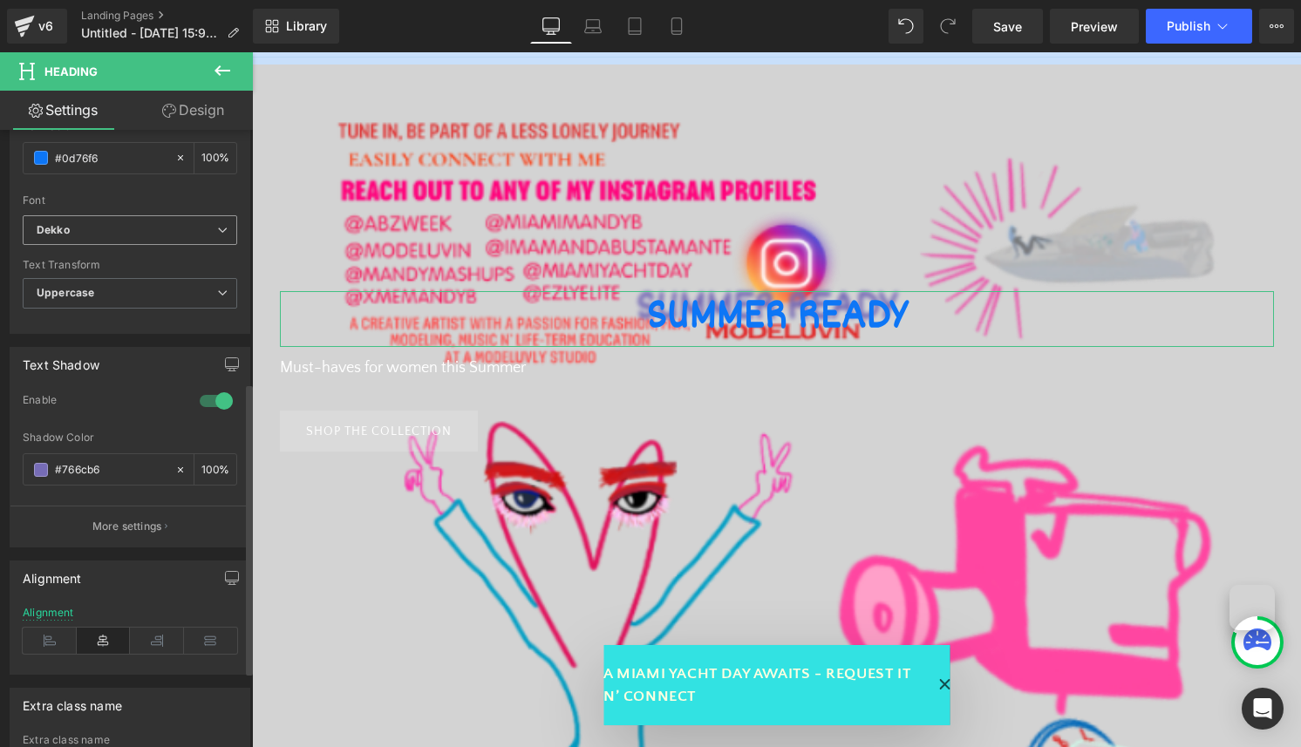
click at [156, 232] on b "Dekko" at bounding box center [127, 230] width 181 height 15
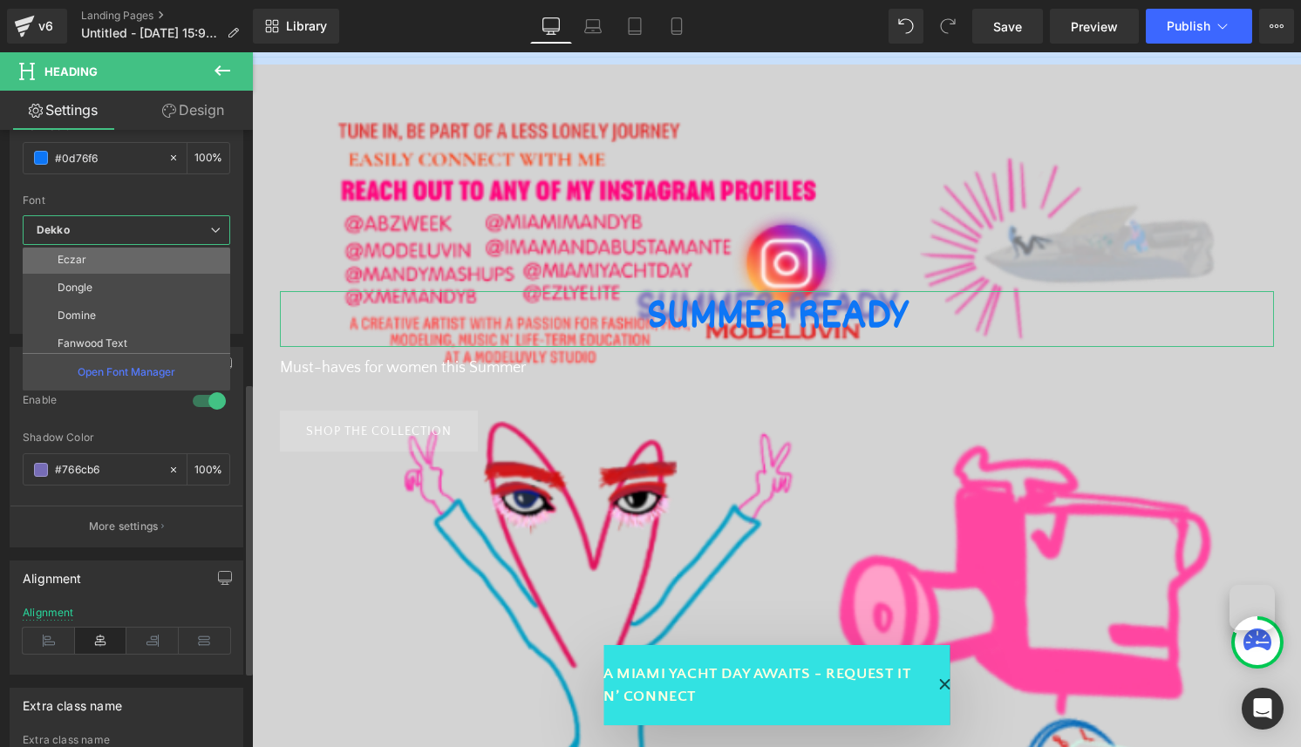
scroll to position [1734, 0]
click at [140, 331] on li "Fanwood Text" at bounding box center [130, 342] width 215 height 28
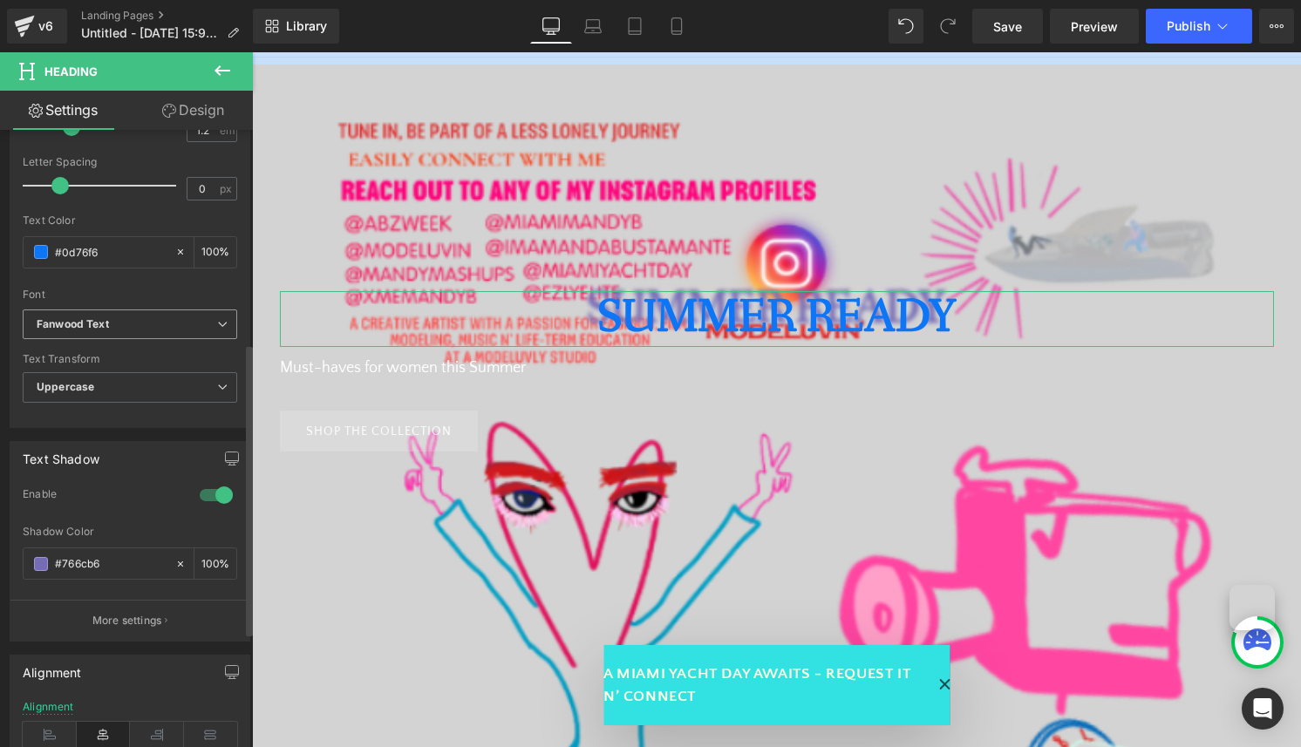
scroll to position [420, 0]
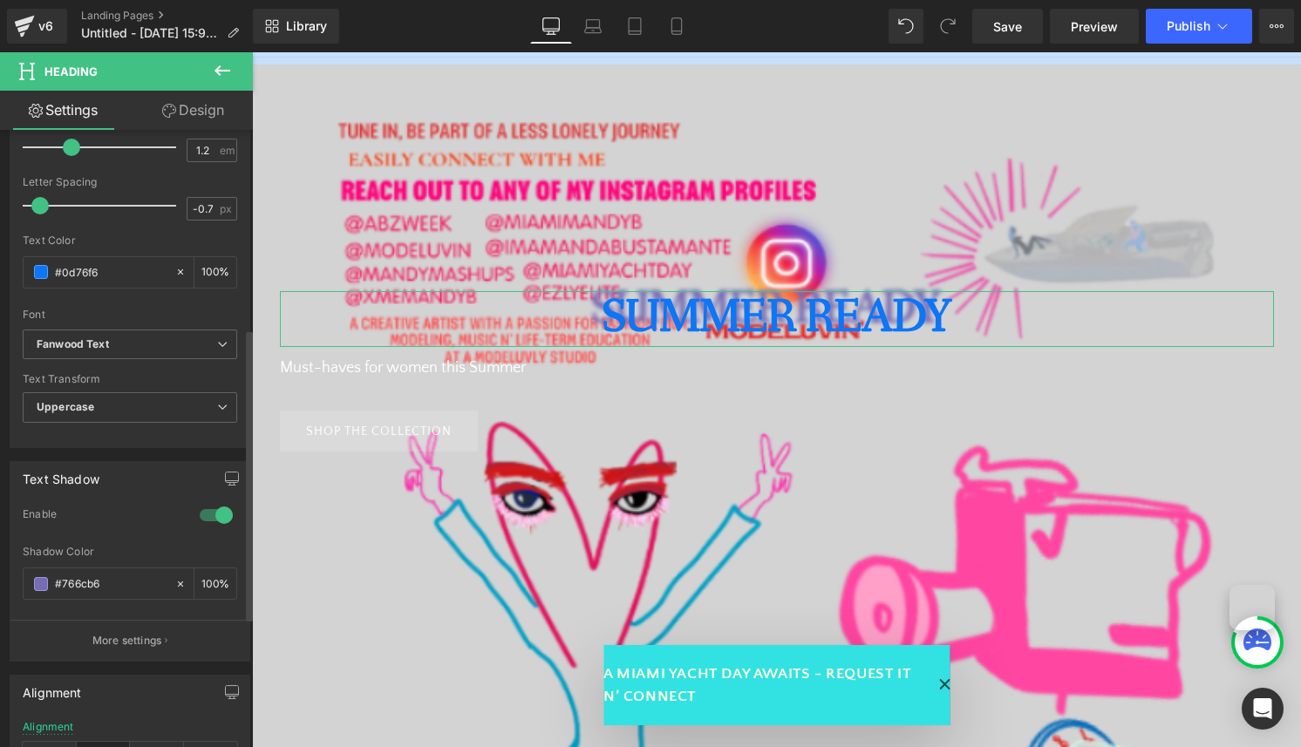
drag, startPoint x: 66, startPoint y: 205, endPoint x: 47, endPoint y: 205, distance: 19.2
click at [47, 205] on span at bounding box center [39, 205] width 17 height 17
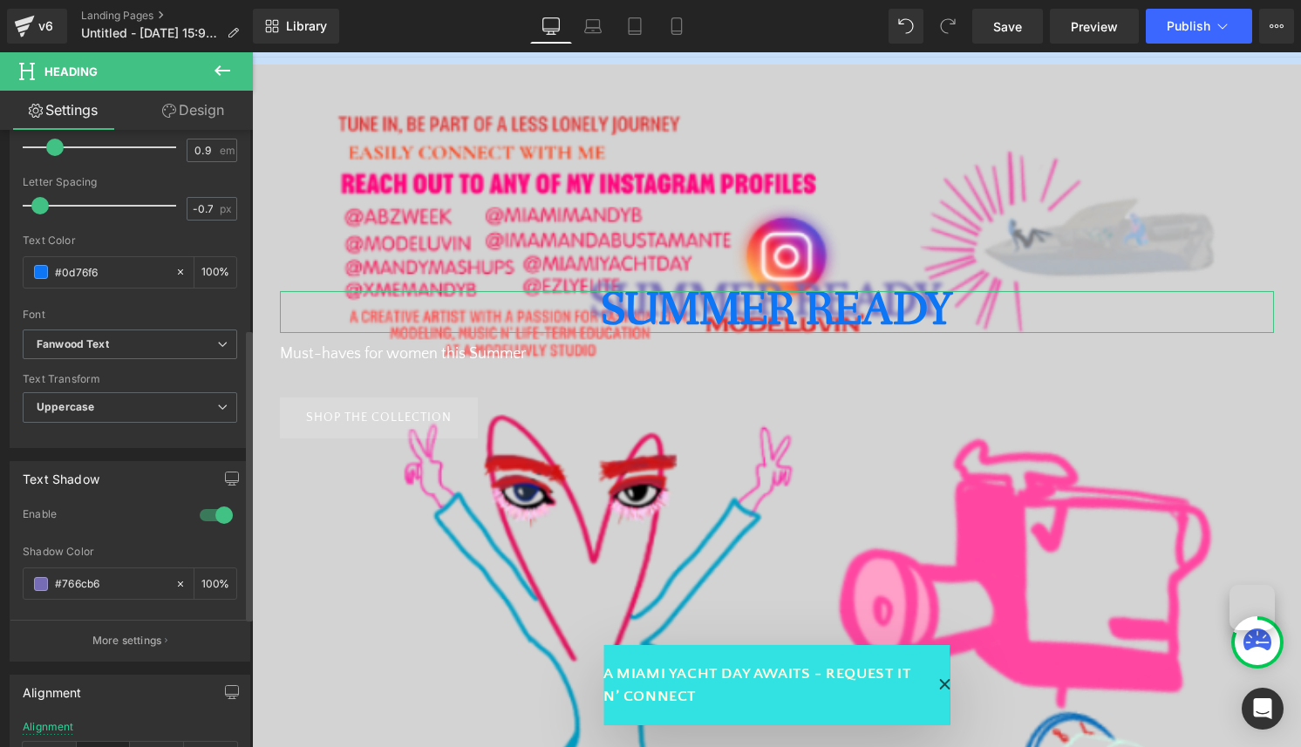
drag, startPoint x: 72, startPoint y: 145, endPoint x: 58, endPoint y: 167, distance: 27.1
click at [58, 167] on div "Line Height 0.9 em" at bounding box center [130, 147] width 215 height 58
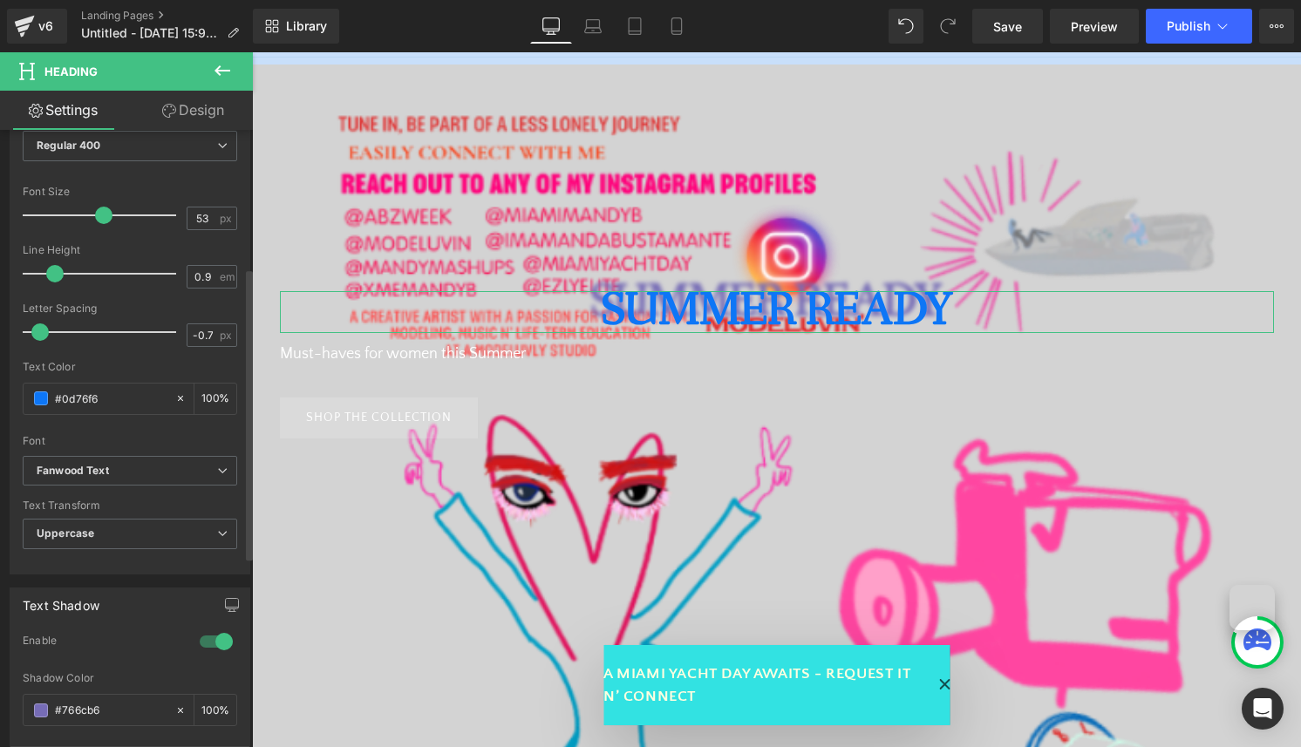
scroll to position [291, 0]
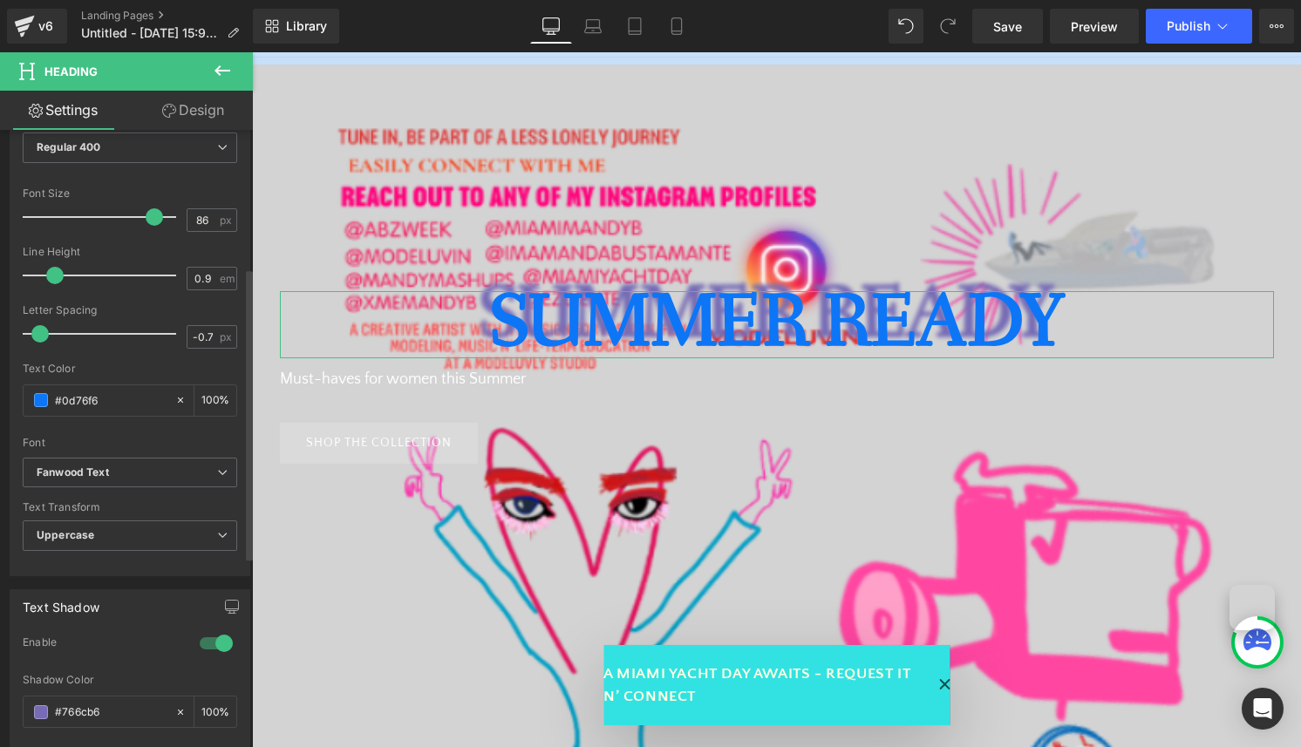
drag, startPoint x: 107, startPoint y: 214, endPoint x: 156, endPoint y: 218, distance: 49.0
click at [156, 218] on span at bounding box center [154, 216] width 17 height 17
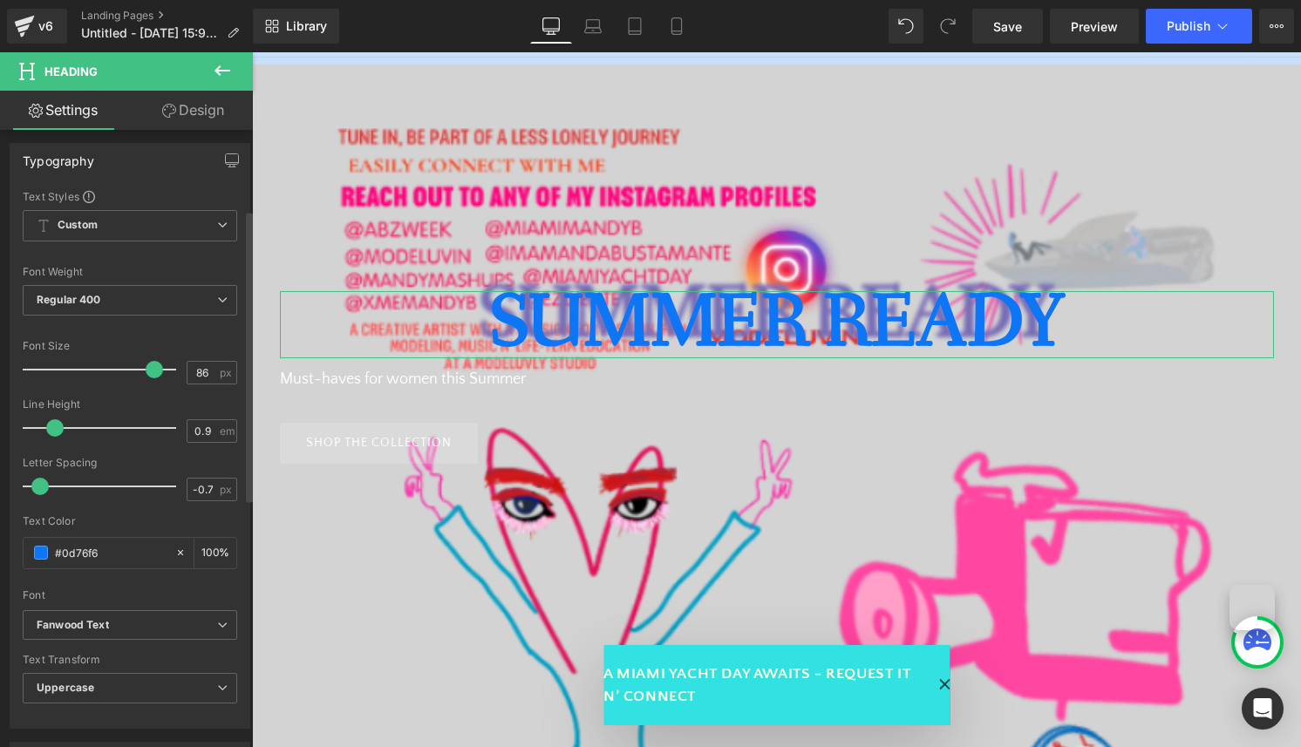
scroll to position [122, 0]
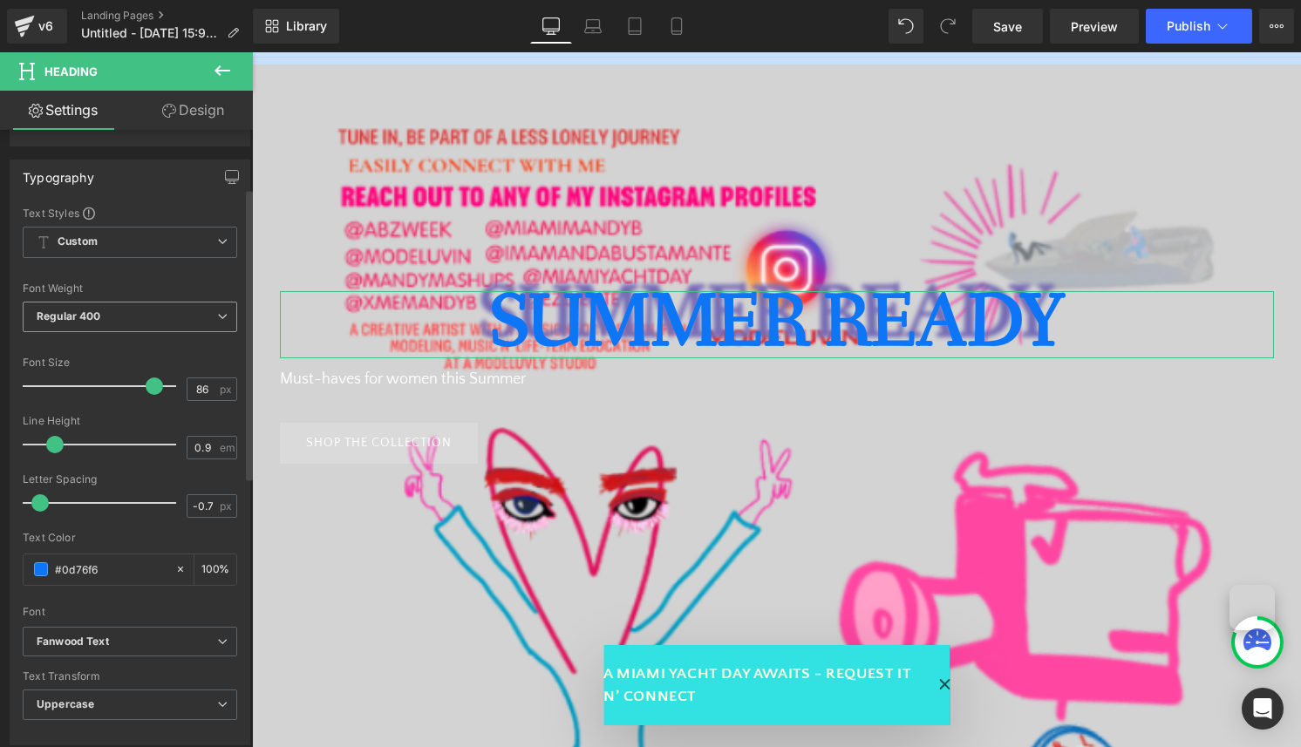
click at [133, 311] on span "Regular 400" at bounding box center [130, 317] width 215 height 31
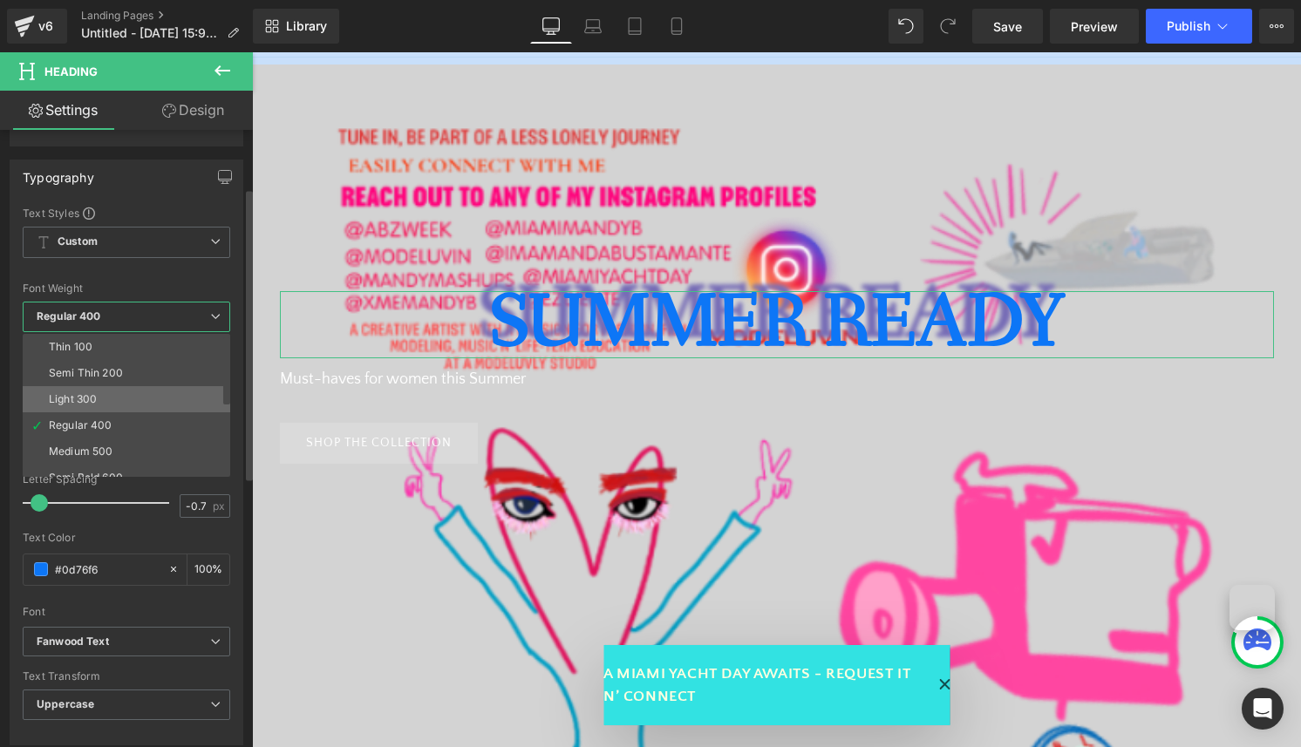
click at [109, 406] on li "Light 300" at bounding box center [130, 399] width 215 height 26
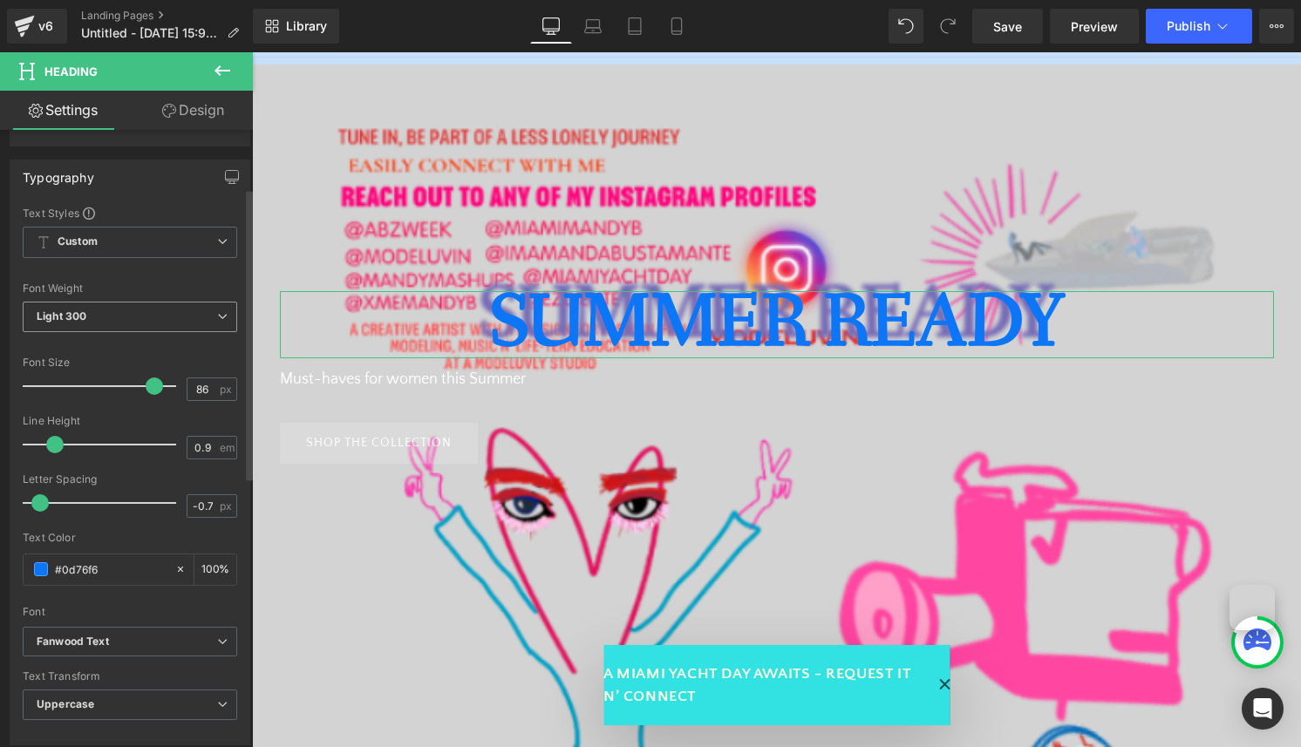
click at [133, 310] on span "Light 300" at bounding box center [130, 317] width 215 height 31
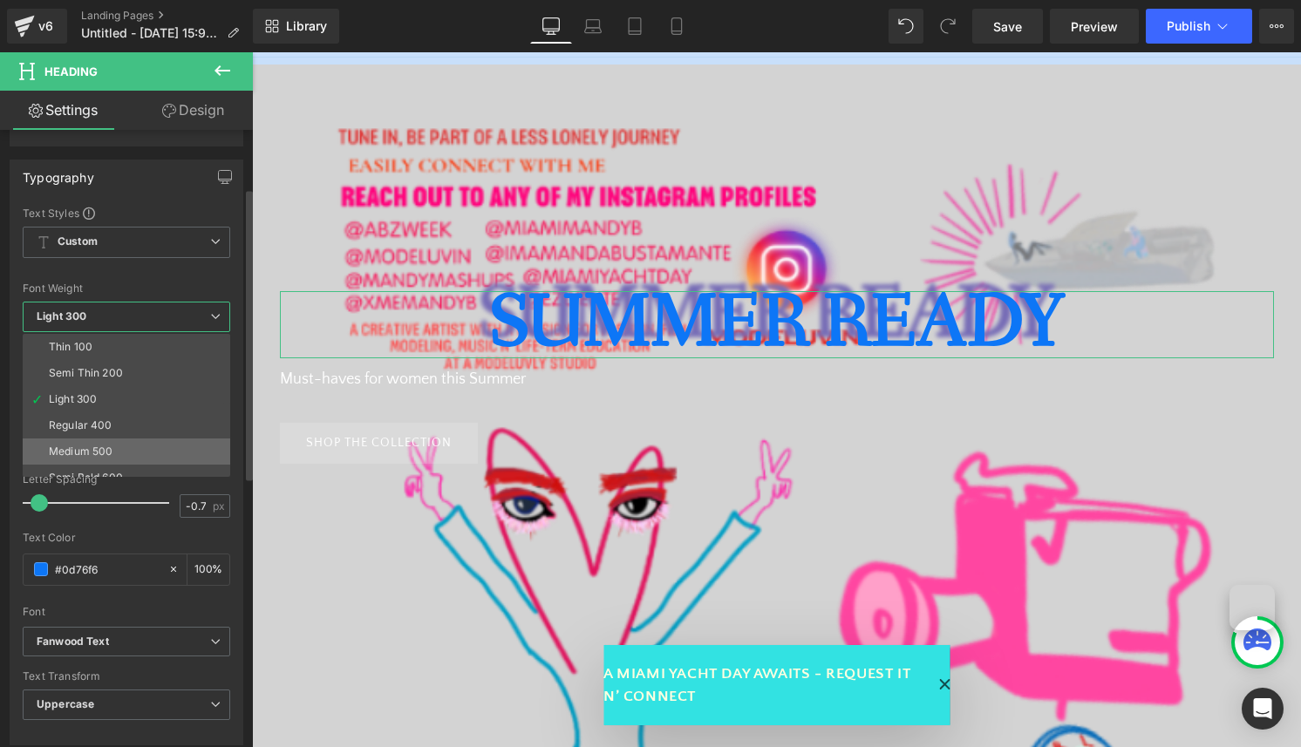
click at [126, 443] on li "Medium 500" at bounding box center [130, 452] width 215 height 26
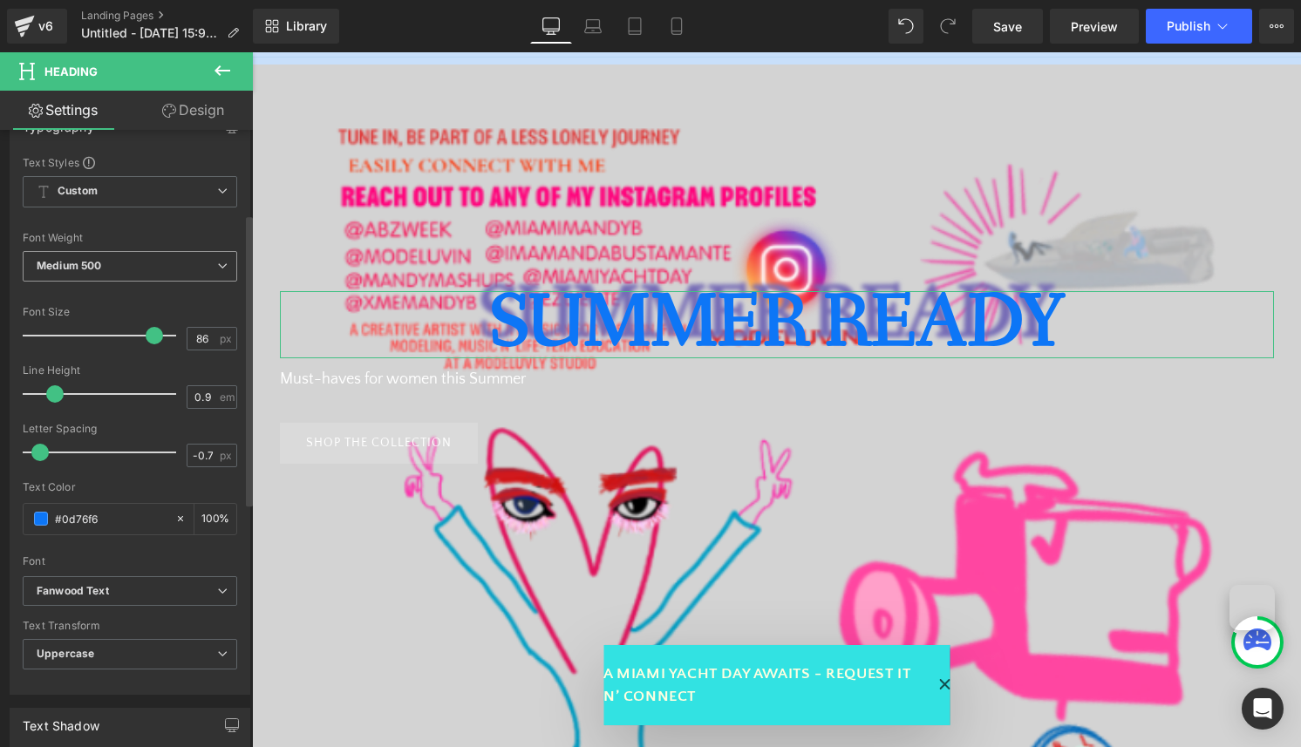
scroll to position [180, 0]
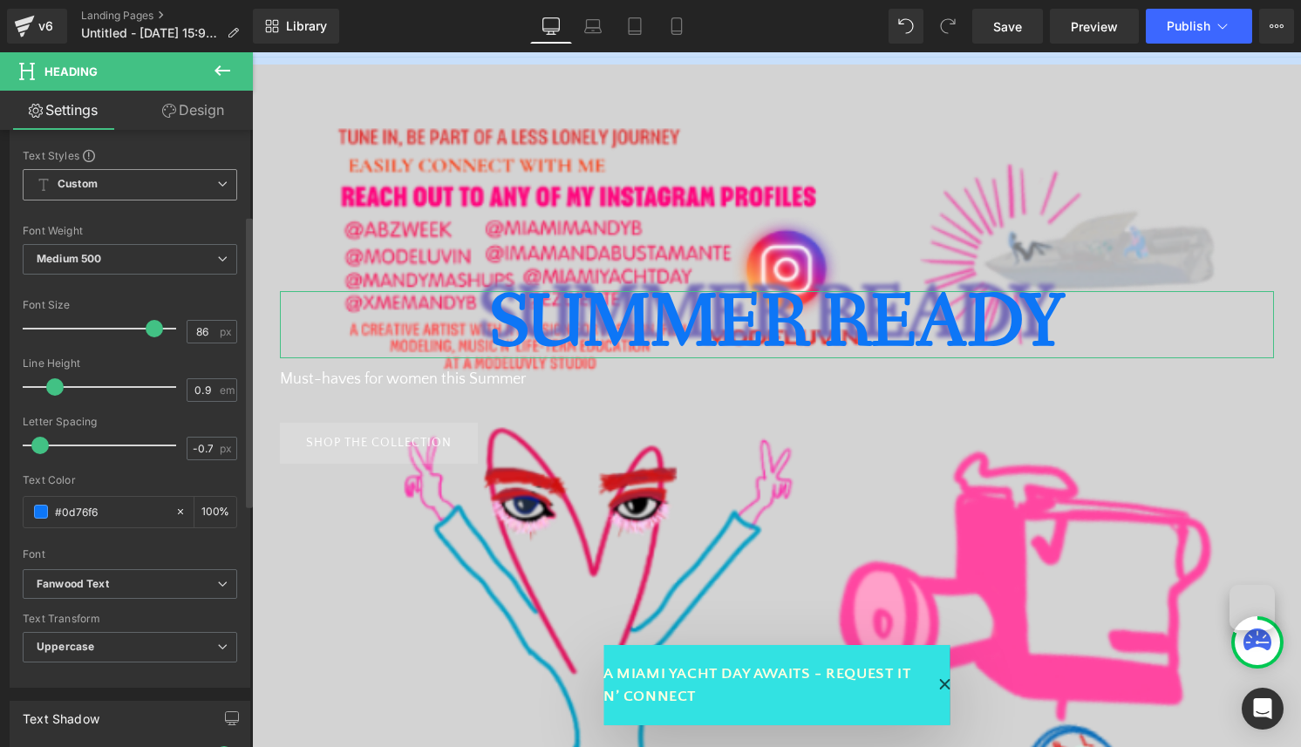
click at [165, 171] on span "Custom Setup Global Style" at bounding box center [130, 184] width 215 height 31
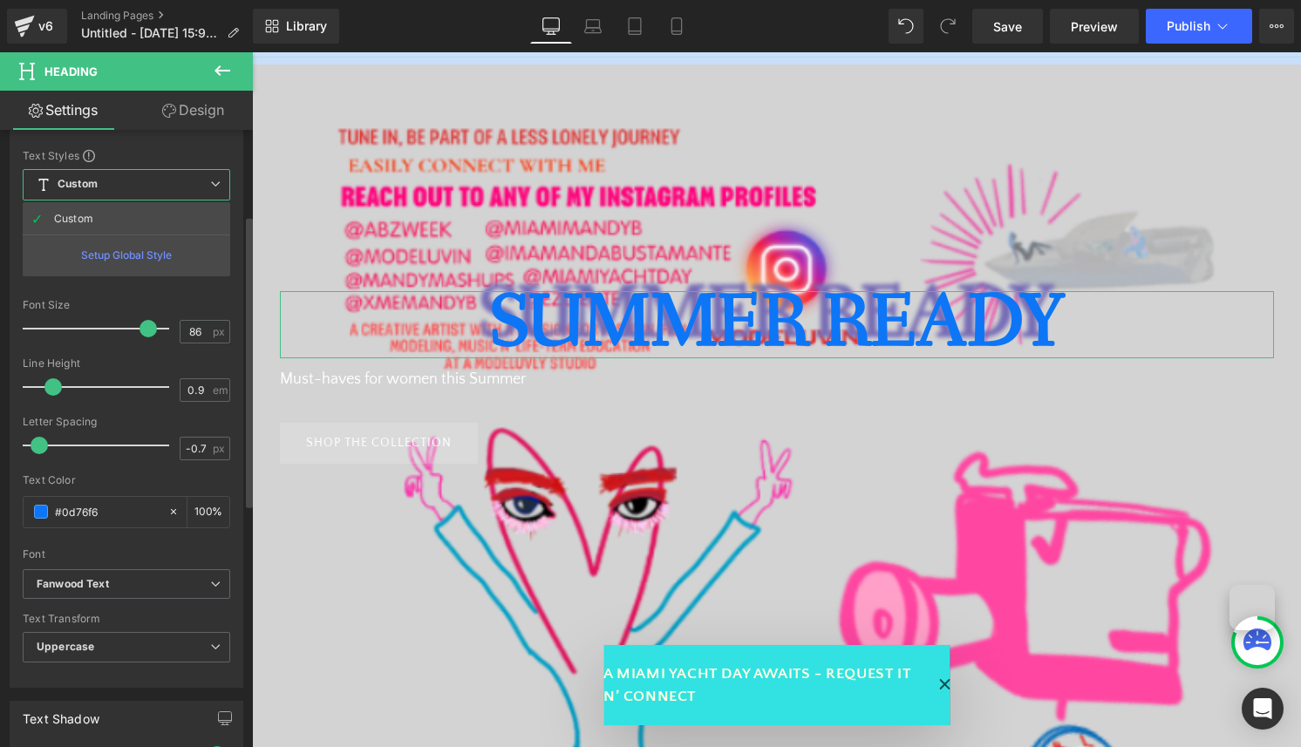
click at [153, 261] on div "Setup Global Style" at bounding box center [127, 255] width 208 height 41
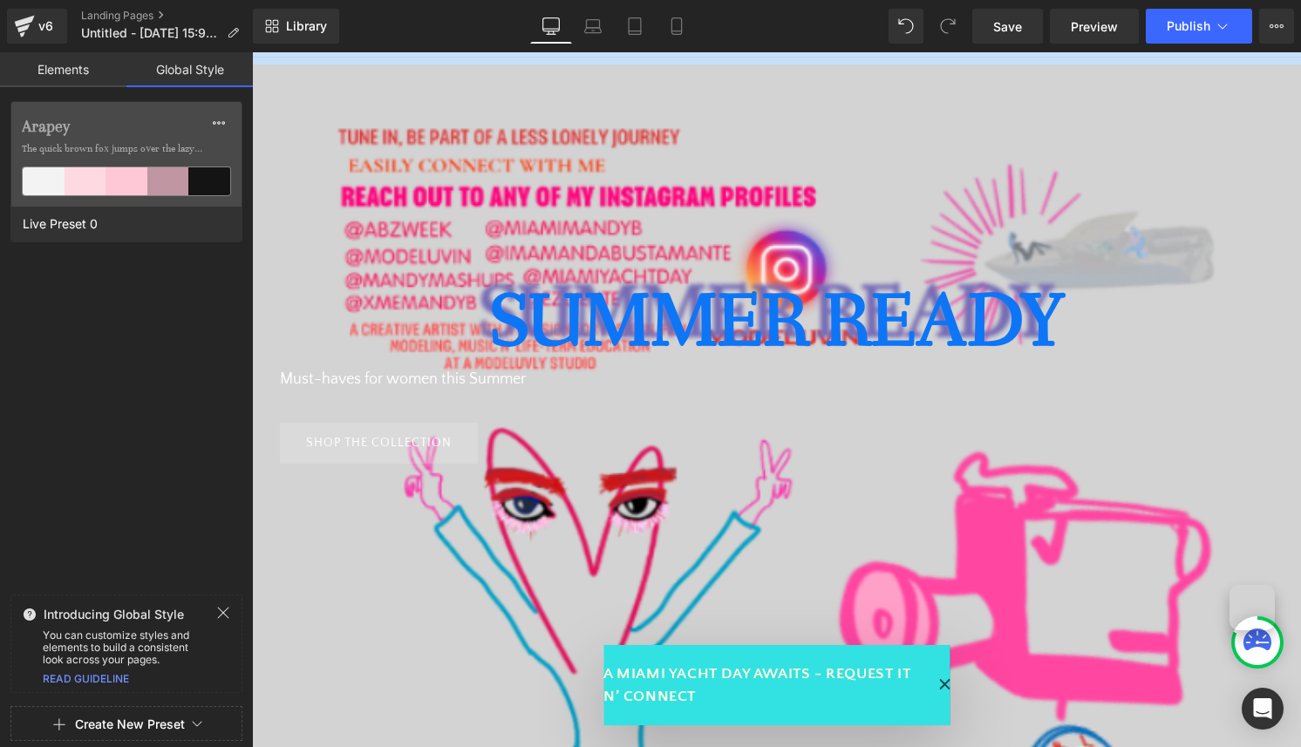
click at [108, 726] on button "Create New Preset" at bounding box center [130, 724] width 110 height 37
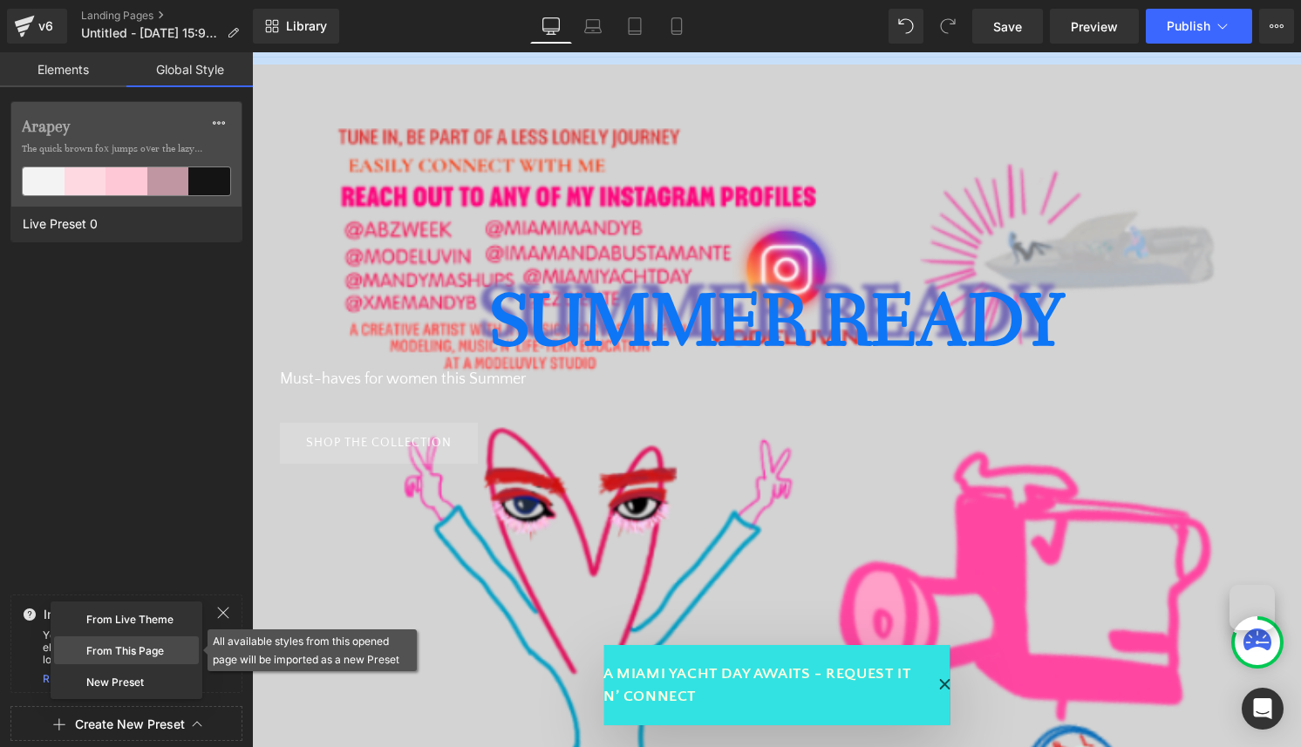
click at [137, 652] on div "From This Page" at bounding box center [126, 651] width 145 height 28
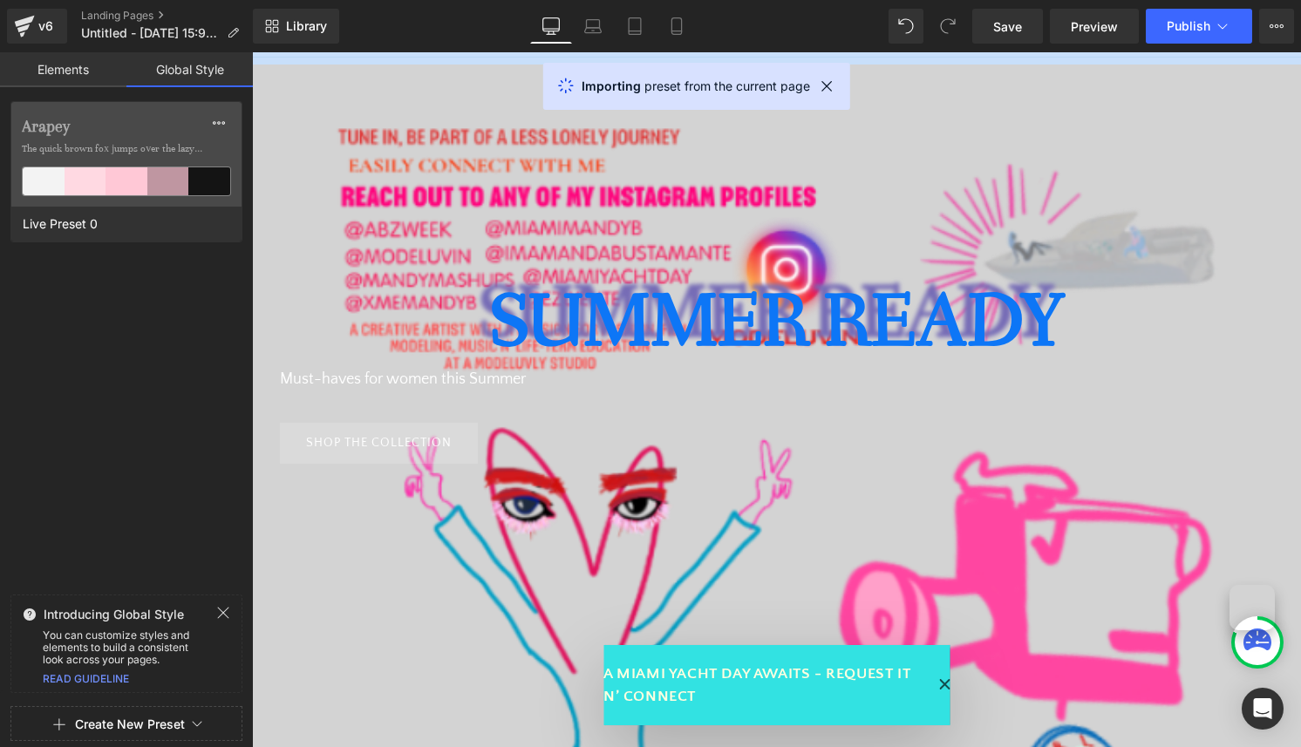
scroll to position [0, 0]
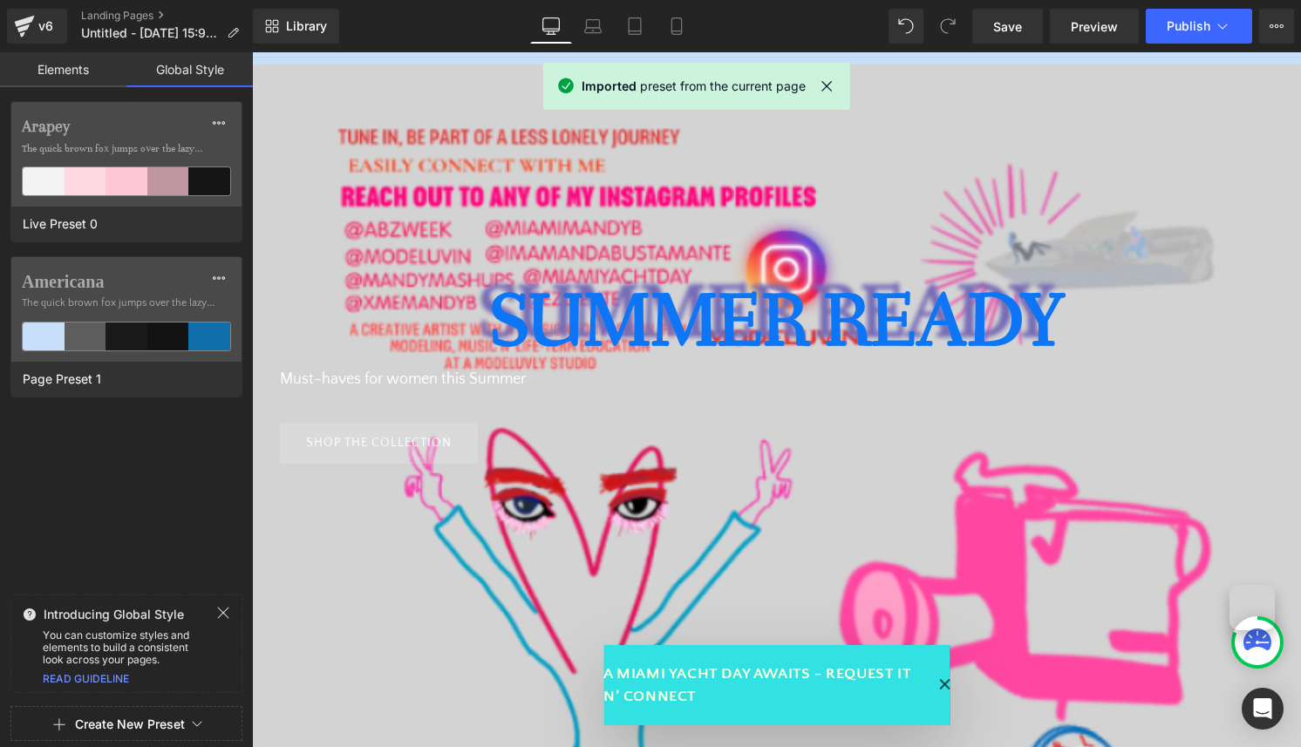
click at [195, 469] on div "Arapey The quick brown fox jumps over the lazy... Live Preset 0 Americana The q…" at bounding box center [126, 344] width 253 height 487
click at [635, 380] on div at bounding box center [776, 399] width 1049 height 695
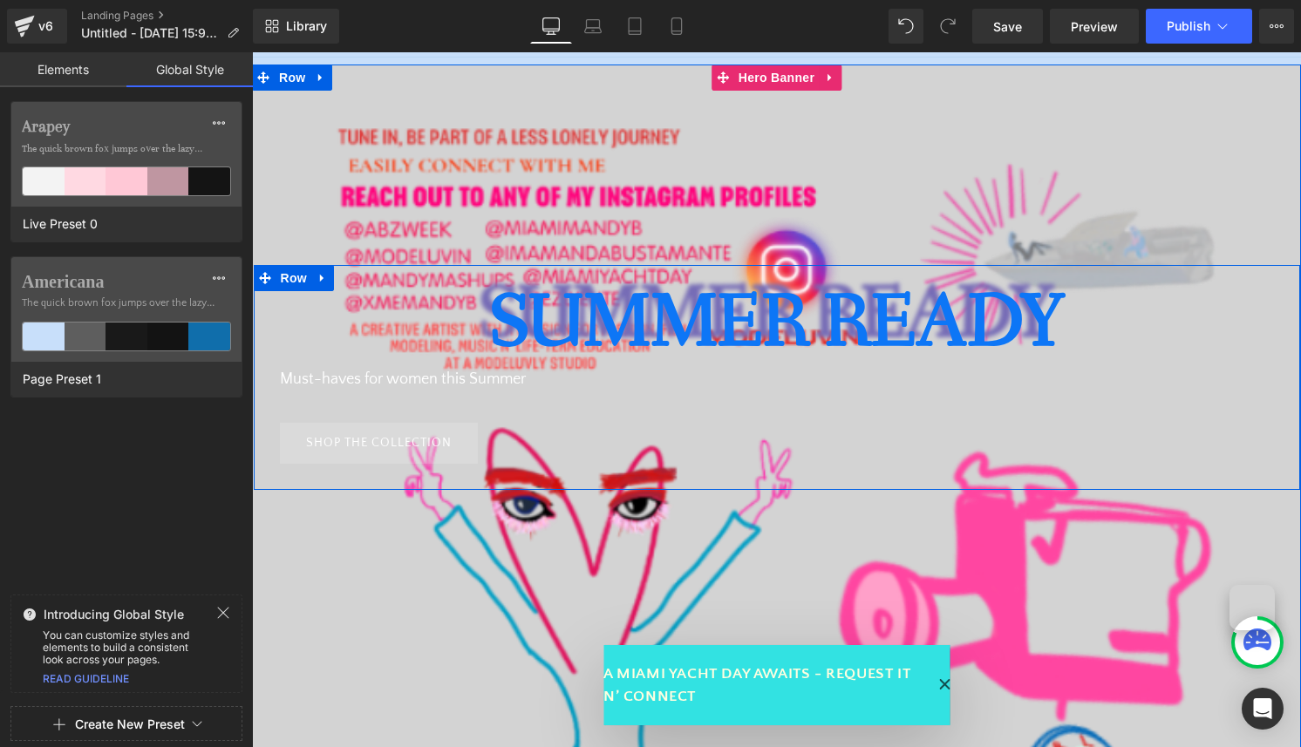
click at [460, 374] on font "Must-haves for women this Summer" at bounding box center [403, 379] width 246 height 17
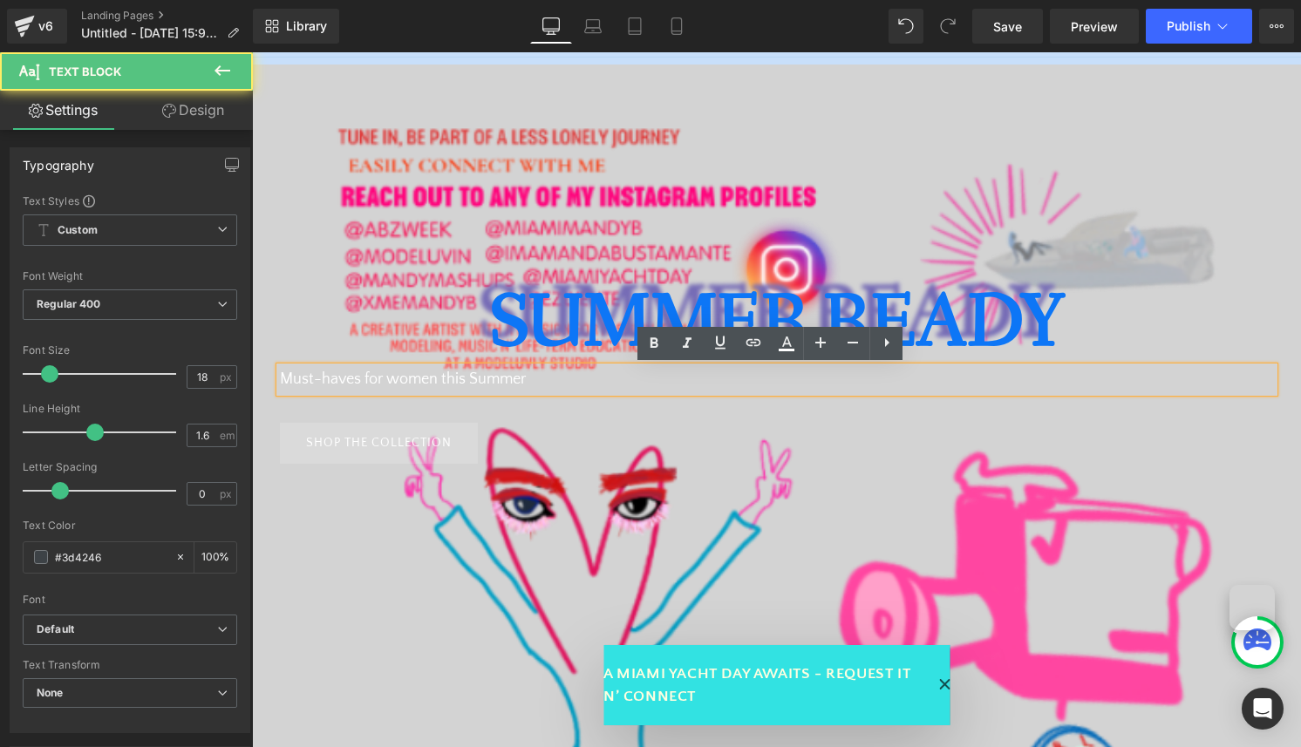
click at [409, 375] on font "Must-haves for women this Summer" at bounding box center [403, 379] width 246 height 17
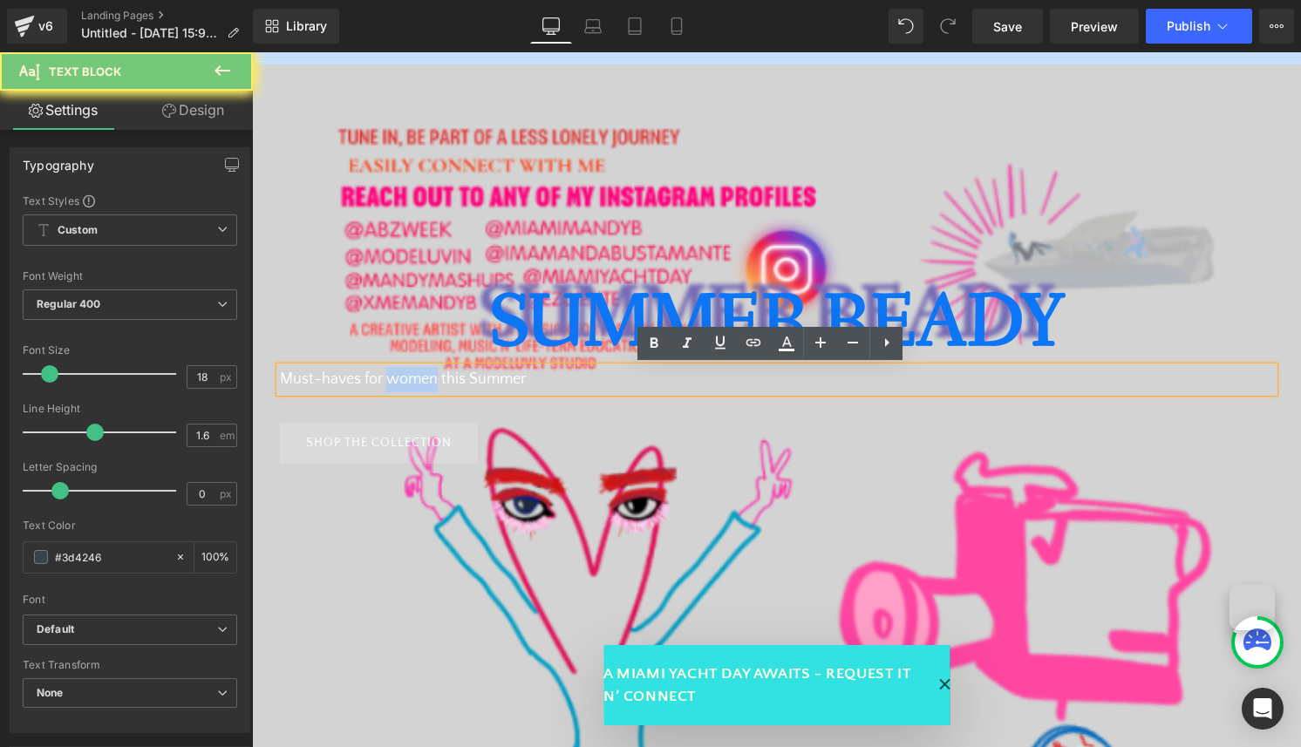
click at [409, 375] on font "Must-haves for women this Summer" at bounding box center [403, 379] width 246 height 17
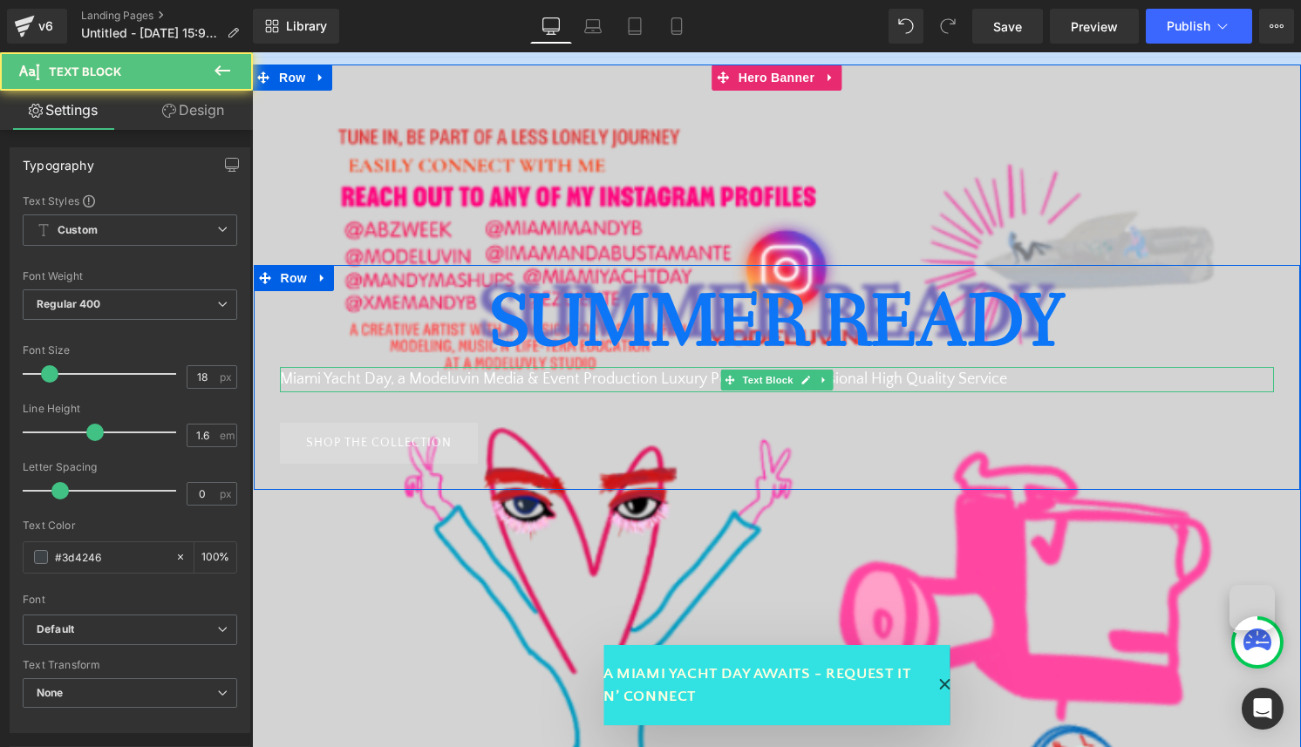
click at [698, 375] on font "Miami Yacht Day, a Modeluvin Media & Event Production Luxury Personal & Profess…" at bounding box center [643, 379] width 727 height 17
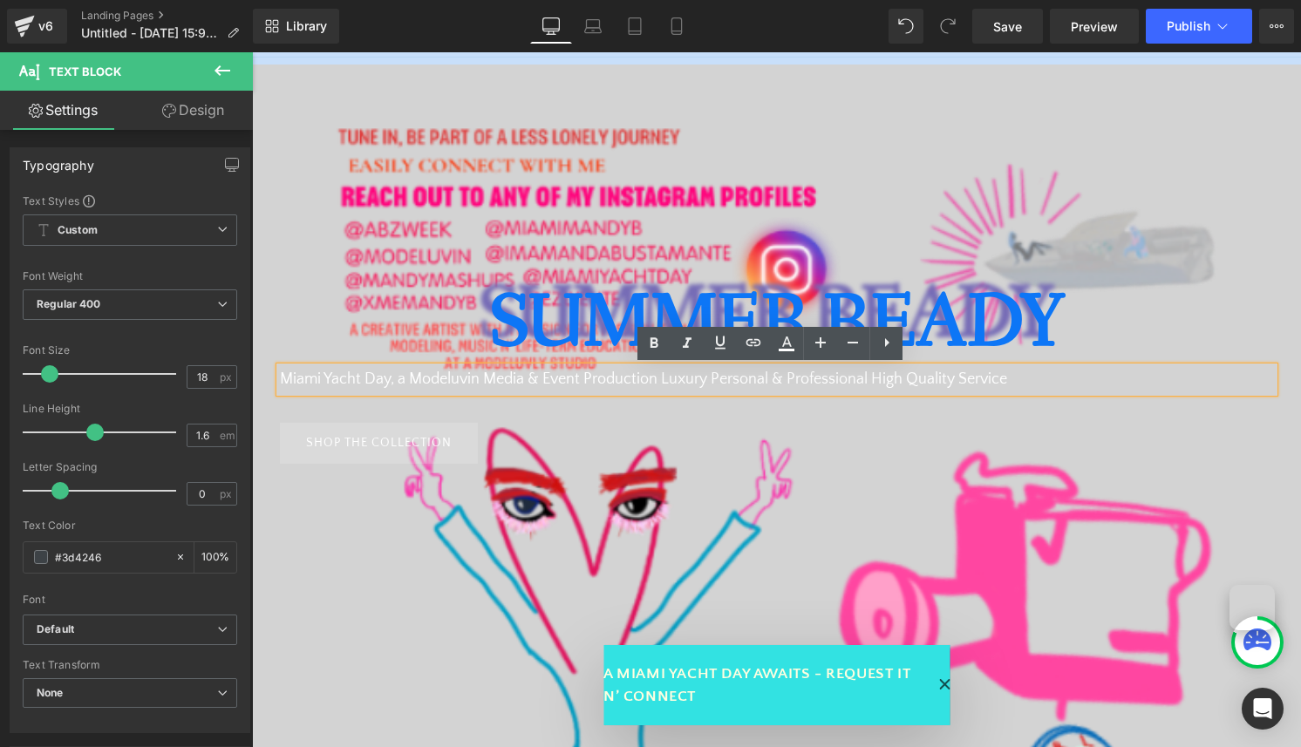
click at [633, 381] on font "Miami Yacht Day, a Modeluvin Media & Event Production Luxury Personal & Profess…" at bounding box center [643, 379] width 727 height 17
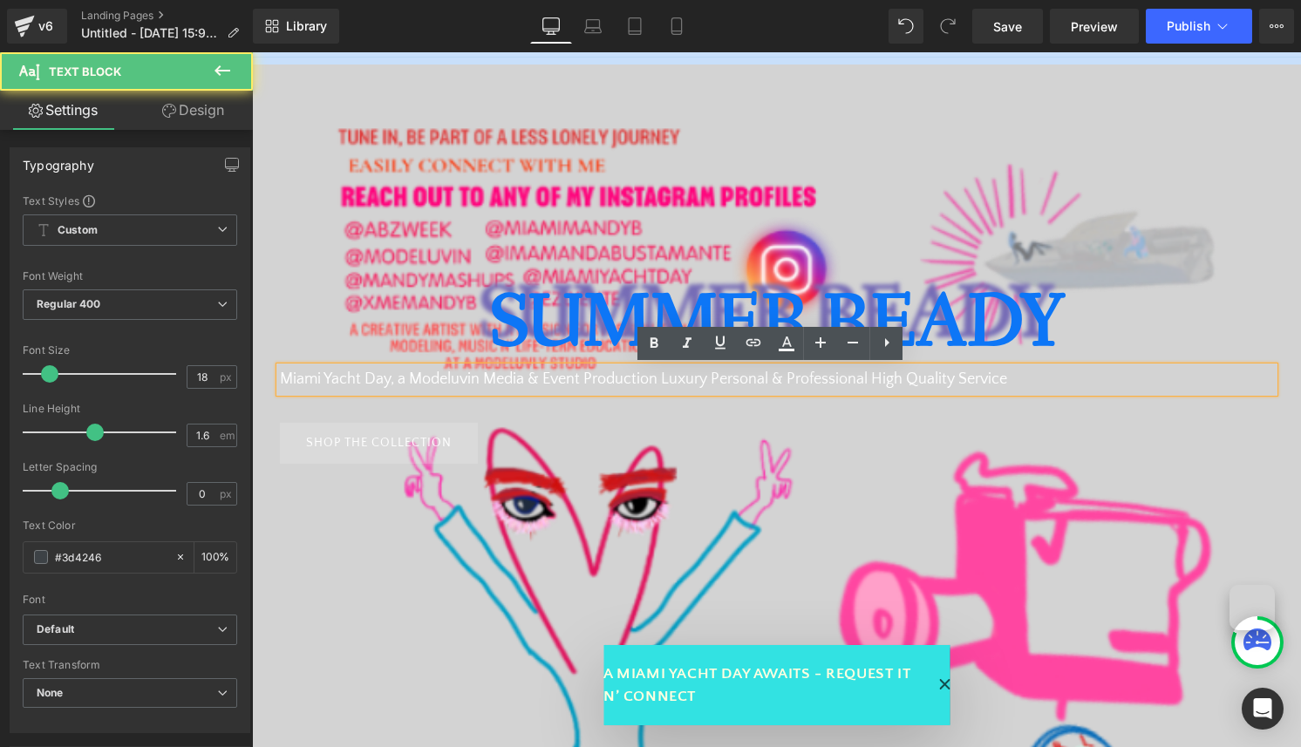
click at [650, 381] on font "Miami Yacht Day, a Modeluvin Media & Event Production Luxury Personal & Profess…" at bounding box center [643, 379] width 727 height 17
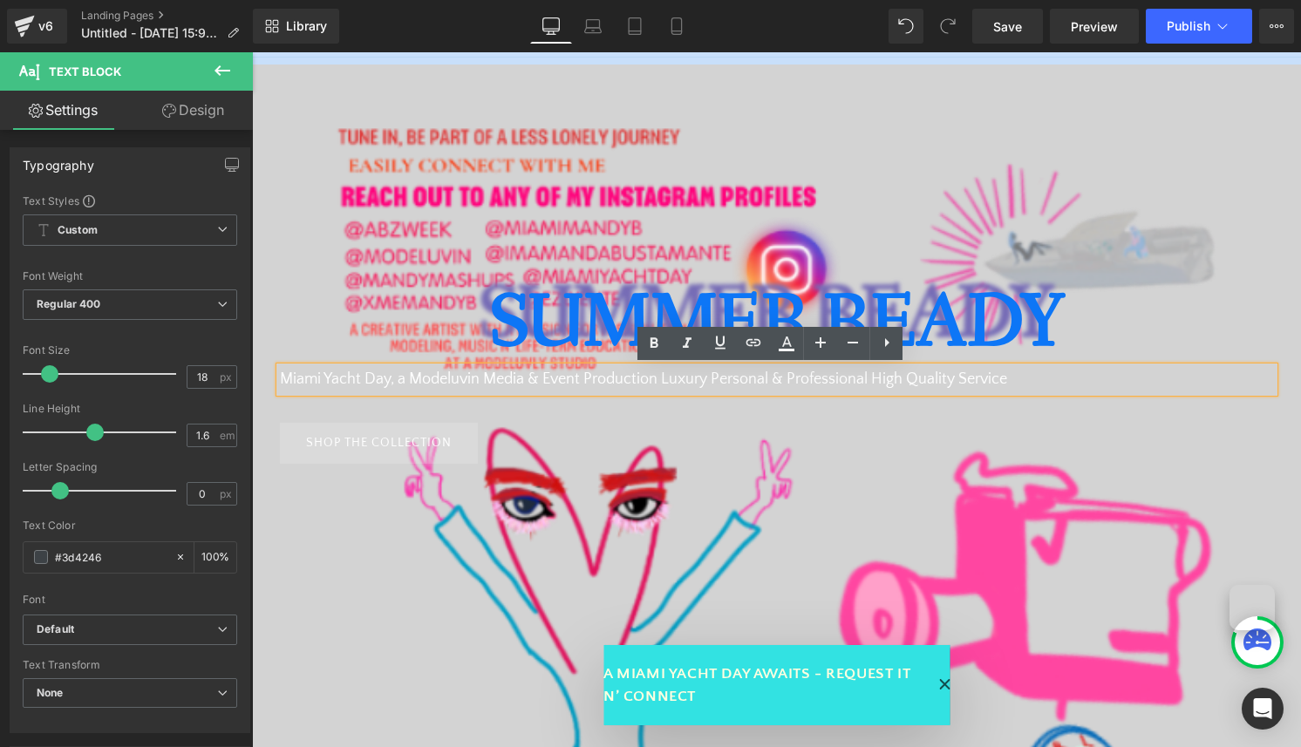
click at [652, 381] on font "Miami Yacht Day, a Modeluvin Media & Event Production Luxury Personal & Profess…" at bounding box center [643, 379] width 727 height 17
click at [391, 379] on font "Miami Yacht Day, a Modeluvin Media & Event Production Luxury Personal & Profess…" at bounding box center [643, 379] width 727 height 17
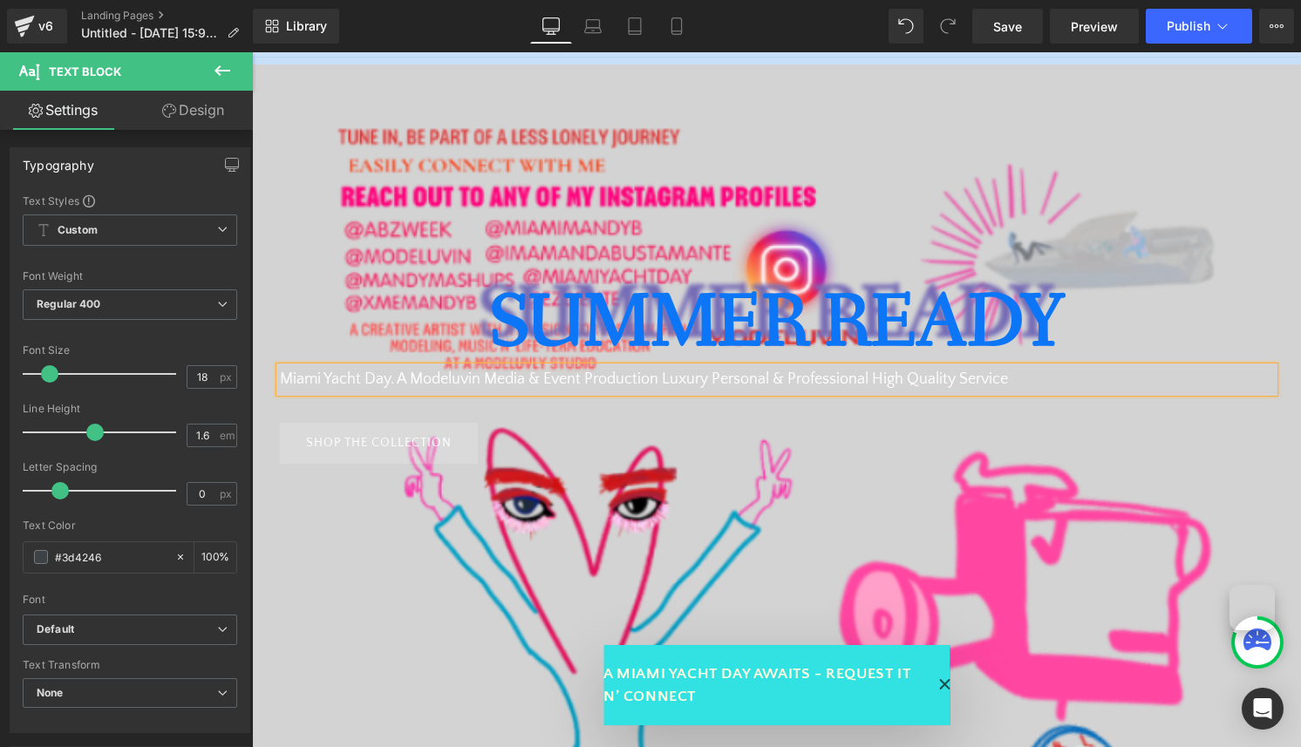
click at [280, 380] on font "Miami Yacht Day. A Modeluvin Media & Event Production Luxury Personal & Profess…" at bounding box center [644, 379] width 728 height 17
click at [421, 379] on font "Your Miami Yacht Day. A Modeluvin Media & Event Production Luxury Personal & Pr…" at bounding box center [661, 379] width 762 height 17
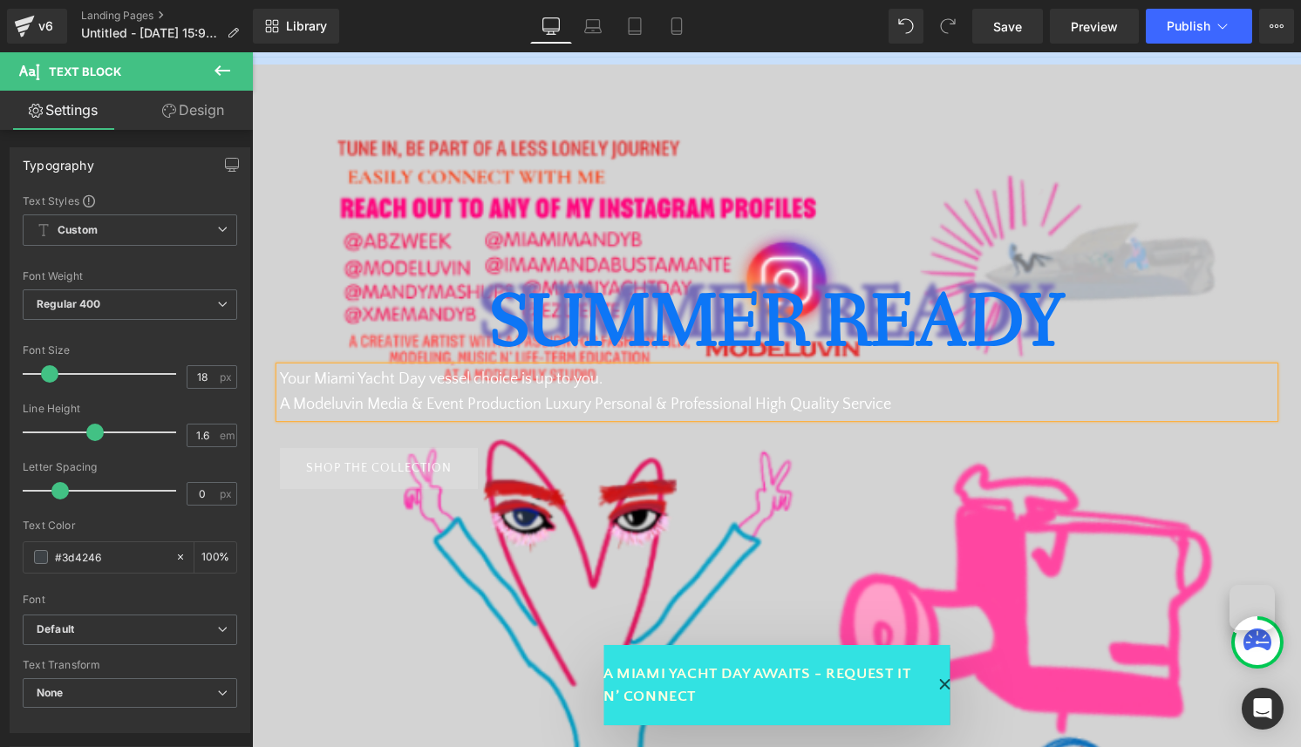
click at [529, 406] on font "Your Miami Yacht Day vessel choice is up to you. A Modeluvin Media & Event Prod…" at bounding box center [585, 392] width 611 height 43
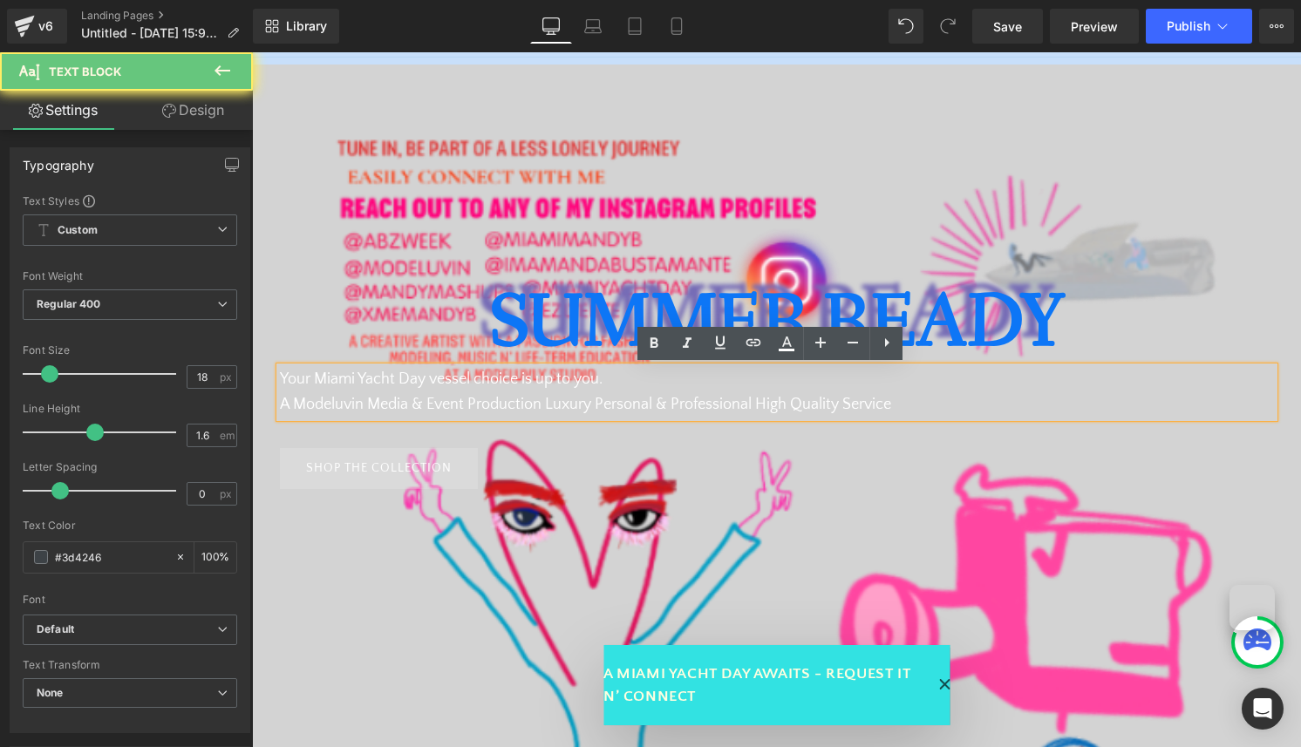
click at [538, 406] on font "Your Miami Yacht Day vessel choice is up to you. A Modeluvin Media & Event Prod…" at bounding box center [585, 392] width 611 height 43
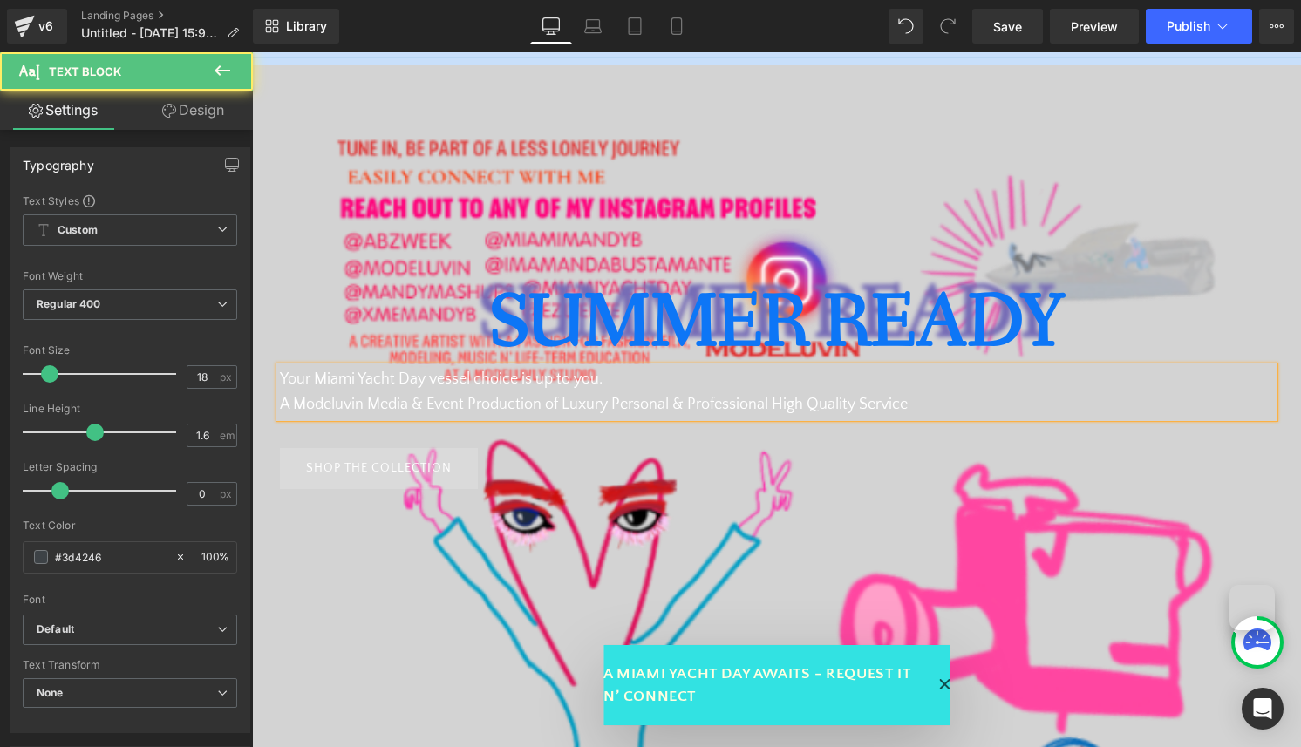
click at [604, 406] on font "Your Miami Yacht Day vessel choice is up to you. A Modeluvin Media & Event Prod…" at bounding box center [594, 392] width 628 height 43
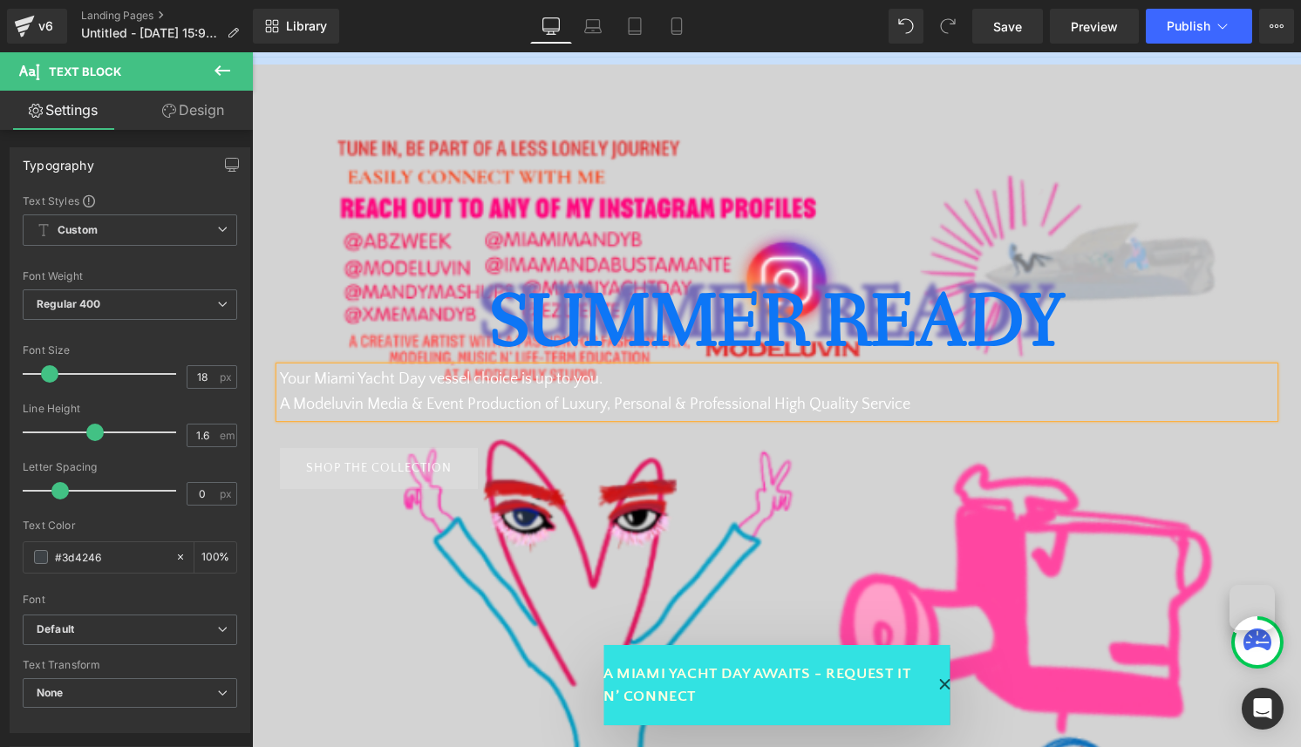
click at [941, 397] on p "Your Miami Yacht Day vessel choice is up to you. A Modeluvin Media & Event Prod…" at bounding box center [777, 392] width 994 height 51
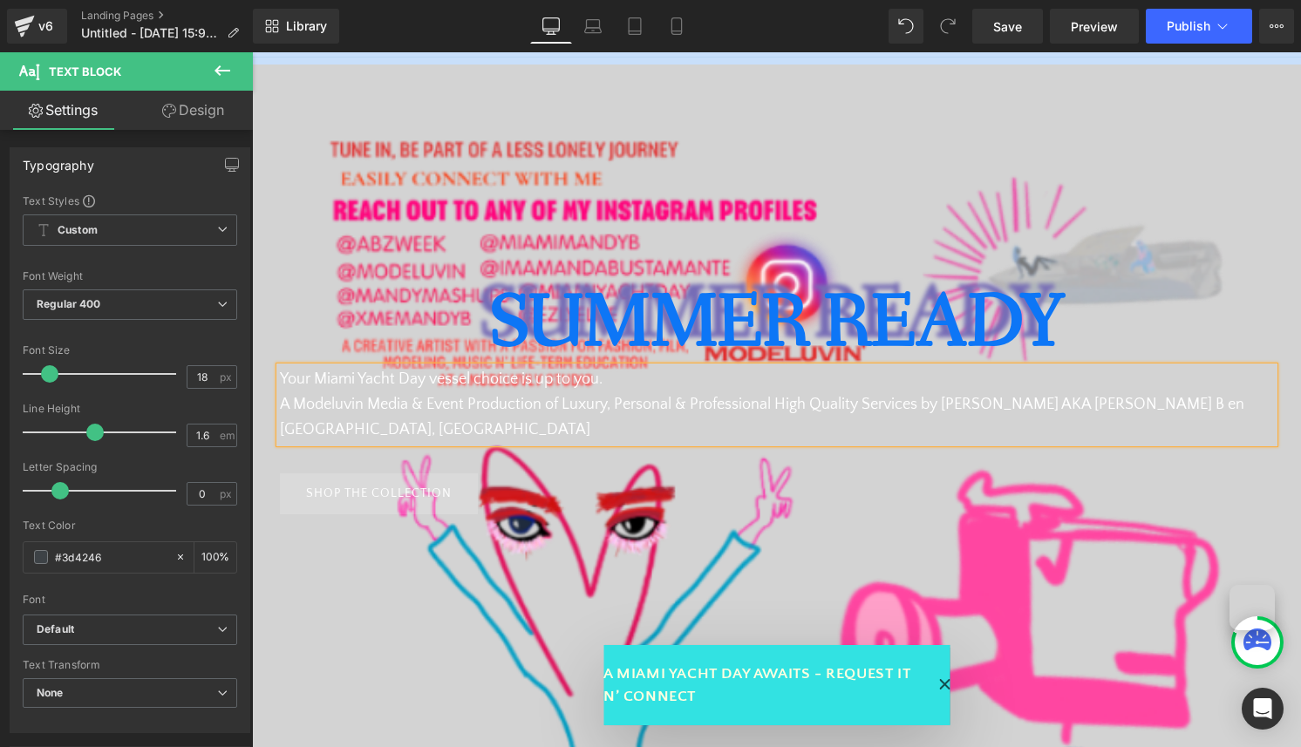
click at [1196, 405] on font "Your Miami Yacht Day vessel choice is up to you. A Modeluvin Media & Event Prod…" at bounding box center [762, 405] width 965 height 68
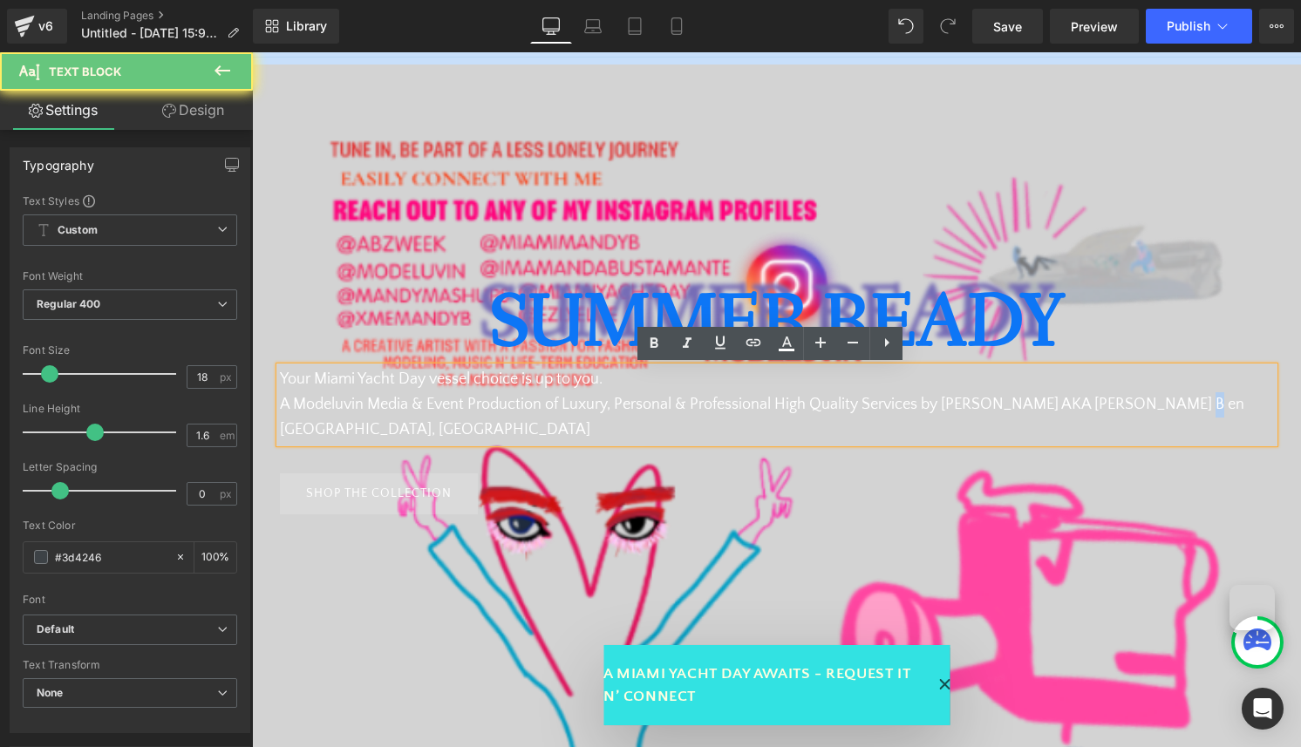
click at [1182, 403] on font "Your Miami Yacht Day vessel choice is up to you. A Modeluvin Media & Event Prod…" at bounding box center [762, 405] width 965 height 68
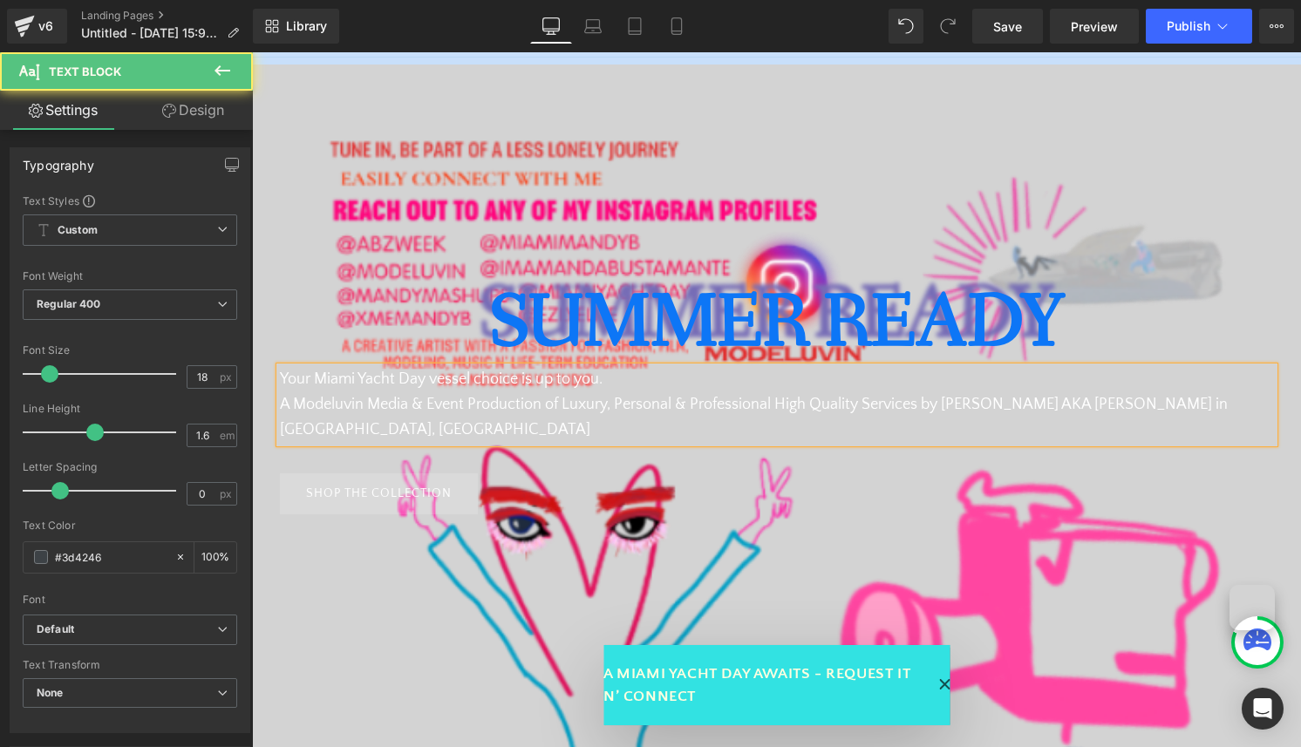
click at [1264, 404] on p "Your Miami Yacht Day vessel choice is up to you. A Modeluvin Media & Event Prod…" at bounding box center [777, 404] width 994 height 75
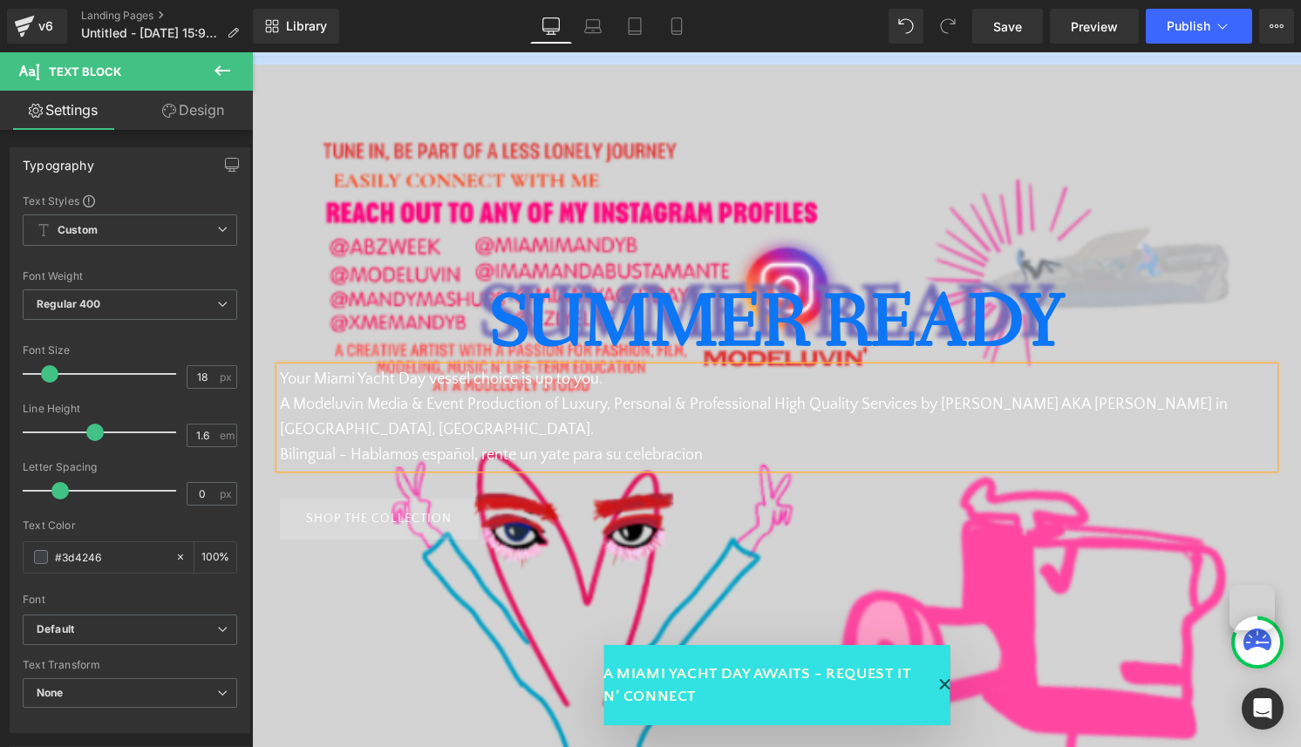
click at [671, 447] on font "Bilingual - Hablamos español, rente un yate para su celebracion" at bounding box center [491, 455] width 423 height 17
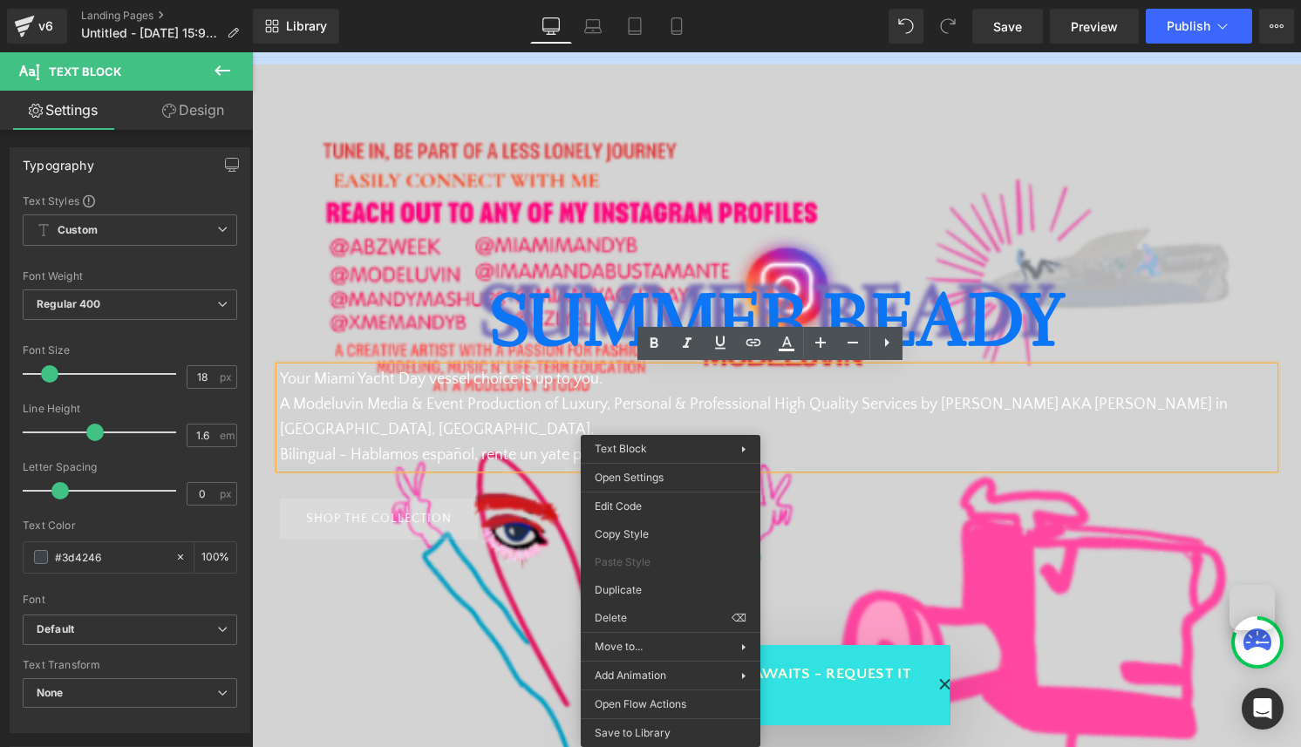
click at [655, 447] on font "Bilingual - Hablamos español, rente un yate para su celebracion" at bounding box center [491, 455] width 423 height 17
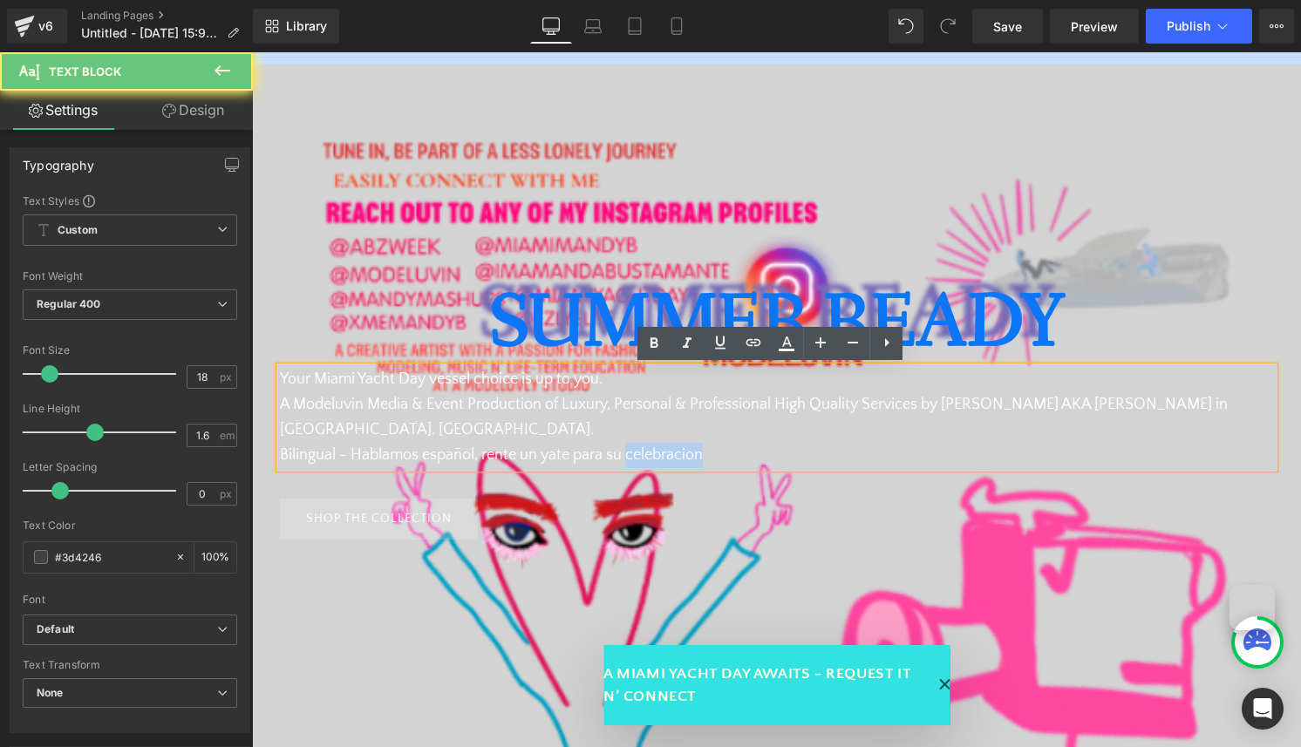
click at [655, 447] on font "Bilingual - Hablamos español, rente un yate para su celebracion" at bounding box center [491, 455] width 423 height 17
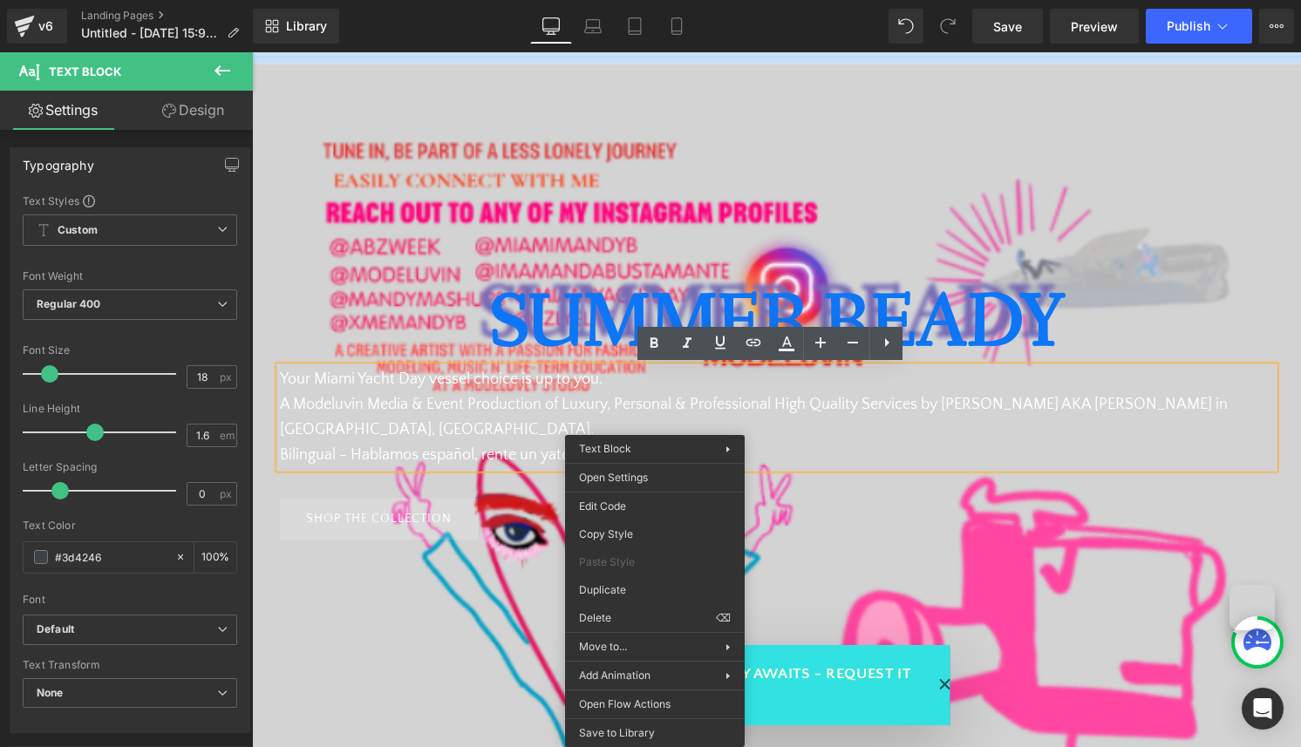
click at [656, 447] on font "Bilingual - Hablamos español, rente un yate para su celebracion" at bounding box center [491, 455] width 423 height 17
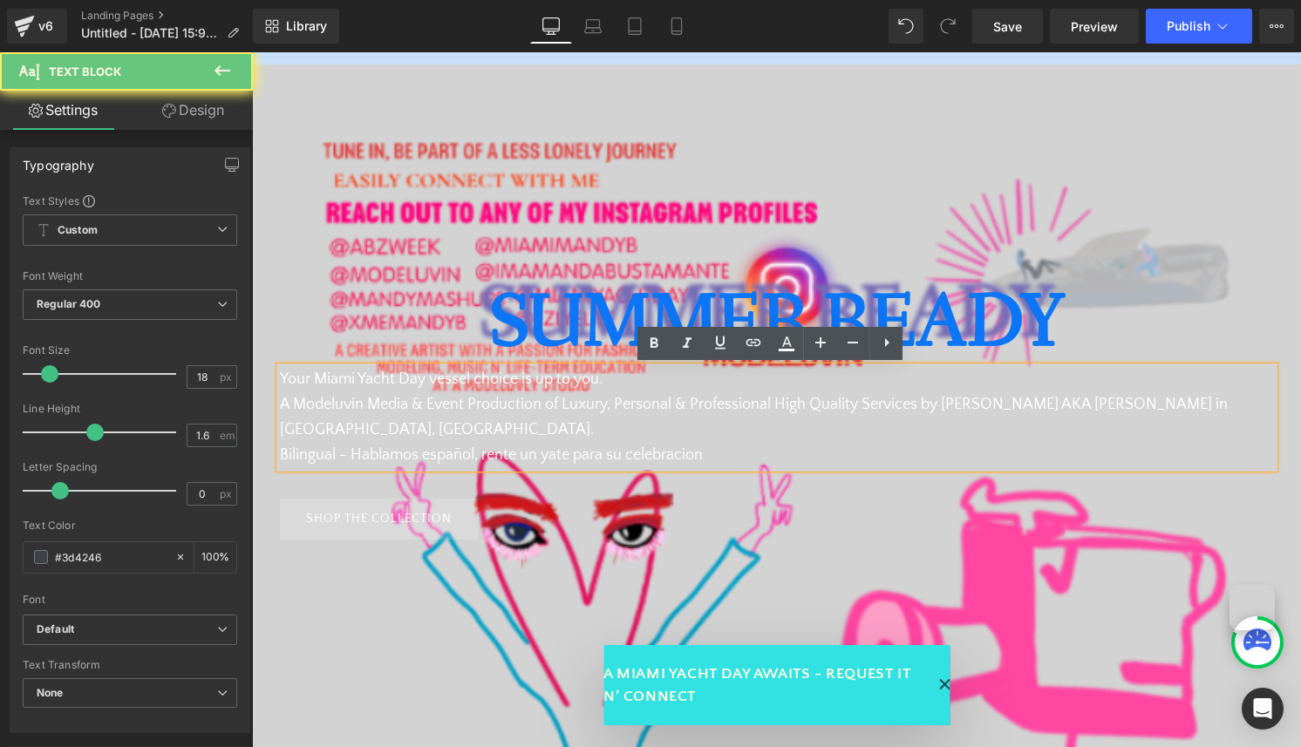
click at [699, 447] on font "Bilingual - Hablamos español, rente un yate para su celebracion" at bounding box center [491, 455] width 423 height 17
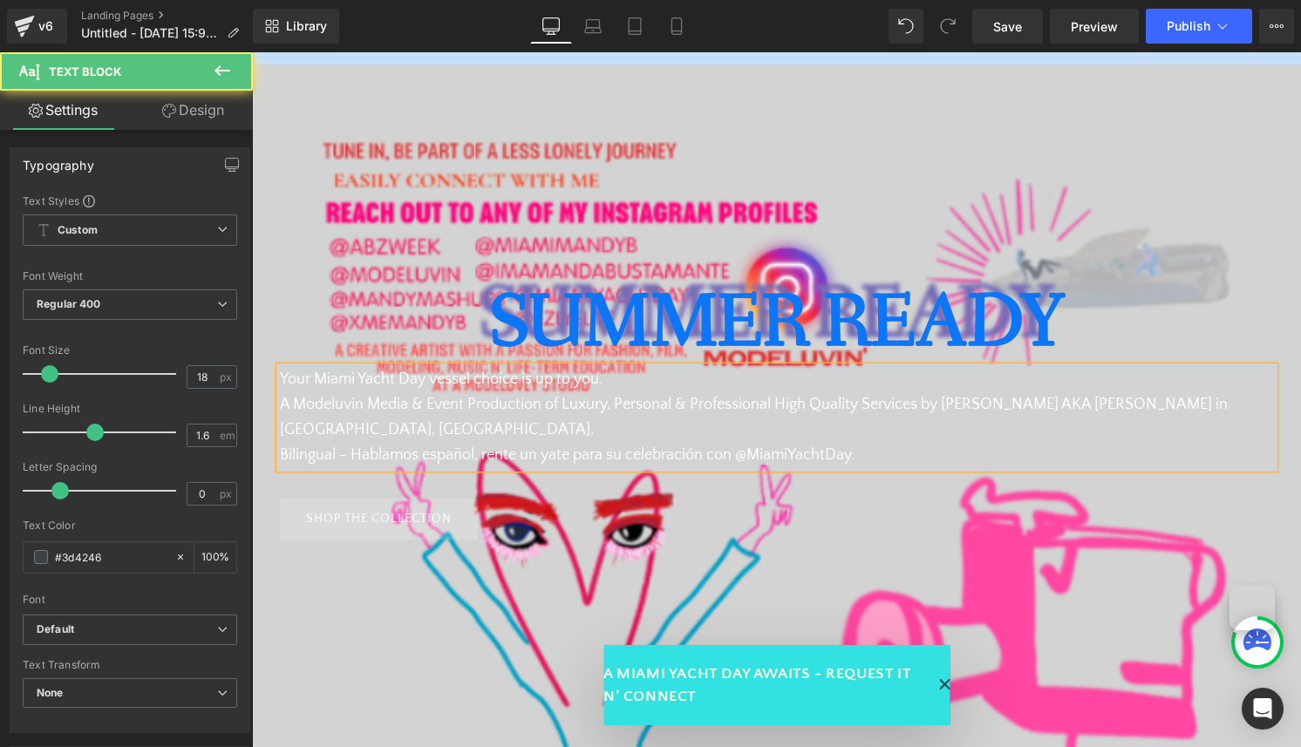
click at [849, 447] on font "Bilingual - Hablamos español, rente un yate para su celebración con @MiamiYacht…" at bounding box center [567, 455] width 575 height 17
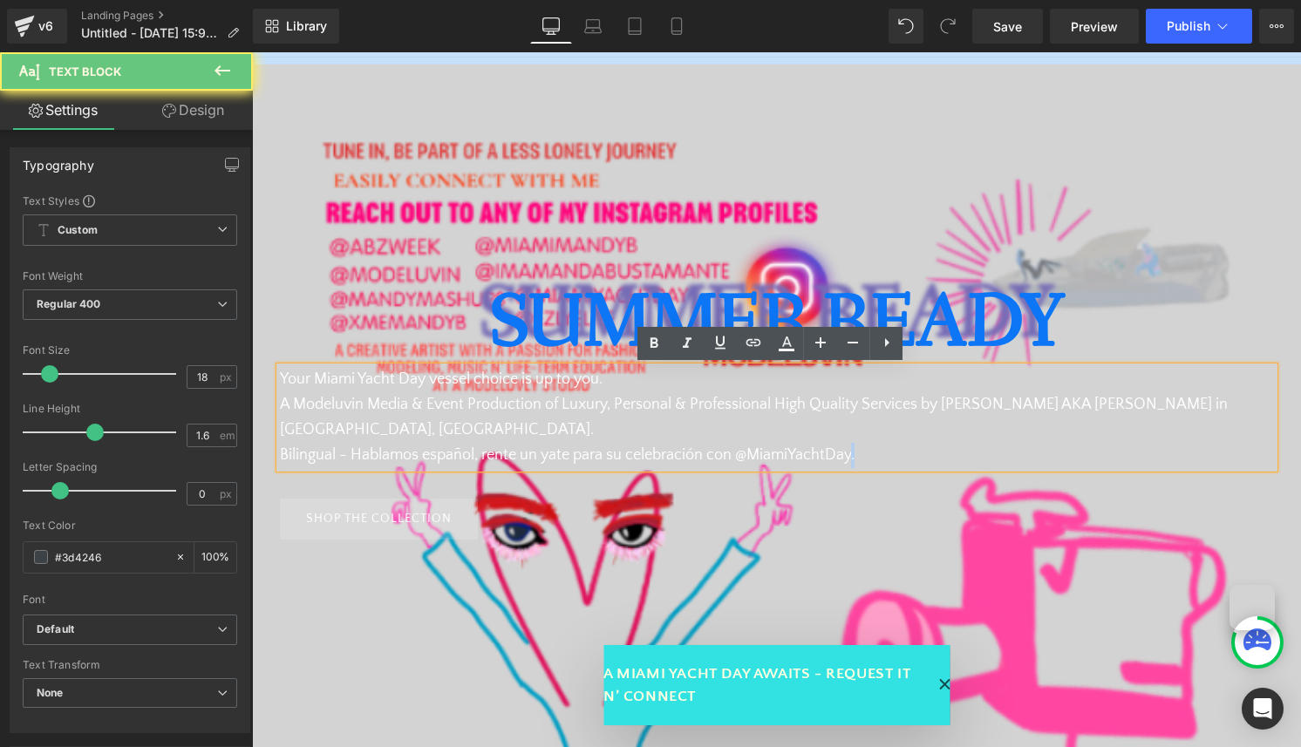
click at [849, 447] on font "Bilingual - Hablamos español, rente un yate para su celebración con @MiamiYacht…" at bounding box center [567, 455] width 575 height 17
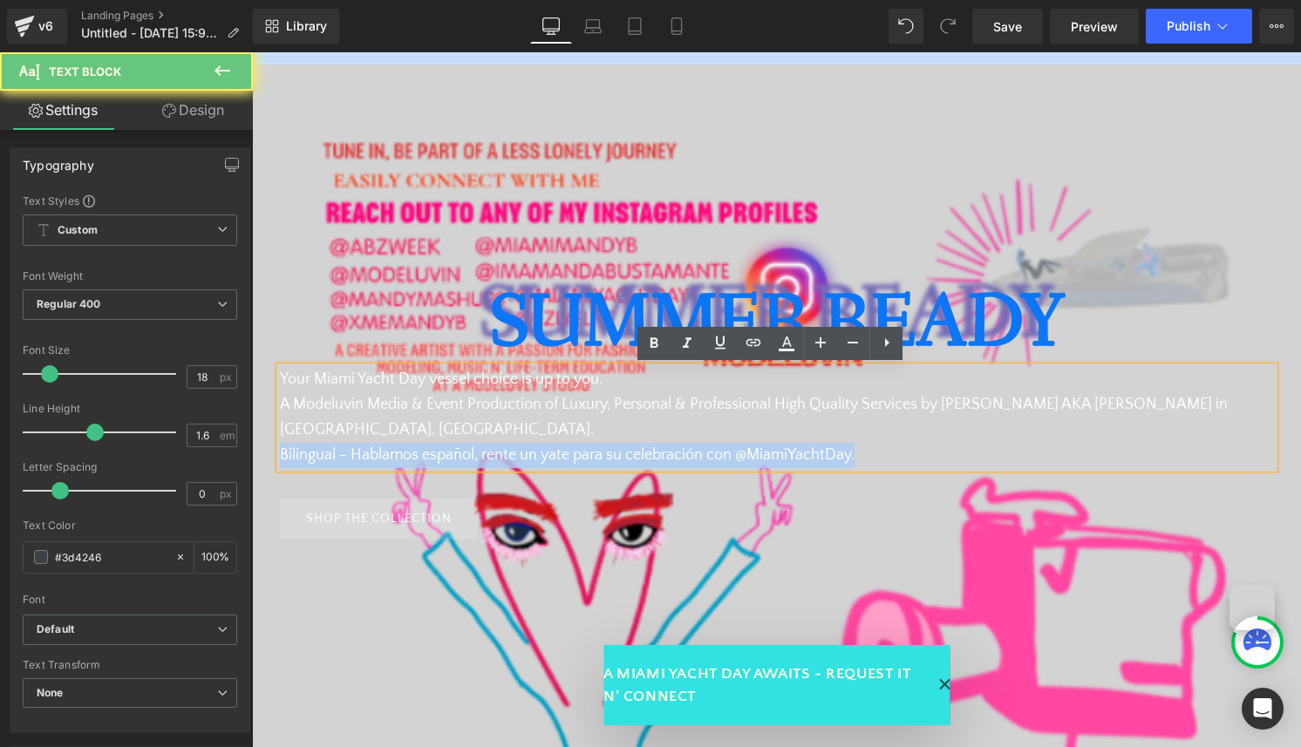
click at [849, 447] on font "Bilingual - Hablamos español, rente un yate para su celebración con @MiamiYacht…" at bounding box center [567, 455] width 575 height 17
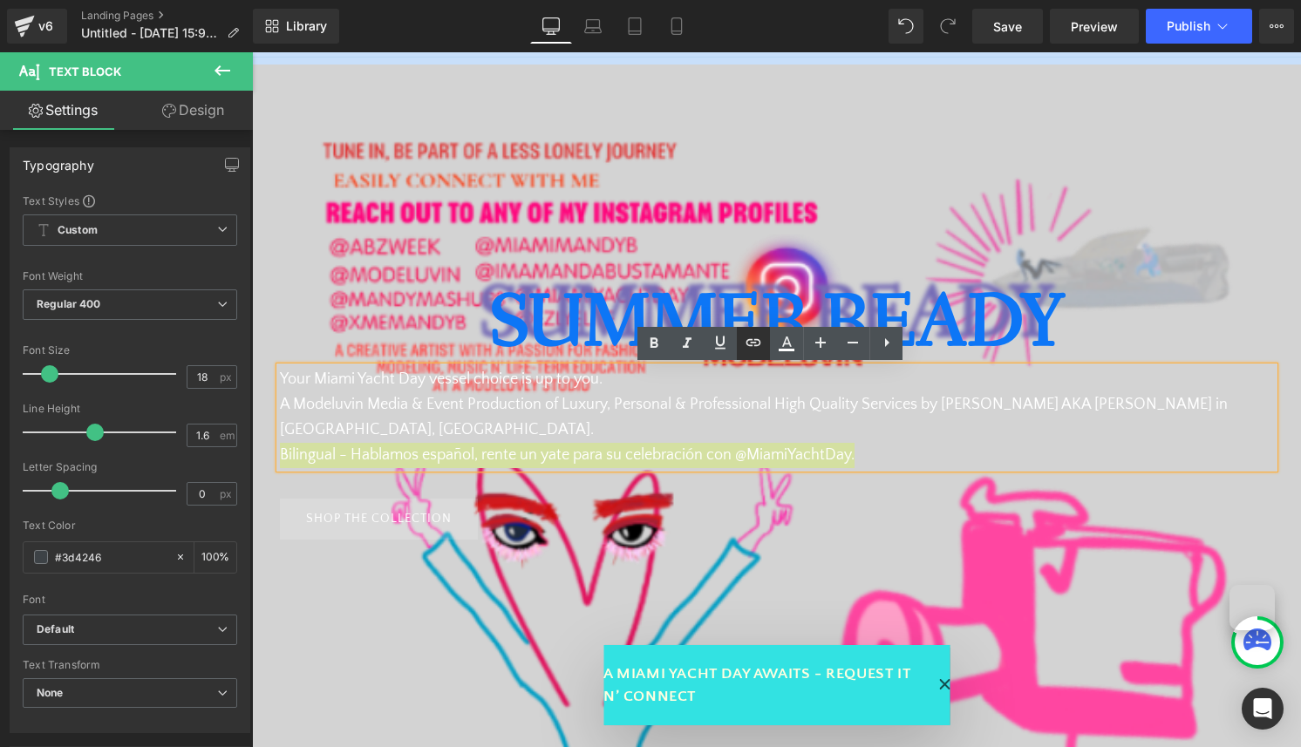
click at [754, 341] on icon at bounding box center [753, 342] width 21 height 21
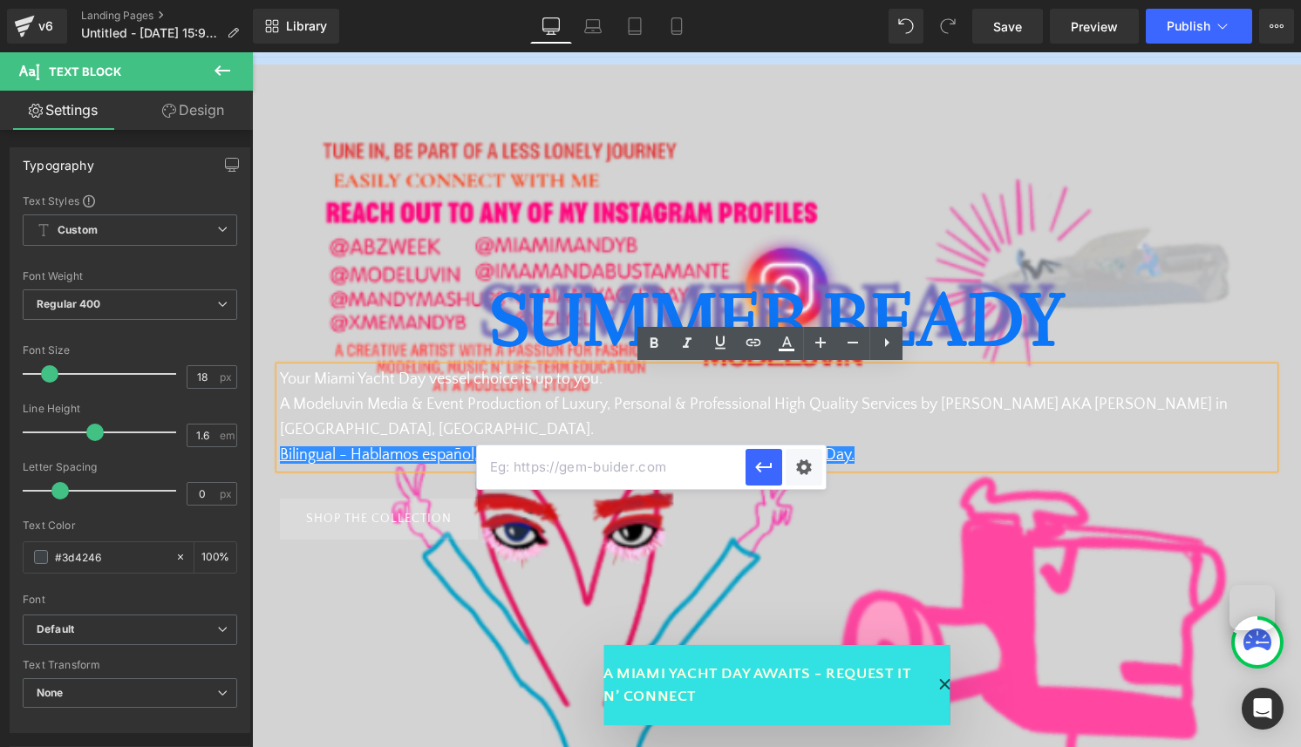
click at [638, 467] on input "text" at bounding box center [611, 468] width 269 height 44
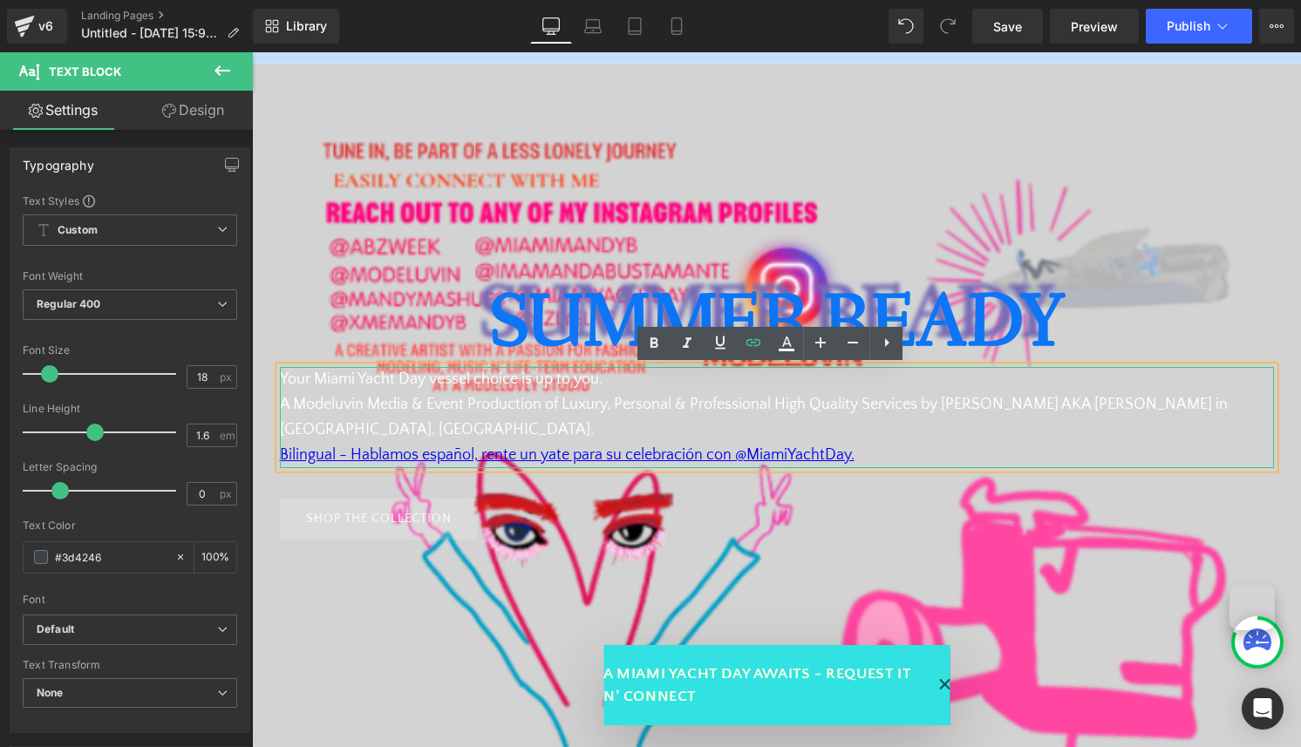
click at [904, 443] on p "Bilingual - Hablamos español, rente un yate para su celebración con @MiamiYacht…" at bounding box center [777, 455] width 994 height 25
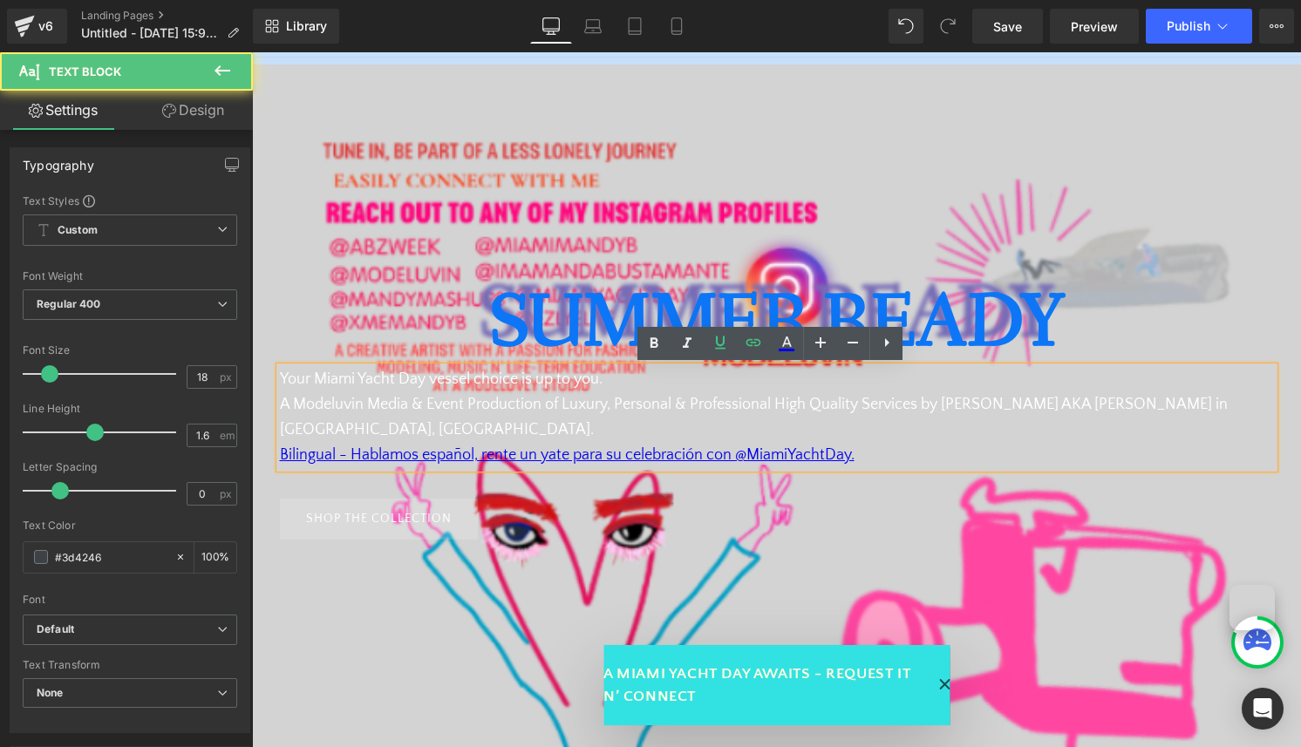
click at [910, 392] on p "Your Miami Yacht Day vessel choice is up to you. A Modeluvin Media & Event Prod…" at bounding box center [777, 404] width 994 height 75
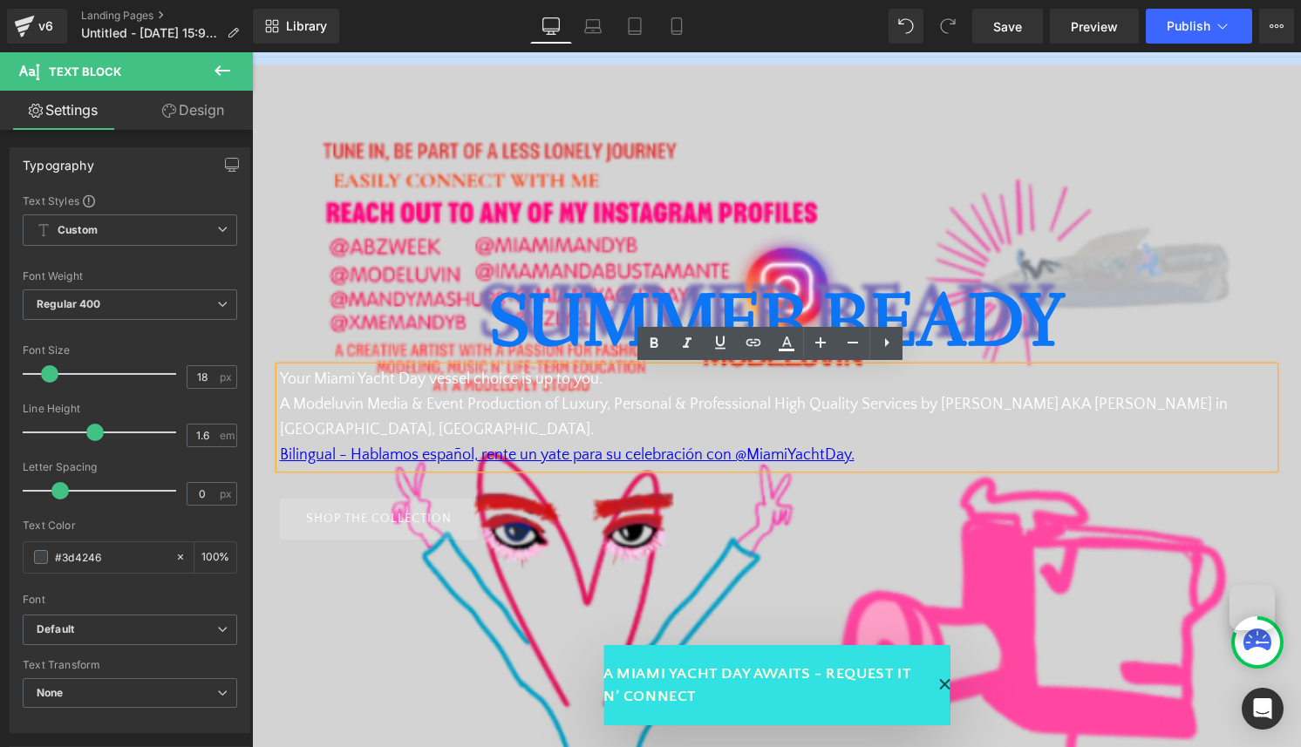
click at [903, 402] on font "Your Miami Yacht Day vessel choice is up to you. A Modeluvin Media & Event Prod…" at bounding box center [754, 405] width 948 height 68
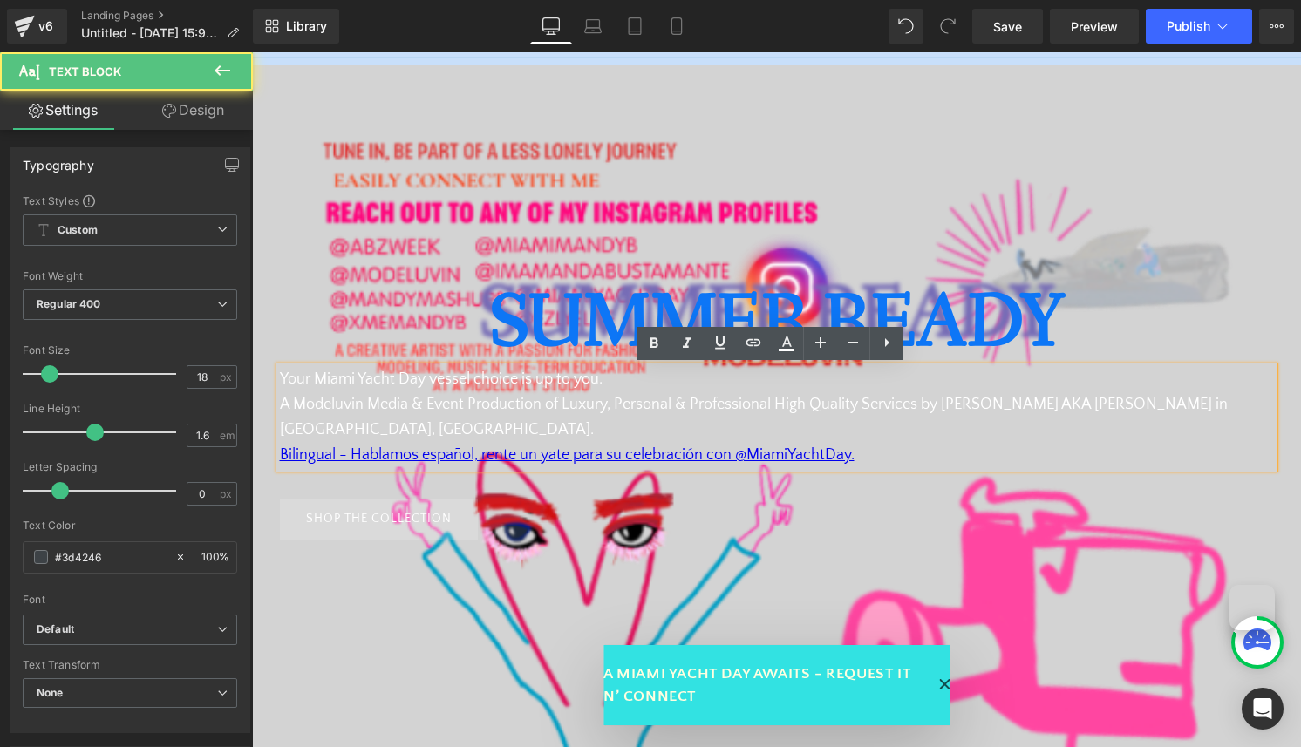
click at [903, 402] on font "Your Miami Yacht Day vessel choice is up to you. A Modeluvin Media & Event Prod…" at bounding box center [754, 405] width 948 height 68
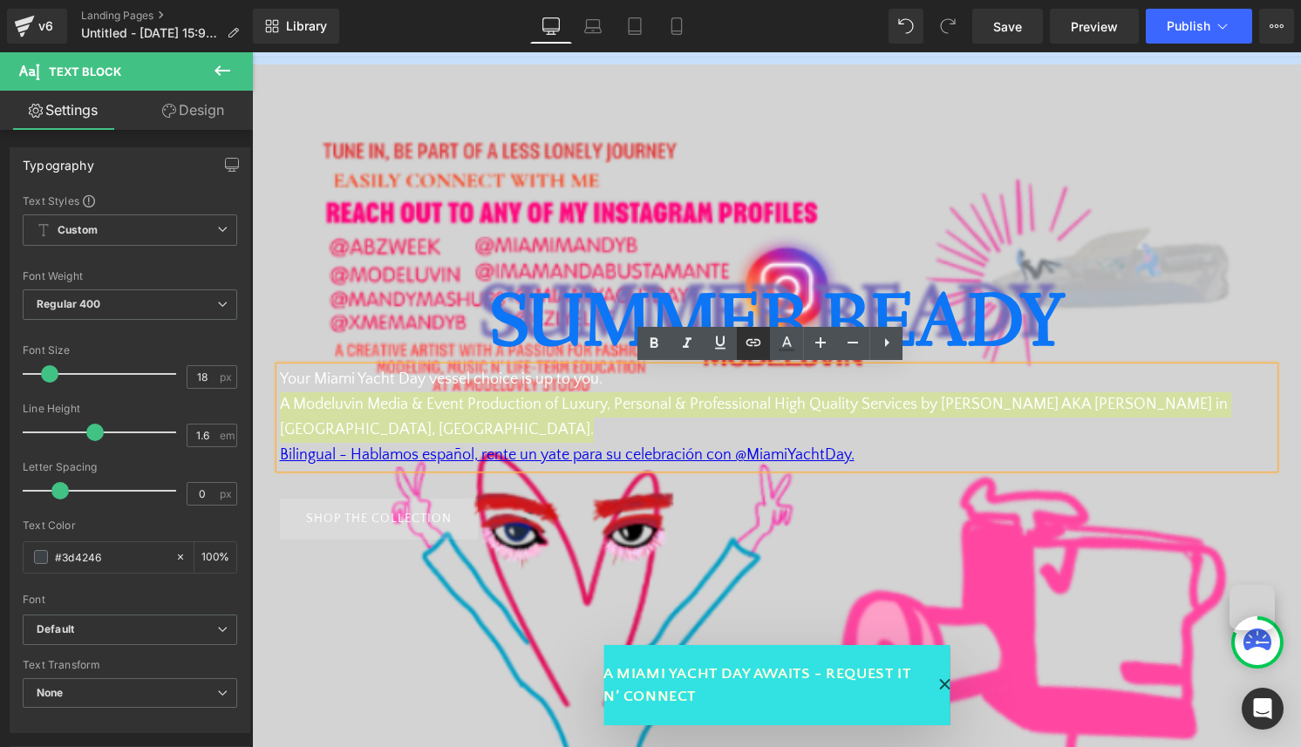
click at [755, 345] on icon at bounding box center [754, 342] width 15 height 7
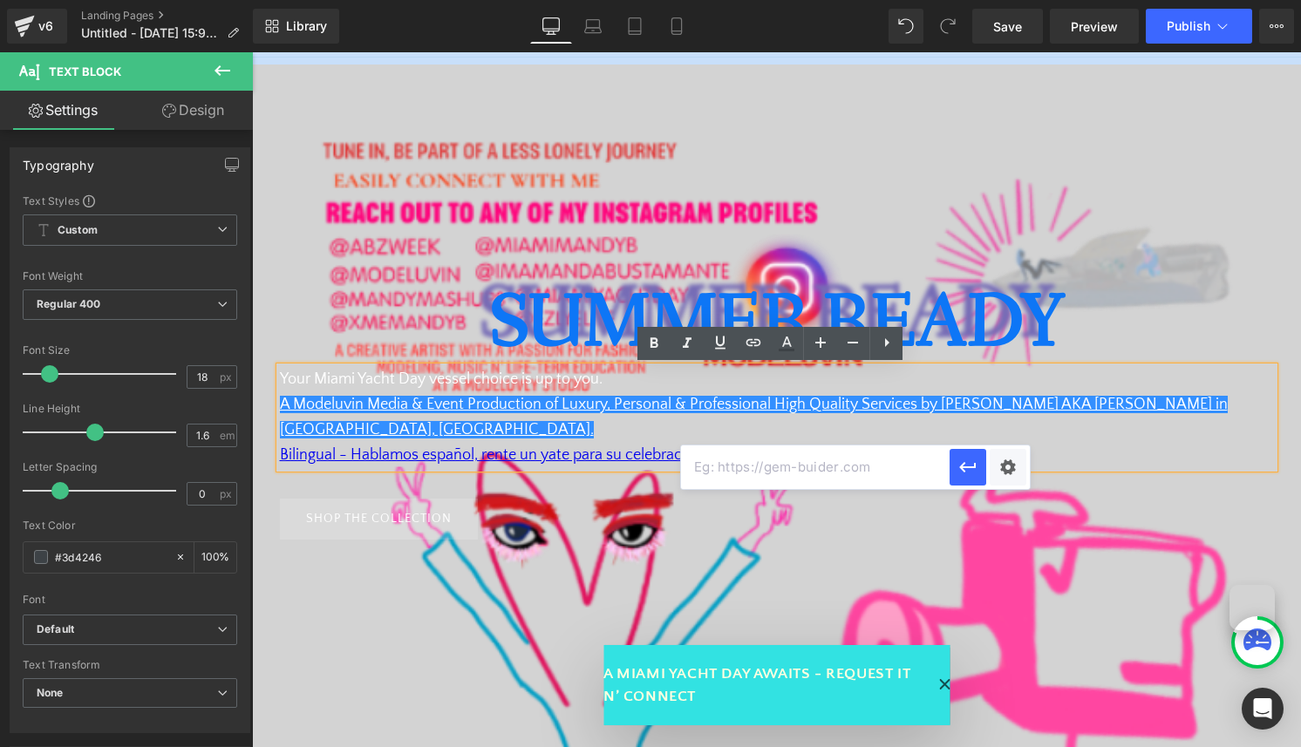
click at [747, 476] on input "text" at bounding box center [815, 468] width 269 height 44
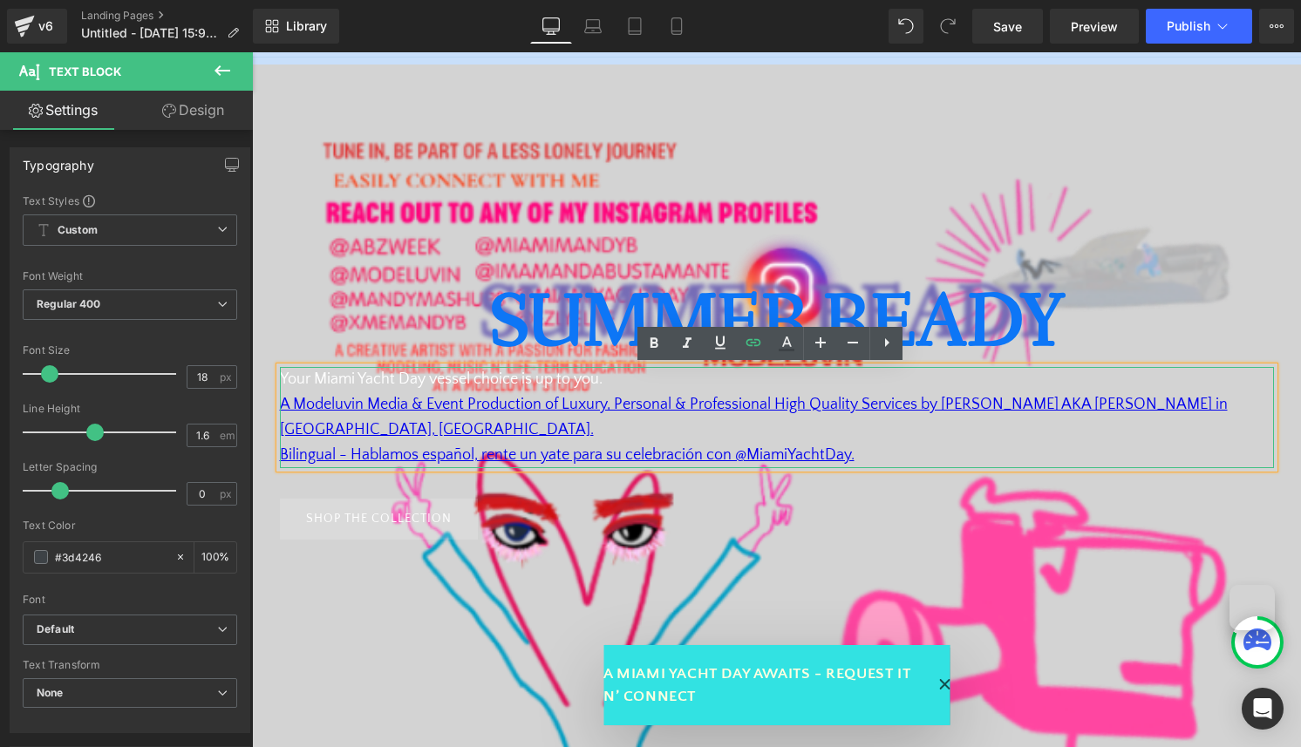
click at [574, 384] on font "Your Miami Yacht Day vessel choice is up to you. A Modeluvin Media & Event Prod…" at bounding box center [754, 405] width 948 height 68
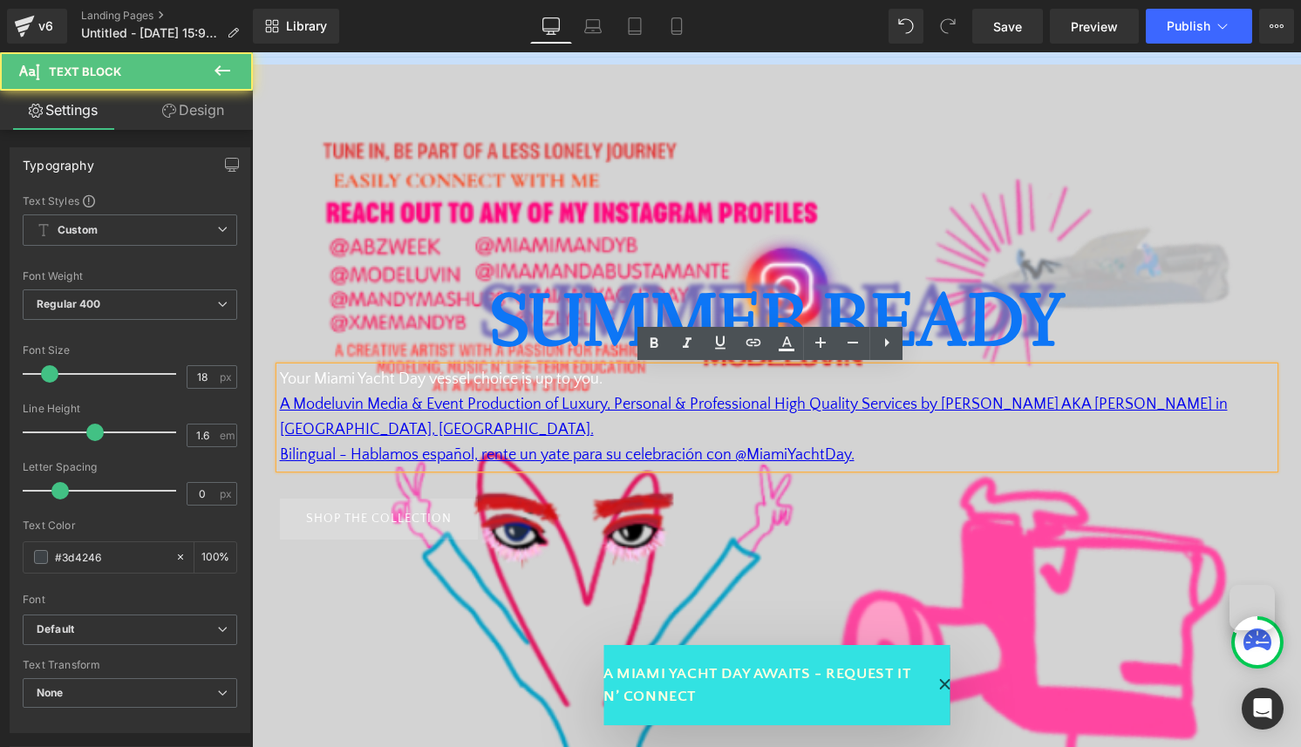
click at [574, 384] on font "Your Miami Yacht Day vessel choice is up to you. A Modeluvin Media & Event Prod…" at bounding box center [754, 405] width 948 height 68
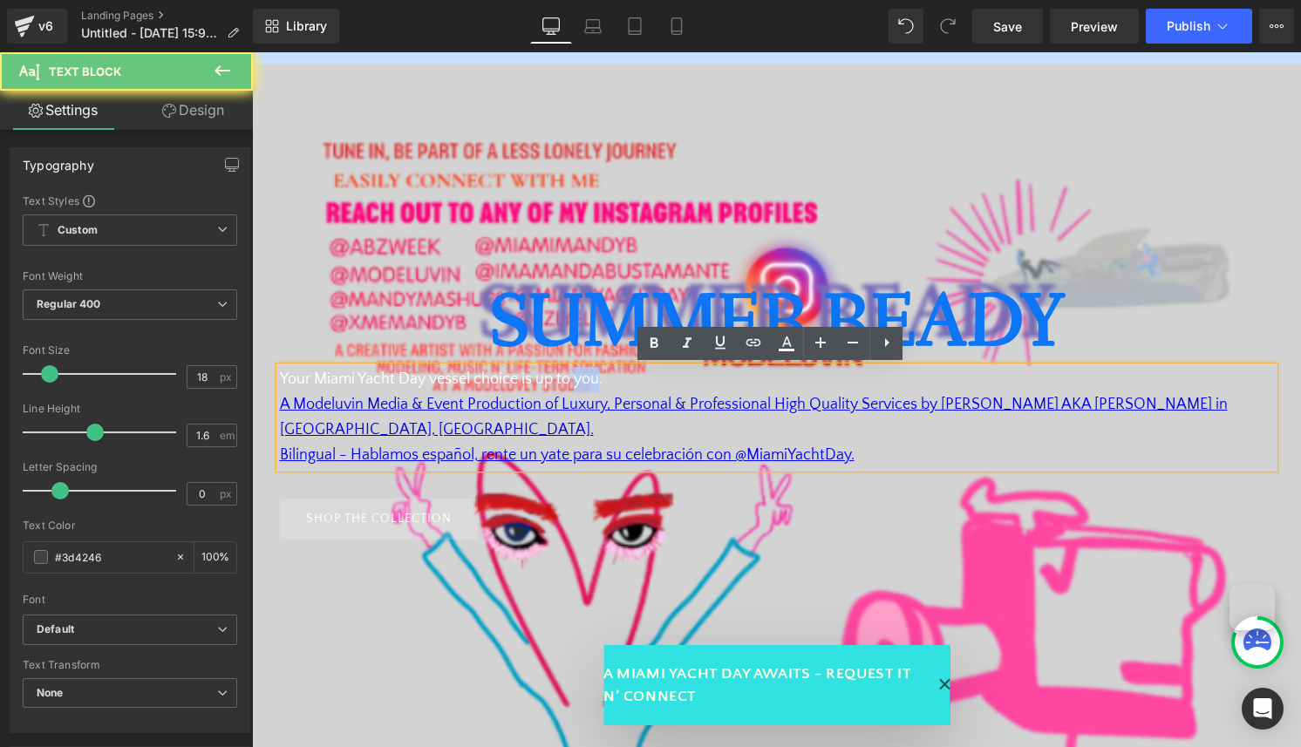
click at [574, 384] on font "Your Miami Yacht Day vessel choice is up to you. A Modeluvin Media & Event Prod…" at bounding box center [754, 405] width 948 height 68
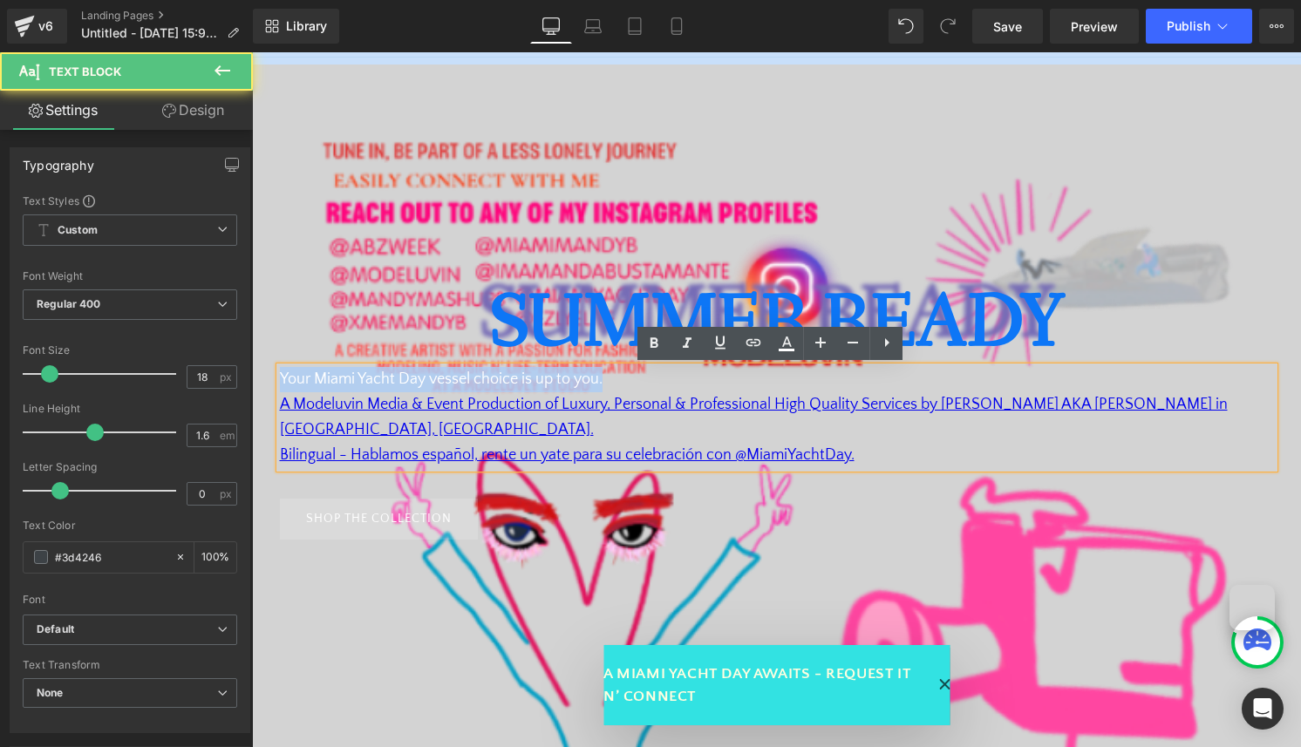
click at [301, 380] on font "Your Miami Yacht Day vessel choice is up to you. A Modeluvin Media & Event Prod…" at bounding box center [754, 405] width 948 height 68
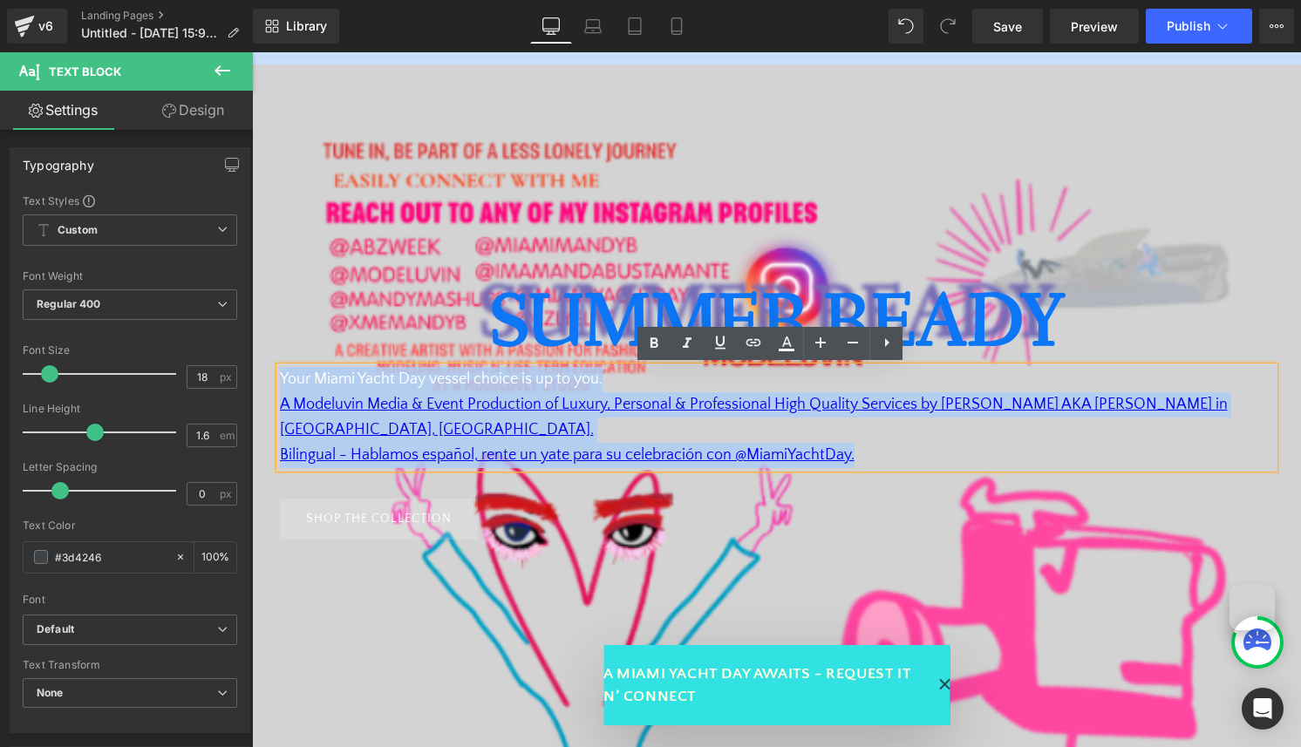
click at [267, 372] on div "Summer Ready Heading Your Miami Yacht Day vessel choice is up to you. A Modeluv…" at bounding box center [777, 415] width 1020 height 249
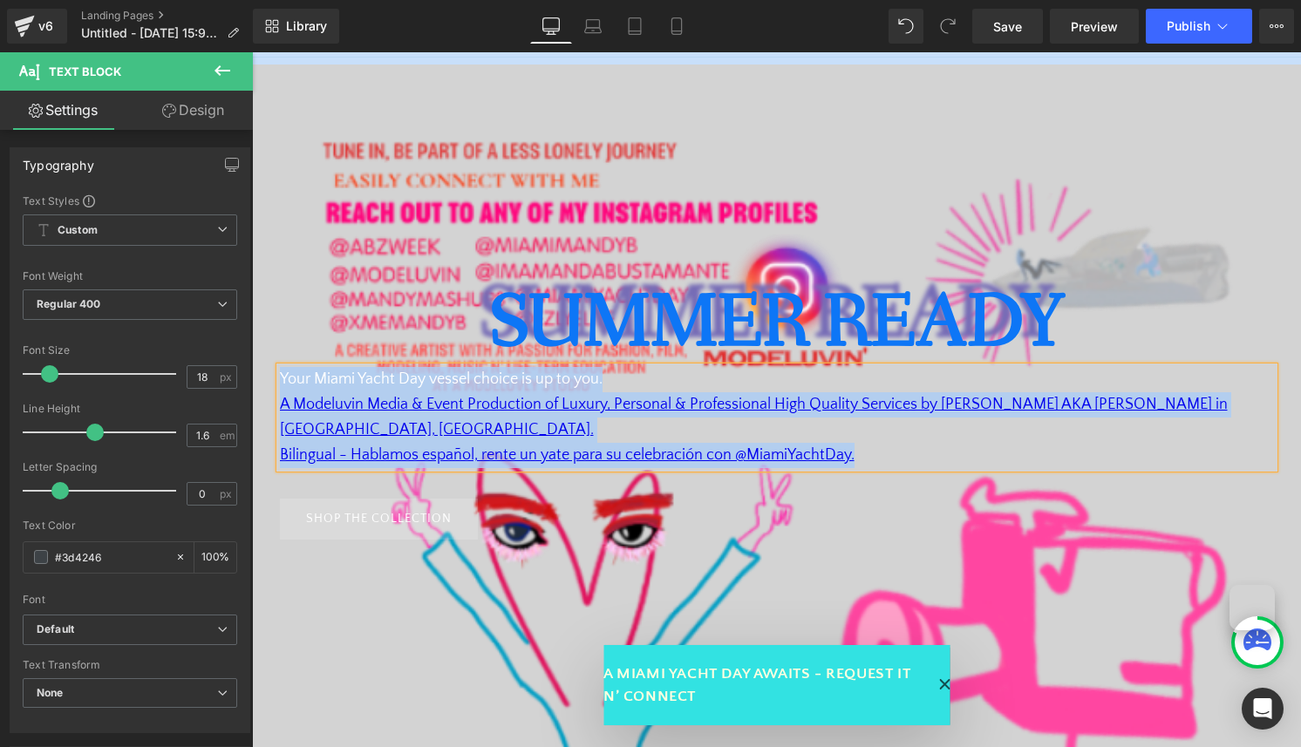
copy div "Your Miami Yacht Day vessel choice is up to you. A Modeluvin Media & Event Prod…"
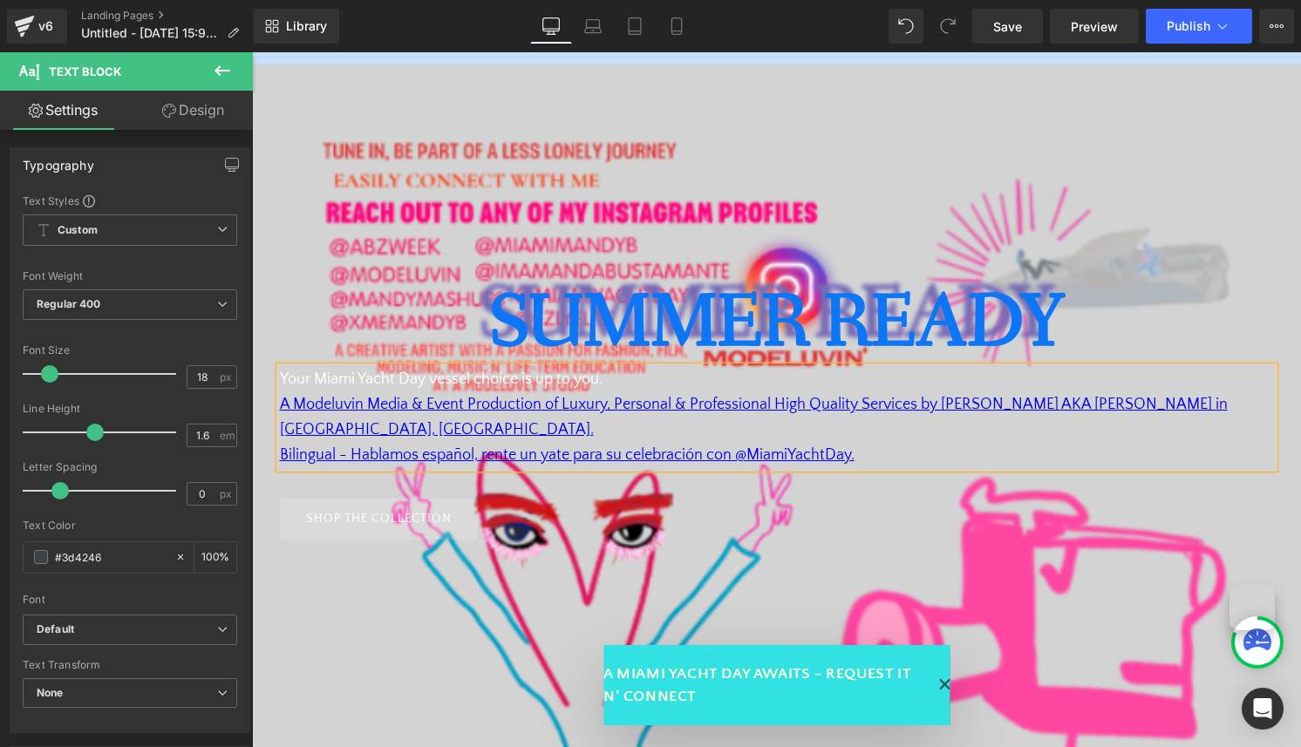
click at [595, 380] on font "Your Miami Yacht Day vessel choice is up to you. A Modeluvin Media & Event Prod…" at bounding box center [754, 405] width 948 height 68
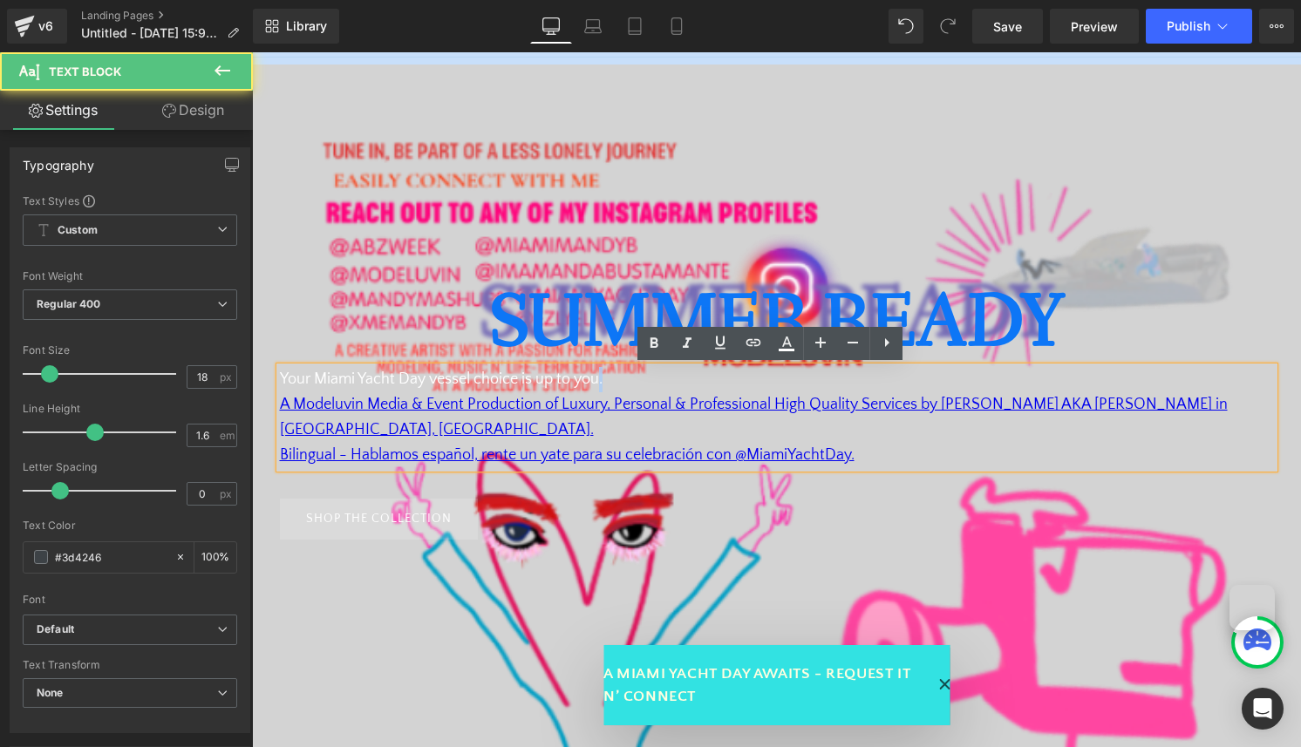
click at [595, 380] on font "Your Miami Yacht Day vessel choice is up to you. A Modeluvin Media & Event Prod…" at bounding box center [754, 405] width 948 height 68
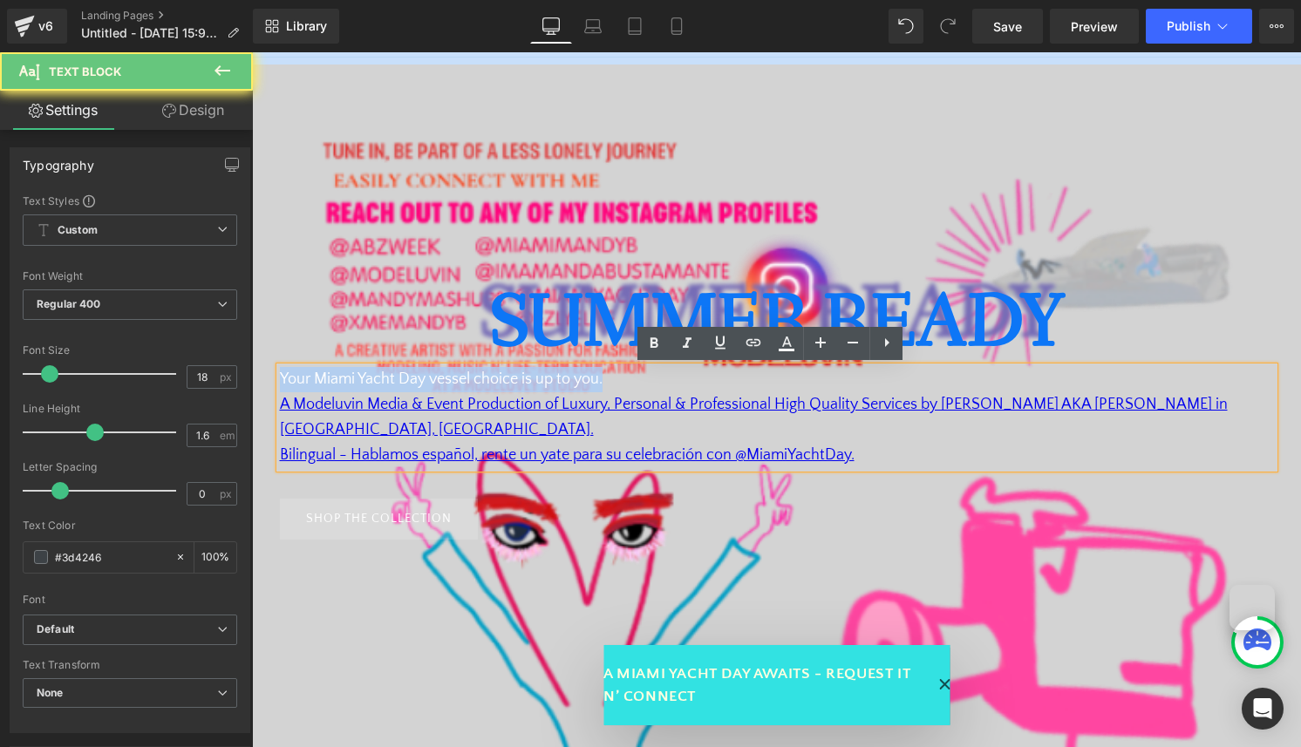
click at [595, 380] on font "Your Miami Yacht Day vessel choice is up to you. A Modeluvin Media & Event Prod…" at bounding box center [754, 405] width 948 height 68
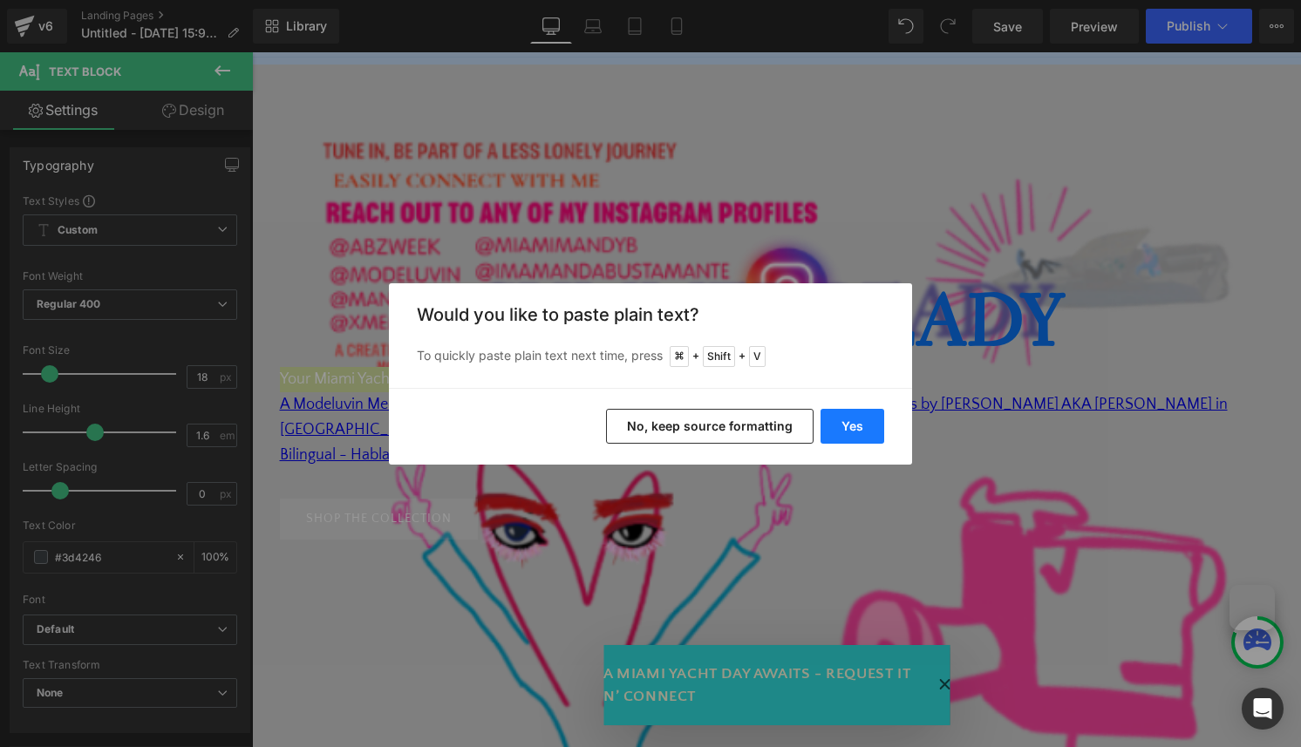
click at [836, 422] on button "Yes" at bounding box center [853, 426] width 64 height 35
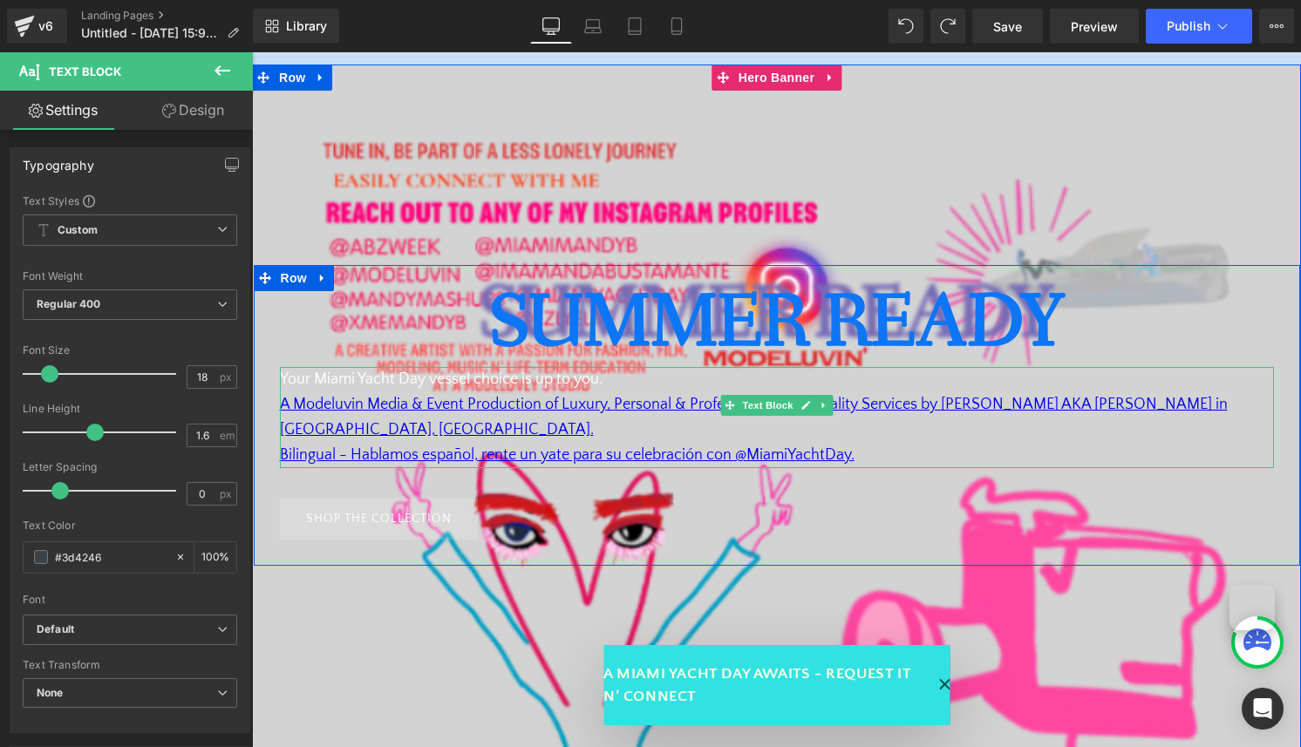
click at [556, 394] on p "Your Miami Yacht Day vessel choice is up to you. A Modeluvin Media & Event Prod…" at bounding box center [777, 404] width 994 height 75
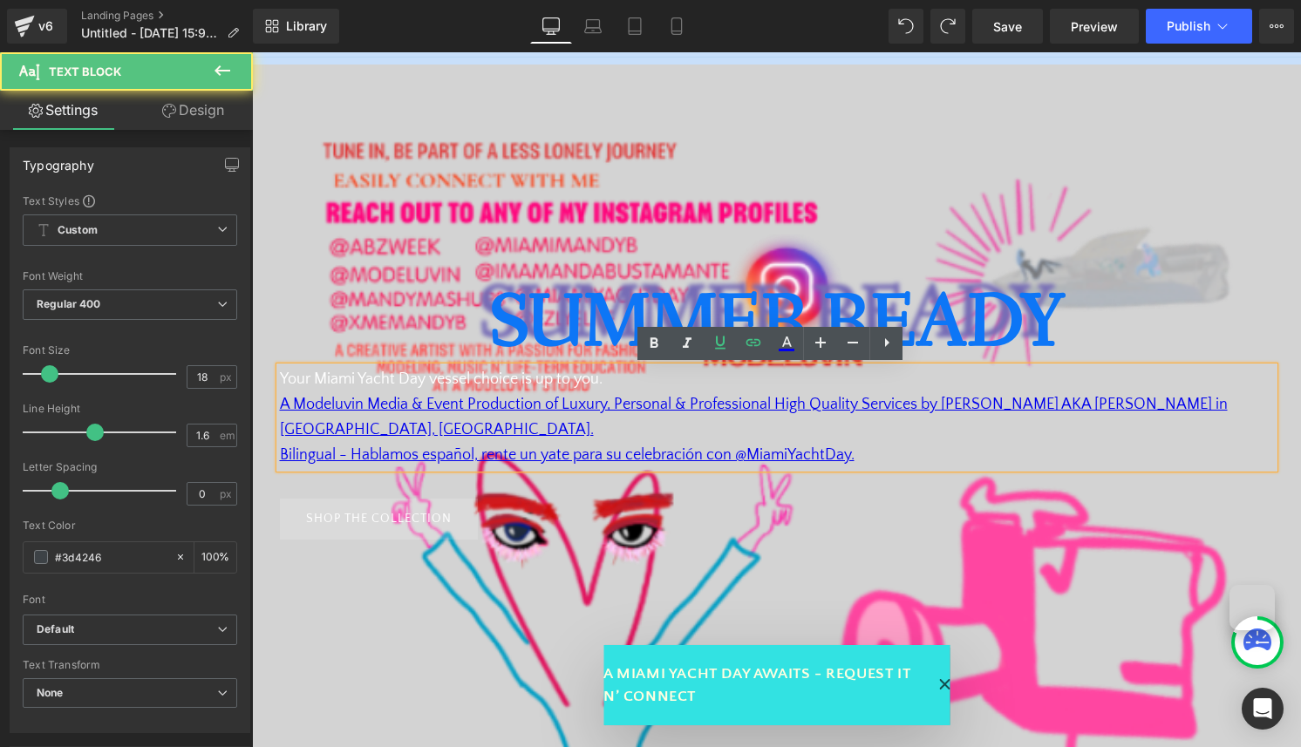
click at [535, 382] on font "Your Miami Yacht Day vessel choice is up to you. A Modeluvin Media & Event Prod…" at bounding box center [754, 405] width 948 height 68
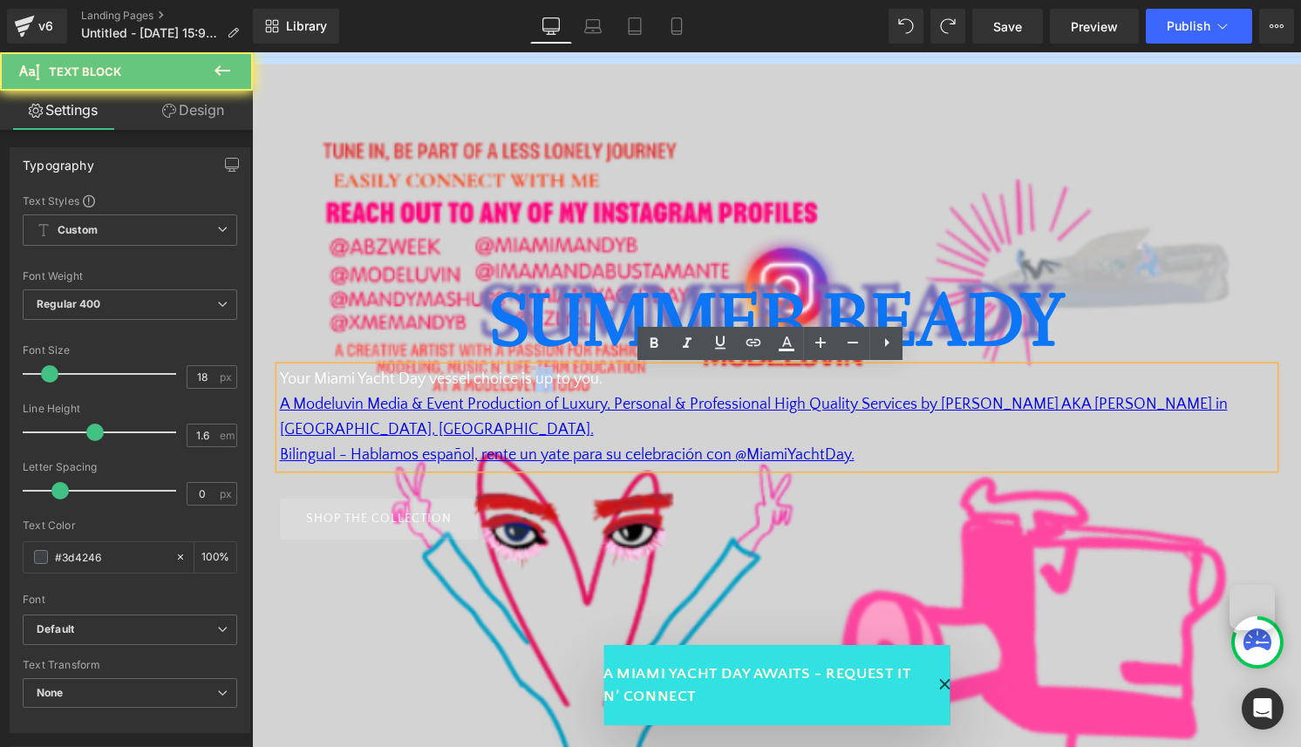
click at [535, 382] on font "Your Miami Yacht Day vessel choice is up to you. A Modeluvin Media & Event Prod…" at bounding box center [754, 405] width 948 height 68
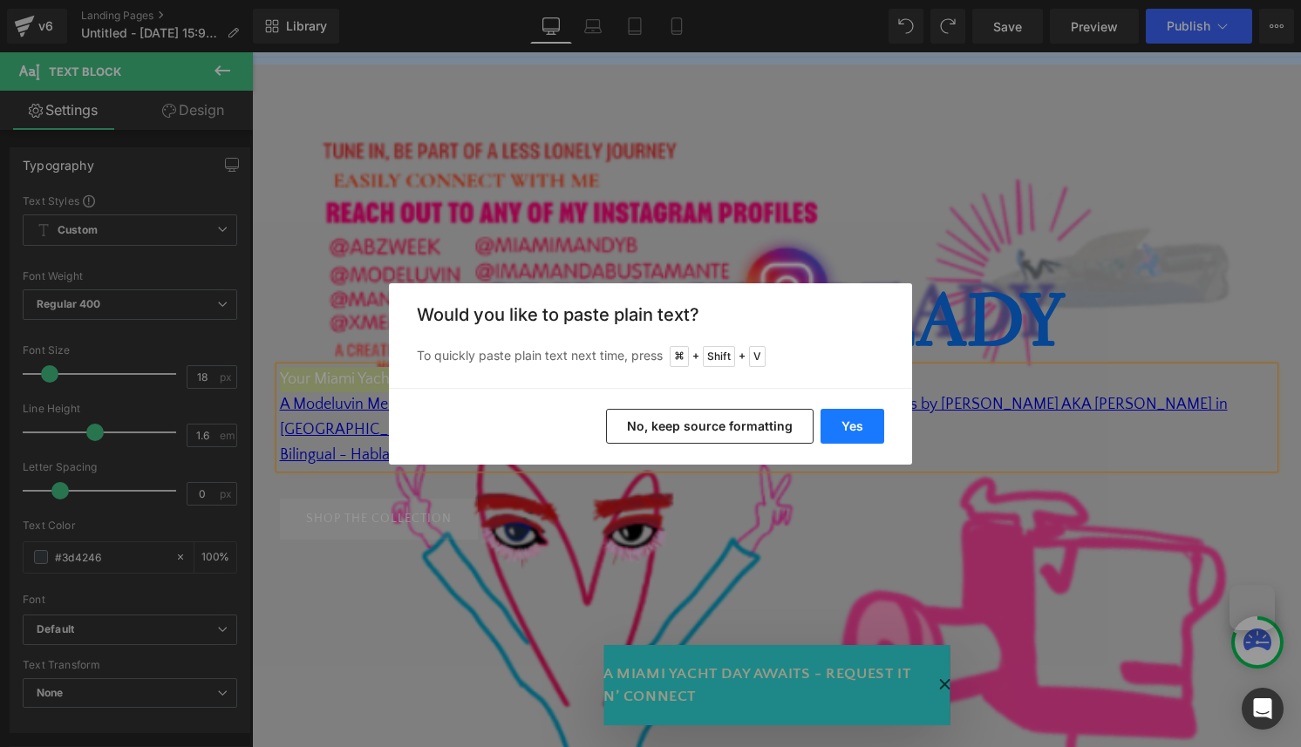
click at [844, 415] on button "Yes" at bounding box center [853, 426] width 64 height 35
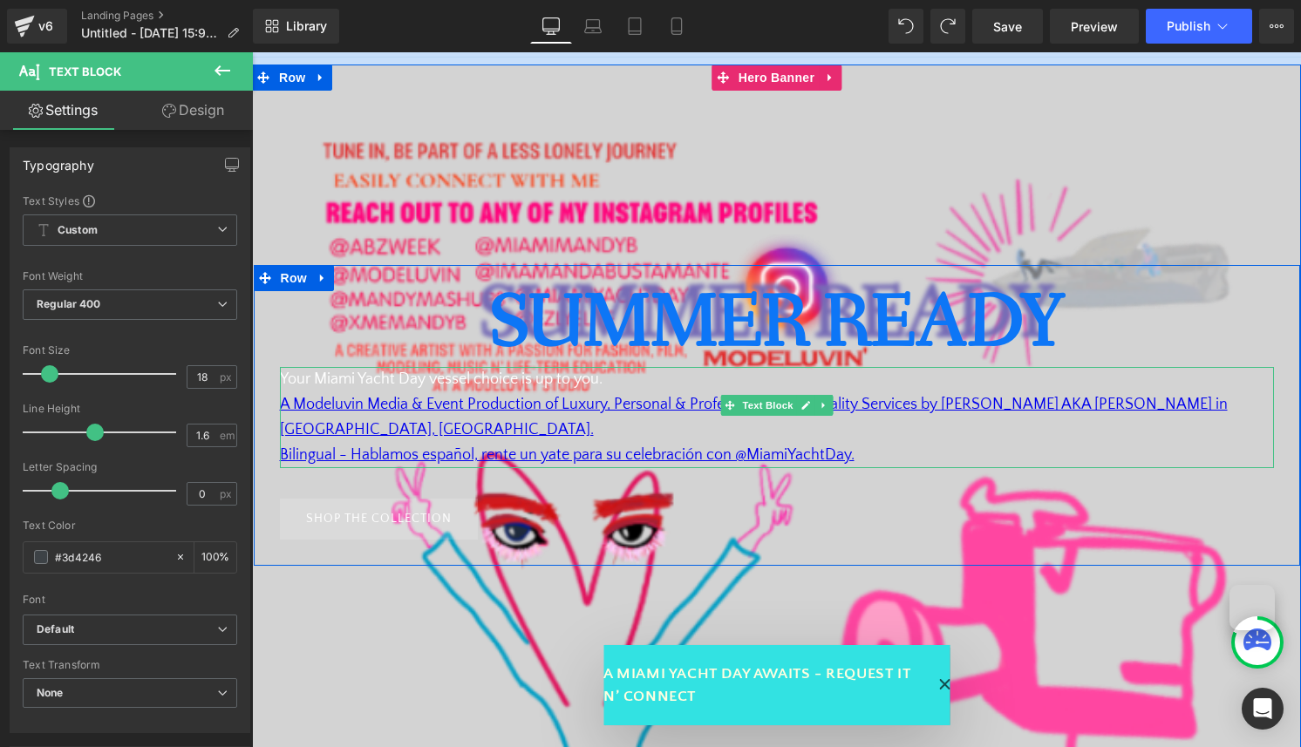
click at [633, 382] on p "Your Miami Yacht Day vessel choice is up to you. A Modeluvin Media & Event Prod…" at bounding box center [777, 404] width 994 height 75
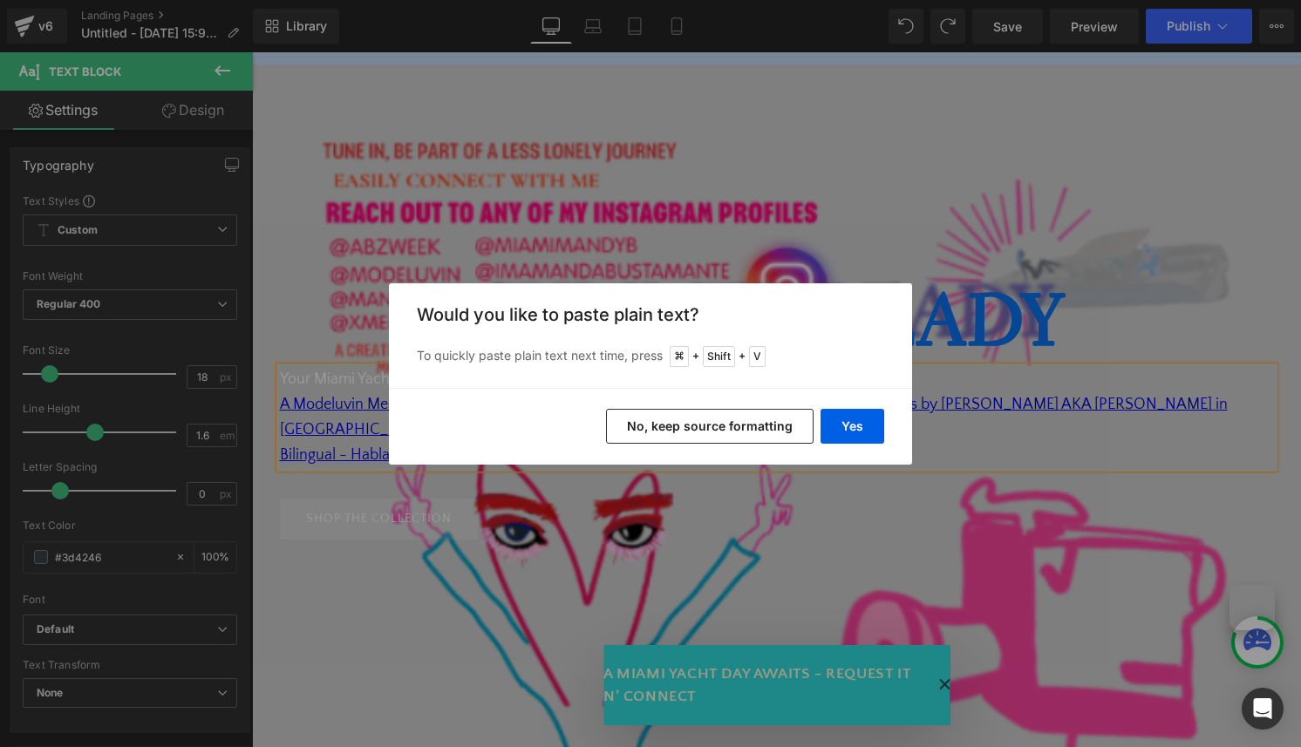
click at [774, 418] on button "No, keep source formatting" at bounding box center [710, 426] width 208 height 35
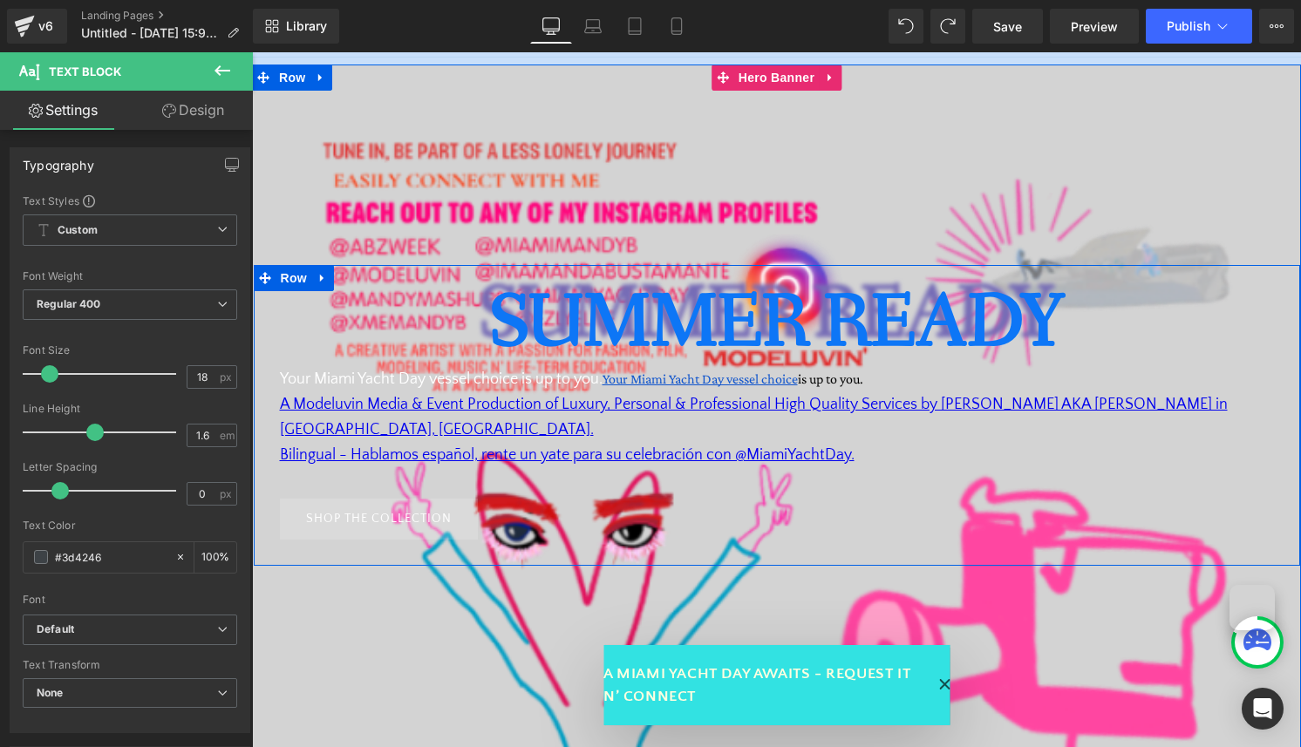
drag, startPoint x: 601, startPoint y: 379, endPoint x: 261, endPoint y: 384, distance: 340.2
click at [267, 384] on div "Summer Ready Heading Your Miami Yacht Day vessel choice is up to you. Your Miam…" at bounding box center [777, 415] width 1020 height 249
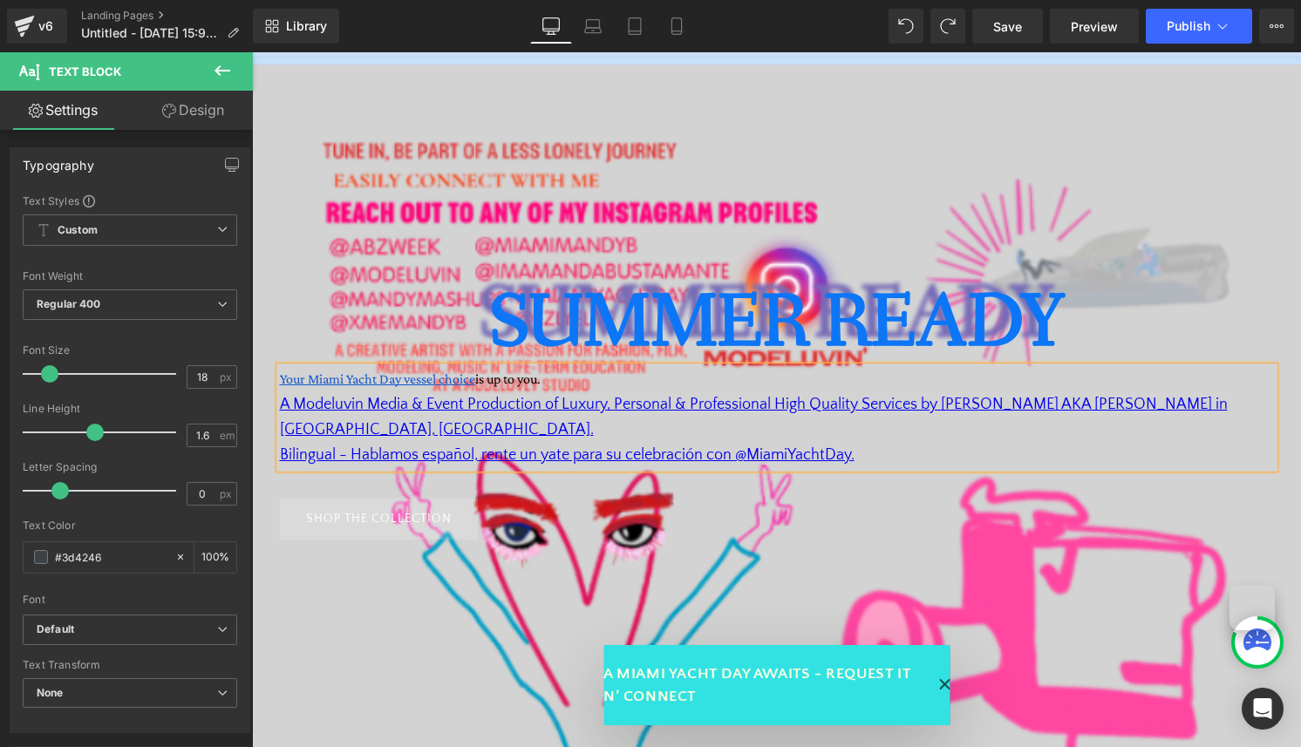
click at [514, 377] on span "is up to you." at bounding box center [507, 379] width 65 height 15
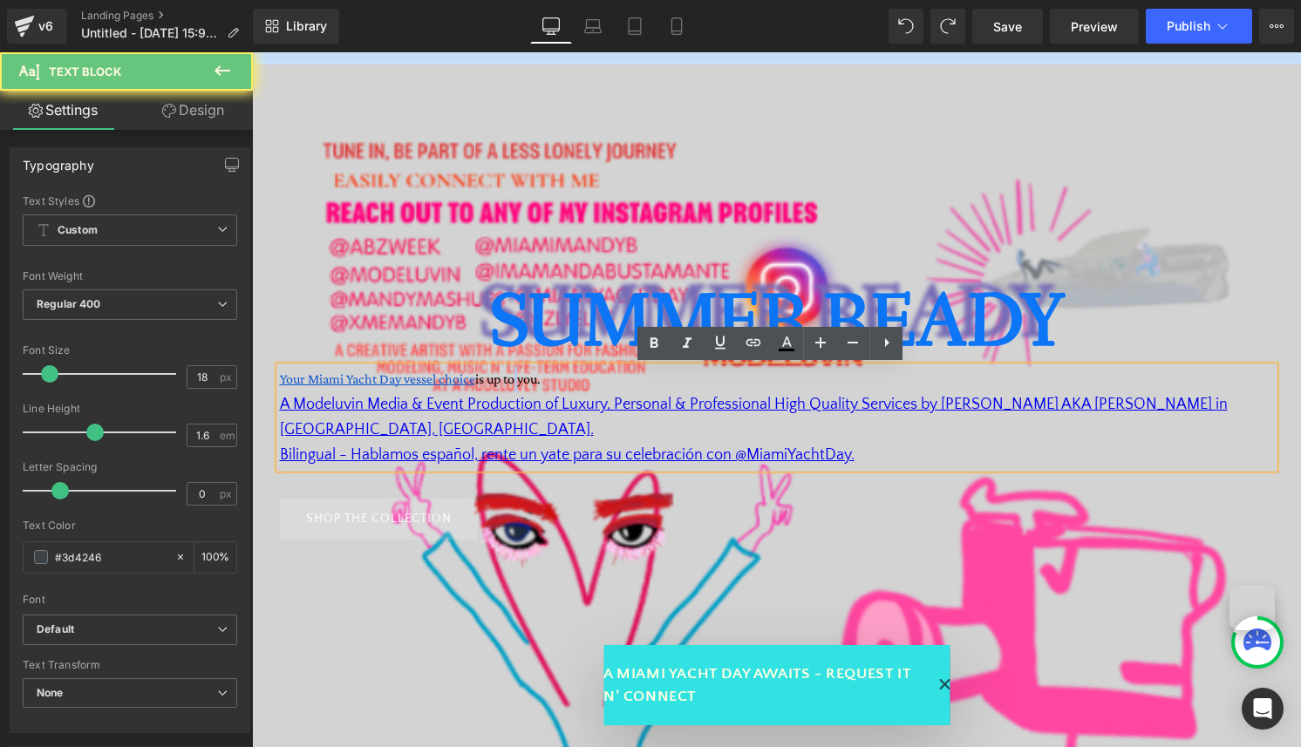
click at [514, 377] on span "is up to you." at bounding box center [507, 379] width 65 height 15
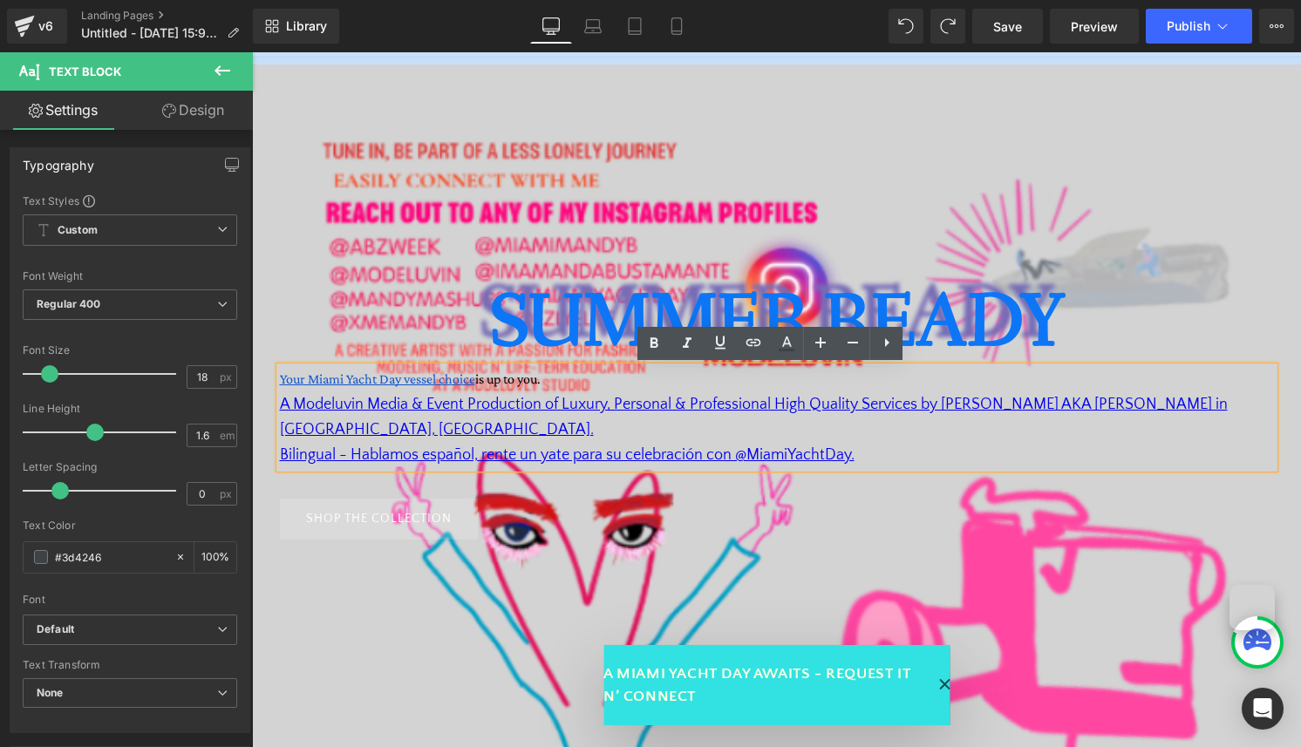
click at [562, 385] on p "Your Miami Yacht Day vessel choice is up to you. A Modeluvin Media & Event Prod…" at bounding box center [777, 404] width 994 height 75
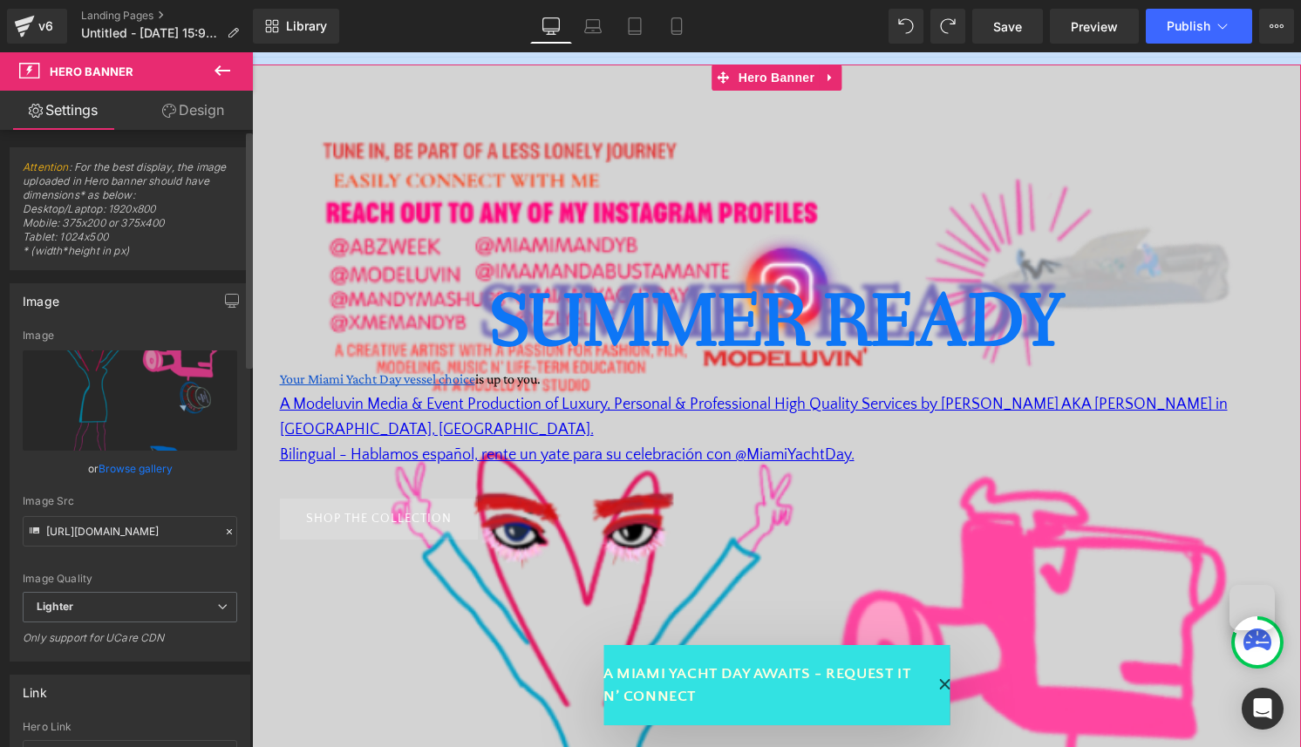
click at [123, 465] on link "Browse gallery" at bounding box center [136, 469] width 74 height 31
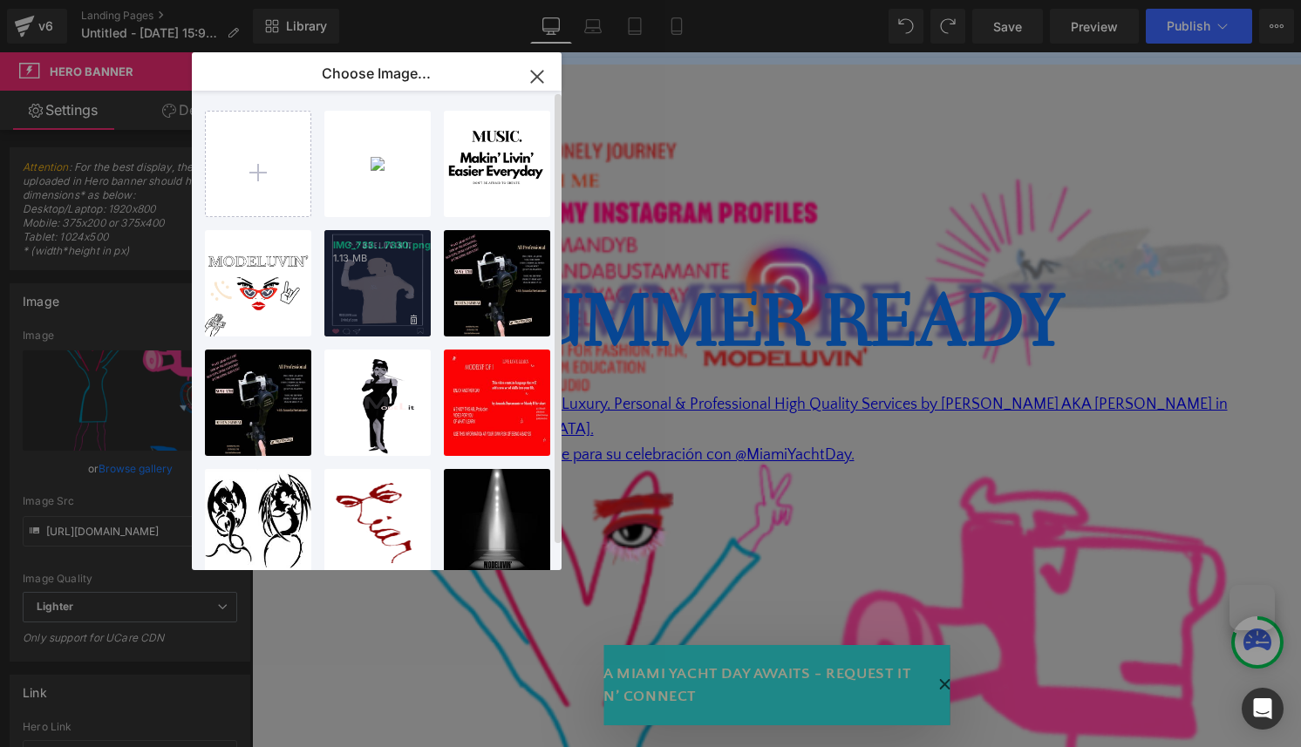
click at [381, 281] on div "IMG_733...7330.png 1.13 MB" at bounding box center [377, 283] width 106 height 106
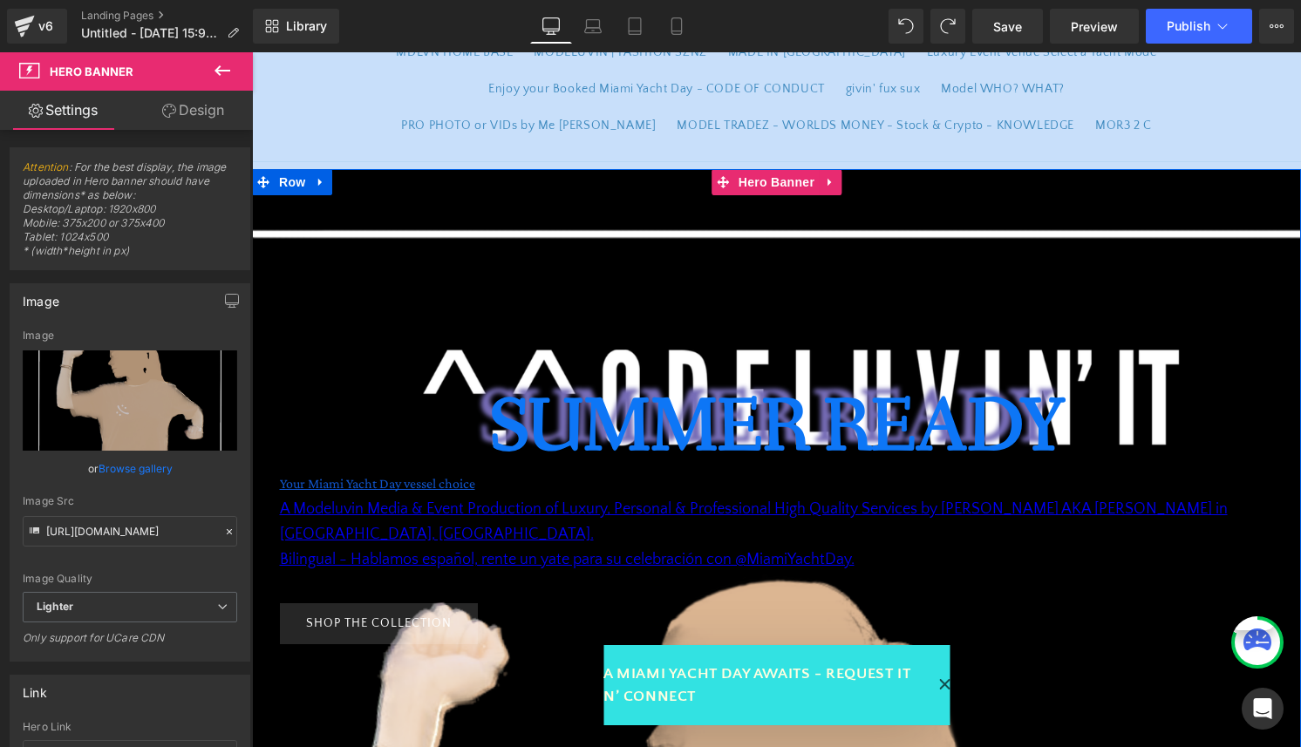
scroll to position [120, 0]
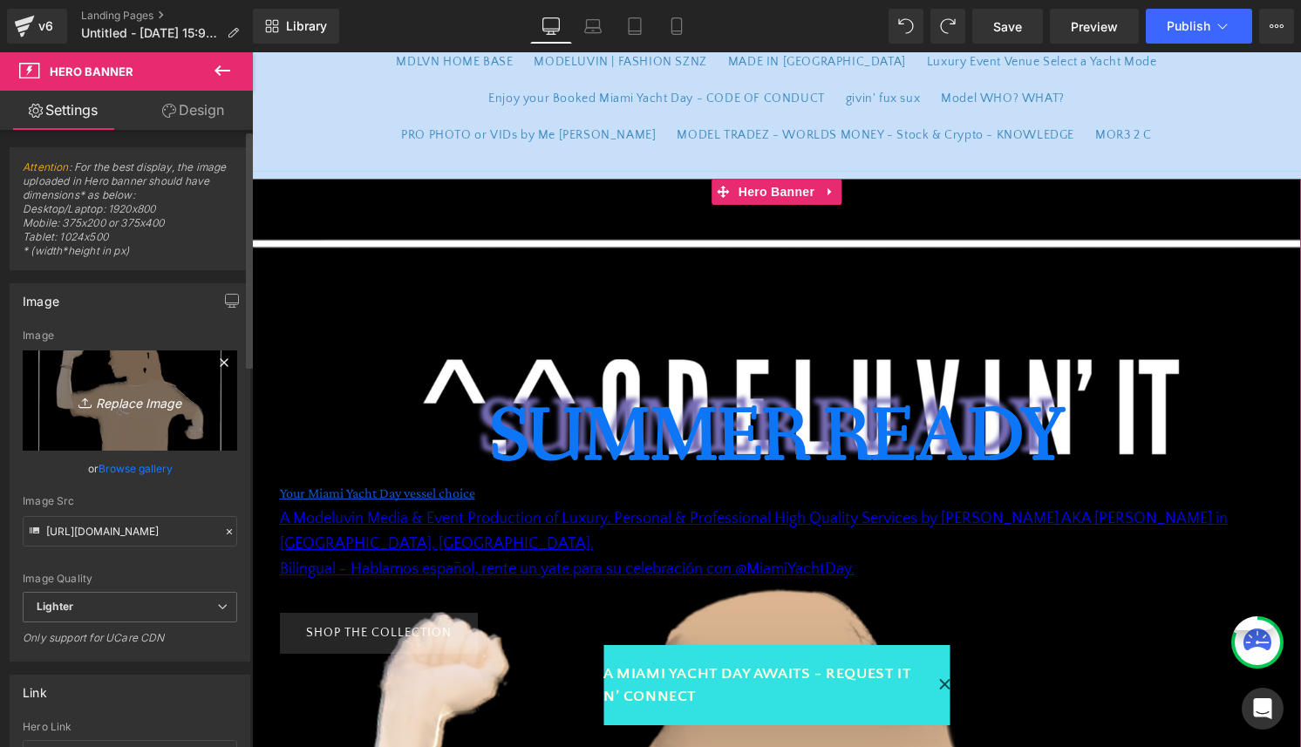
click at [133, 406] on icon "Replace Image" at bounding box center [130, 401] width 140 height 22
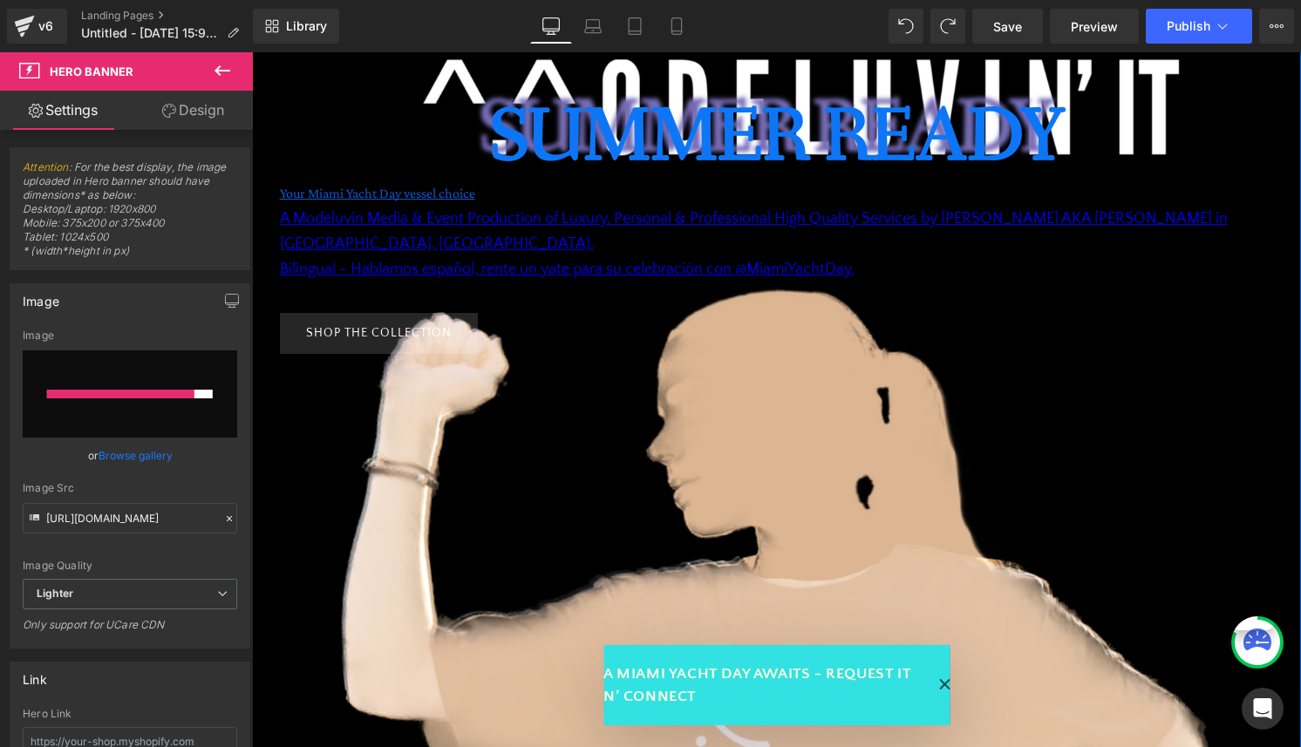
scroll to position [427, 0]
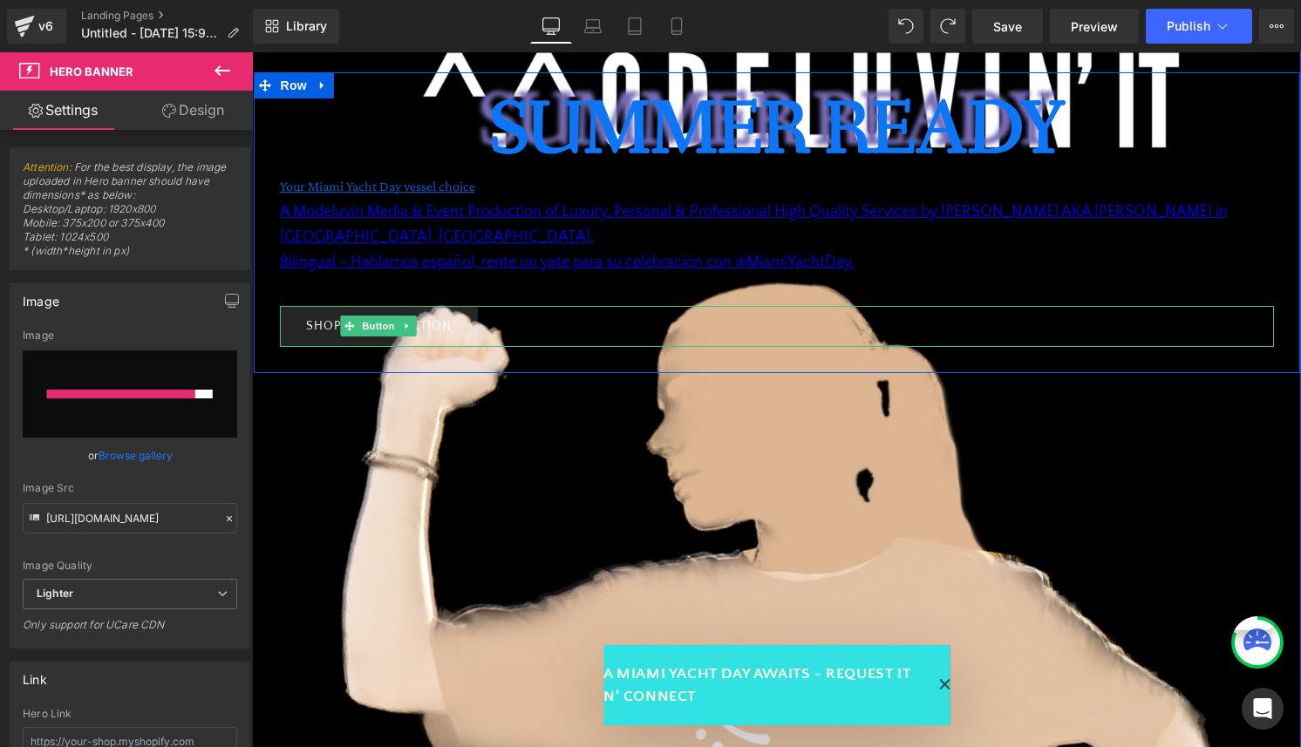
click at [870, 309] on div "SHOP THE COLLECTION" at bounding box center [777, 326] width 994 height 41
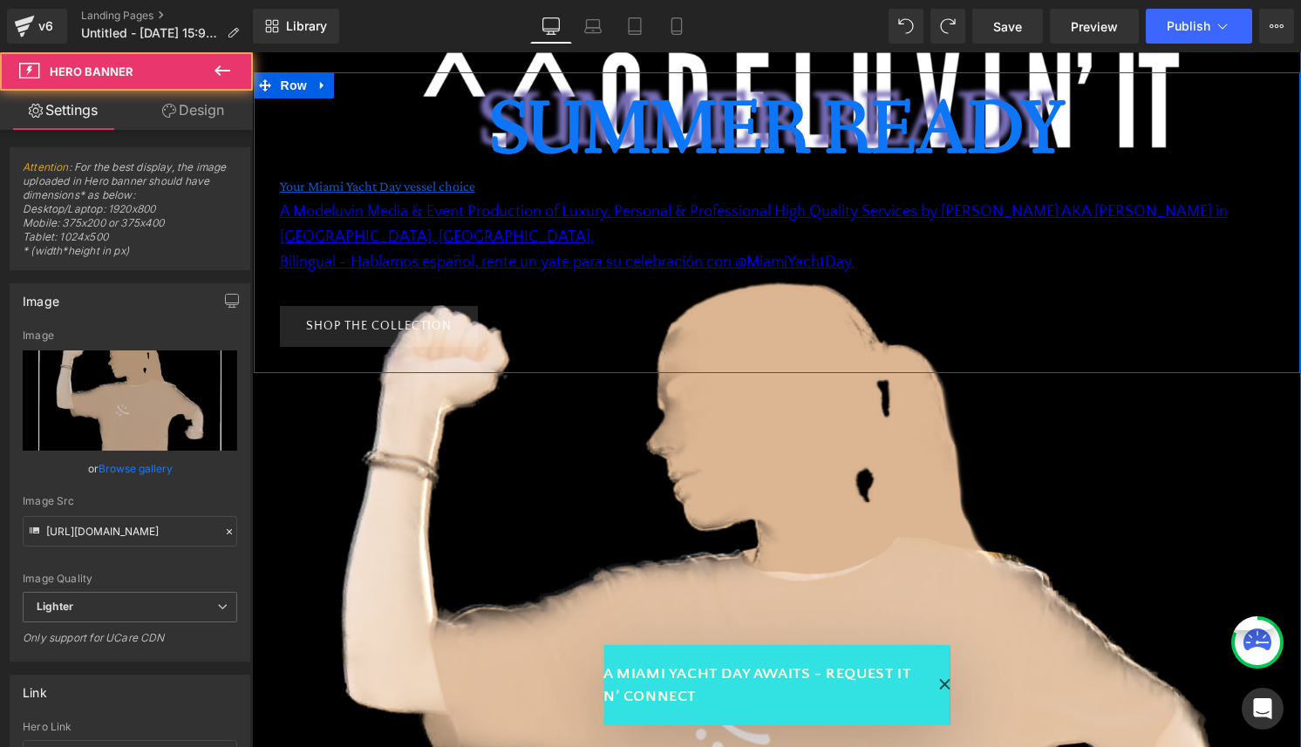
click at [941, 276] on div "Summer Ready Heading Your Miami Yacht Day vessel choice is up to you. A Modeluv…" at bounding box center [777, 223] width 1020 height 249
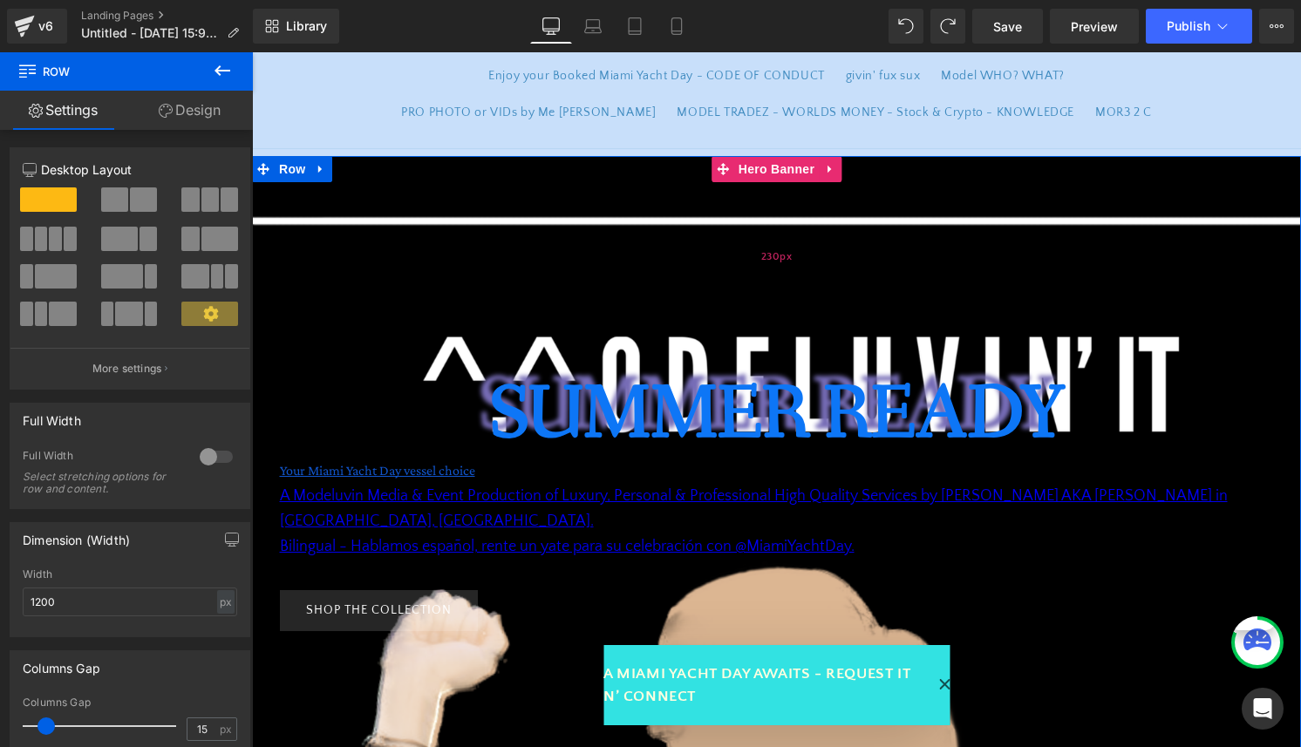
scroll to position [134, 0]
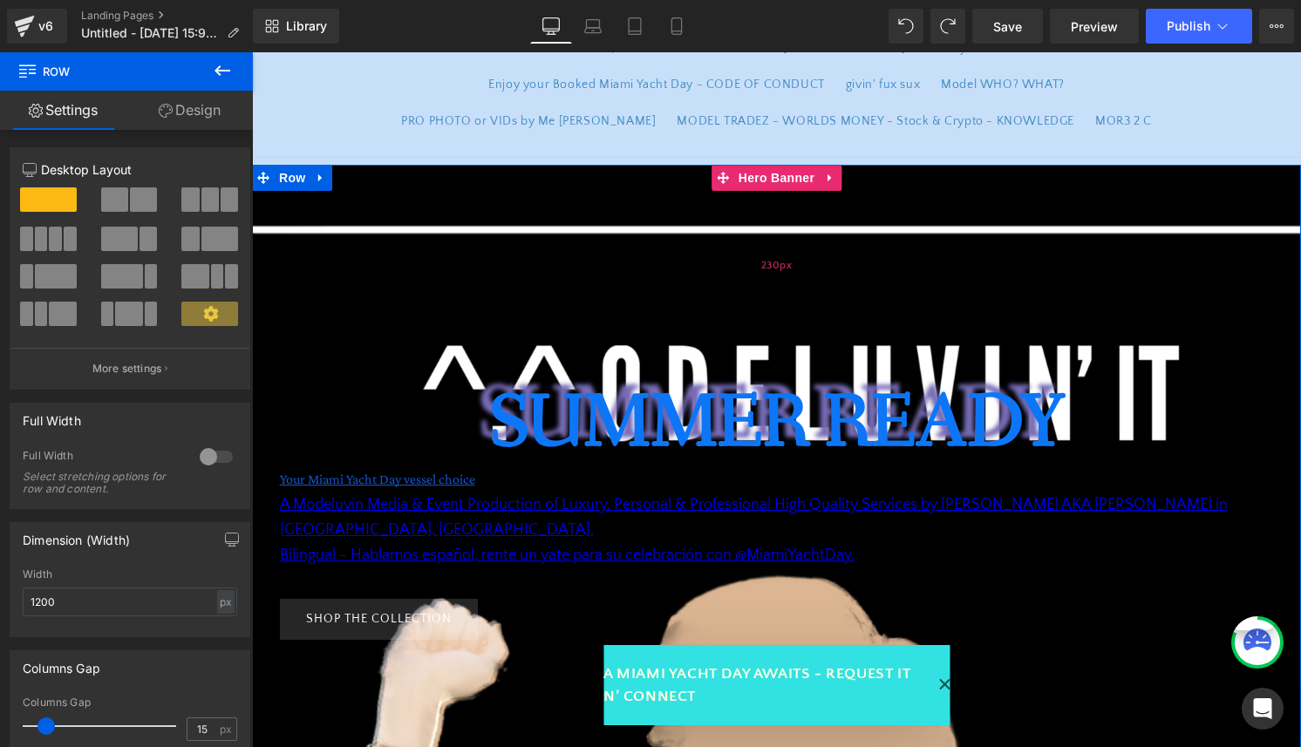
click at [933, 193] on div "230px" at bounding box center [776, 265] width 1049 height 201
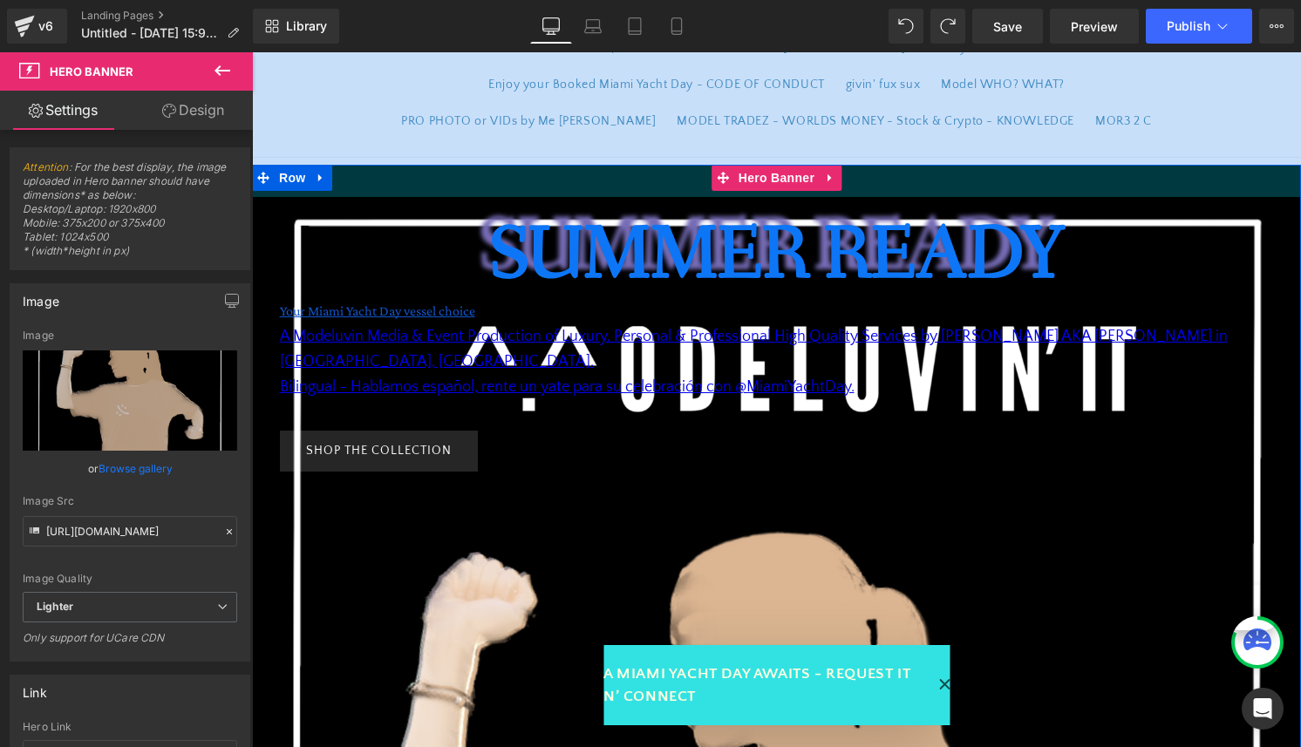
drag, startPoint x: 405, startPoint y: 228, endPoint x: 493, endPoint y: -56, distance: 296.8
click at [493, 0] on html "Skip to content Welcome to our store MDLVN HOME BASE MODELUVIN | FASHION SZNZ M…" at bounding box center [776, 265] width 1049 height 695
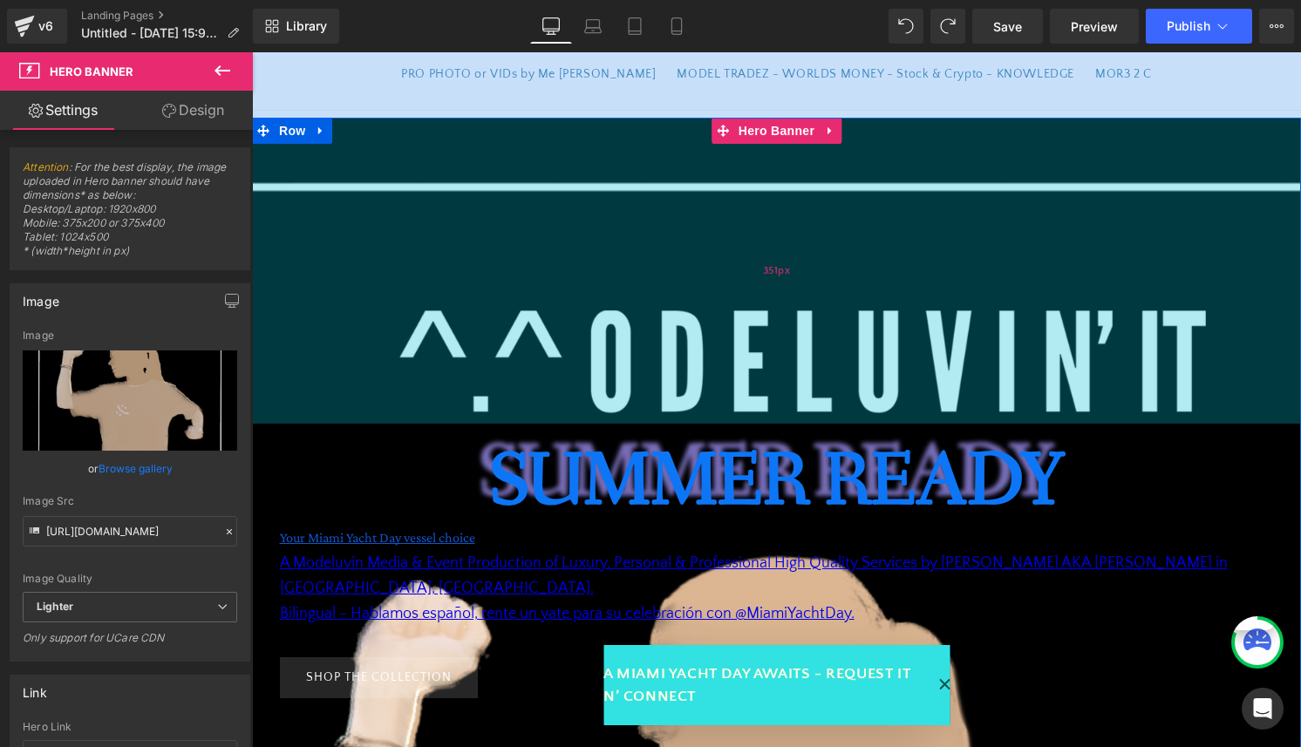
scroll to position [184, 0]
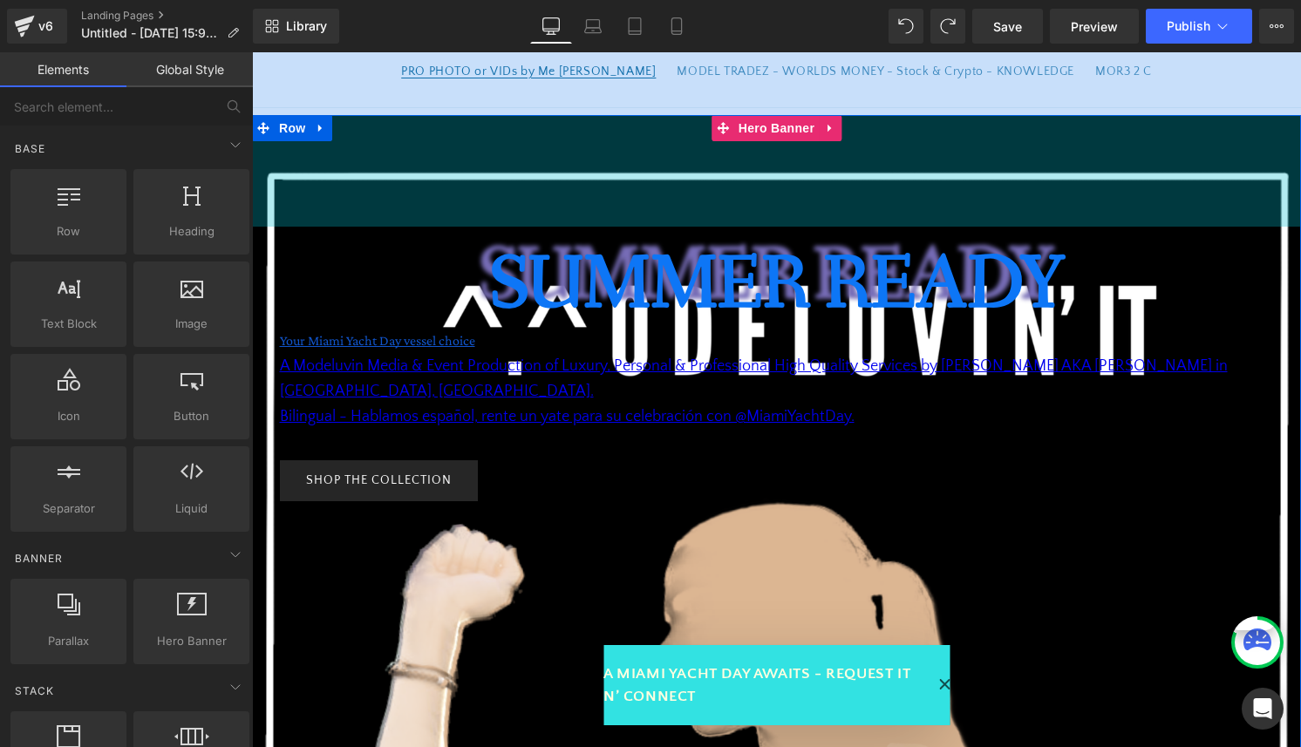
click at [563, 89] on link "PRO PHOTO or VIDs by Me [PERSON_NAME]" at bounding box center [529, 71] width 276 height 37
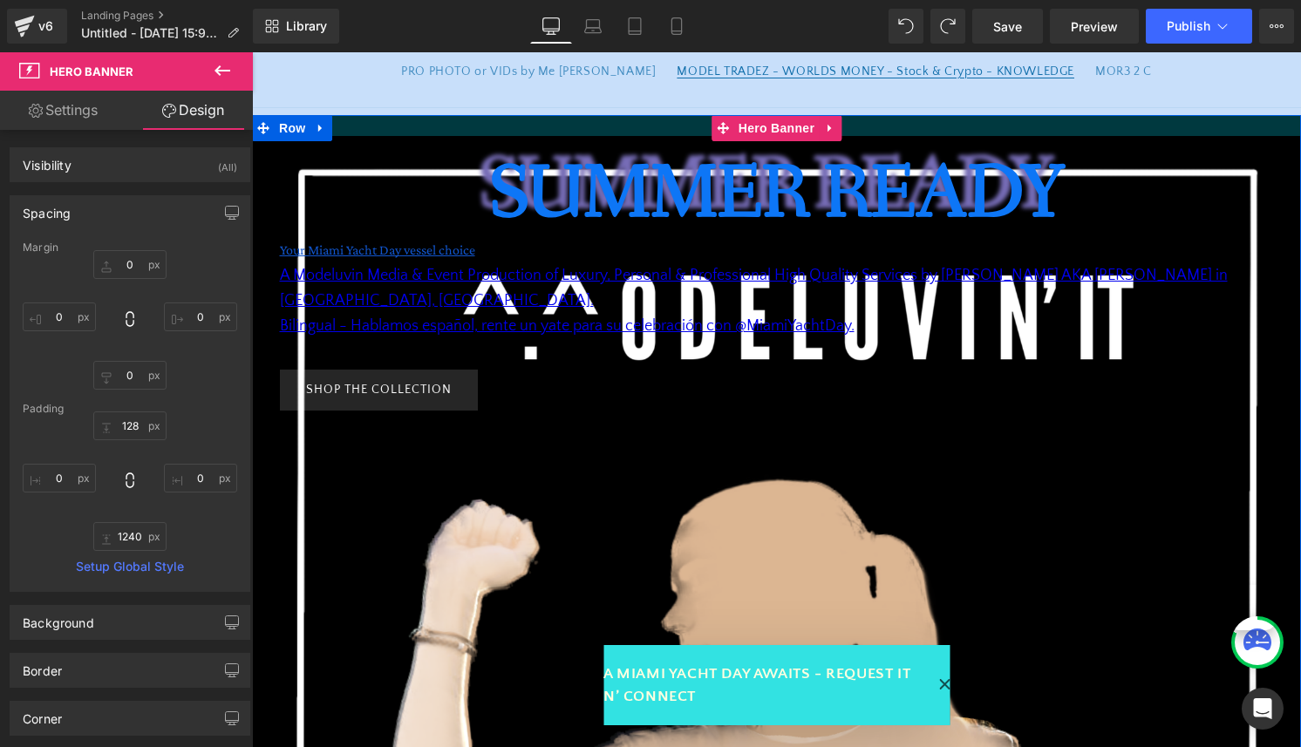
drag, startPoint x: 795, startPoint y: 201, endPoint x: 819, endPoint y: 88, distance: 115.1
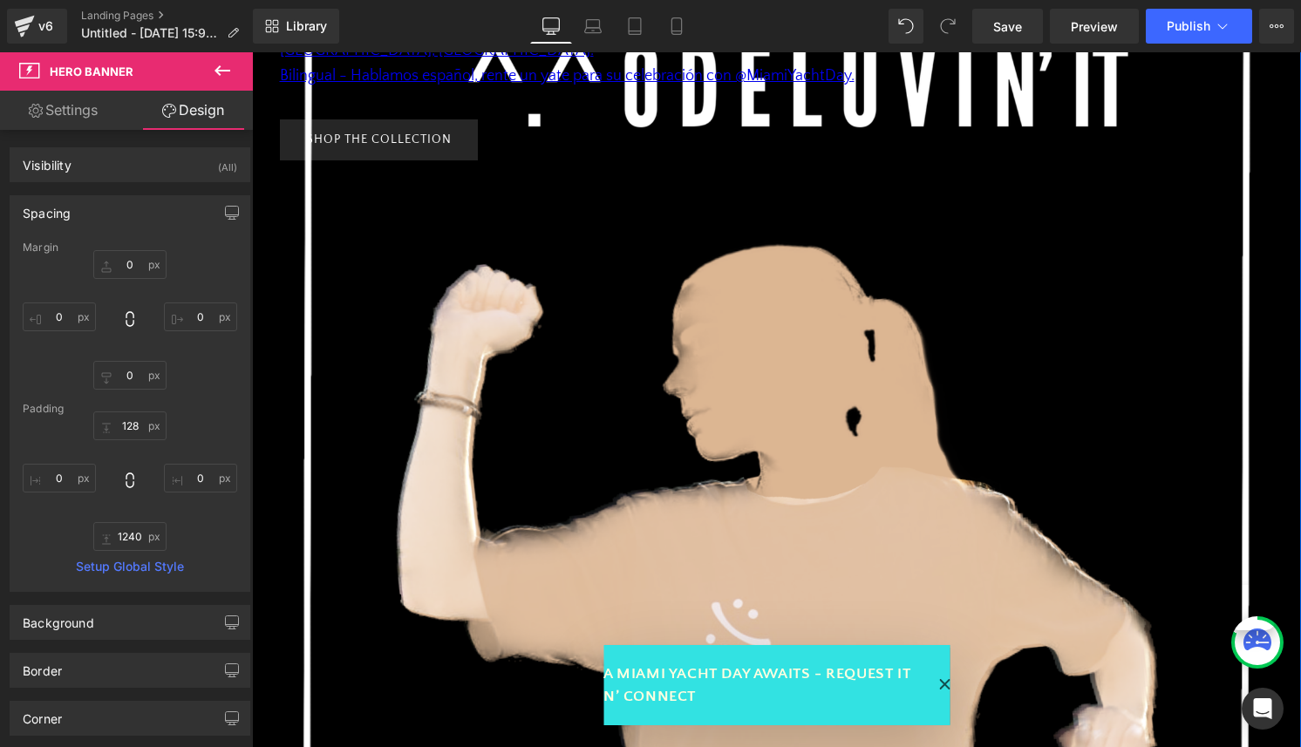
scroll to position [434, 0]
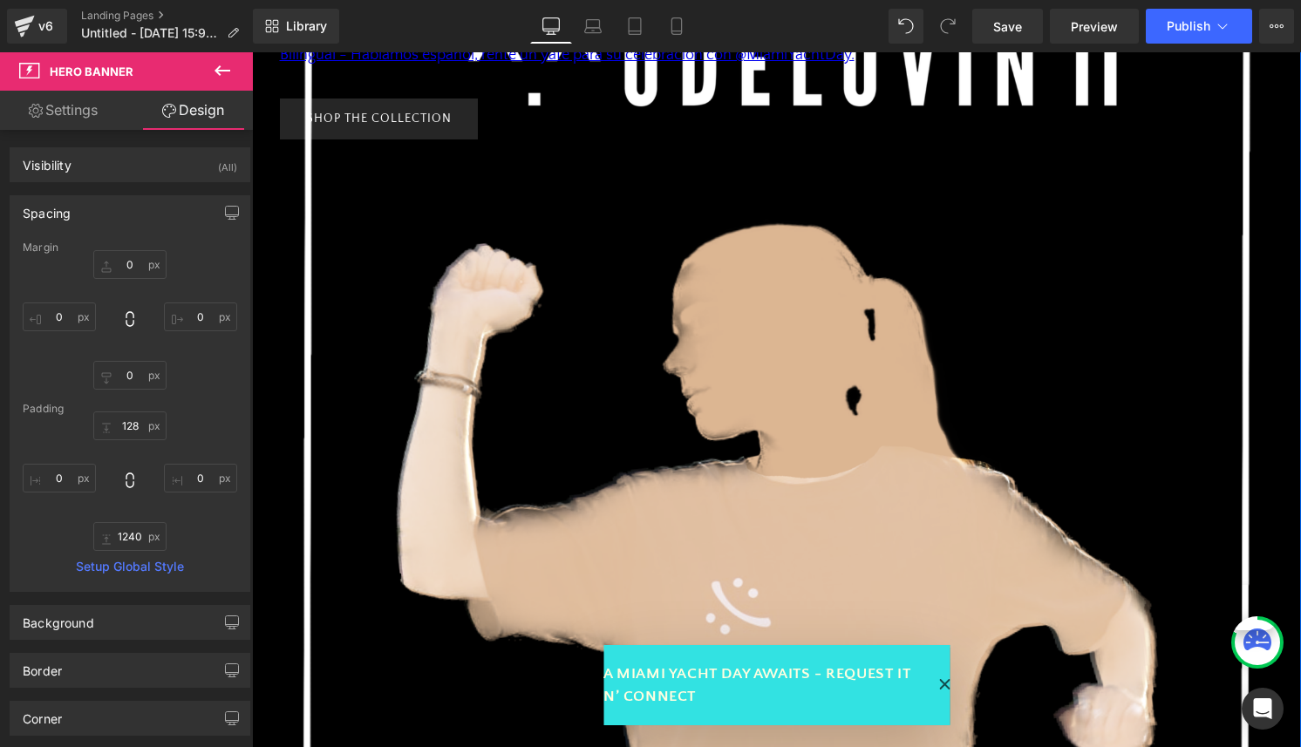
click at [541, 280] on div "1240px" at bounding box center [776, 706] width 1049 height 1081
click at [287, 310] on div "1240px" at bounding box center [776, 706] width 1049 height 1081
click at [252, 52] on div at bounding box center [252, 52] width 0 height 0
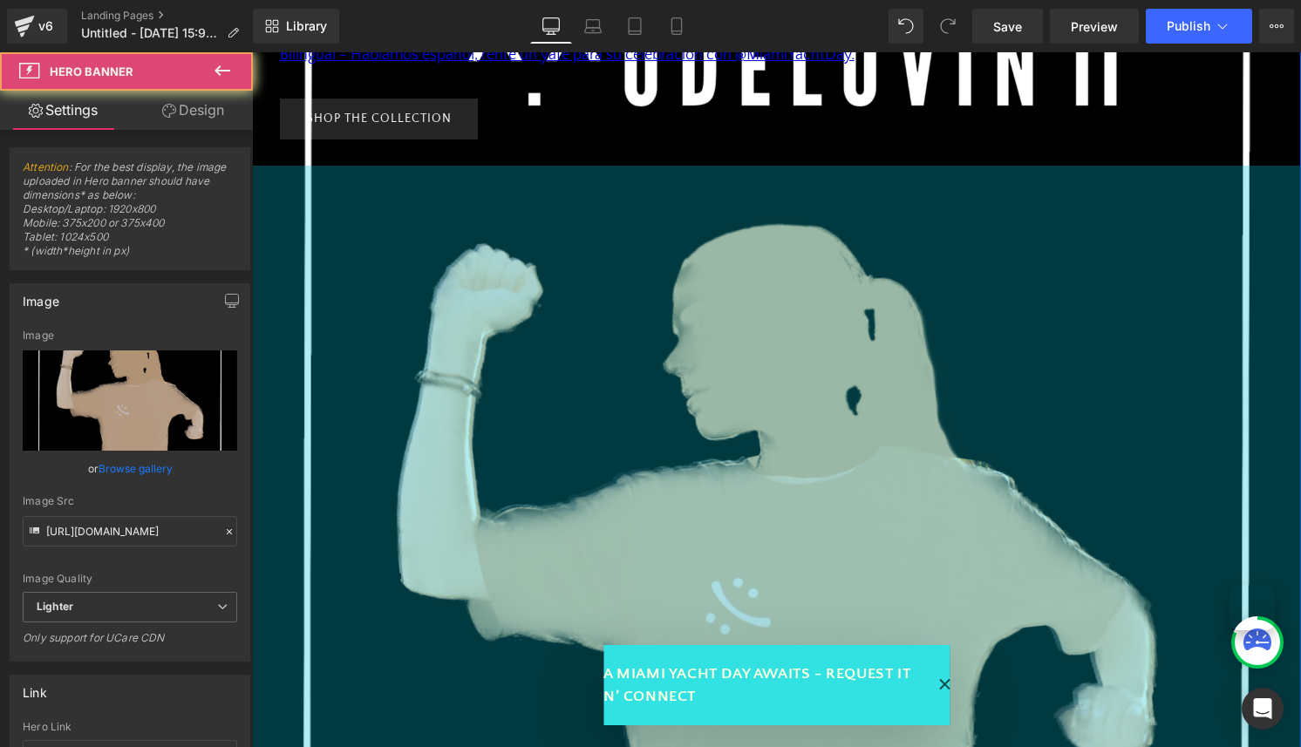
click at [305, 166] on div "1240px" at bounding box center [776, 706] width 1049 height 1081
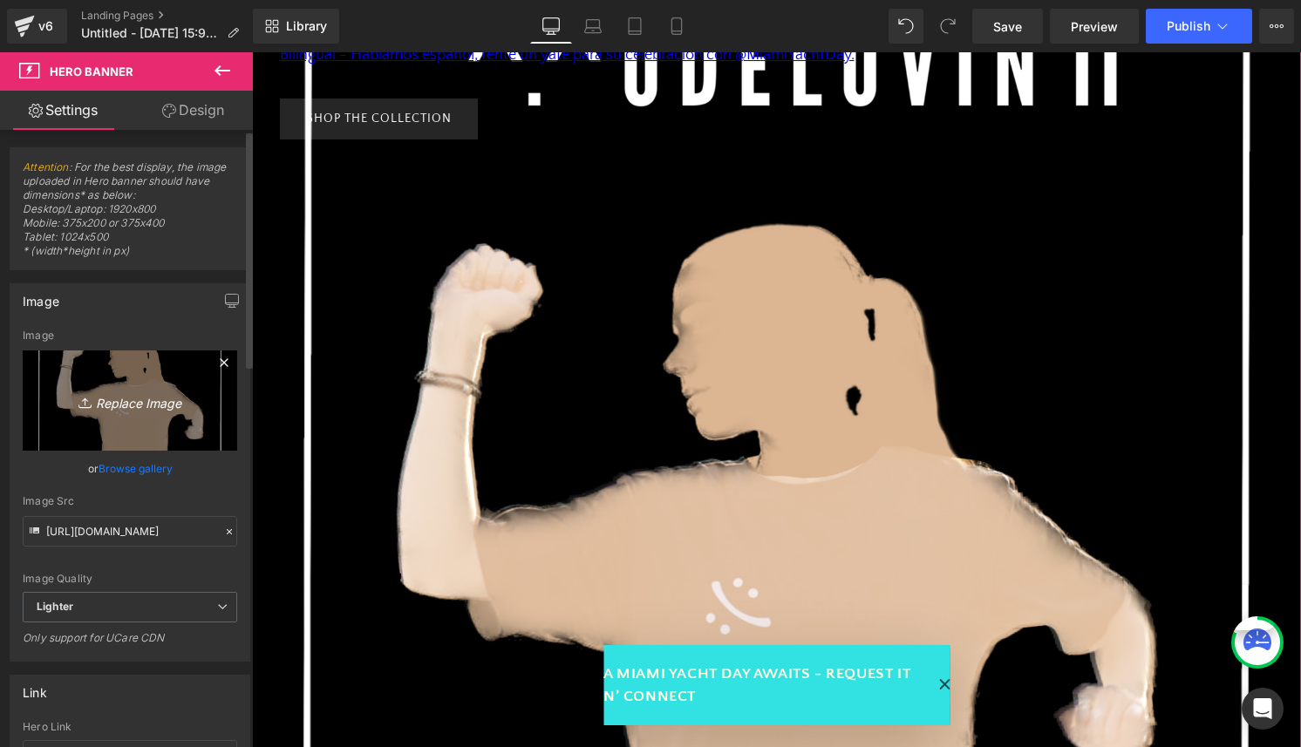
click at [115, 426] on link "Replace Image" at bounding box center [130, 401] width 215 height 100
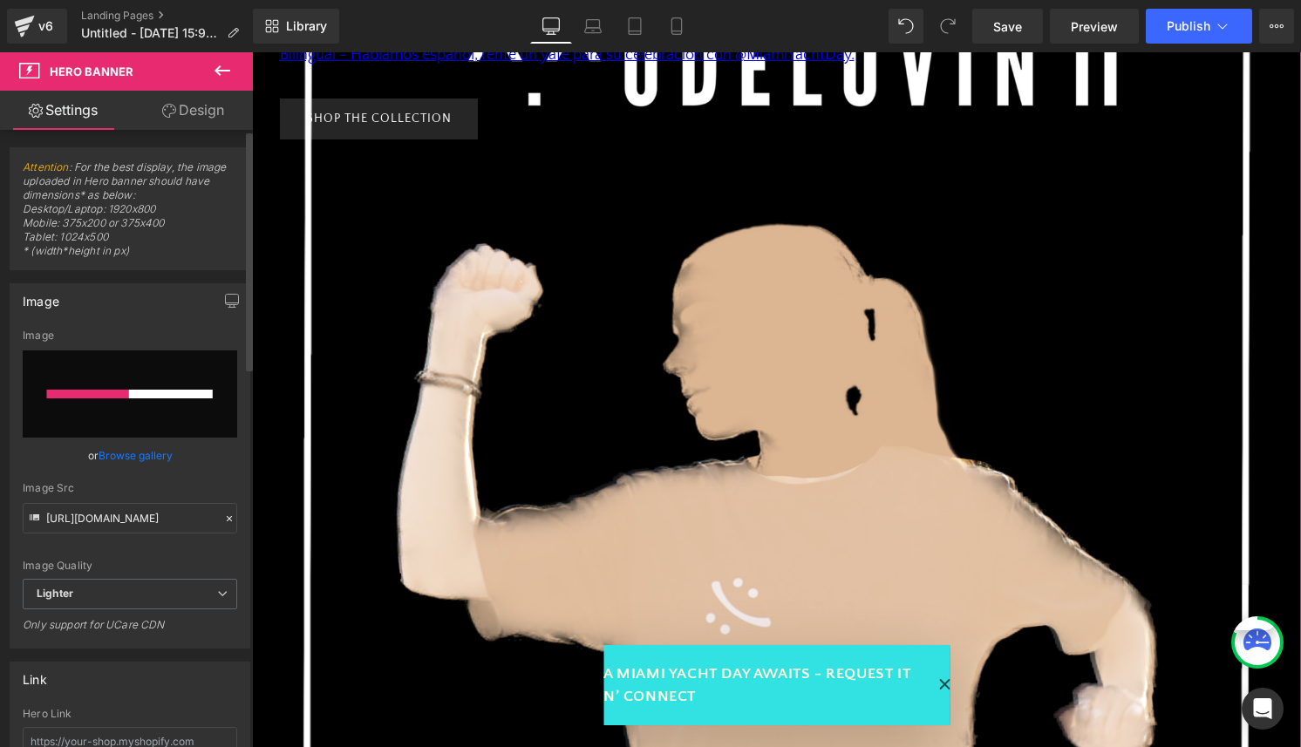
click at [155, 453] on link "Browse gallery" at bounding box center [136, 455] width 74 height 31
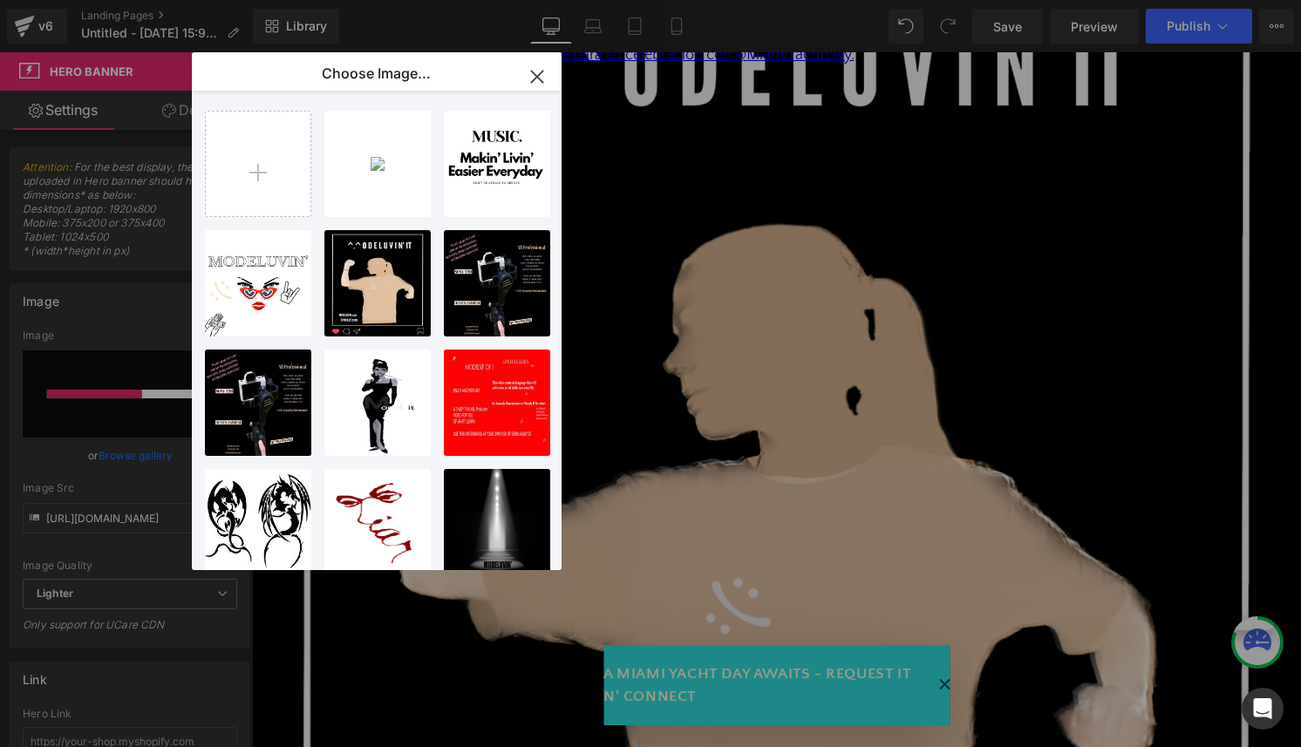
click at [151, 0] on div "You are previewing how the will restyle your page. You can not edit Elements in…" at bounding box center [650, 0] width 1301 height 0
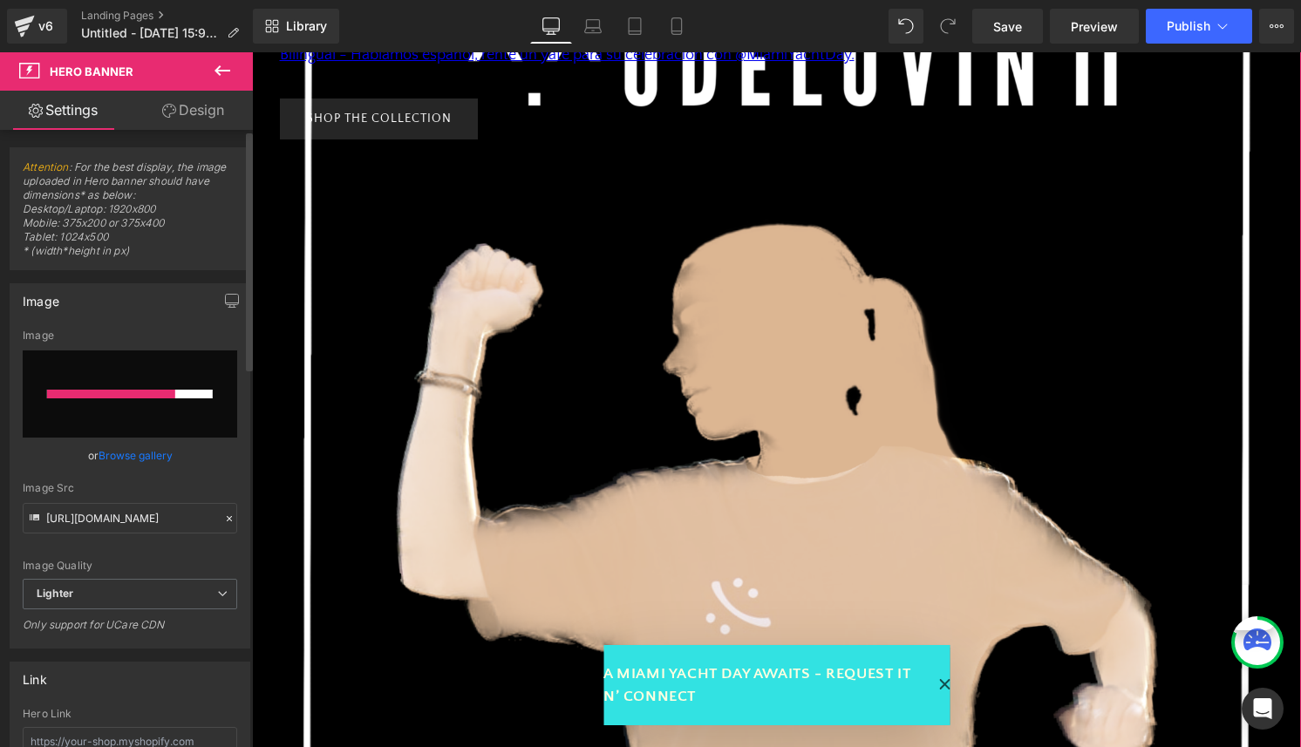
click at [108, 400] on input "file" at bounding box center [130, 394] width 215 height 87
